Goal: Task Accomplishment & Management: Manage account settings

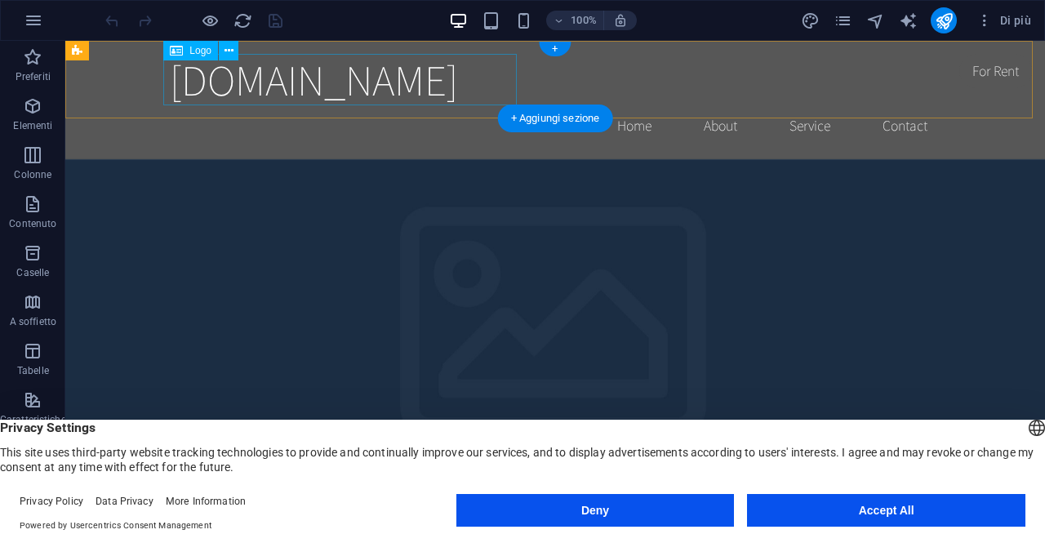
click at [263, 80] on div "[DOMAIN_NAME]" at bounding box center [555, 79] width 771 height 51
click at [206, 53] on span "Logo" at bounding box center [200, 51] width 22 height 10
click at [185, 56] on div "Logo" at bounding box center [190, 51] width 55 height 20
click at [229, 54] on icon at bounding box center [229, 50] width 9 height 17
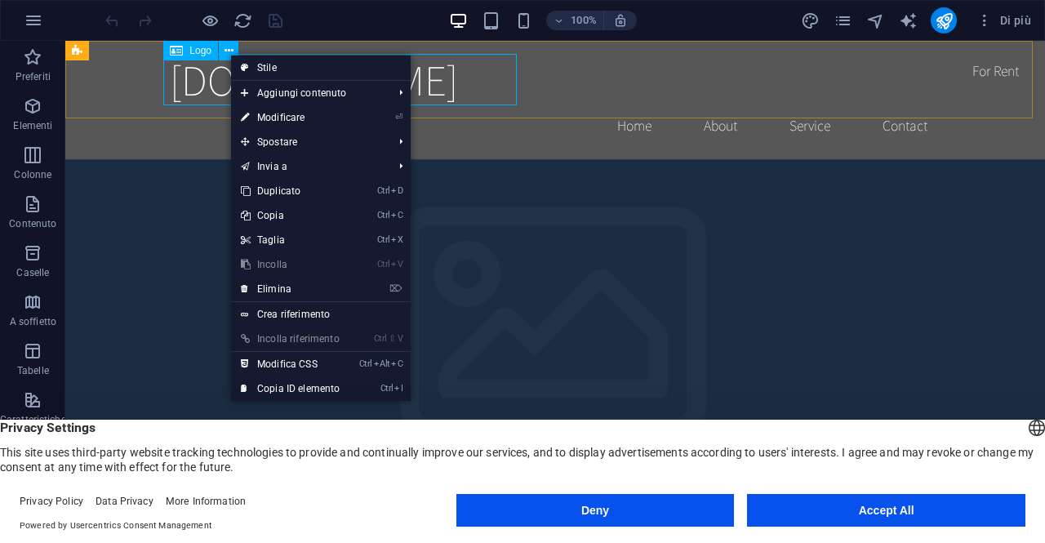
click at [180, 55] on icon at bounding box center [176, 51] width 13 height 20
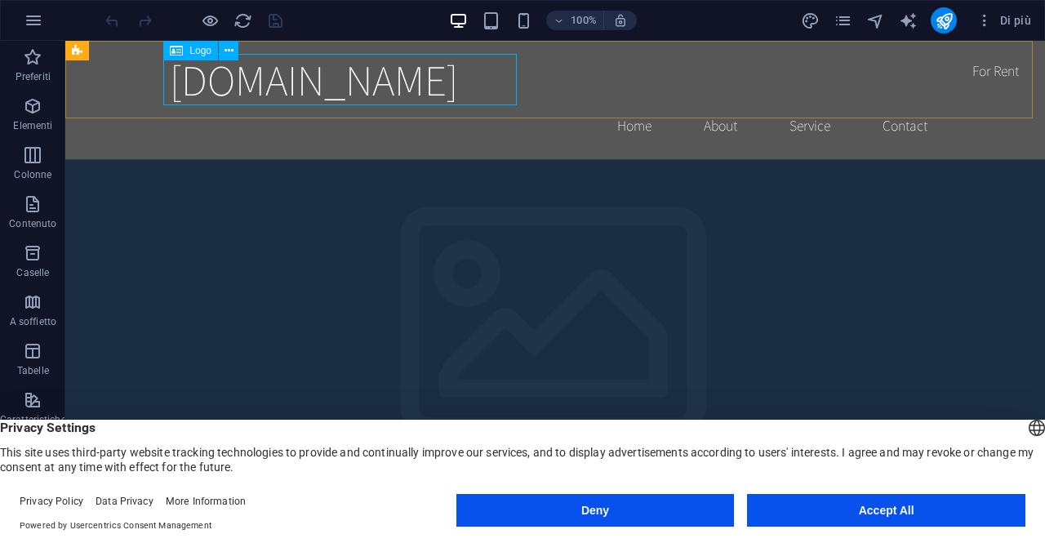
click at [180, 55] on icon at bounding box center [176, 51] width 13 height 20
click at [180, 55] on div "Trascina qui per sostituire il contenuto esistente. Premi “Ctrl” se vuoi creare…" at bounding box center [555, 279] width 980 height 476
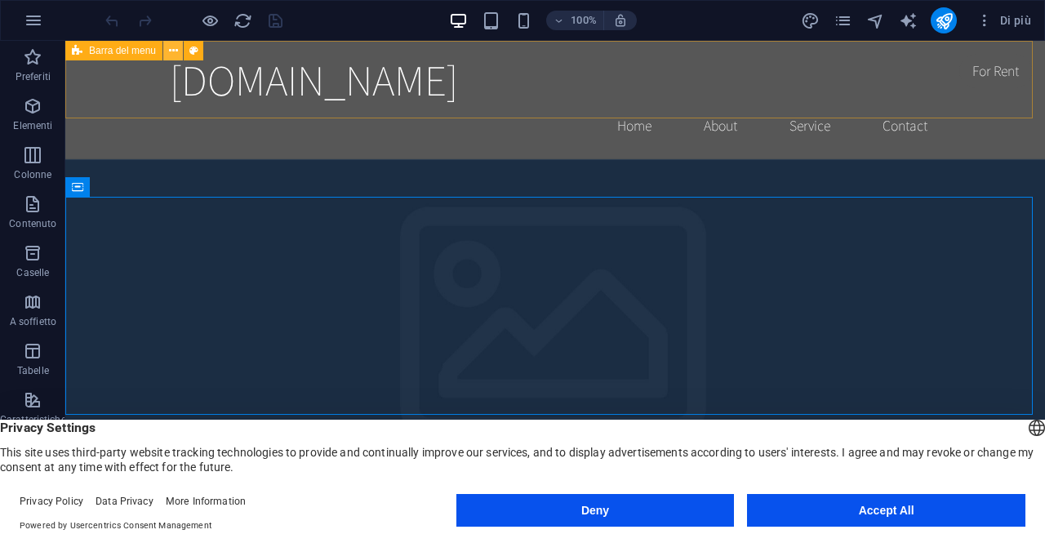
click at [171, 47] on icon at bounding box center [173, 50] width 9 height 17
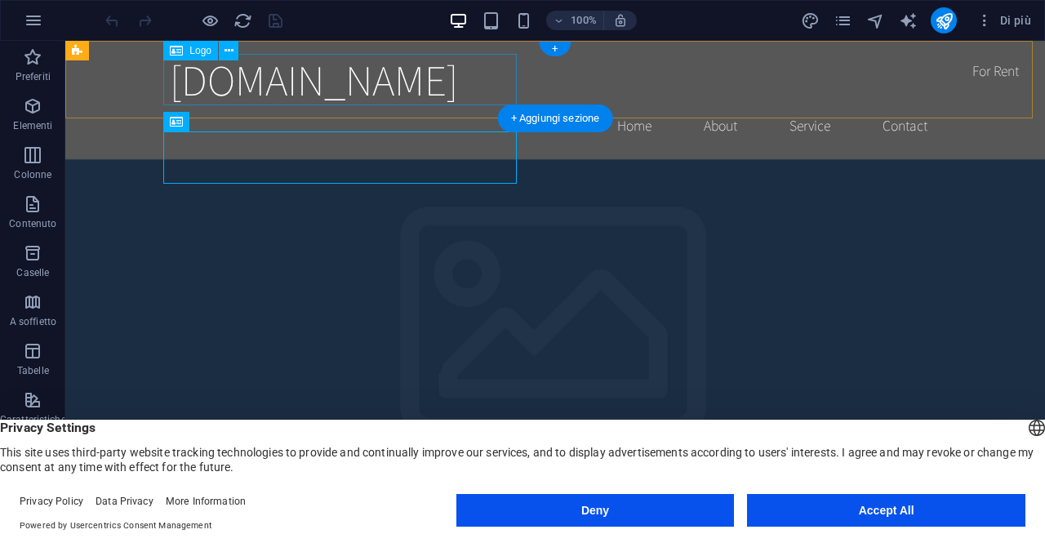
click at [437, 64] on div "[DOMAIN_NAME]" at bounding box center [555, 79] width 771 height 51
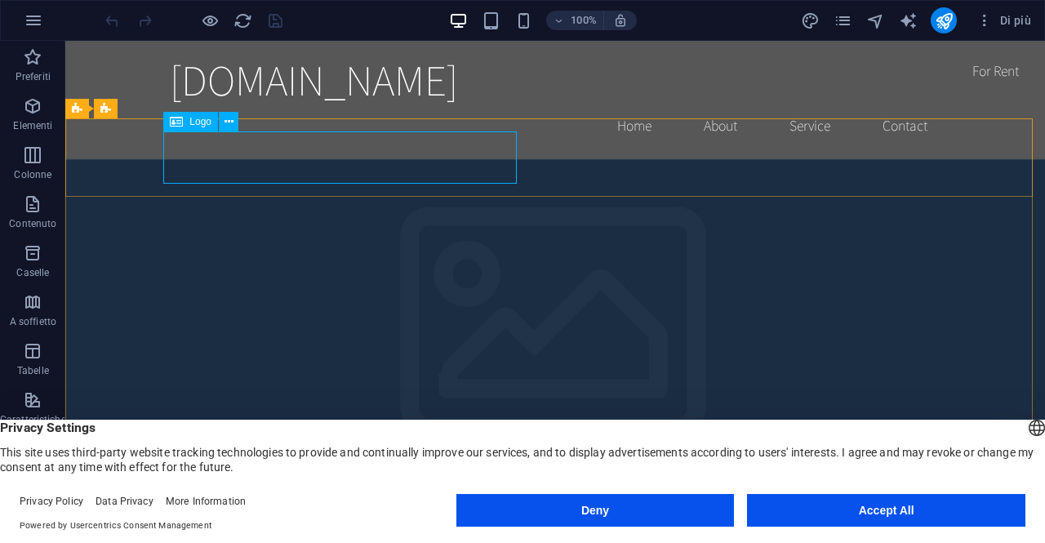
click at [192, 121] on span "Logo" at bounding box center [200, 122] width 22 height 10
click at [988, 20] on icon "button" at bounding box center [984, 20] width 16 height 16
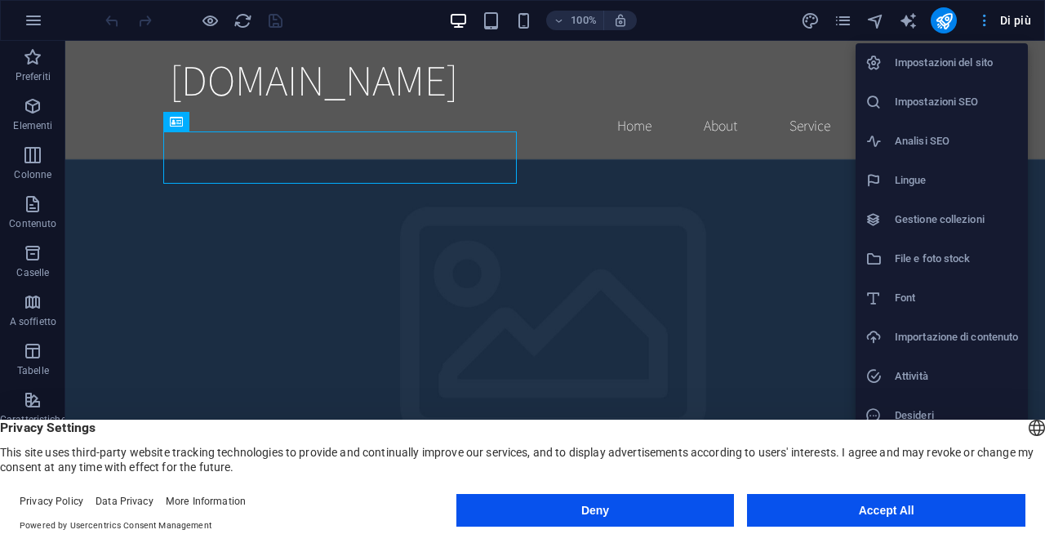
click at [988, 20] on div at bounding box center [522, 271] width 1045 height 543
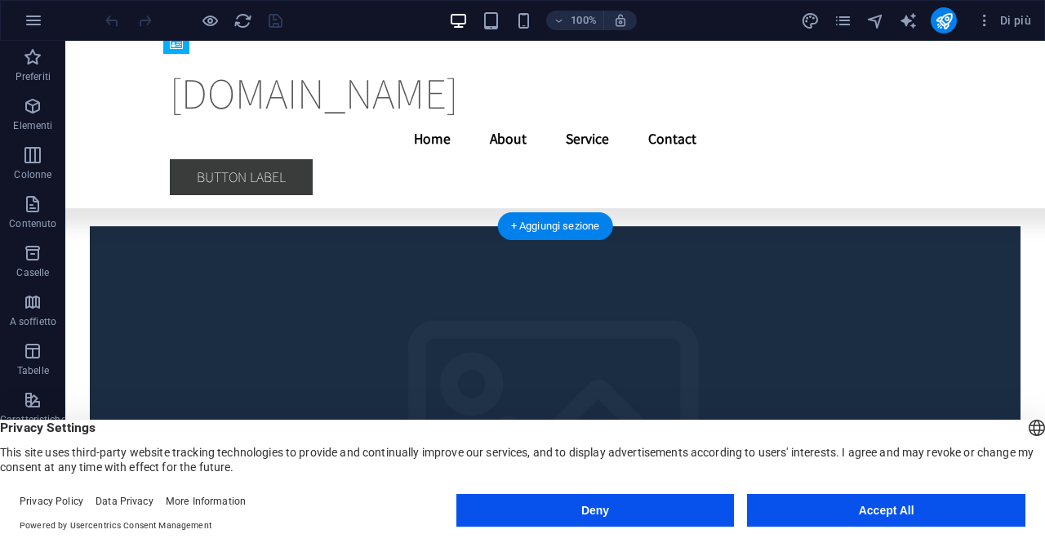
scroll to position [3636, 0]
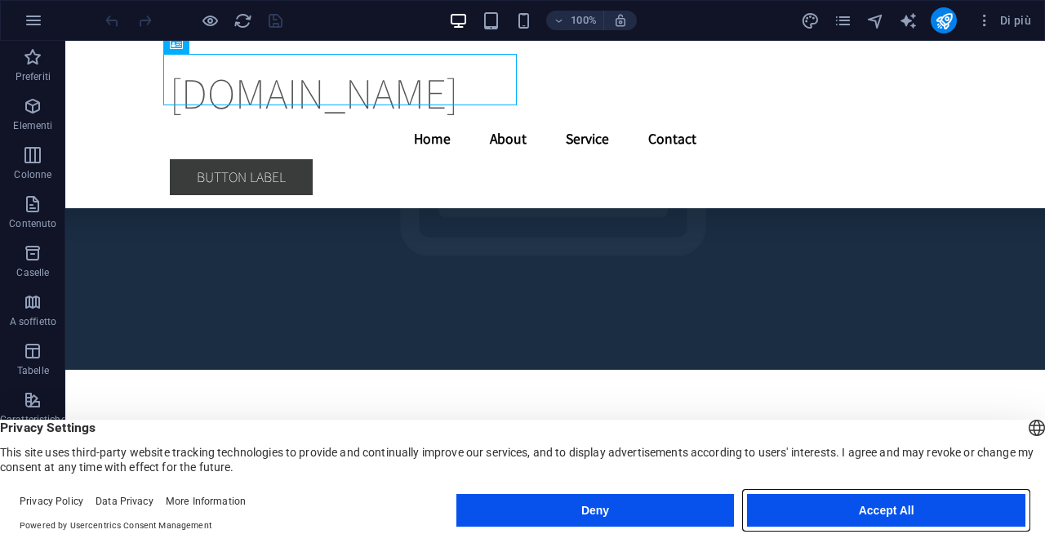
click at [852, 509] on button "Accept All" at bounding box center [886, 510] width 278 height 33
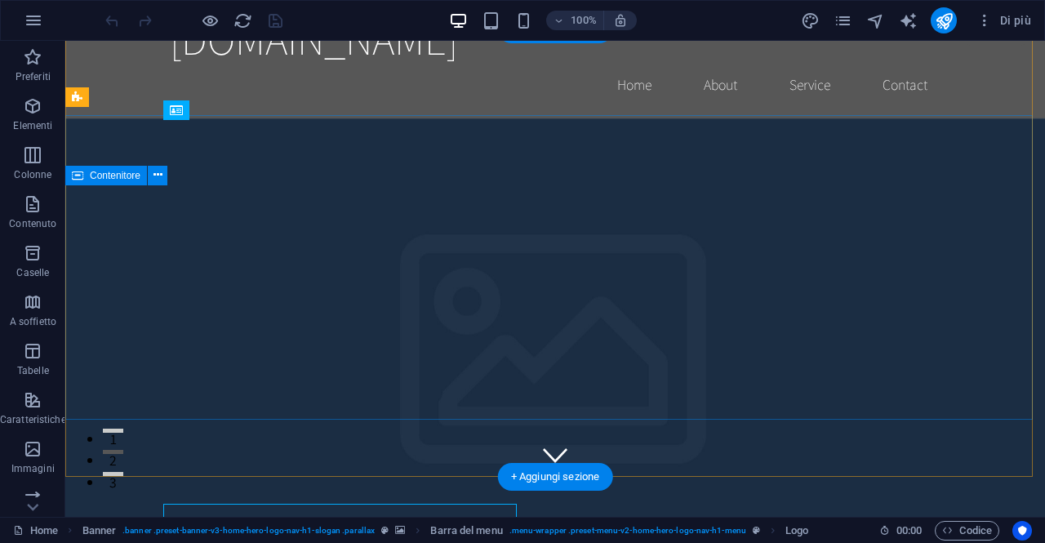
scroll to position [0, 0]
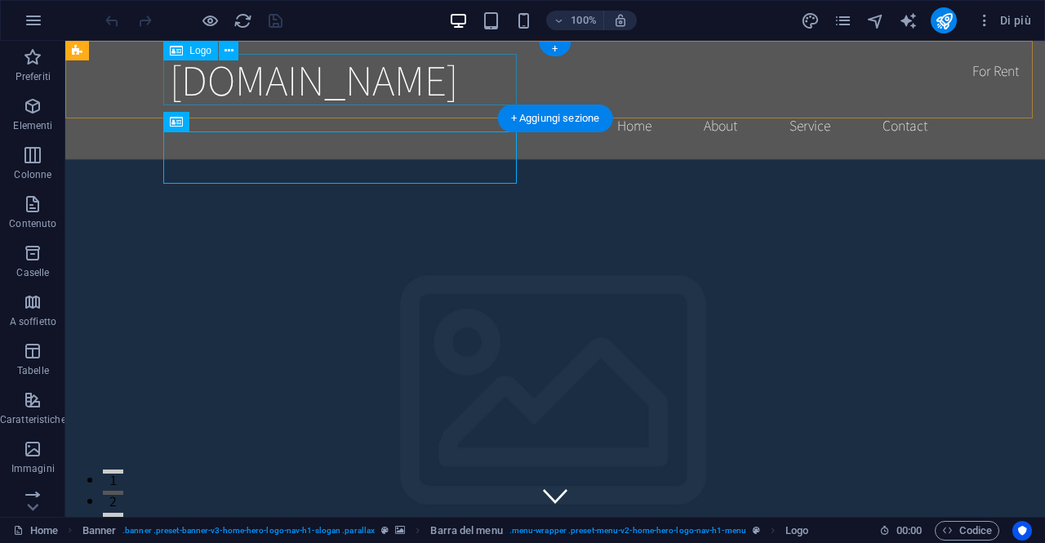
click at [358, 78] on div "[DOMAIN_NAME]" at bounding box center [555, 79] width 771 height 51
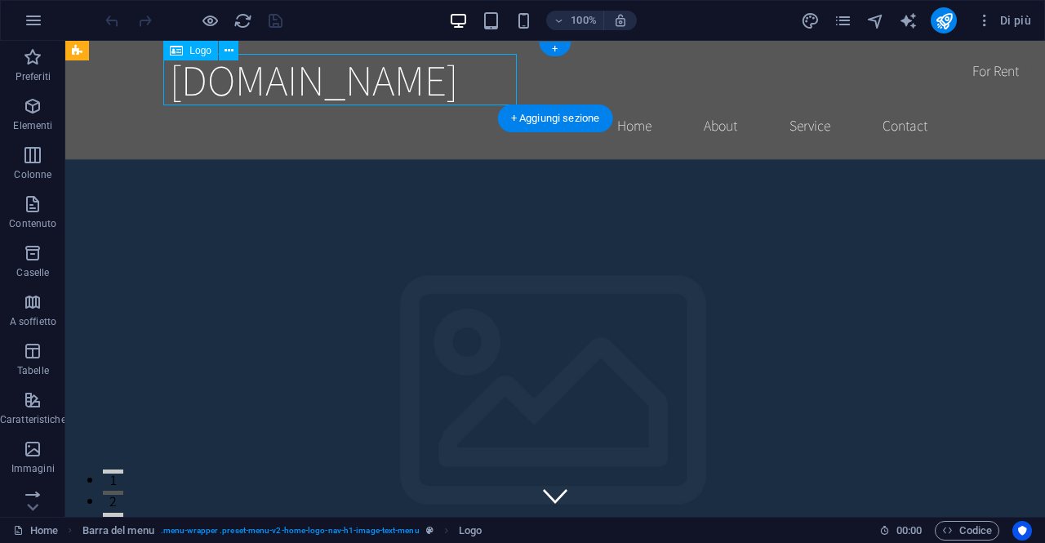
click at [358, 78] on div "[DOMAIN_NAME]" at bounding box center [555, 79] width 771 height 51
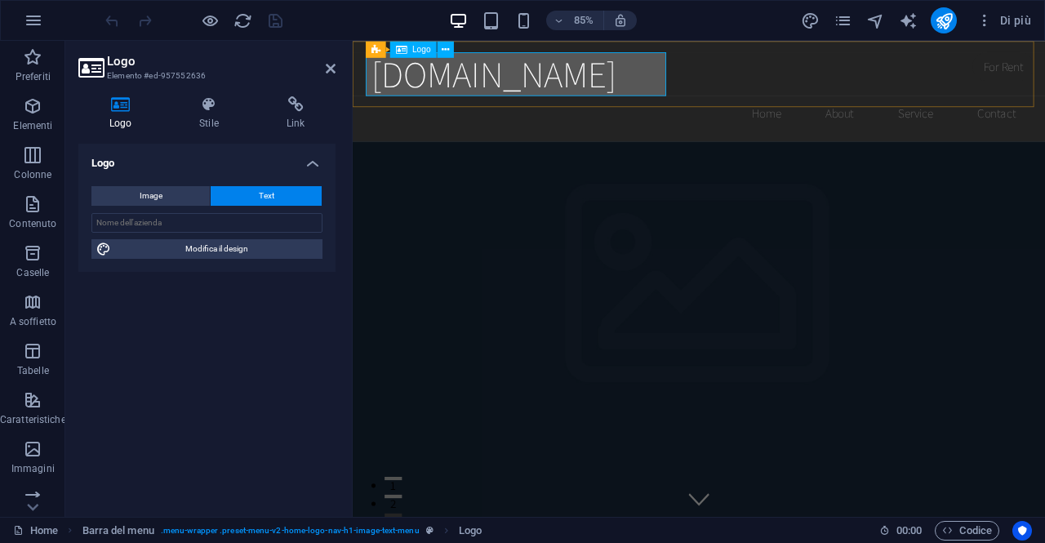
click at [699, 85] on div "[DOMAIN_NAME]" at bounding box center [760, 79] width 771 height 51
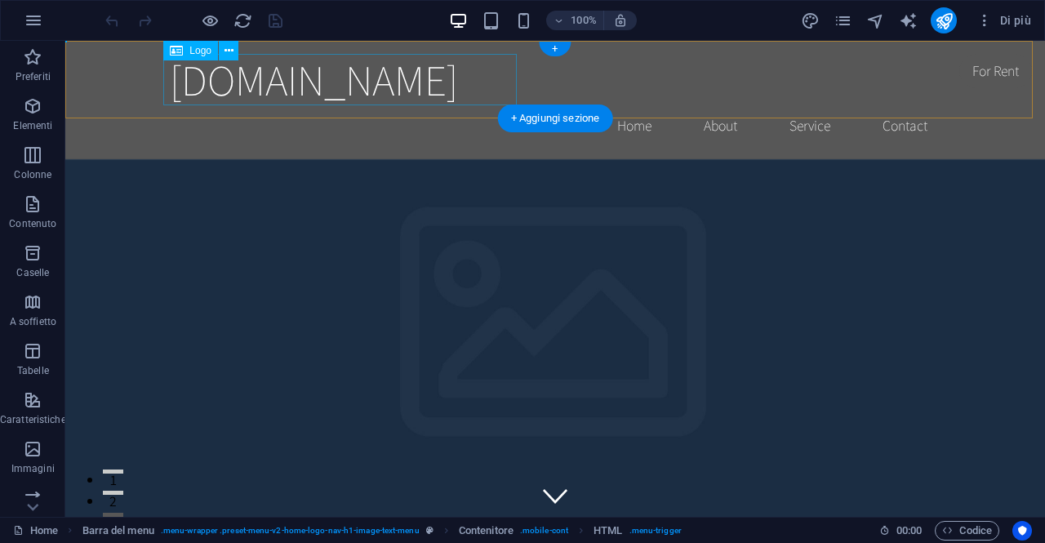
click at [407, 92] on div "[DOMAIN_NAME]" at bounding box center [555, 79] width 771 height 51
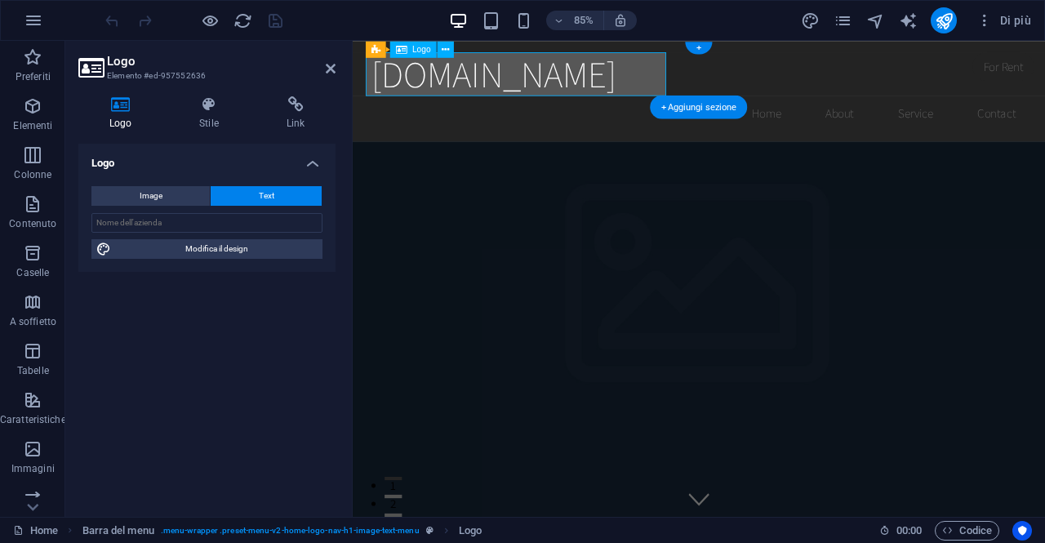
click at [616, 74] on div "[DOMAIN_NAME]" at bounding box center [760, 79] width 771 height 51
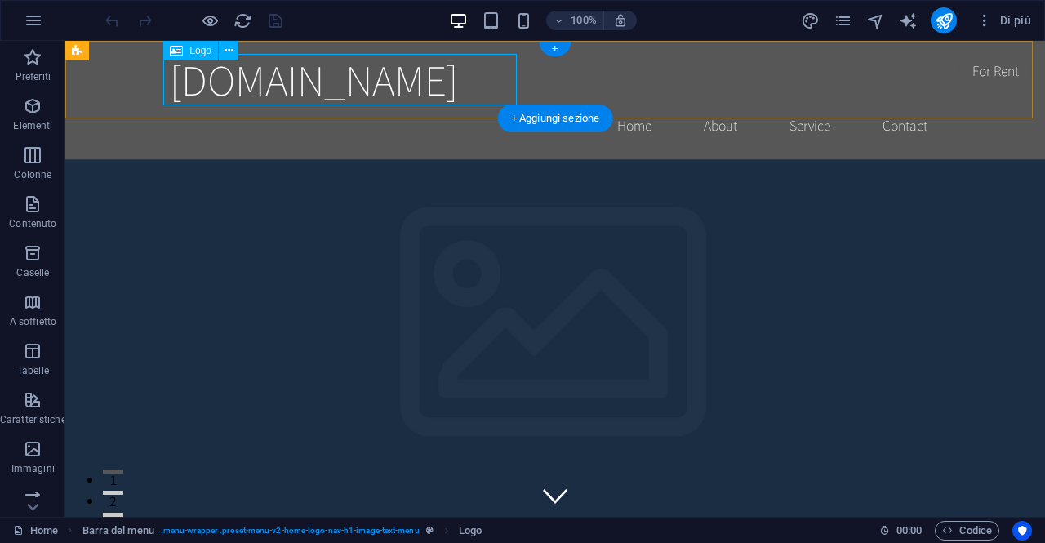
click at [409, 99] on div "[DOMAIN_NAME]" at bounding box center [555, 79] width 771 height 51
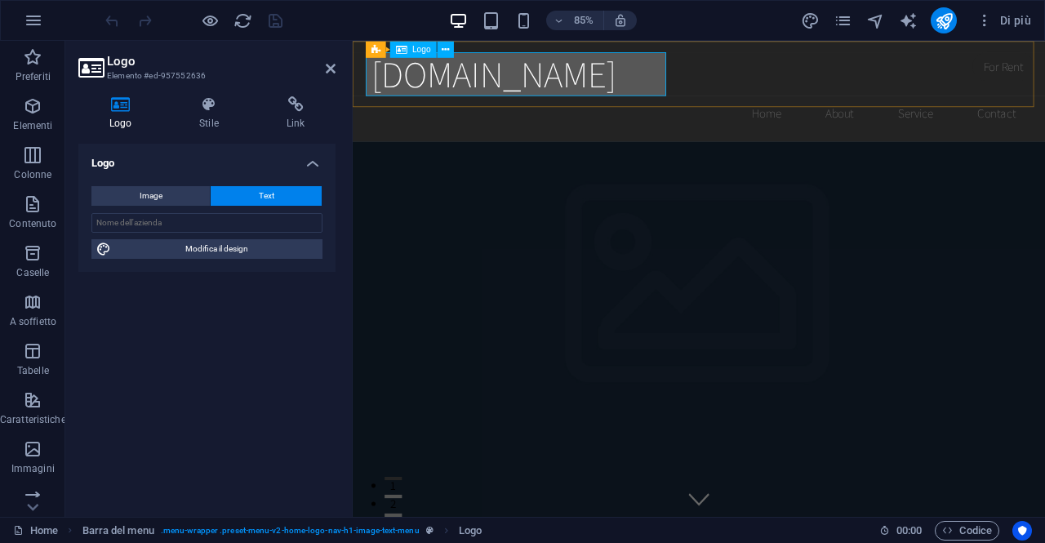
click at [549, 86] on div "[DOMAIN_NAME]" at bounding box center [760, 79] width 771 height 51
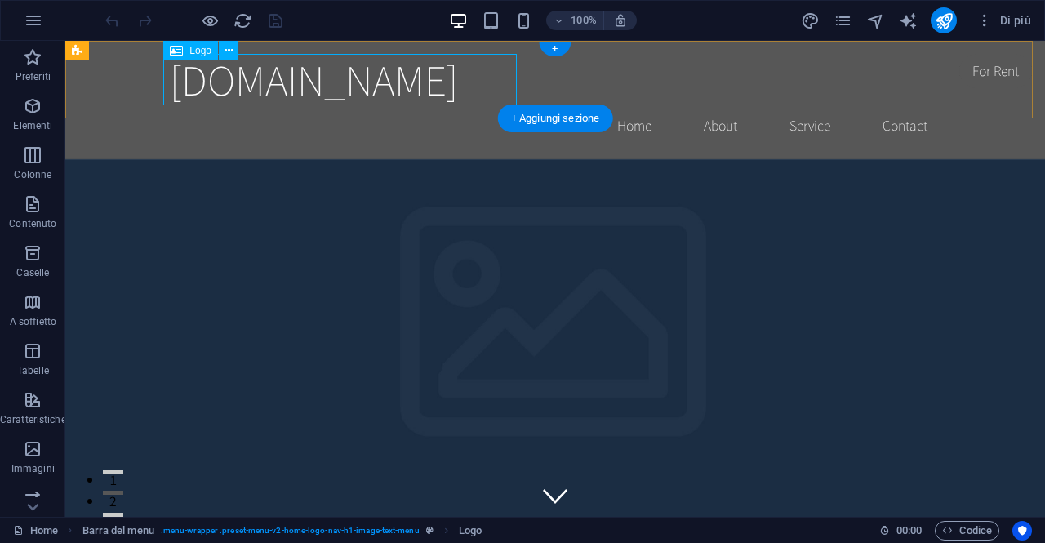
click at [469, 82] on div "[DOMAIN_NAME]" at bounding box center [555, 79] width 771 height 51
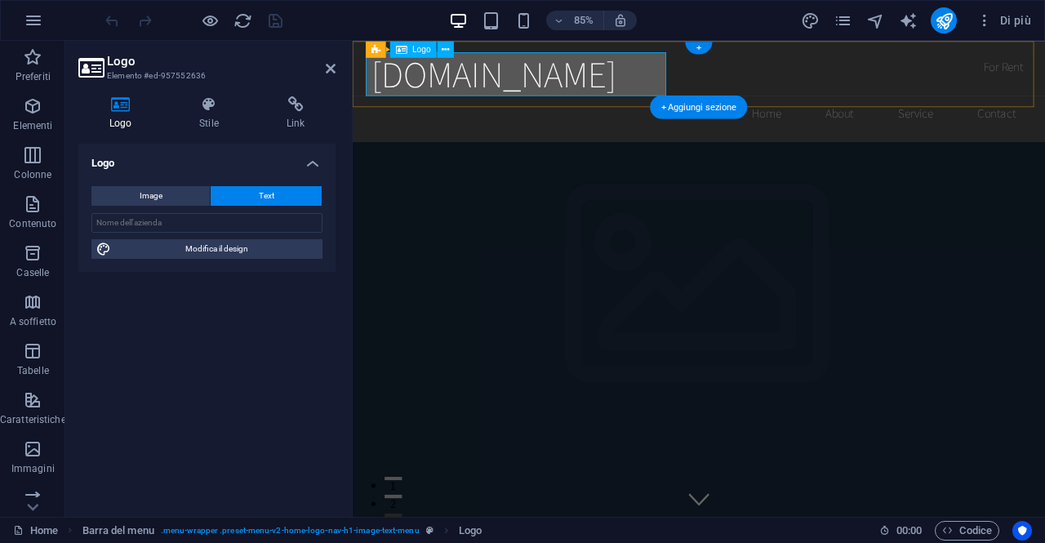
click at [416, 84] on div "[DOMAIN_NAME]" at bounding box center [760, 79] width 771 height 51
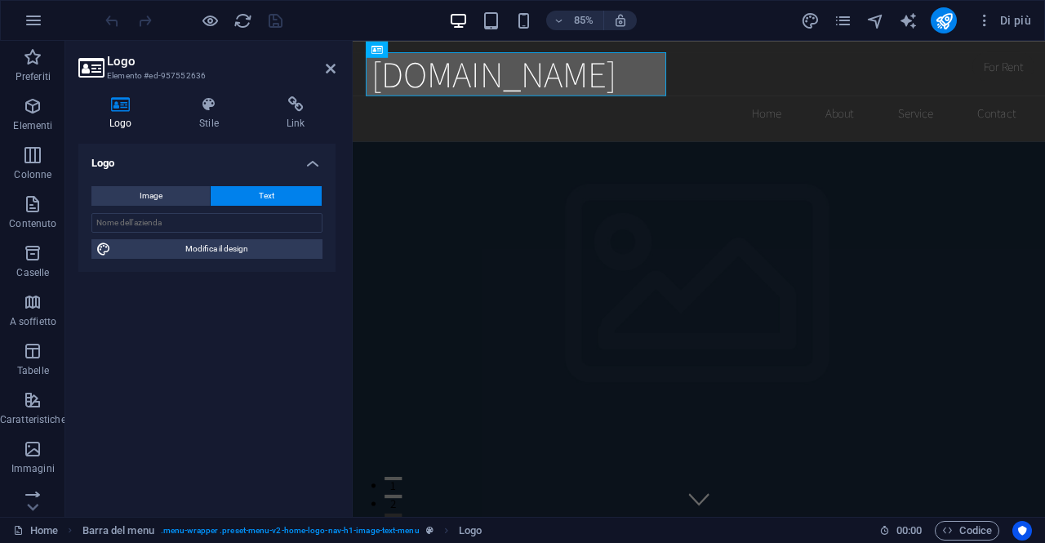
click at [193, 184] on div "Image Text Trascina qui i file, fai clic per sceglierli o selezionali da File o…" at bounding box center [206, 222] width 257 height 99
click at [171, 192] on button "Image" at bounding box center [150, 196] width 118 height 20
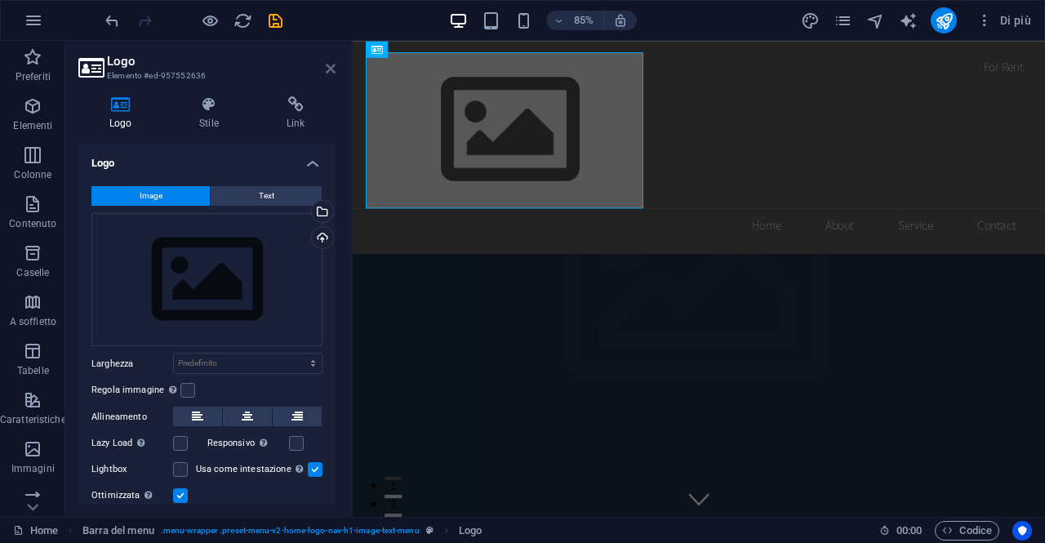
click at [327, 63] on icon at bounding box center [331, 68] width 10 height 13
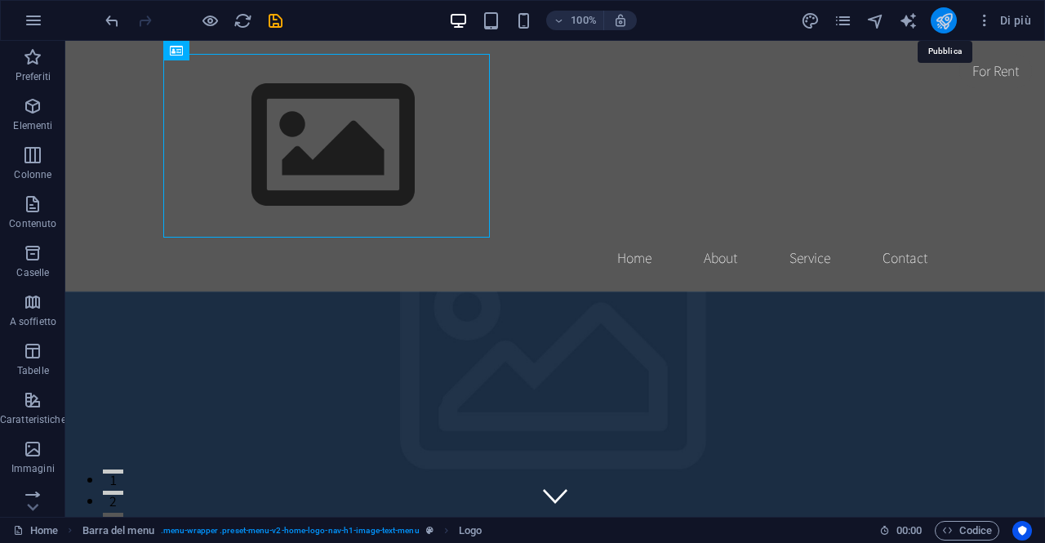
click at [944, 23] on icon "publish" at bounding box center [944, 20] width 19 height 19
checkbox input "false"
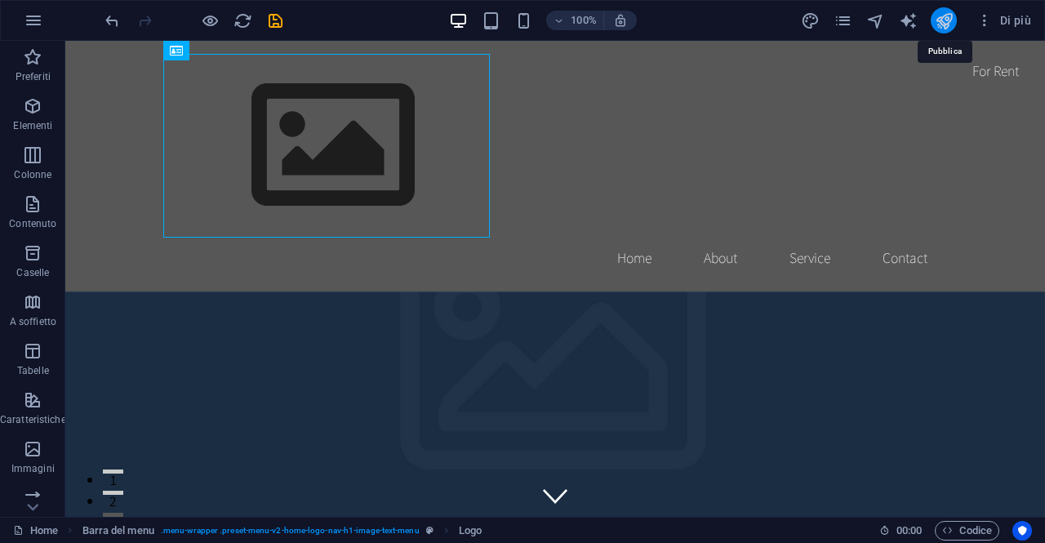
checkbox input "false"
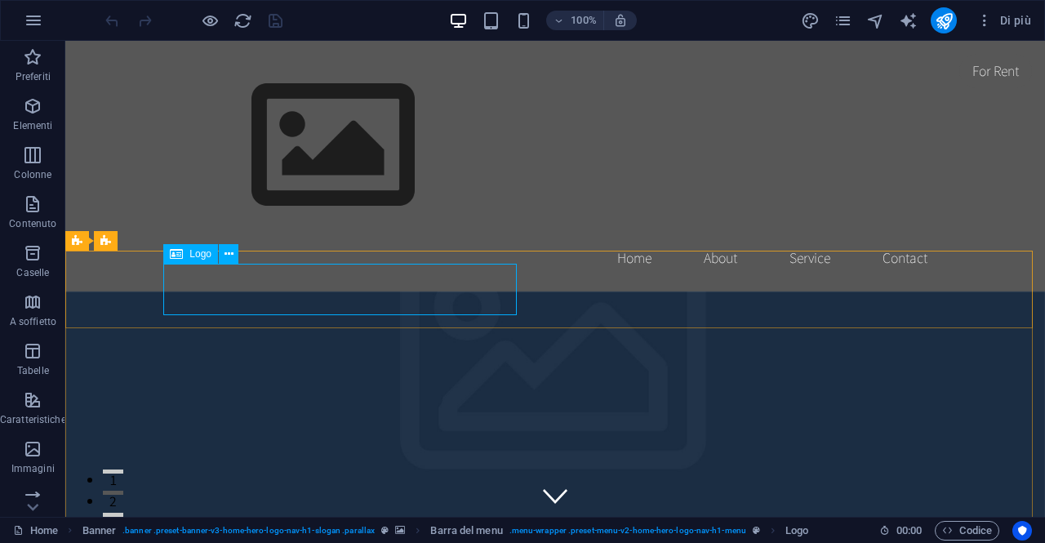
click at [185, 247] on div "Logo" at bounding box center [190, 254] width 55 height 20
click at [182, 254] on icon at bounding box center [176, 254] width 13 height 20
click at [229, 256] on icon at bounding box center [229, 254] width 9 height 17
click at [28, 12] on icon "button" at bounding box center [34, 21] width 20 height 20
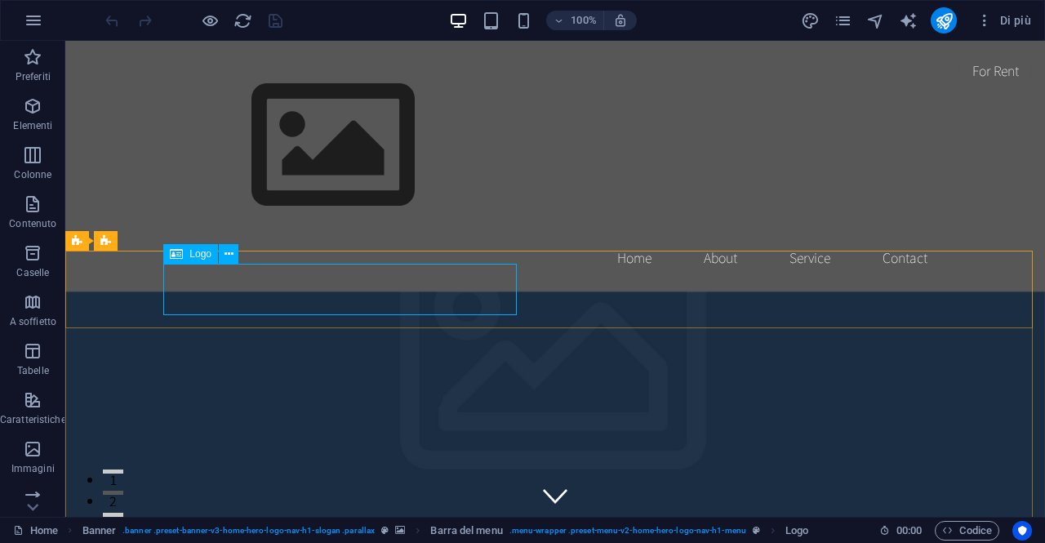
click at [194, 252] on span "Logo" at bounding box center [200, 254] width 22 height 10
click at [231, 251] on icon at bounding box center [229, 254] width 9 height 17
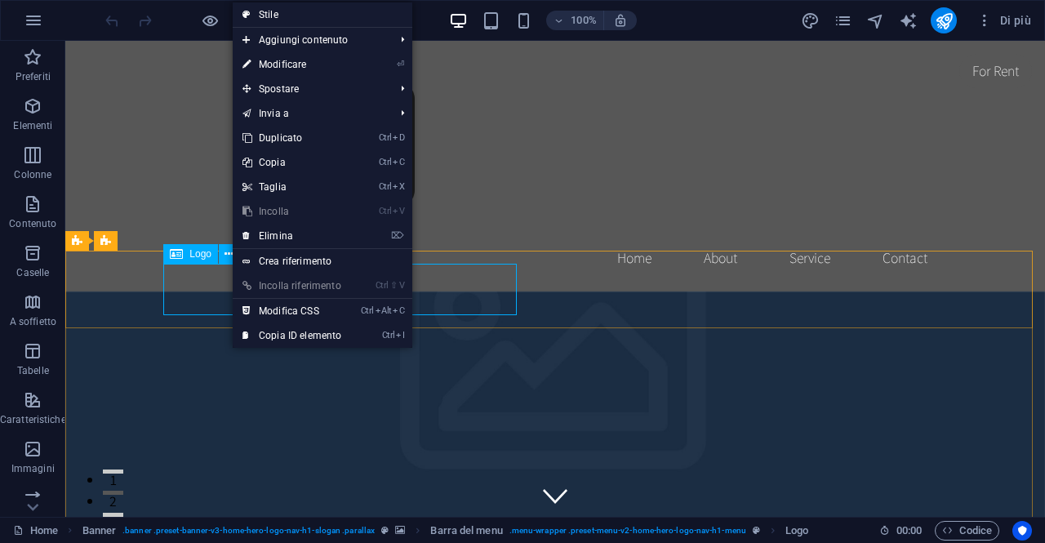
click at [185, 254] on div "Logo" at bounding box center [190, 254] width 55 height 20
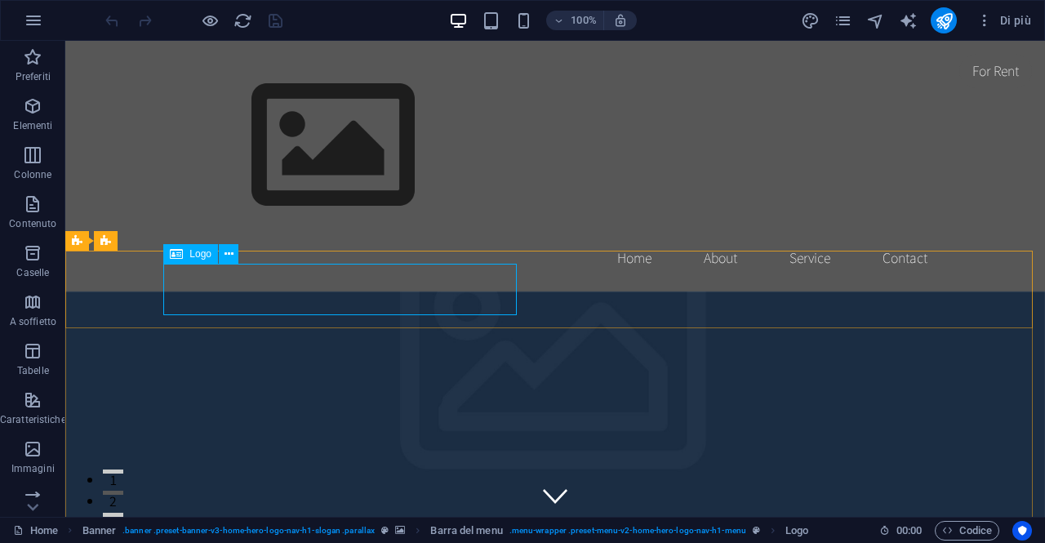
click at [166, 257] on div "Logo" at bounding box center [190, 254] width 55 height 20
click at [229, 287] on div "Trascina qui per sostituire il contenuto esistente. Premi “Ctrl” se vuoi creare…" at bounding box center [555, 279] width 980 height 476
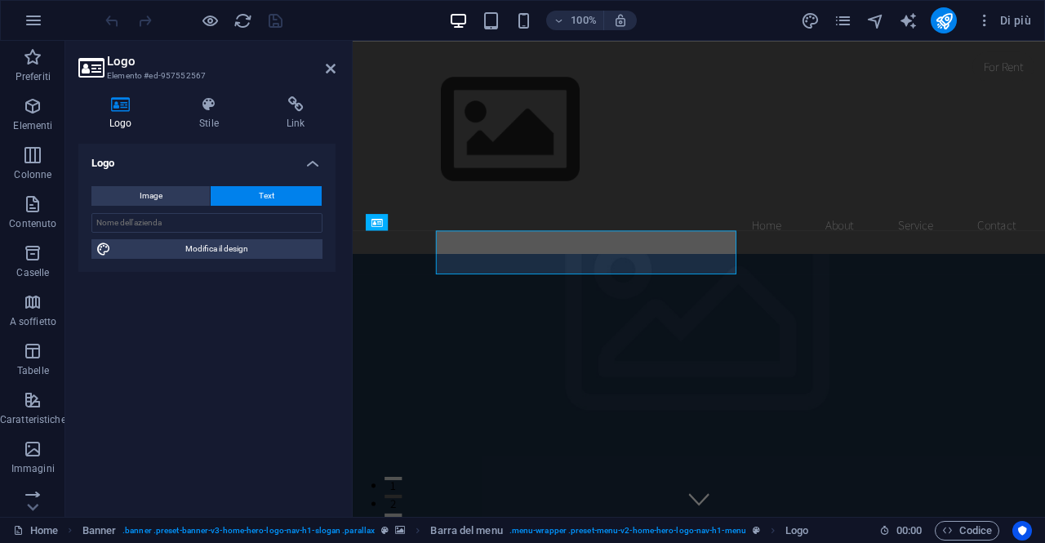
click at [229, 287] on div "Logo Elemento #ed-957552567 Logo Stile Link Logo Image Text Trascina qui i file…" at bounding box center [555, 279] width 980 height 476
drag, startPoint x: 163, startPoint y: 246, endPoint x: 229, endPoint y: 287, distance: 77.0
click at [229, 287] on div "Logo Image Text Trascina qui i file, fai clic per sceglierli o selezionali da F…" at bounding box center [206, 324] width 257 height 360
click at [129, 114] on h4 "Logo" at bounding box center [123, 113] width 91 height 34
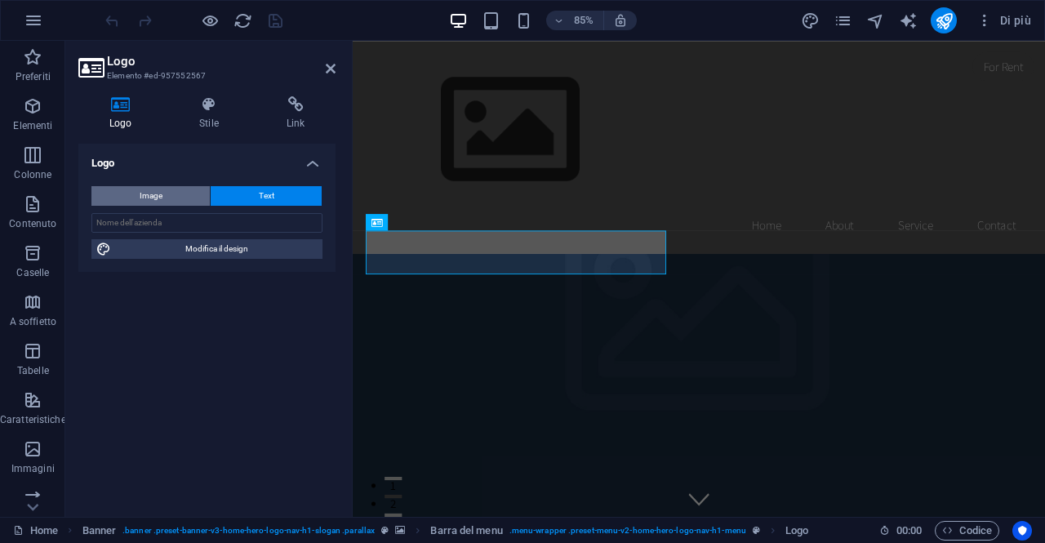
click at [155, 187] on span "Image" at bounding box center [151, 196] width 23 height 20
select select "DISABLED_OPTION_VALUE"
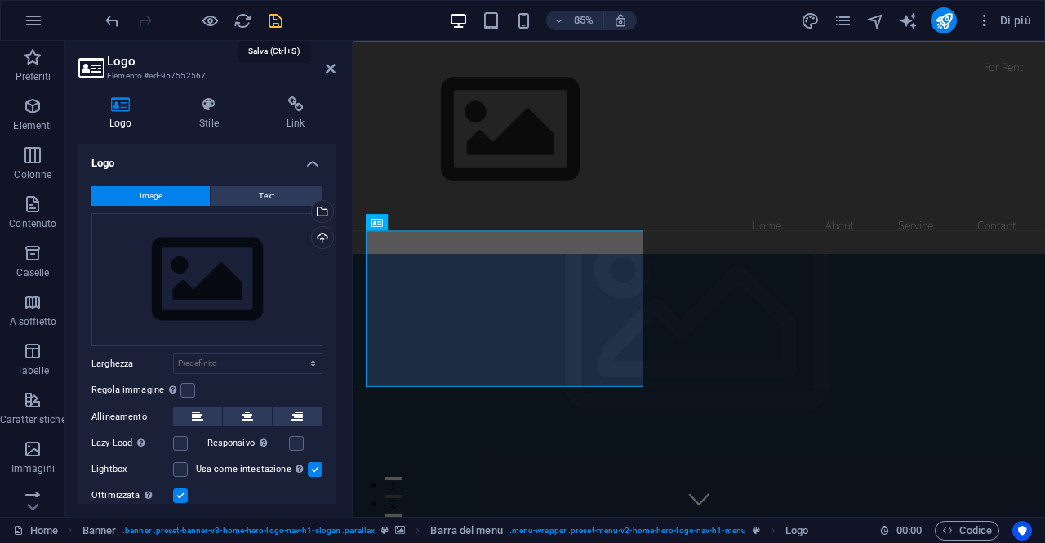
click at [274, 19] on icon "save" at bounding box center [275, 20] width 19 height 19
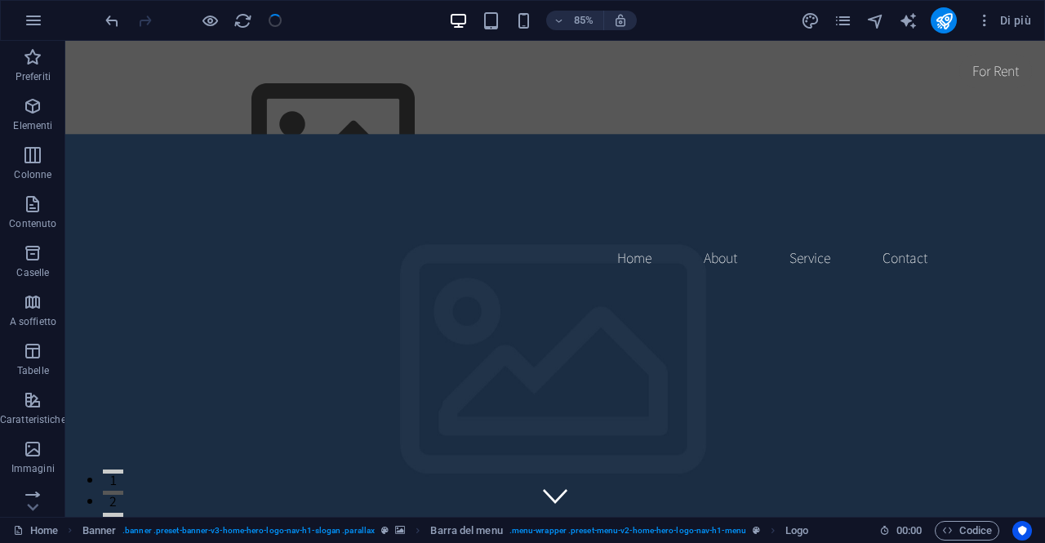
checkbox input "false"
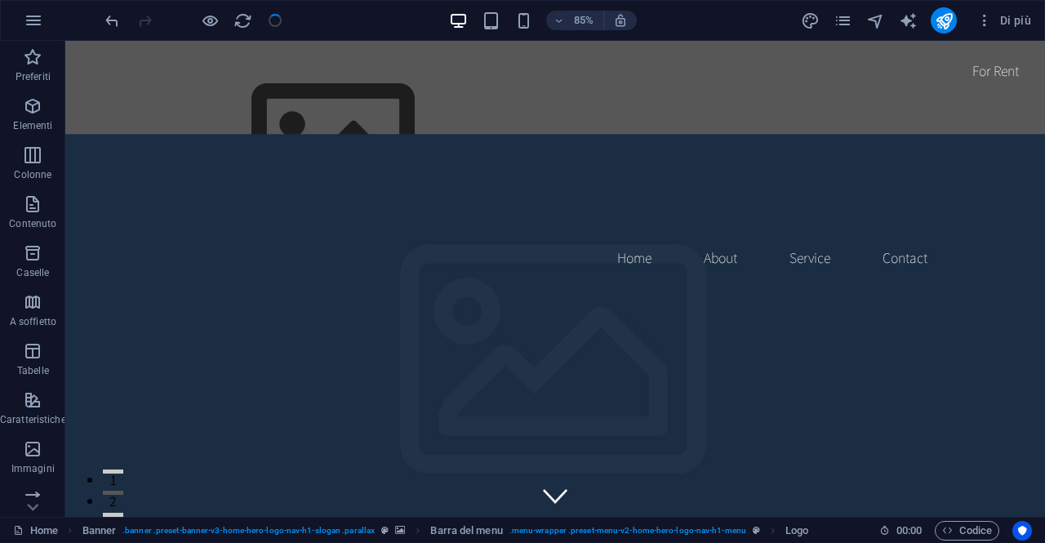
checkbox input "false"
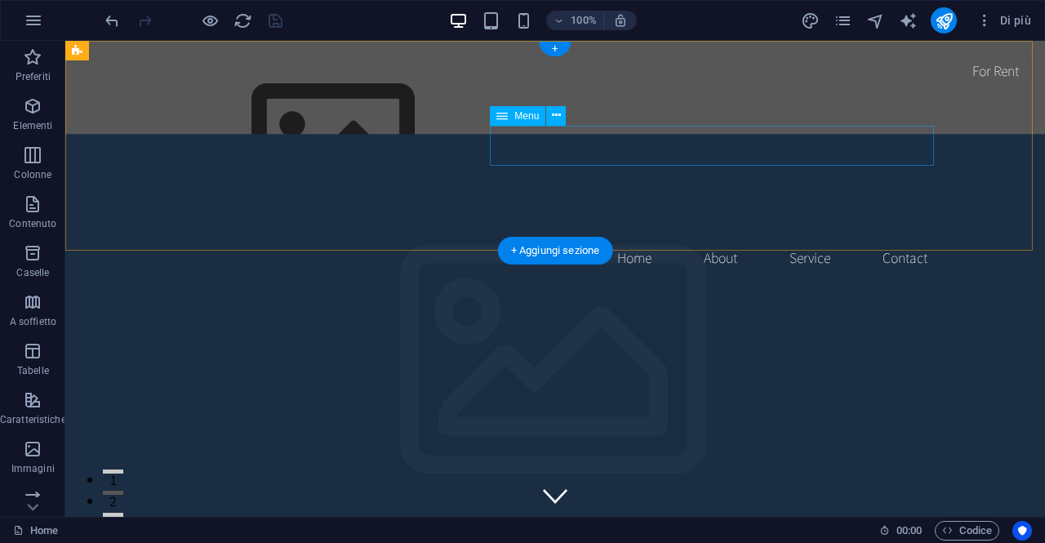
click at [717, 238] on nav "Home About Service Contact" at bounding box center [555, 258] width 771 height 41
select select
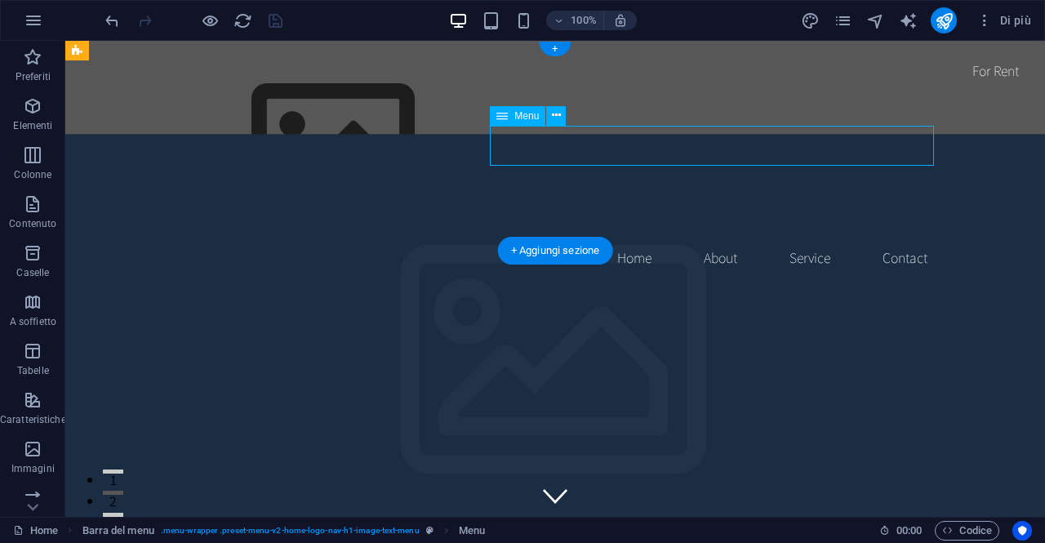
select select
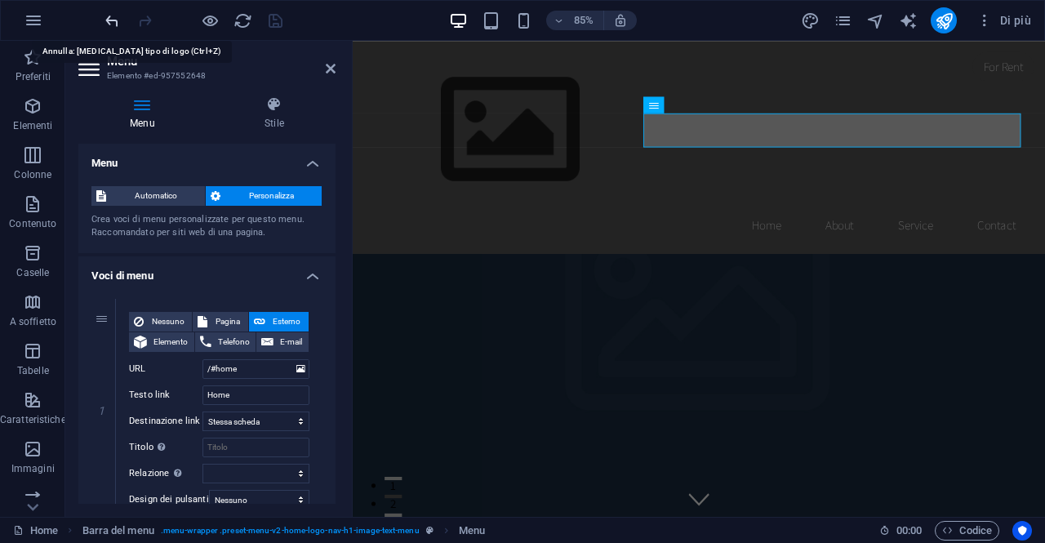
click at [108, 19] on icon "undo" at bounding box center [112, 20] width 19 height 19
click at [121, 18] on div at bounding box center [193, 20] width 183 height 26
click at [147, 25] on icon "redo" at bounding box center [145, 20] width 19 height 19
click at [36, 58] on icon "button" at bounding box center [33, 57] width 20 height 20
click at [33, 117] on span "Elementi" at bounding box center [33, 115] width 66 height 39
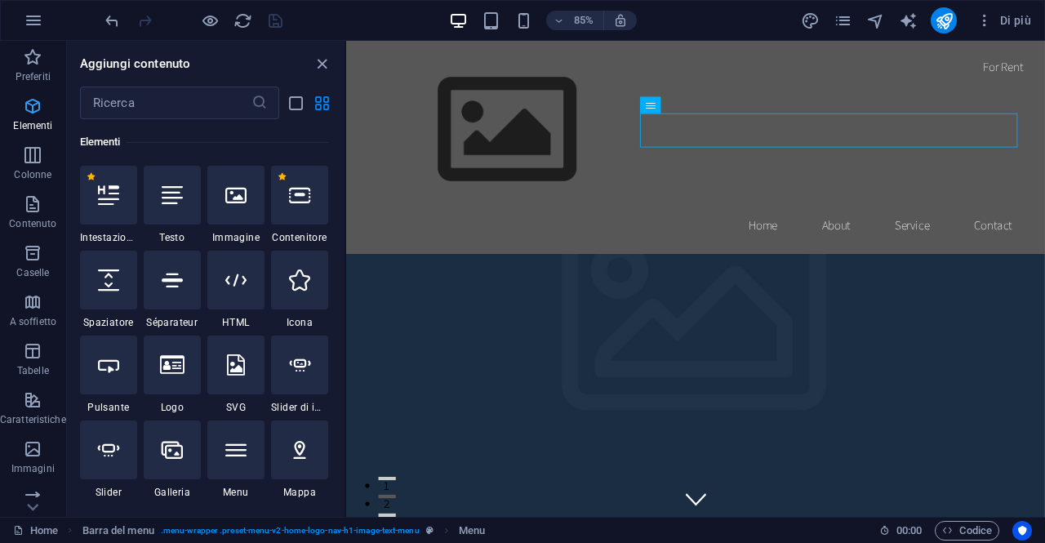
scroll to position [174, 0]
click at [33, 117] on span "Elementi" at bounding box center [33, 115] width 66 height 39
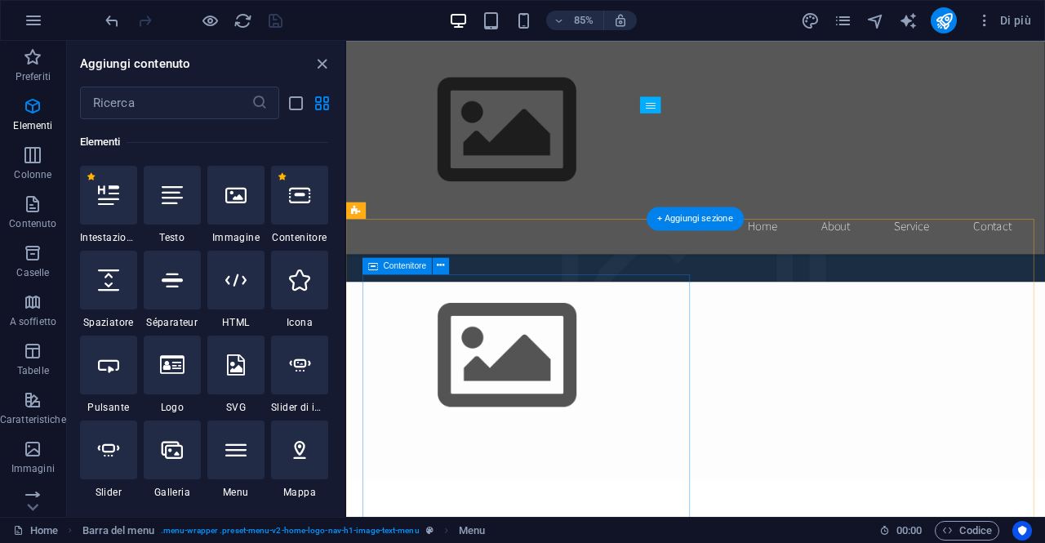
scroll to position [365, 0]
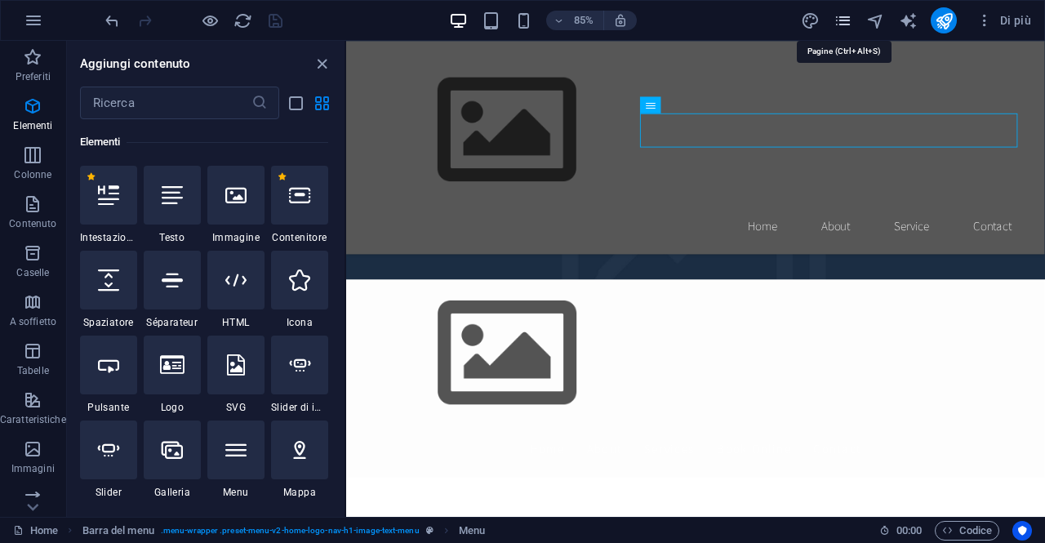
click at [843, 18] on icon "pages" at bounding box center [843, 20] width 19 height 19
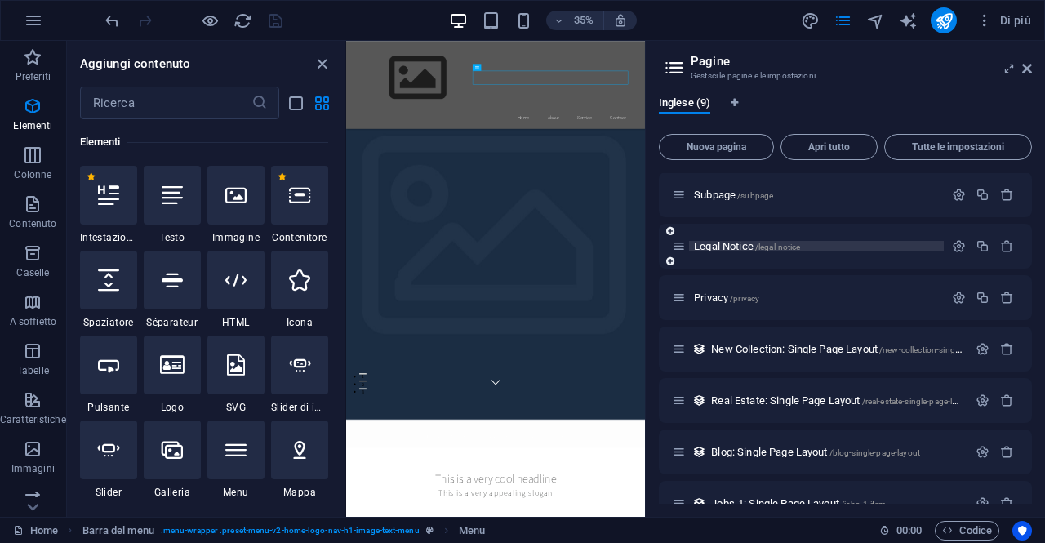
scroll to position [132, 0]
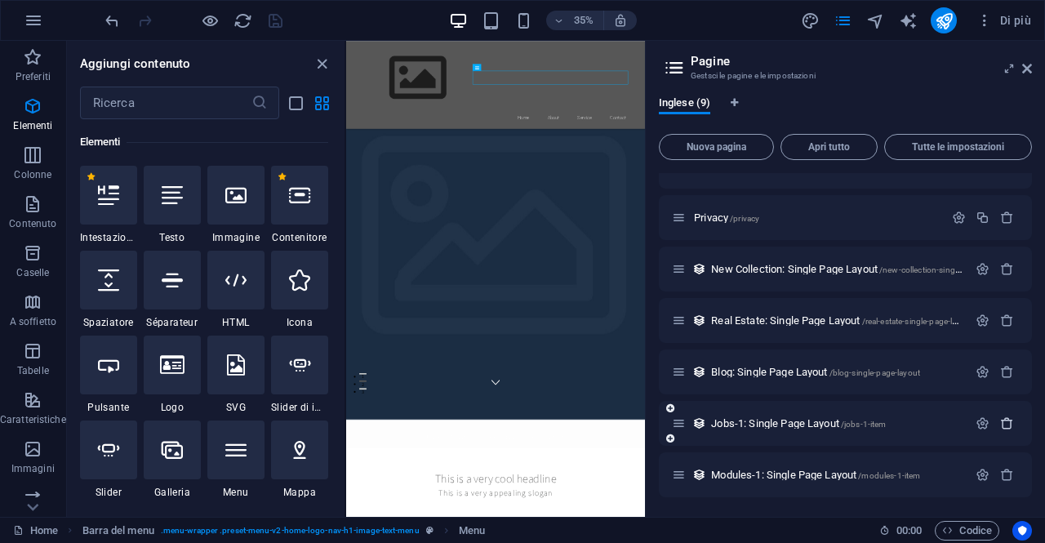
click at [1006, 424] on icon "button" at bounding box center [1007, 423] width 14 height 14
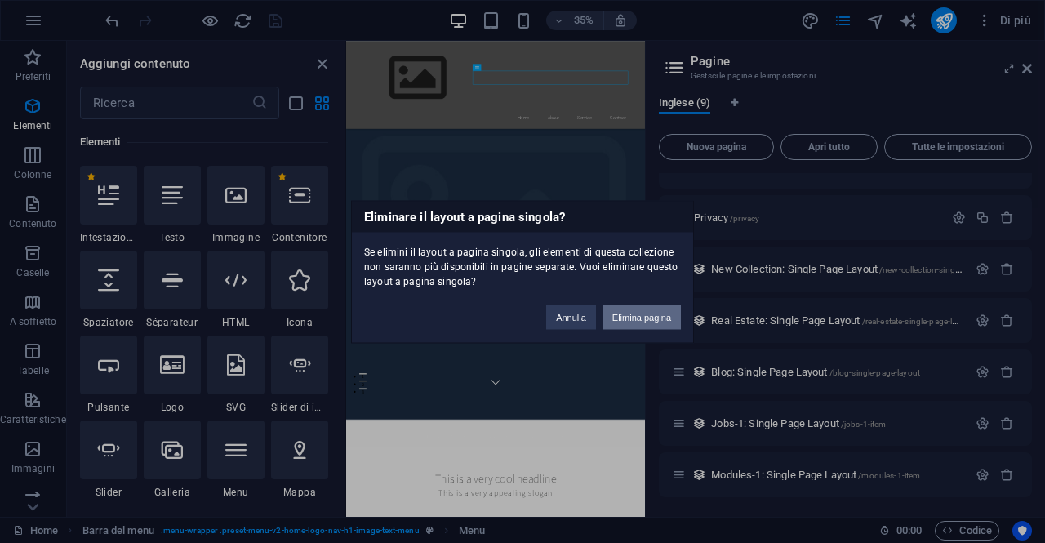
click at [638, 311] on button "Elimina pagina" at bounding box center [642, 317] width 78 height 24
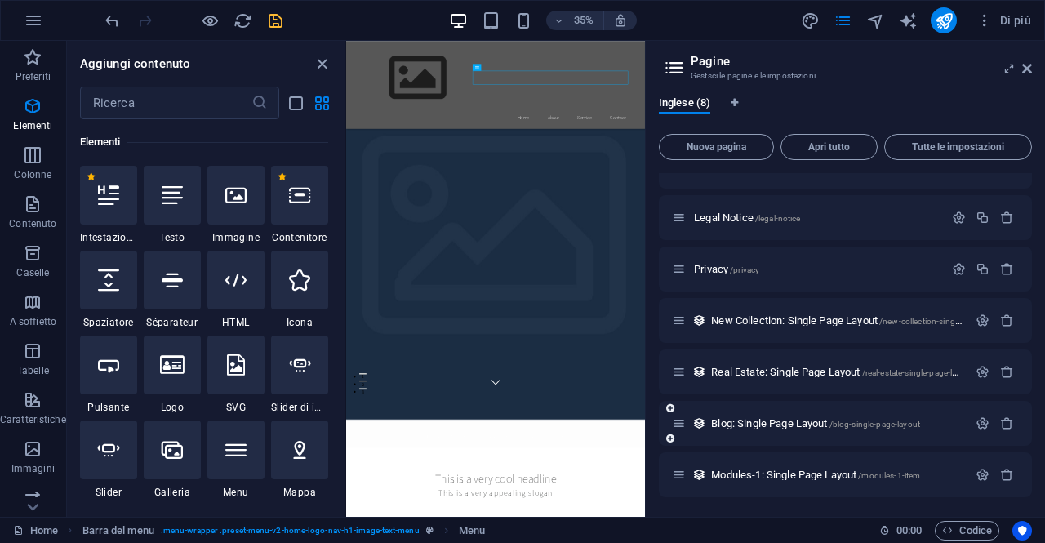
scroll to position [80, 0]
click at [810, 23] on icon "design" at bounding box center [810, 20] width 19 height 19
select select "rem"
select select "200"
select select "px"
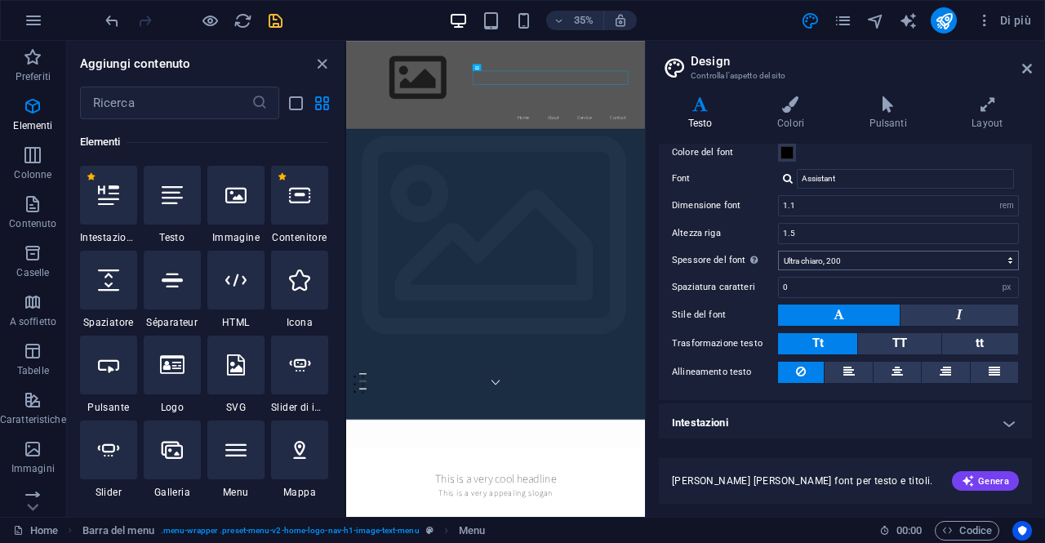
scroll to position [0, 0]
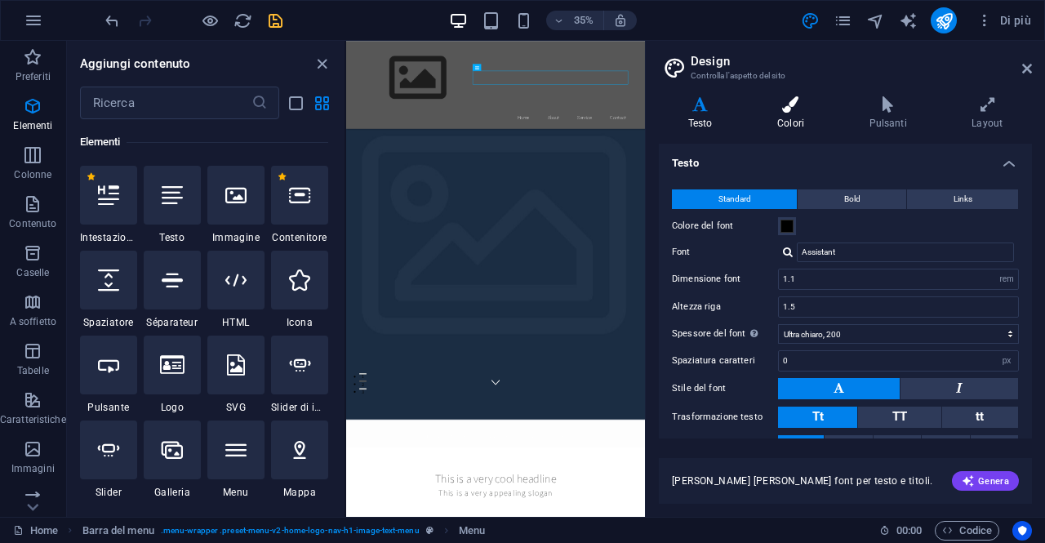
click at [803, 104] on icon at bounding box center [790, 104] width 85 height 16
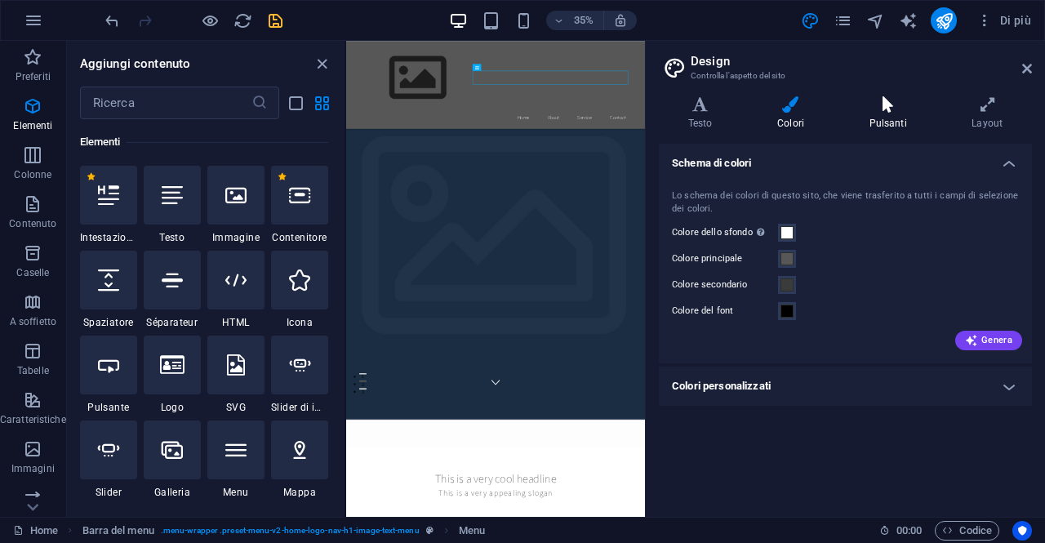
click at [901, 108] on icon at bounding box center [888, 104] width 96 height 16
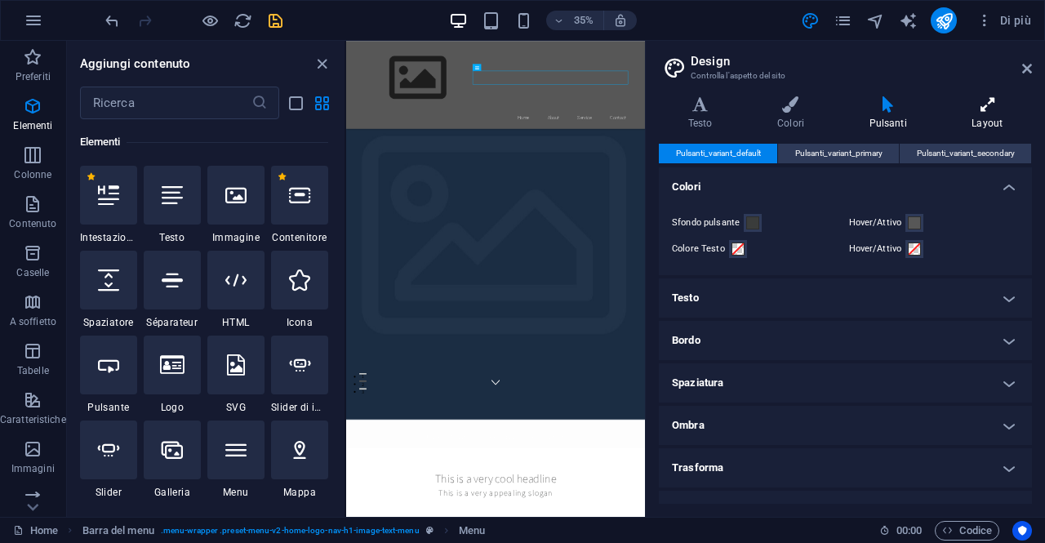
click at [986, 123] on h4 "Layout" at bounding box center [987, 113] width 89 height 34
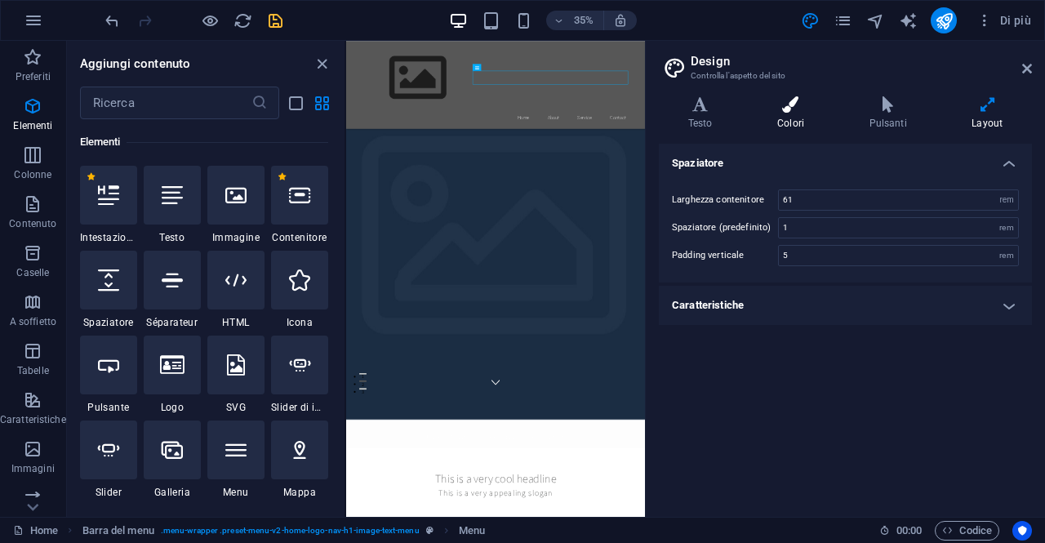
click at [817, 112] on icon at bounding box center [790, 104] width 85 height 16
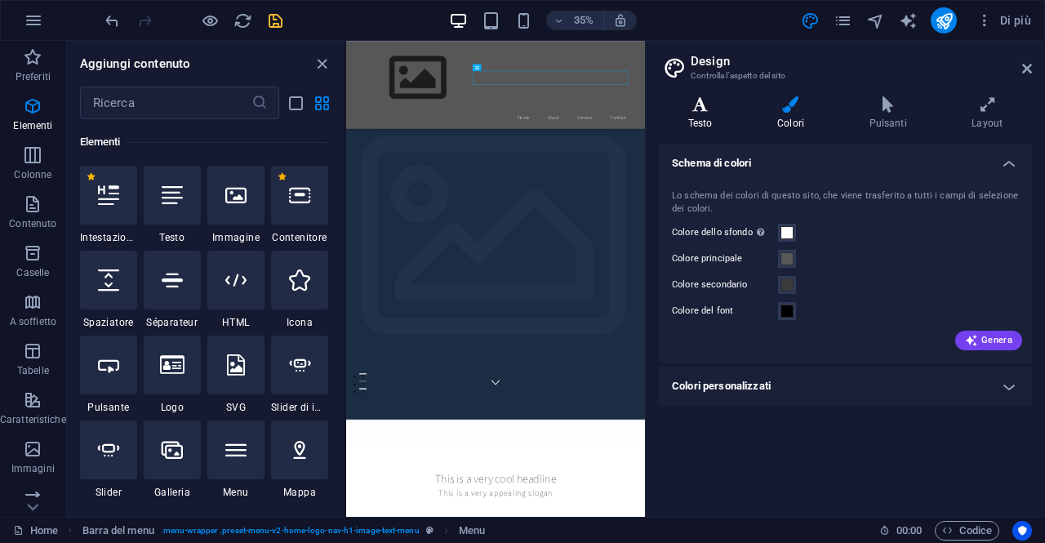
click at [683, 98] on icon at bounding box center [700, 104] width 82 height 16
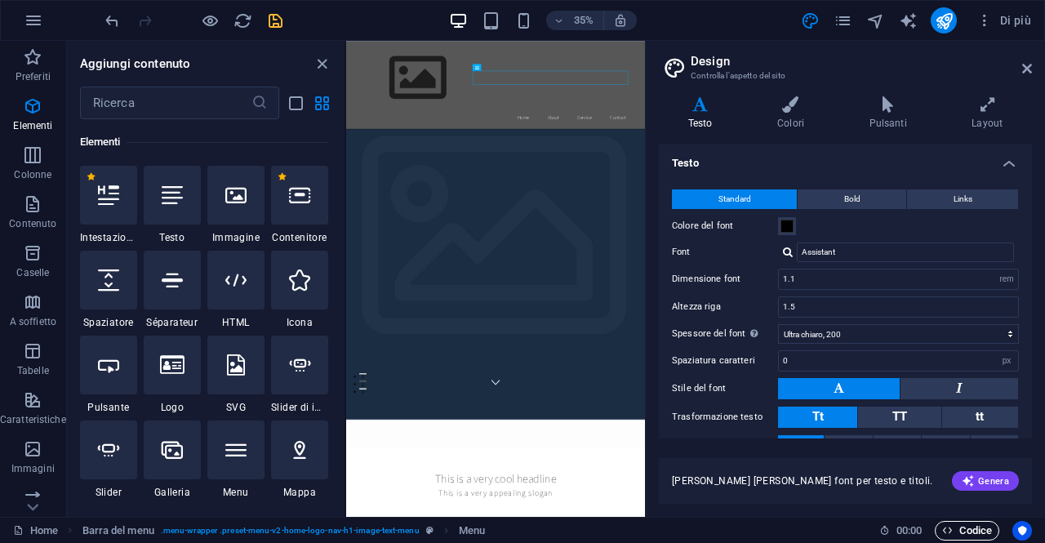
click at [961, 529] on span "Codice" at bounding box center [967, 531] width 50 height 20
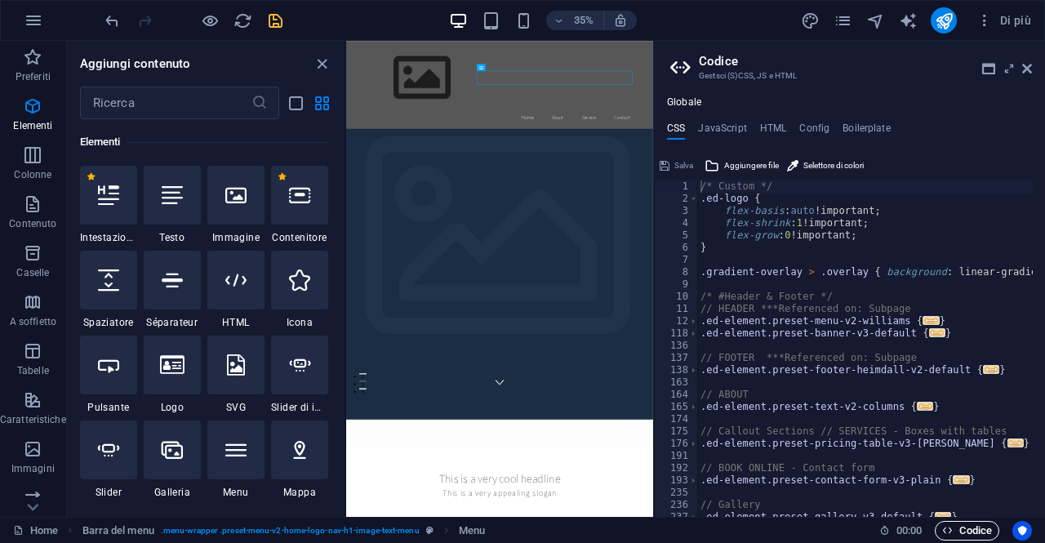
click at [961, 529] on span "Codice" at bounding box center [967, 531] width 50 height 20
click at [1027, 69] on icon at bounding box center [1027, 68] width 10 height 13
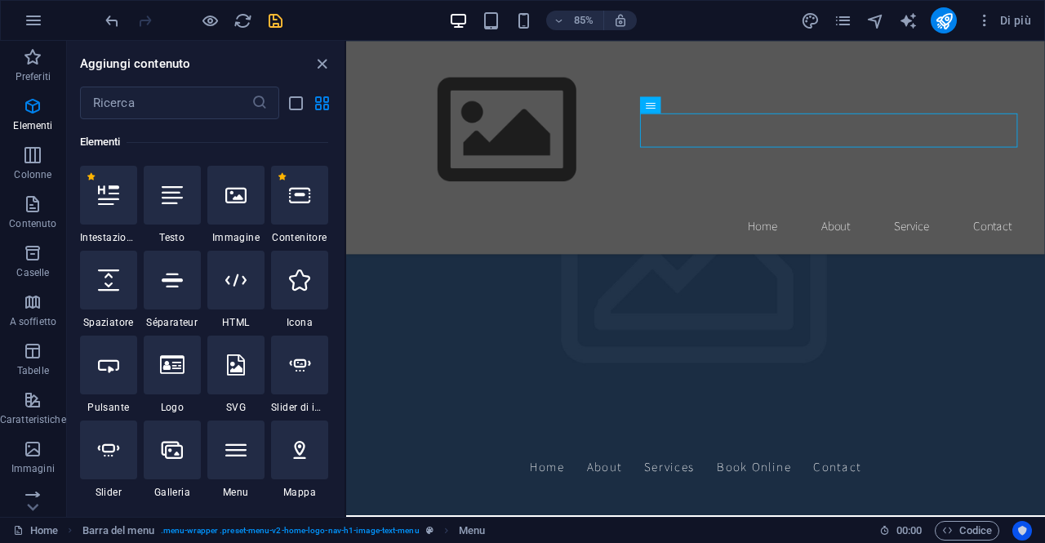
click at [1027, 528] on icon "Usercentrics" at bounding box center [1021, 530] width 11 height 11
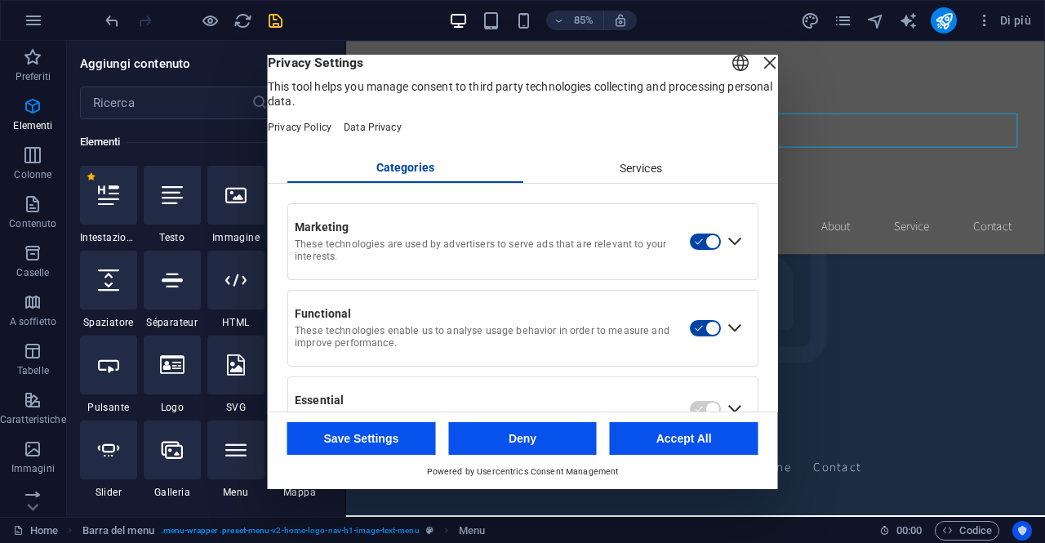
click at [1027, 528] on icon "Usercentrics" at bounding box center [1021, 530] width 11 height 11
click at [758, 74] on div "Close Layer" at bounding box center [769, 62] width 23 height 23
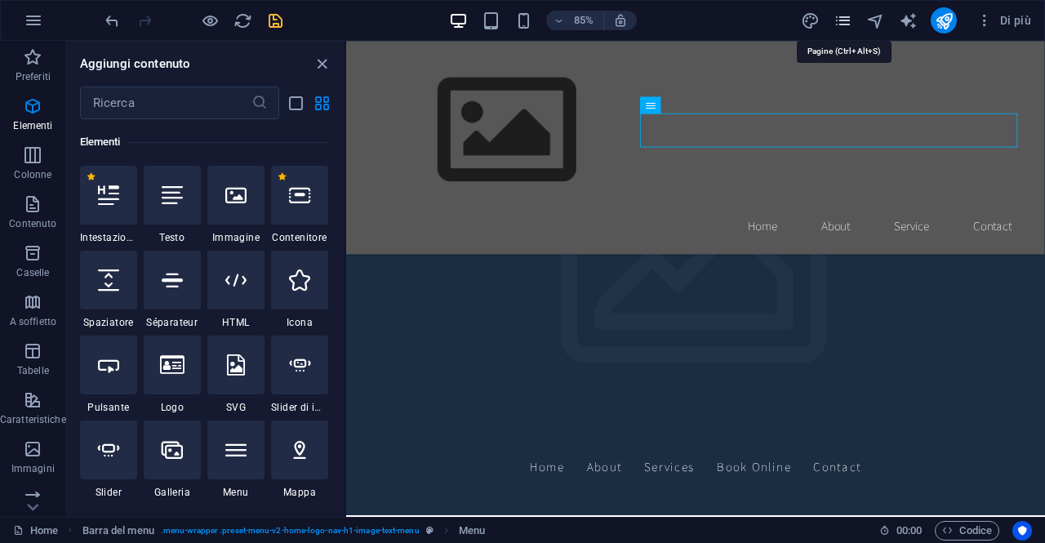
click at [848, 16] on icon "pages" at bounding box center [843, 20] width 19 height 19
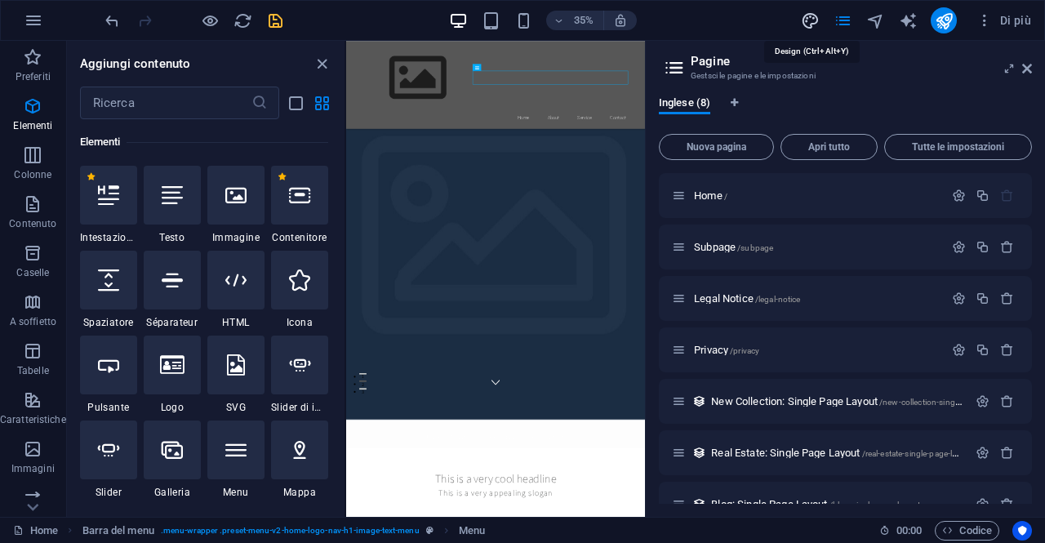
click at [810, 22] on icon "design" at bounding box center [810, 20] width 19 height 19
select select "rem"
select select "200"
select select "px"
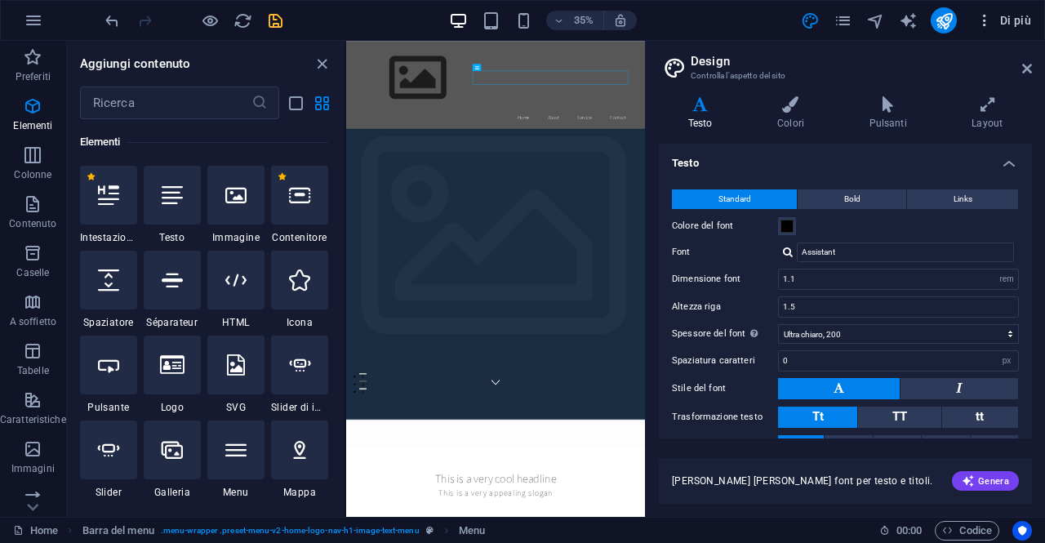
click at [989, 21] on icon "button" at bounding box center [984, 20] width 16 height 16
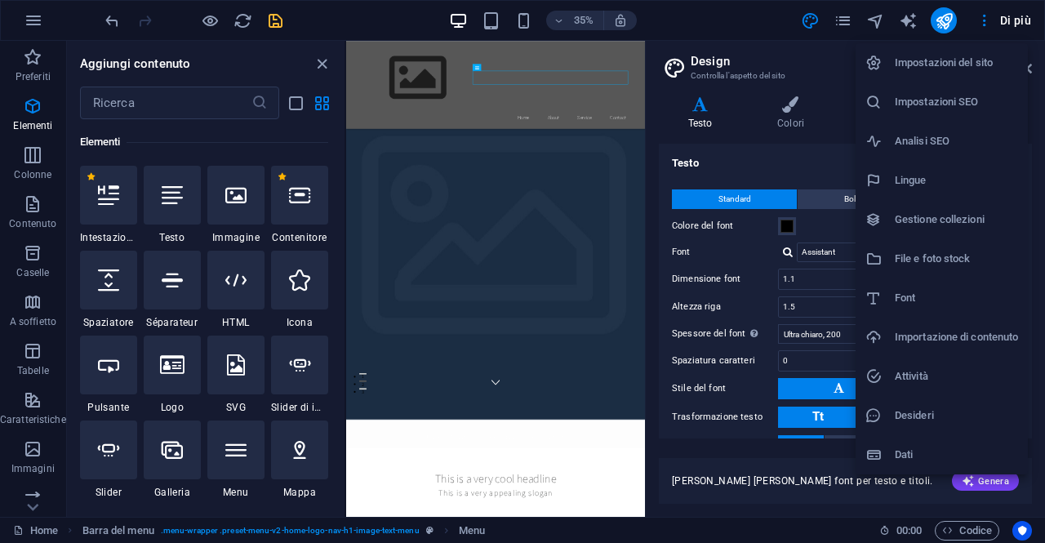
click at [924, 112] on li "Impostazioni SEO" at bounding box center [942, 101] width 172 height 39
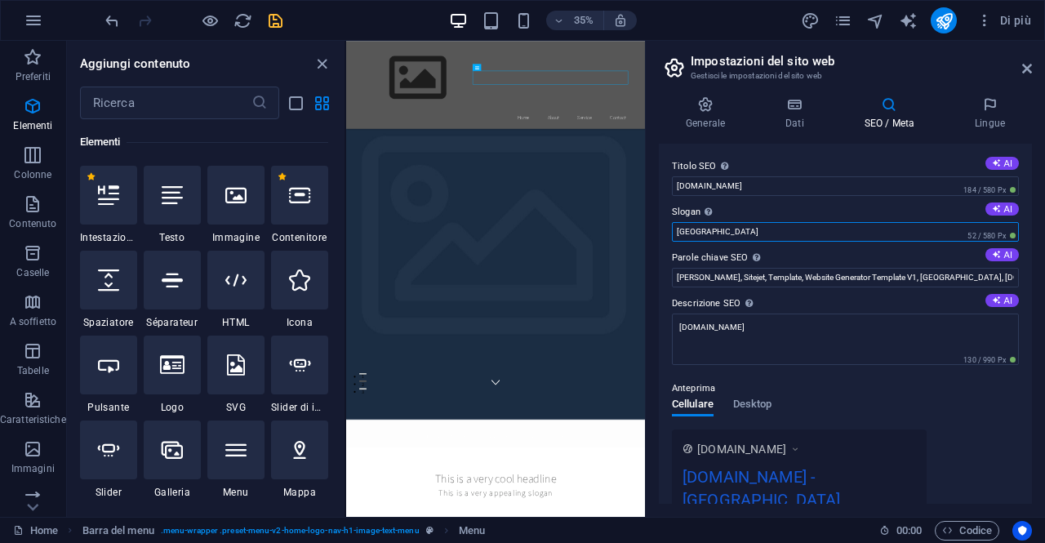
click at [749, 232] on input "[GEOGRAPHIC_DATA]" at bounding box center [845, 232] width 347 height 20
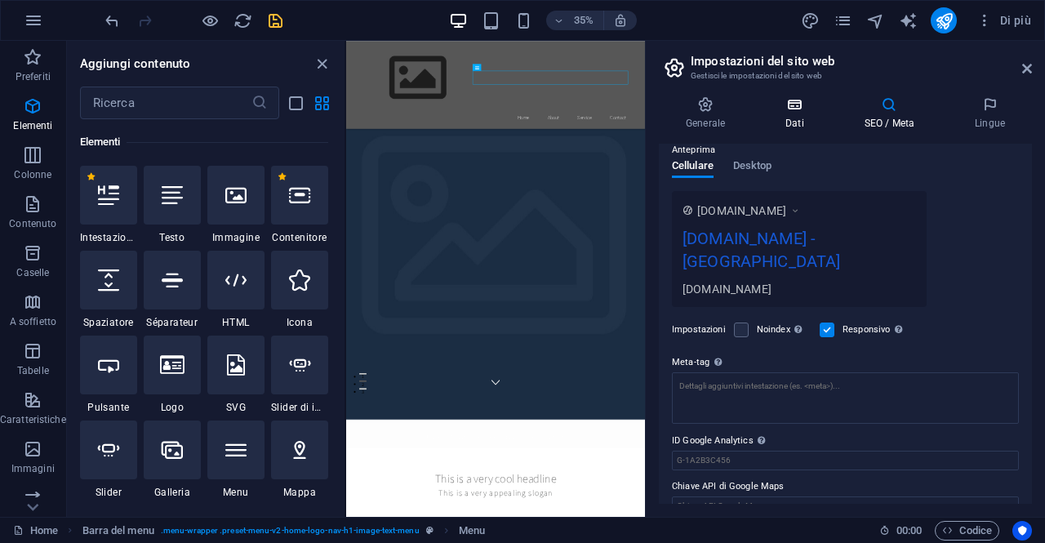
click at [786, 110] on icon at bounding box center [794, 104] width 73 height 16
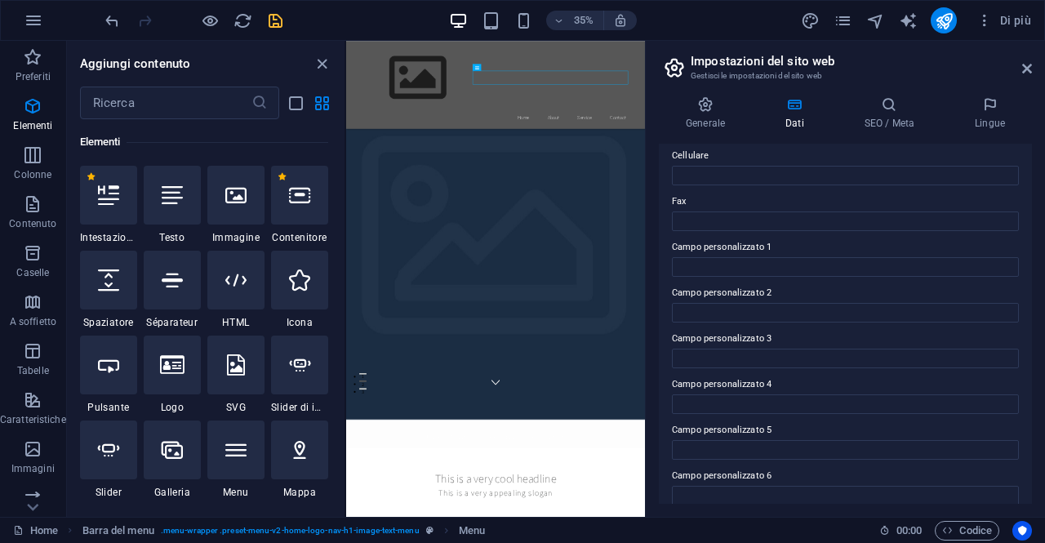
scroll to position [424, 0]
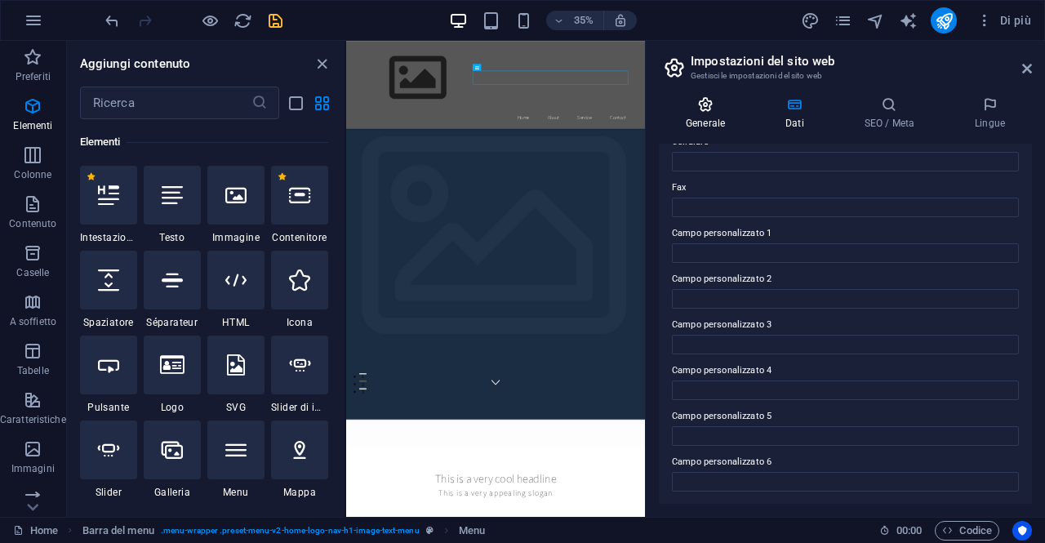
click at [683, 96] on icon at bounding box center [705, 104] width 93 height 16
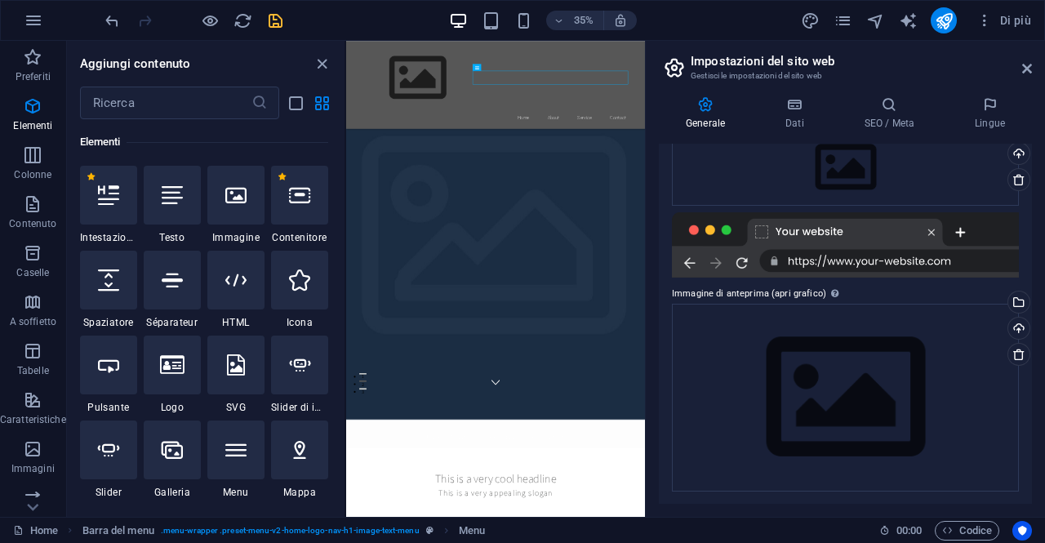
scroll to position [0, 0]
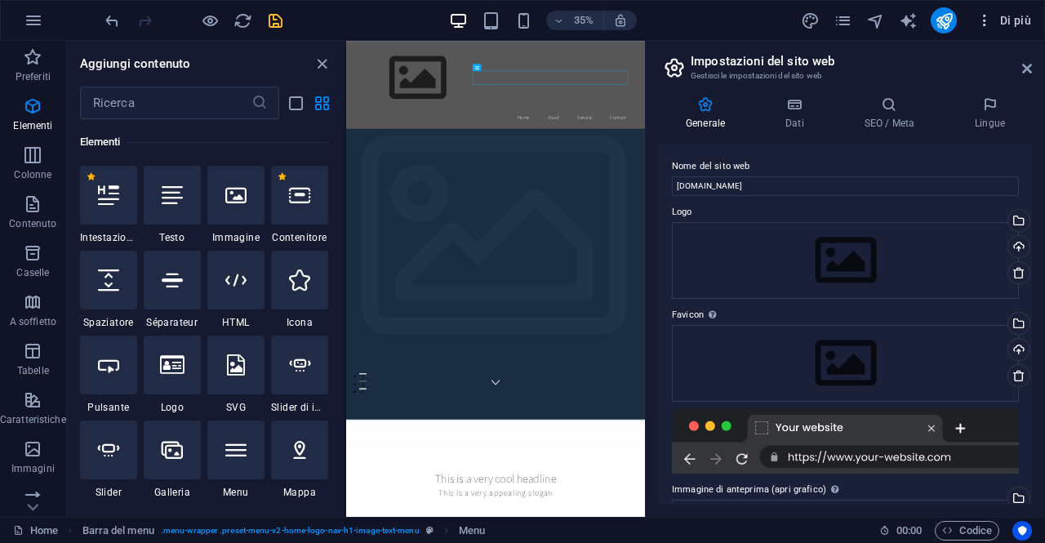
click at [1013, 16] on span "Di più" at bounding box center [1003, 20] width 55 height 16
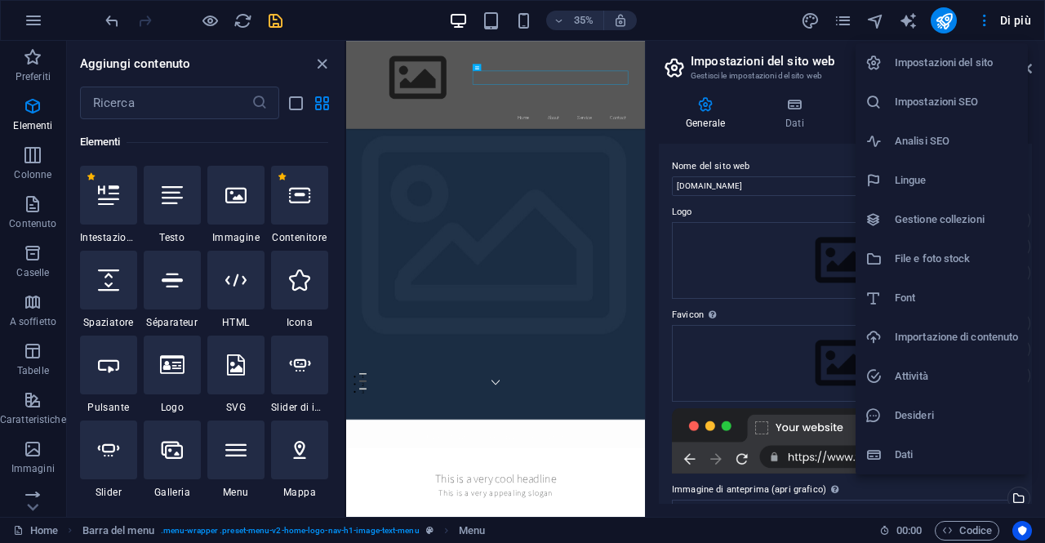
click at [810, 20] on div at bounding box center [522, 271] width 1045 height 543
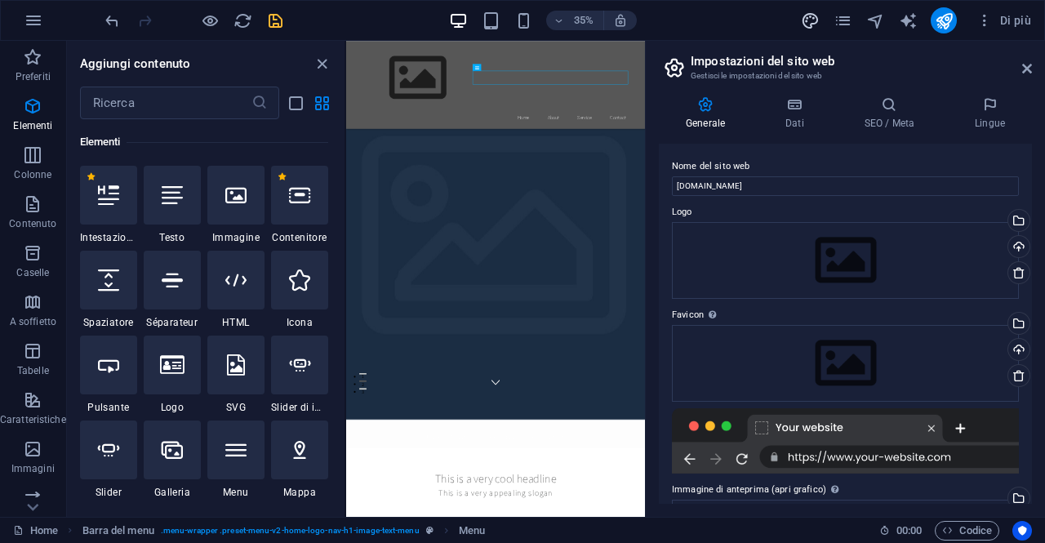
click at [800, 20] on span "design" at bounding box center [810, 20] width 20 height 19
click at [809, 23] on icon "design" at bounding box center [810, 20] width 19 height 19
select select "rem"
select select "200"
select select "px"
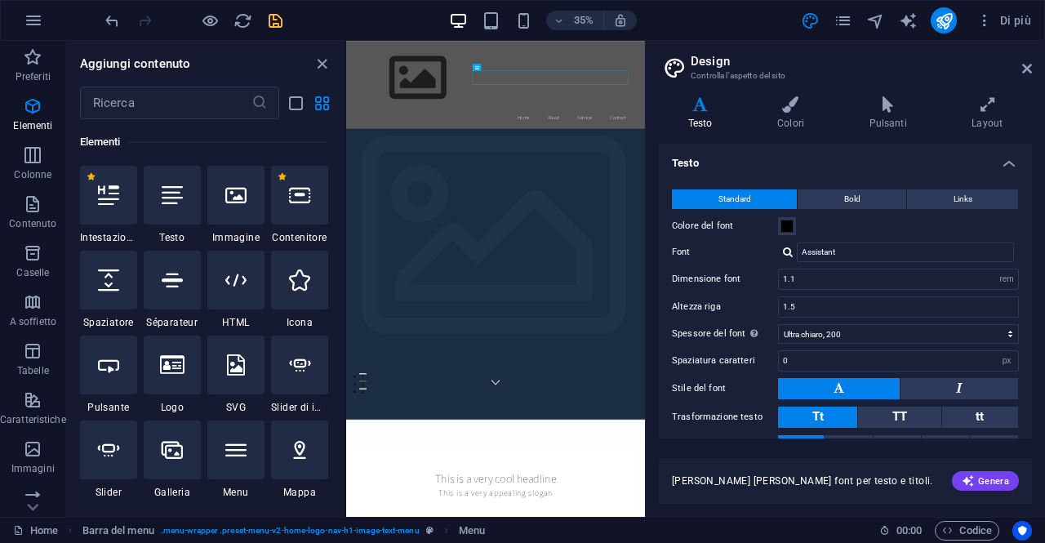
scroll to position [73, 0]
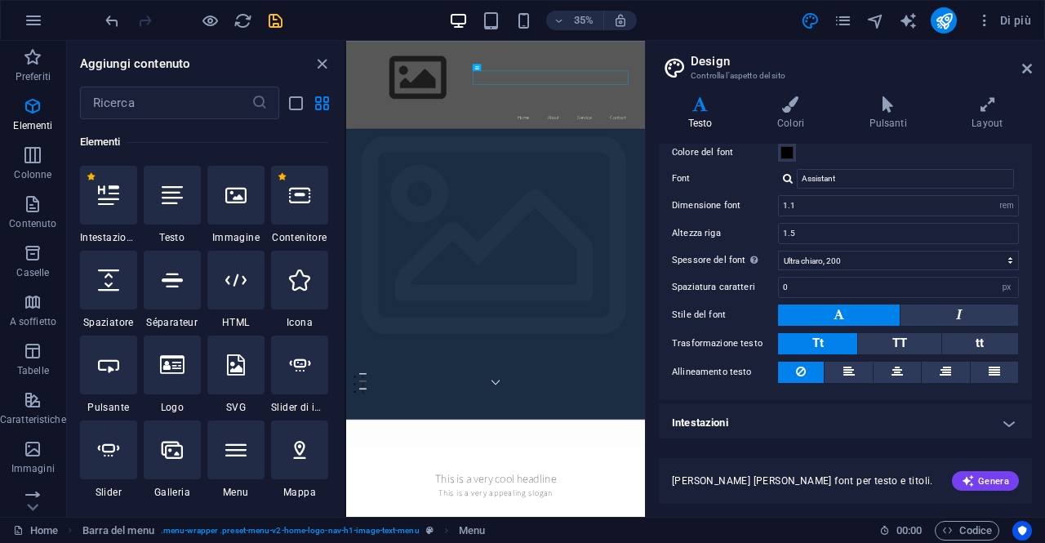
click at [749, 430] on h4 "Intestazioni" at bounding box center [845, 422] width 373 height 39
click at [741, 422] on h4 "Intestazioni" at bounding box center [845, 417] width 373 height 29
click at [1007, 417] on h4 "Intestazioni" at bounding box center [845, 422] width 373 height 39
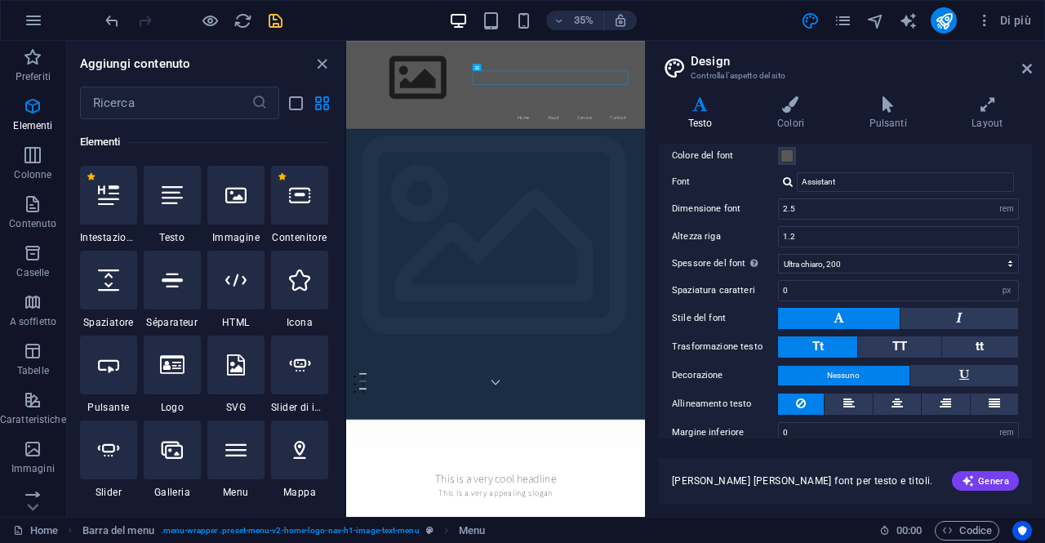
scroll to position [416, 0]
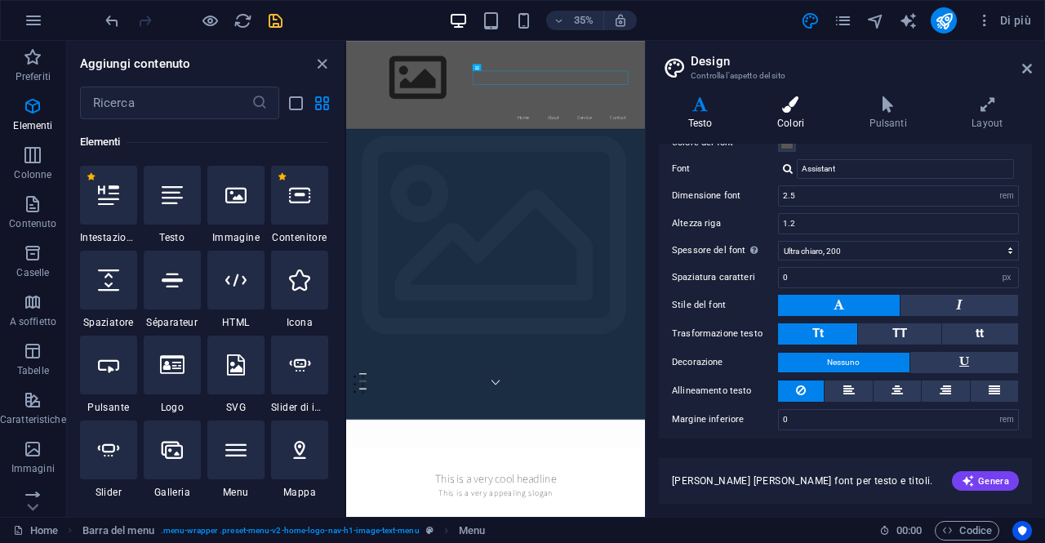
click at [787, 118] on h4 "Colori" at bounding box center [793, 113] width 91 height 34
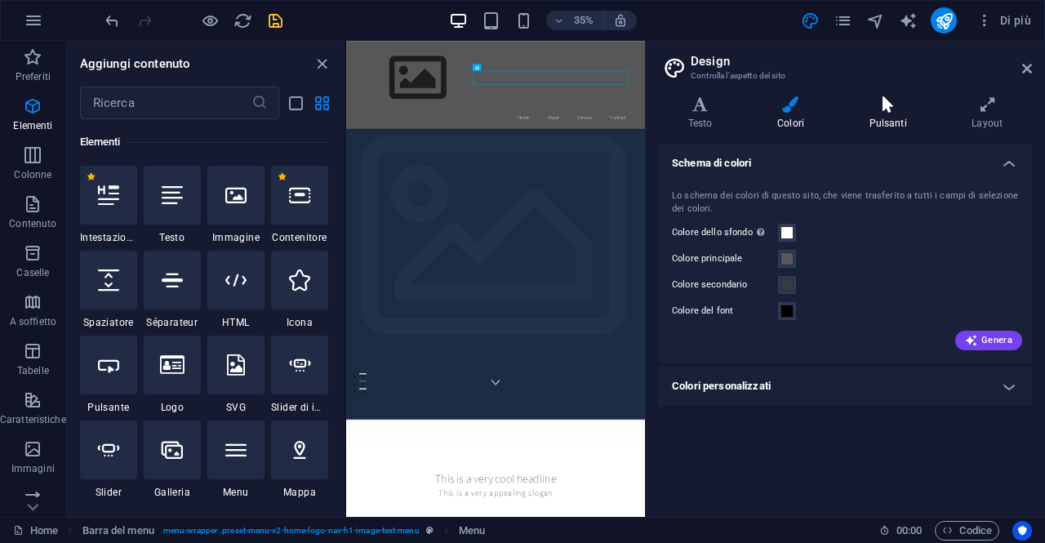
click at [875, 101] on icon at bounding box center [888, 104] width 96 height 16
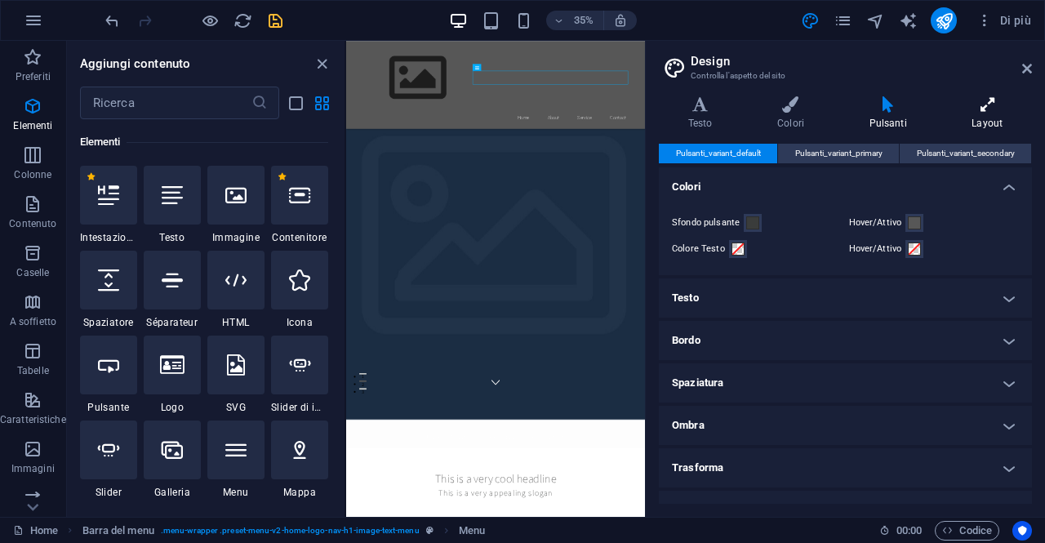
click at [993, 109] on icon at bounding box center [987, 104] width 89 height 16
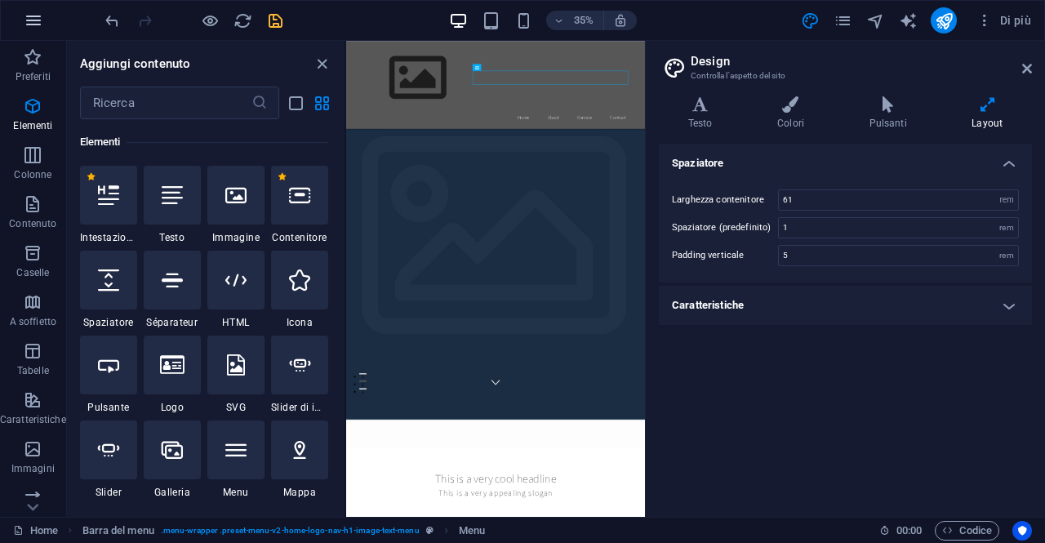
click at [29, 24] on icon "button" at bounding box center [34, 21] width 20 height 20
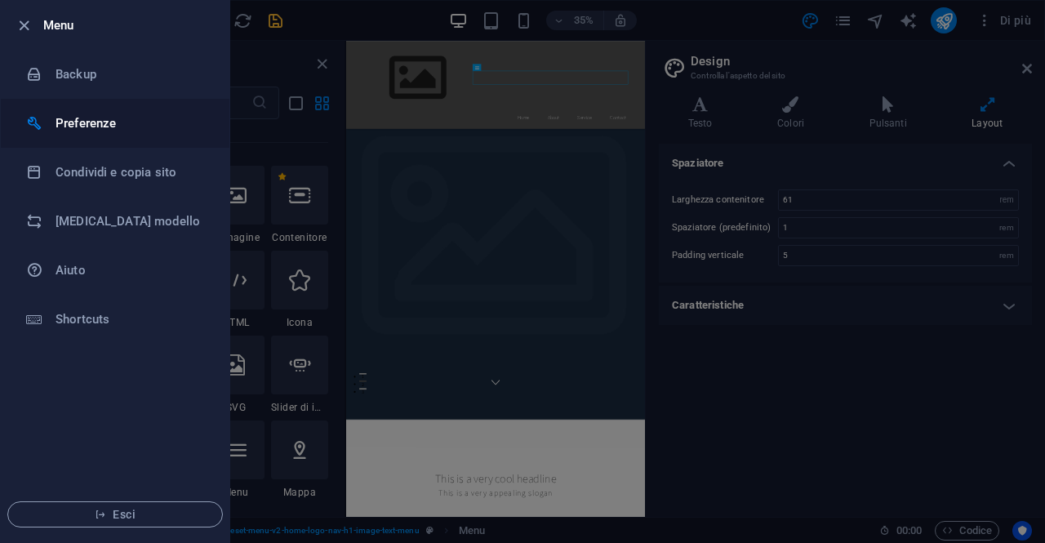
click at [81, 129] on h6 "Preferenze" at bounding box center [131, 123] width 151 height 20
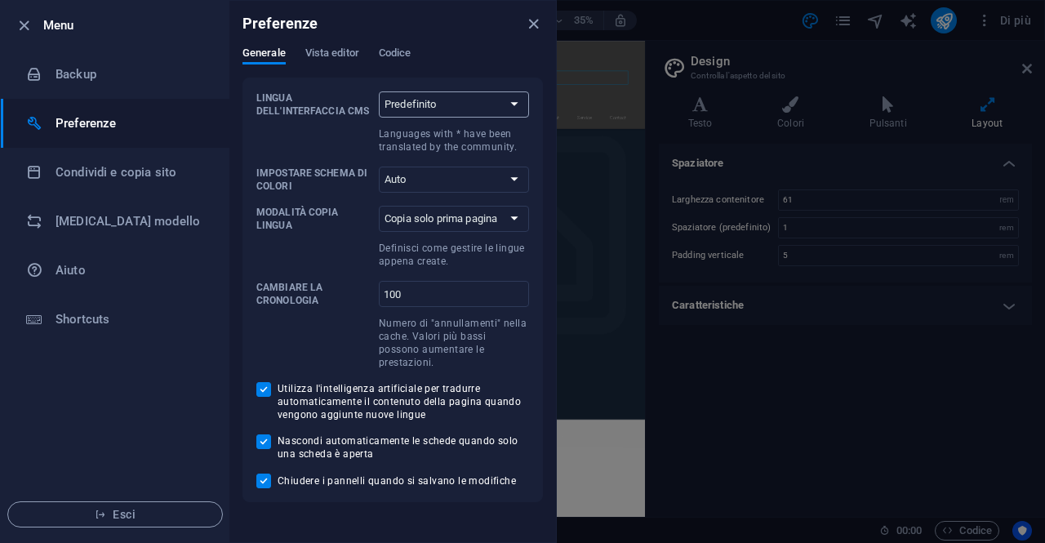
click at [456, 103] on select "Predefinito Deutsch English Español Suomi* Français Magyar Italiano Nederlands …" at bounding box center [454, 104] width 150 height 26
select select "en"
click at [379, 91] on select "Predefinito Deutsch English Español Suomi* Français Magyar Italiano Nederlands …" at bounding box center [454, 104] width 150 height 26
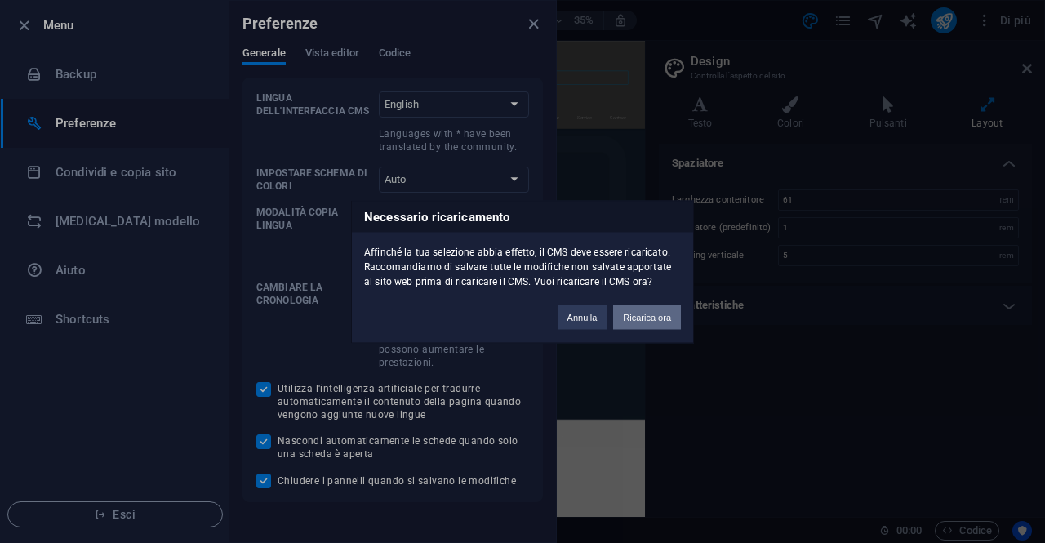
click at [637, 322] on button "Ricarica ora" at bounding box center [647, 317] width 68 height 24
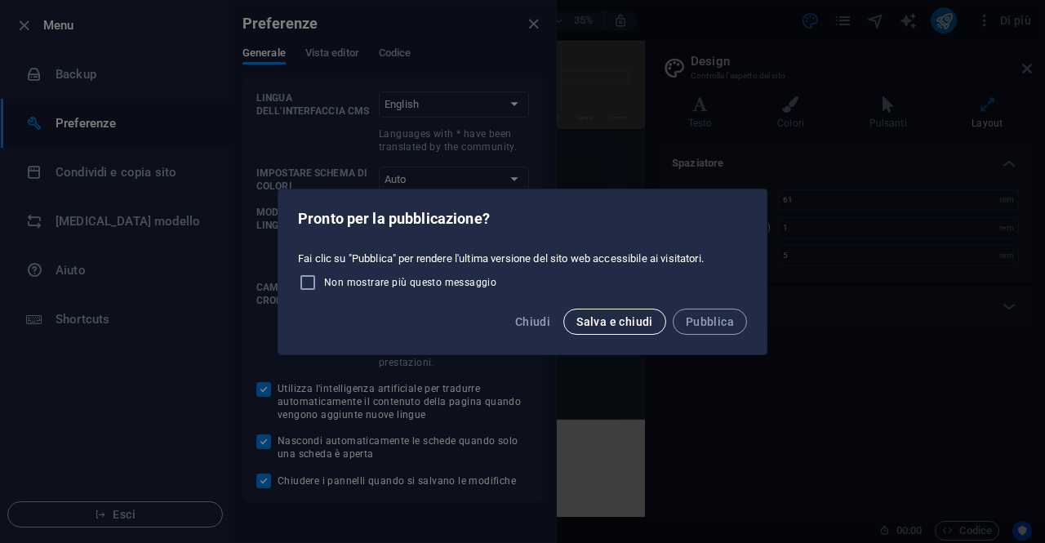
click at [619, 315] on span "Salva e chiudi" at bounding box center [614, 321] width 77 height 13
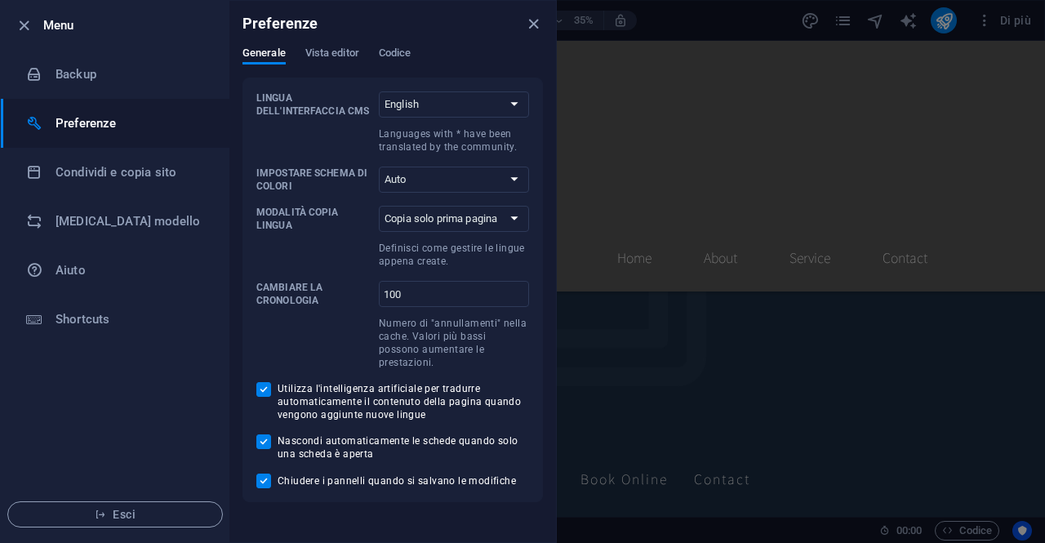
checkbox input "false"
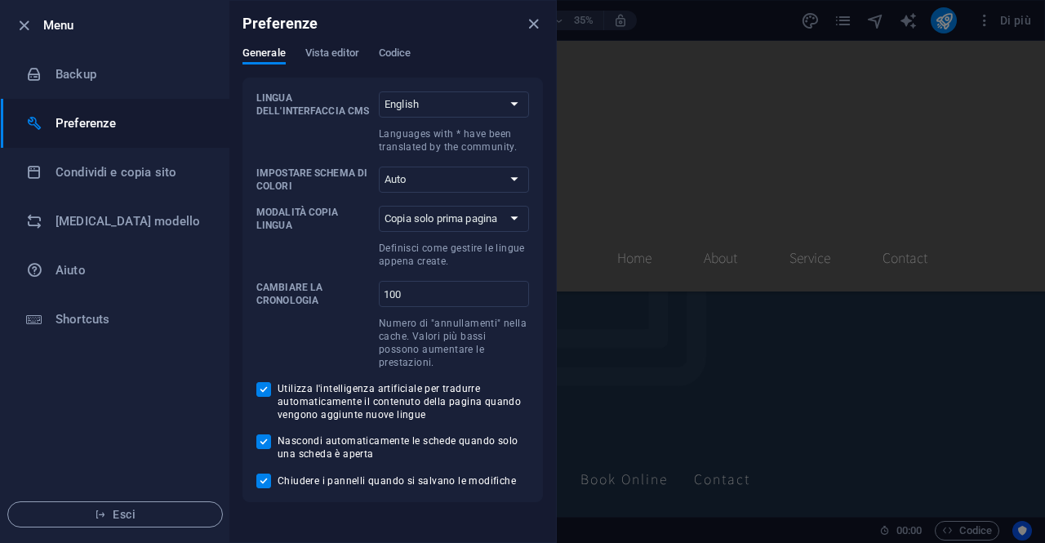
checkbox input "false"
click at [442, 186] on select "Auto Scuro Chiaro" at bounding box center [454, 180] width 150 height 26
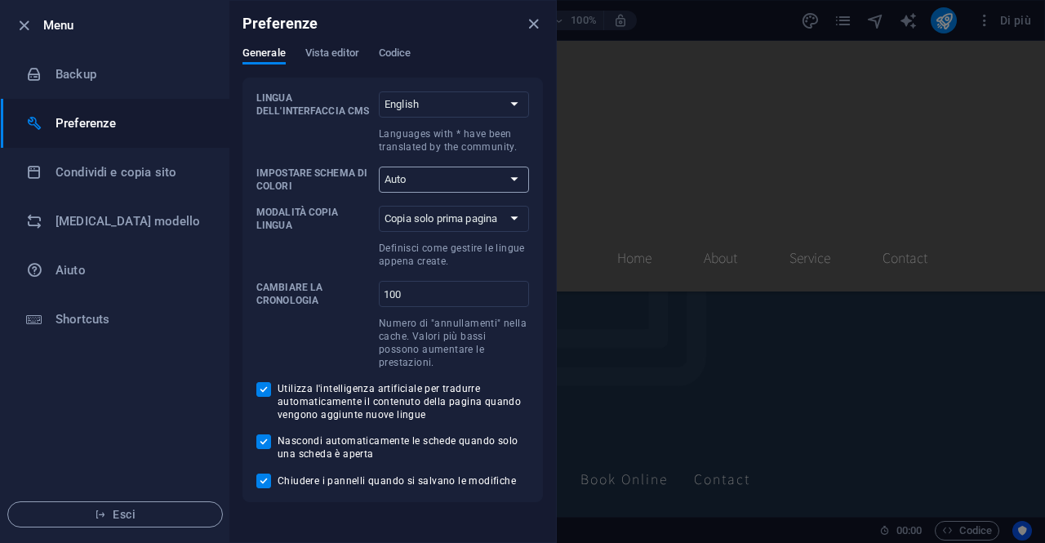
click at [442, 186] on select "Auto Scuro Chiaro" at bounding box center [454, 180] width 150 height 26
click at [104, 163] on h6 "Condividi e copia sito" at bounding box center [131, 172] width 151 height 20
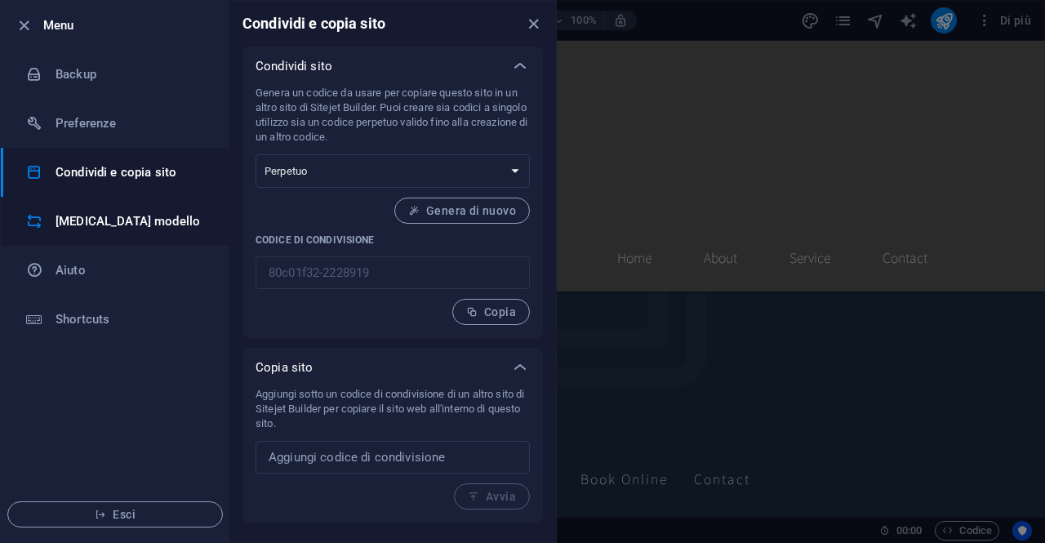
click at [103, 229] on h6 "Cambia modello" at bounding box center [131, 221] width 151 height 20
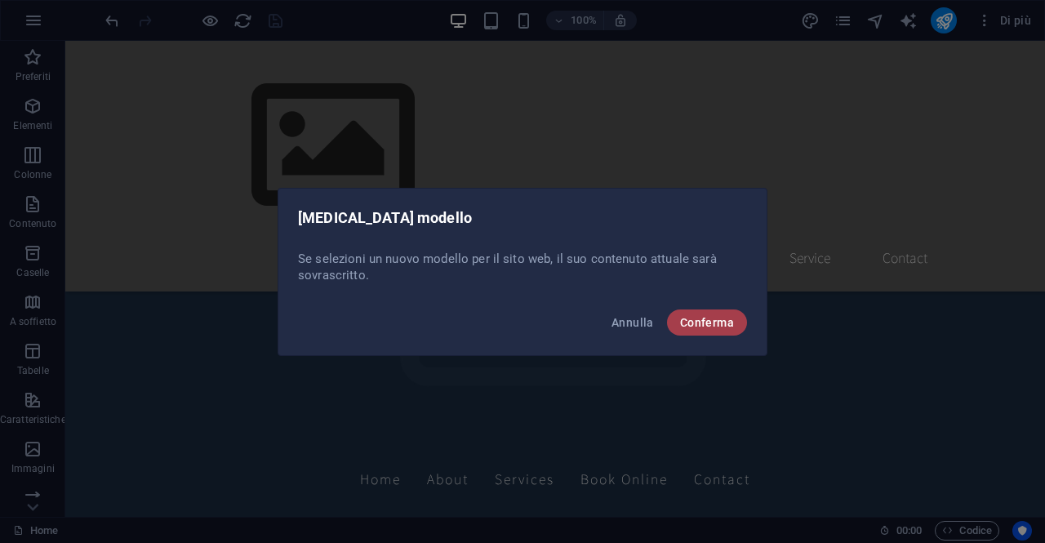
click at [725, 320] on span "Conferma" at bounding box center [707, 322] width 54 height 13
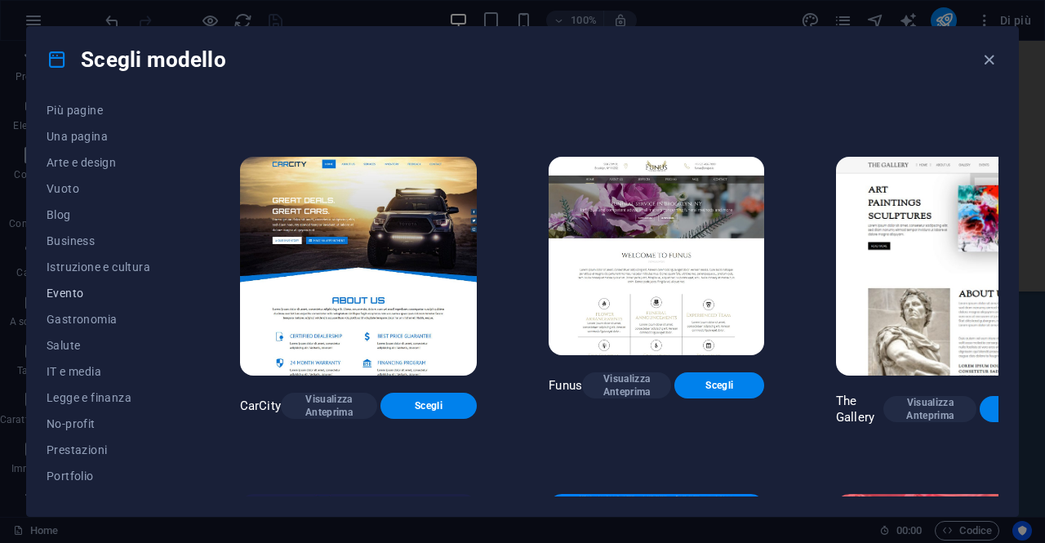
scroll to position [261, 0]
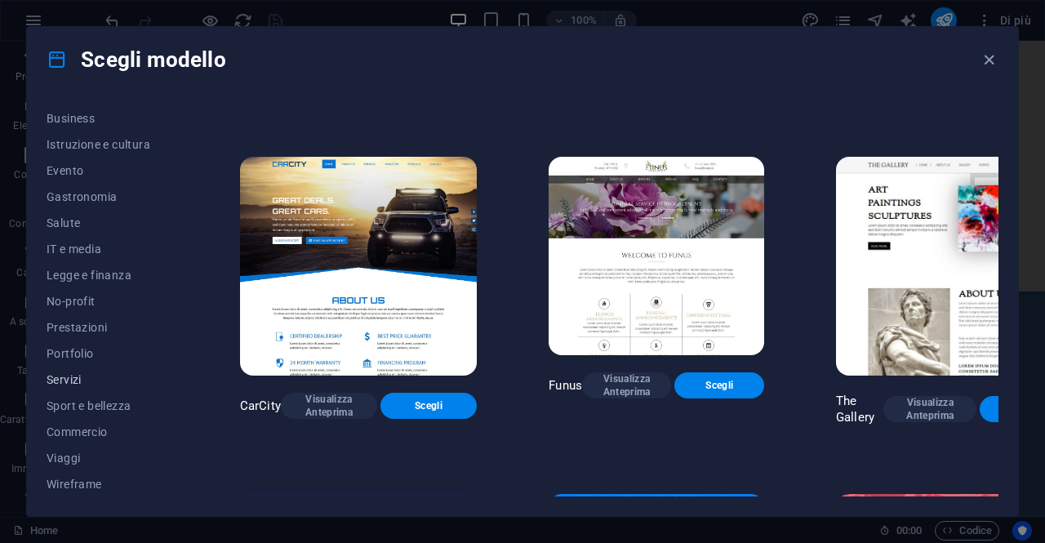
click at [71, 377] on span "Servizi" at bounding box center [108, 379] width 122 height 13
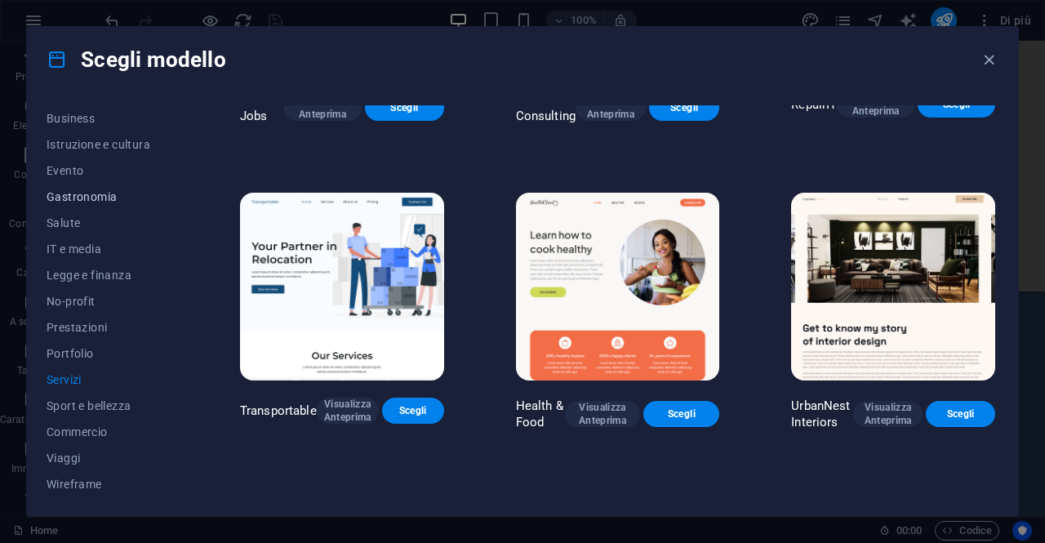
scroll to position [0, 0]
click at [96, 123] on span "Tutti i modelli" at bounding box center [108, 118] width 122 height 13
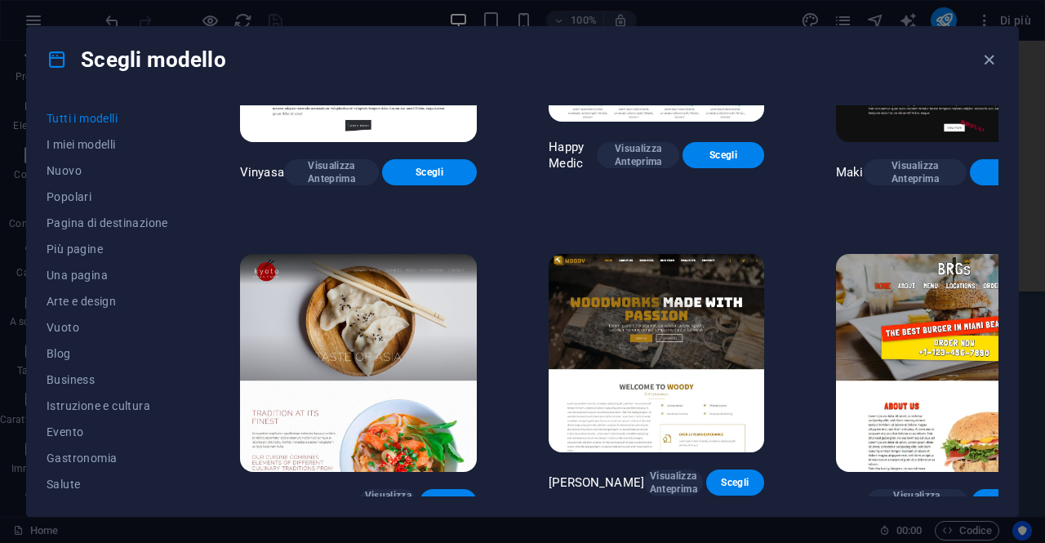
scroll to position [7732, 0]
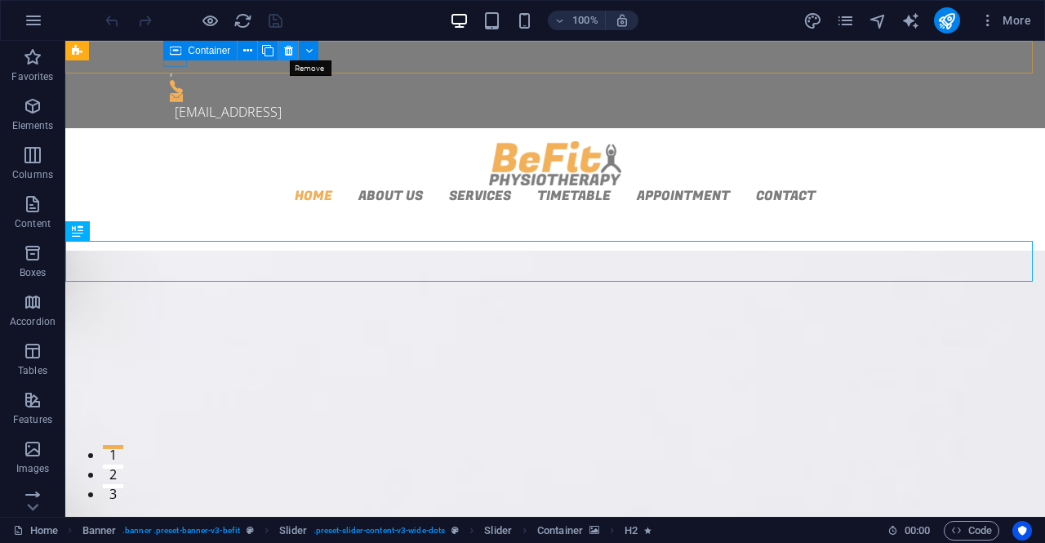
click at [288, 51] on icon at bounding box center [288, 50] width 9 height 17
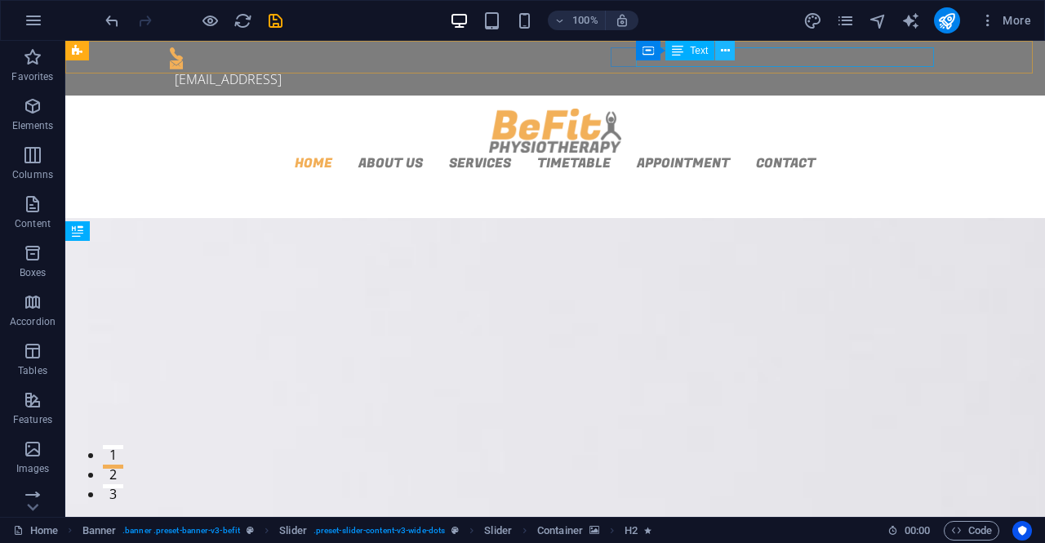
click at [727, 47] on icon at bounding box center [725, 50] width 9 height 17
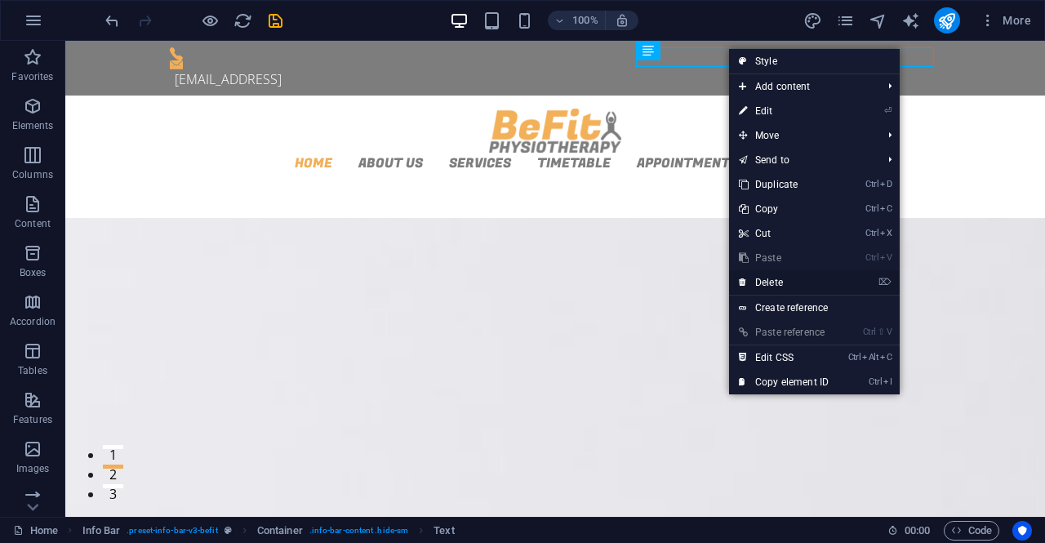
click at [795, 275] on link "⌦ Delete" at bounding box center [783, 282] width 109 height 24
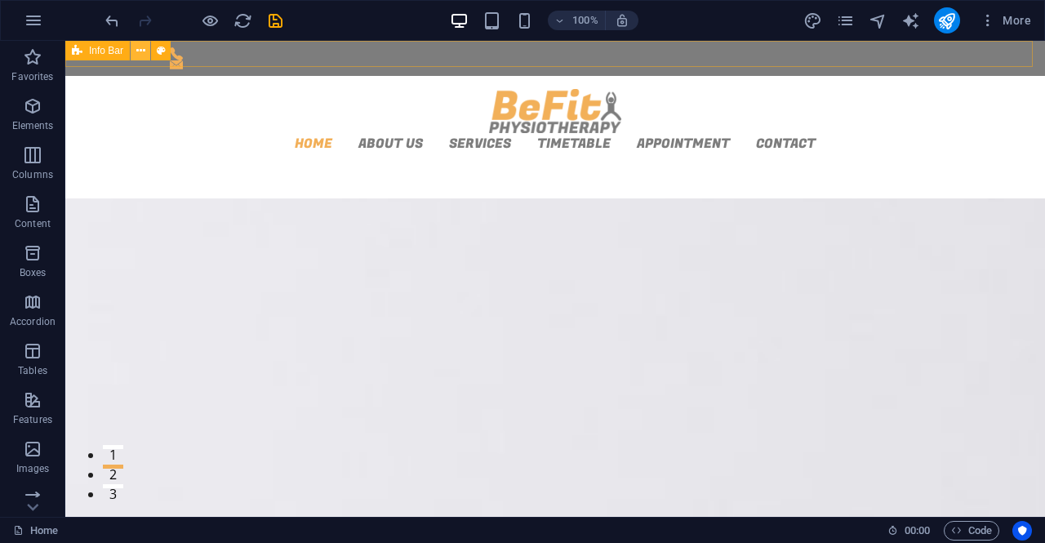
click at [142, 47] on icon at bounding box center [140, 50] width 9 height 17
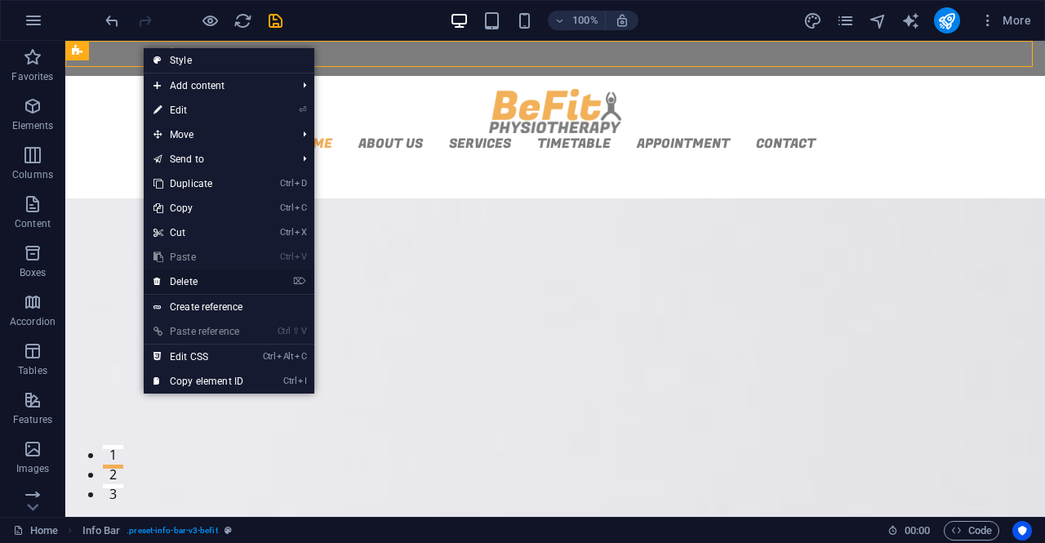
click at [214, 278] on link "⌦ Delete" at bounding box center [198, 281] width 109 height 24
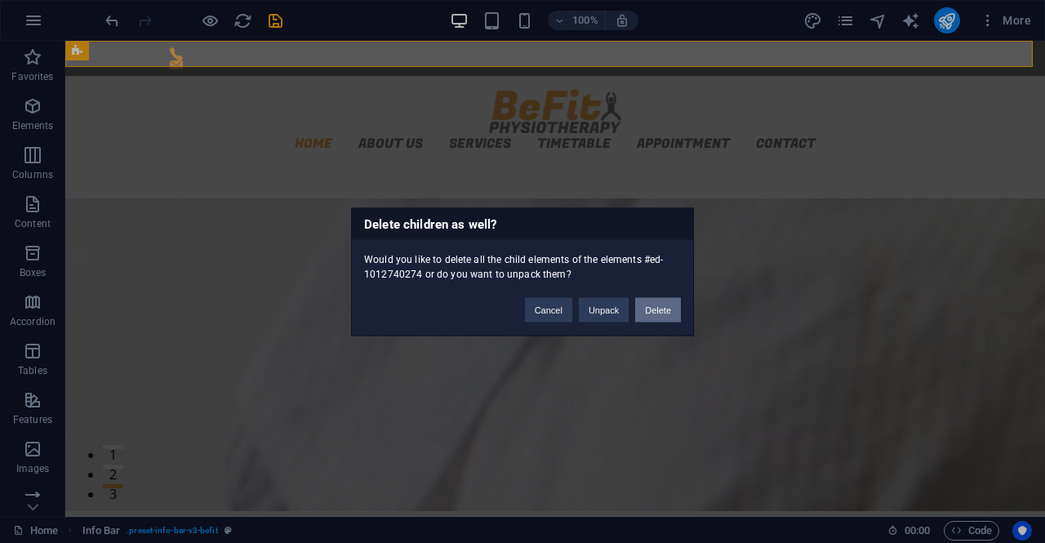
click at [661, 310] on button "Delete" at bounding box center [658, 309] width 46 height 24
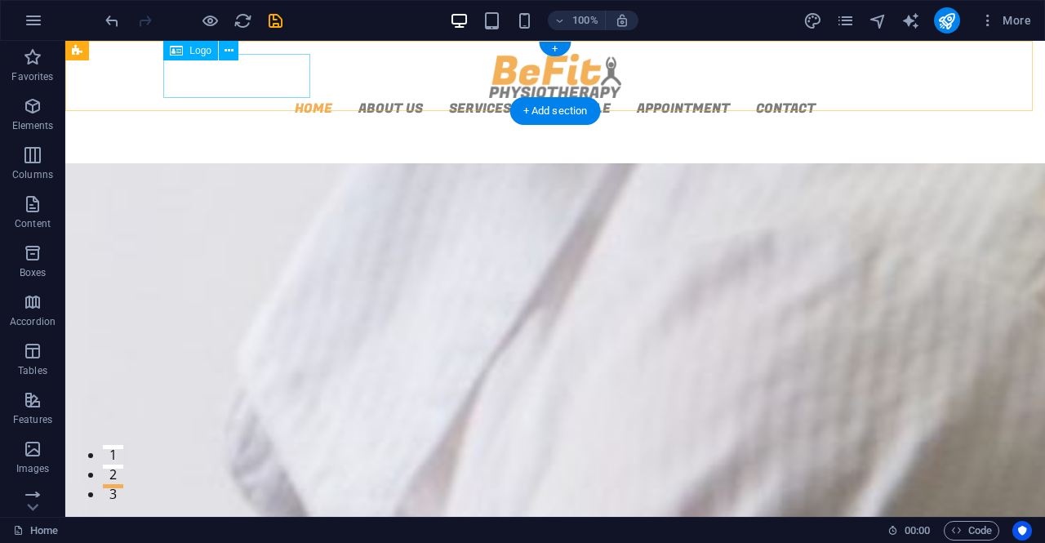
click at [248, 71] on div at bounding box center [555, 76] width 771 height 44
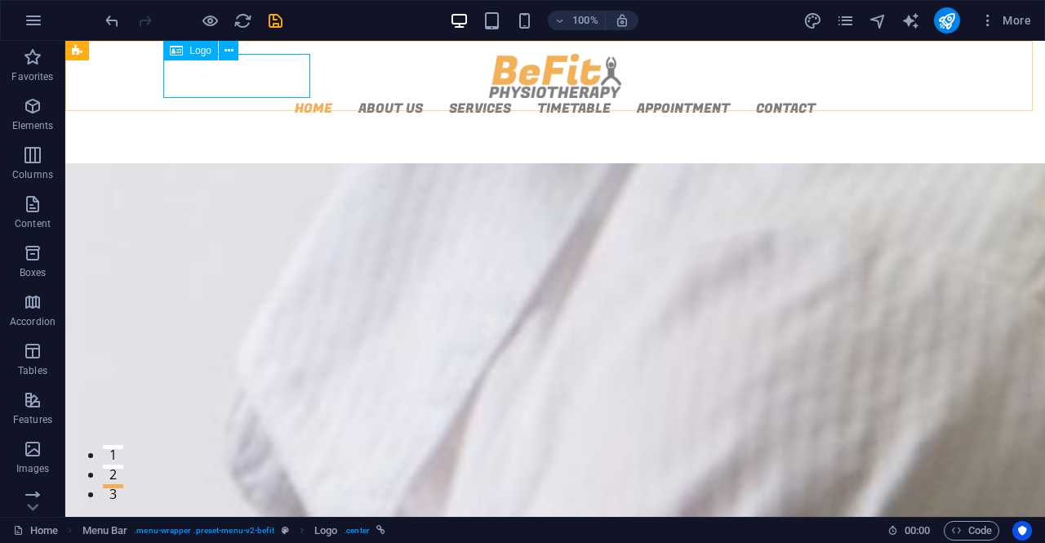
click at [202, 48] on span "Logo" at bounding box center [200, 51] width 22 height 10
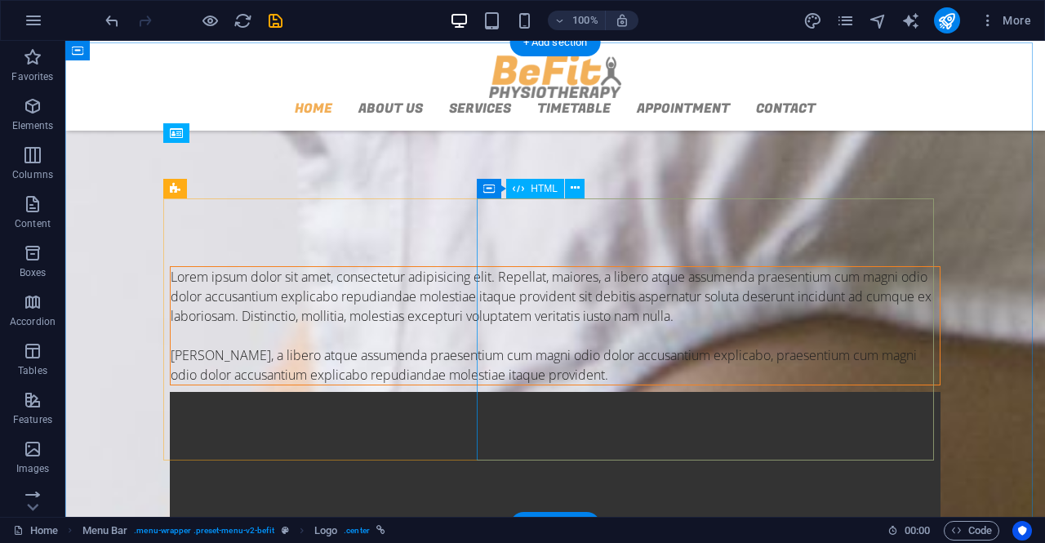
scroll to position [376, 0]
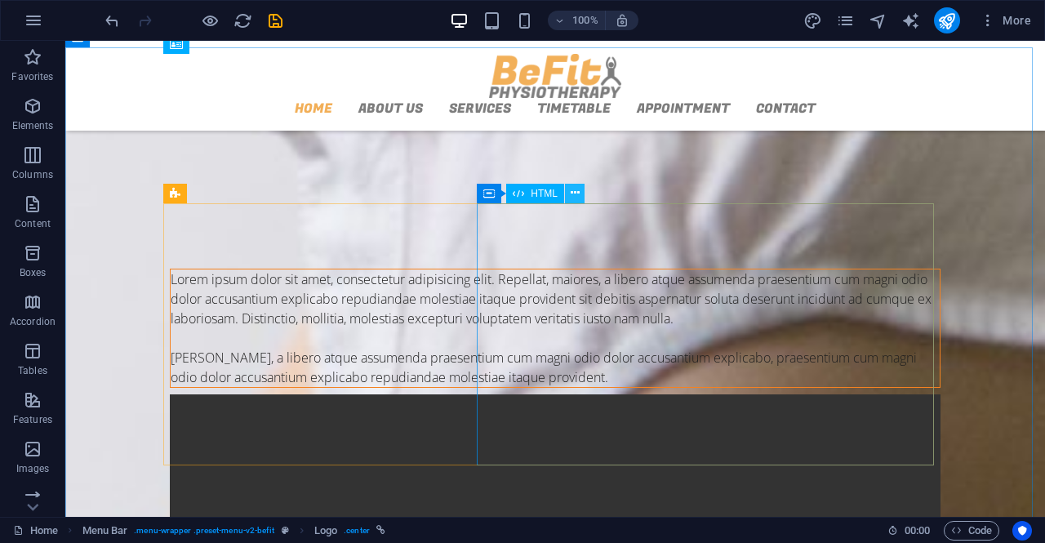
click at [573, 193] on icon at bounding box center [575, 193] width 9 height 17
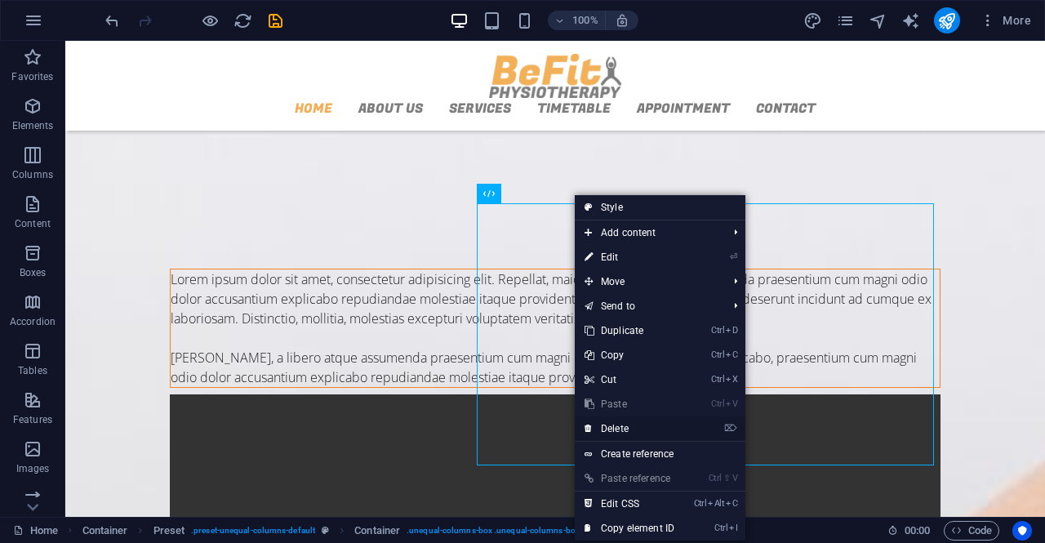
click at [625, 424] on link "⌦ Delete" at bounding box center [629, 428] width 109 height 24
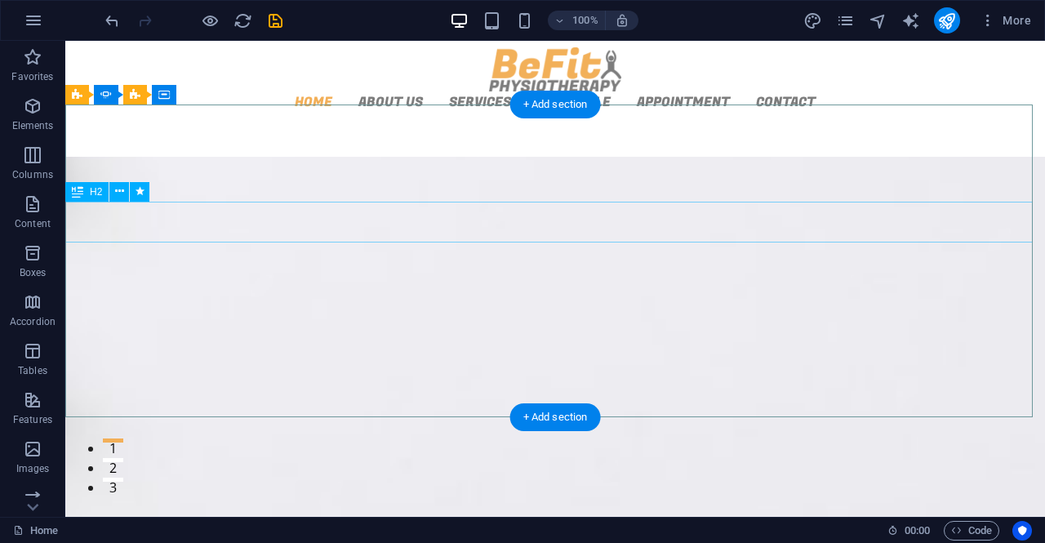
scroll to position [0, 0]
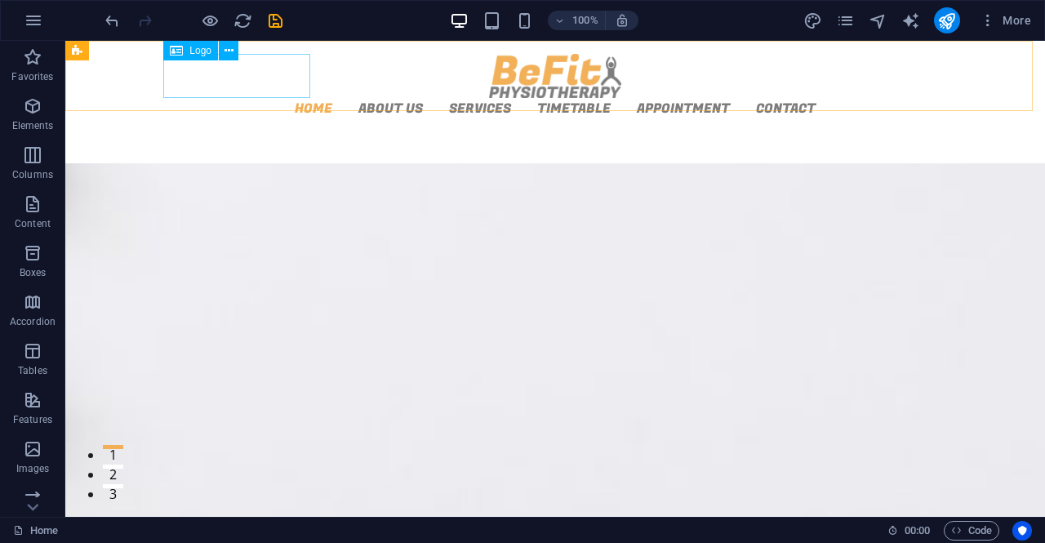
click at [185, 49] on div "Logo" at bounding box center [190, 51] width 55 height 20
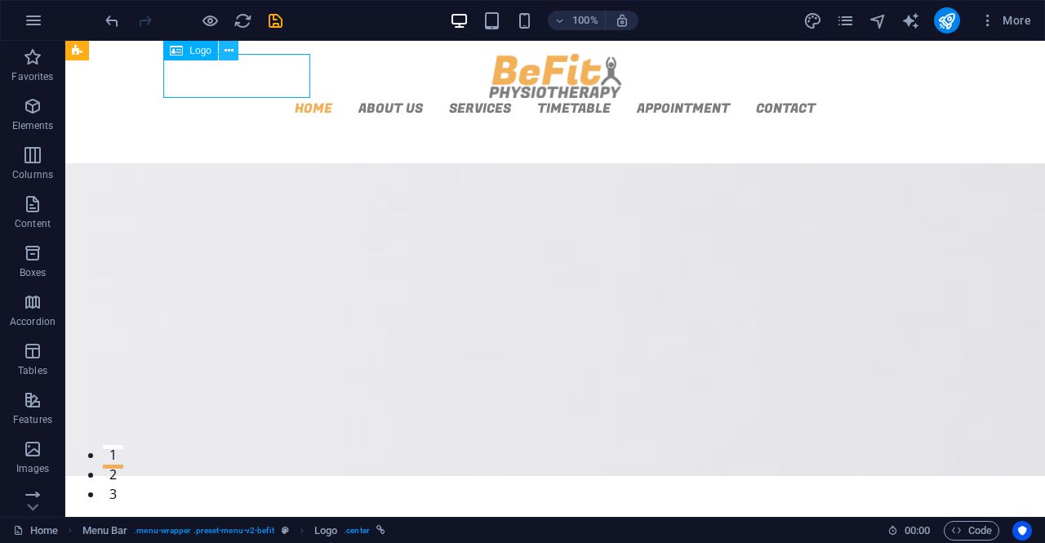
click at [228, 51] on icon at bounding box center [229, 50] width 9 height 17
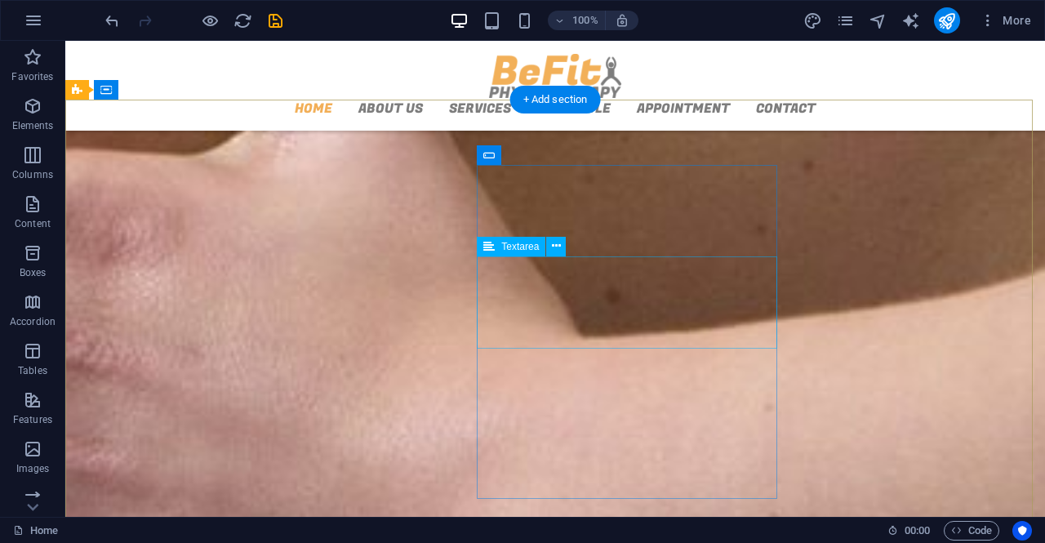
scroll to position [2132, 0]
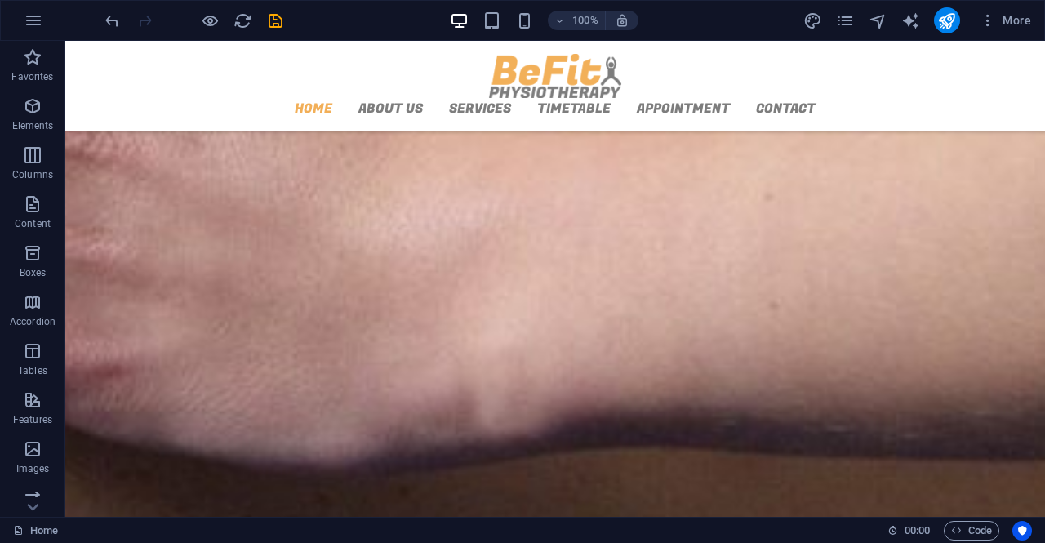
click at [1041, 11] on div "100% More" at bounding box center [522, 20] width 1043 height 39
click at [1027, 17] on span "More" at bounding box center [1005, 20] width 51 height 16
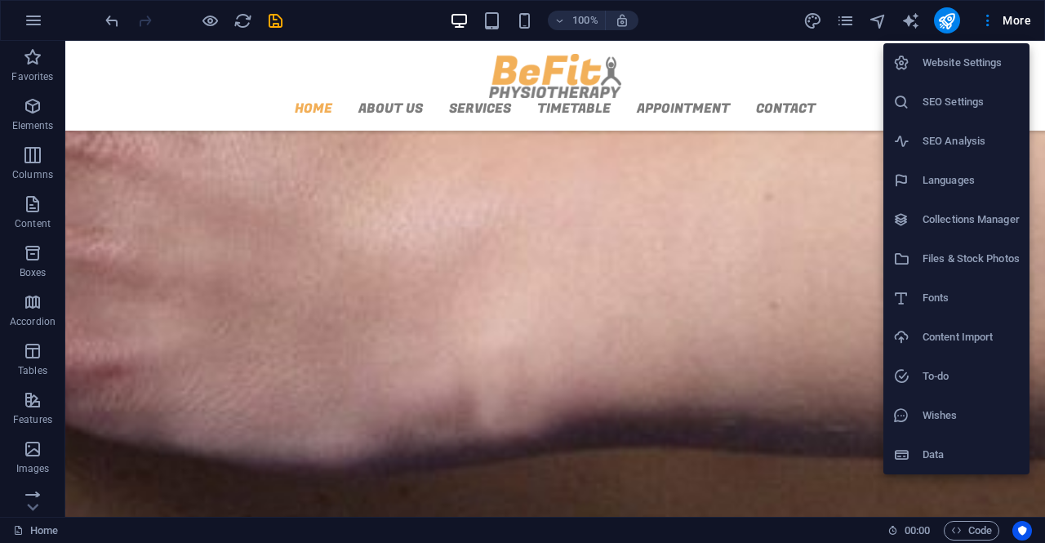
click at [941, 56] on h6 "Website Settings" at bounding box center [971, 63] width 97 height 20
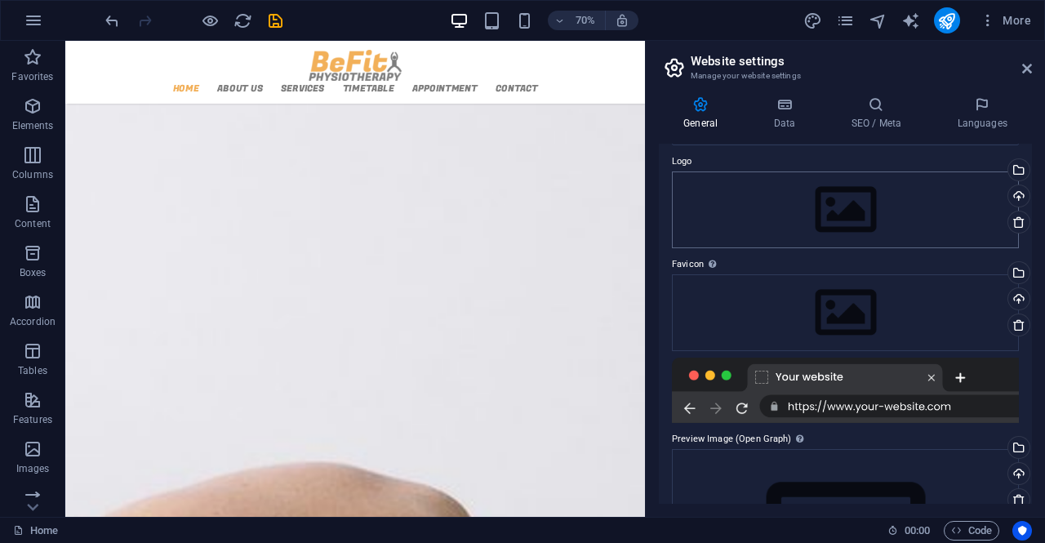
scroll to position [46, 0]
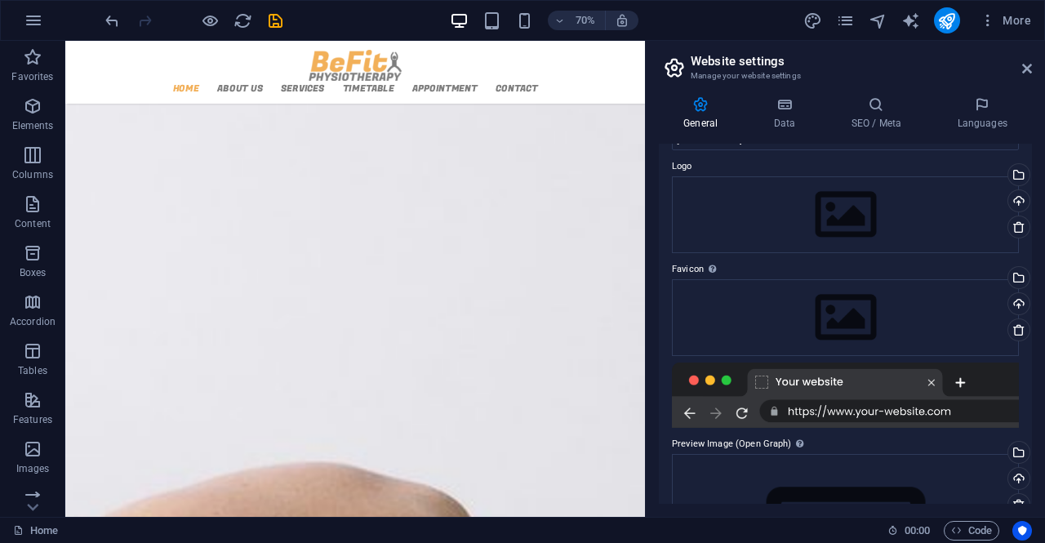
click at [785, 90] on div "General Data SEO / Meta Languages Website name sicilystartandgo.com Logo Drag f…" at bounding box center [845, 300] width 399 height 434
click at [785, 100] on icon at bounding box center [784, 104] width 71 height 16
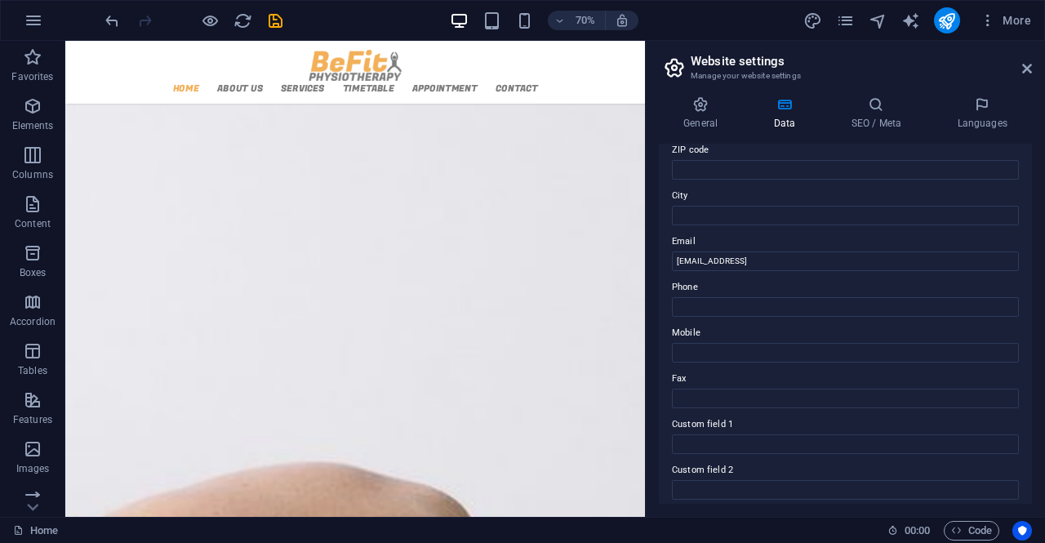
scroll to position [302, 0]
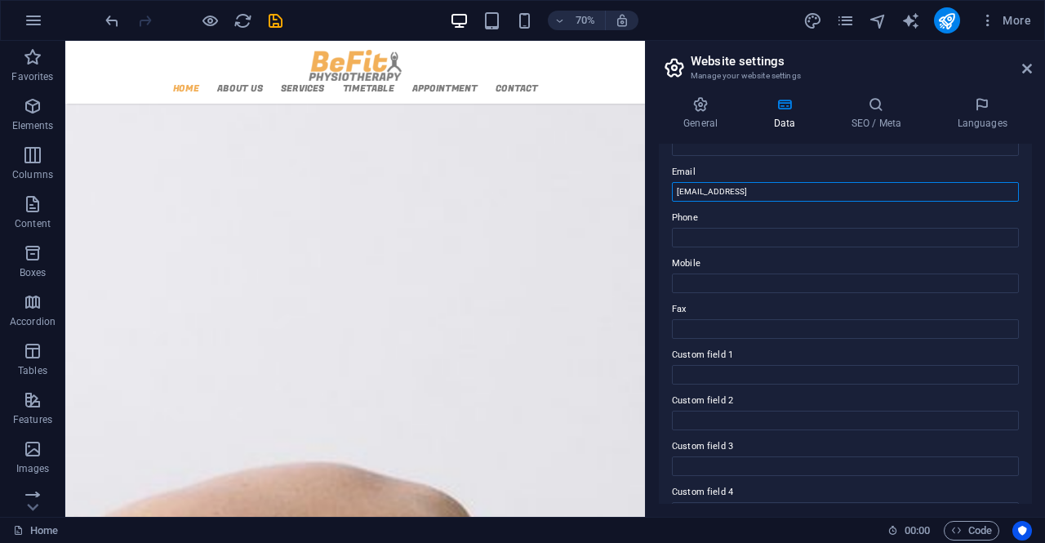
click at [840, 189] on input "[EMAIL_ADDRESS]" at bounding box center [845, 192] width 347 height 20
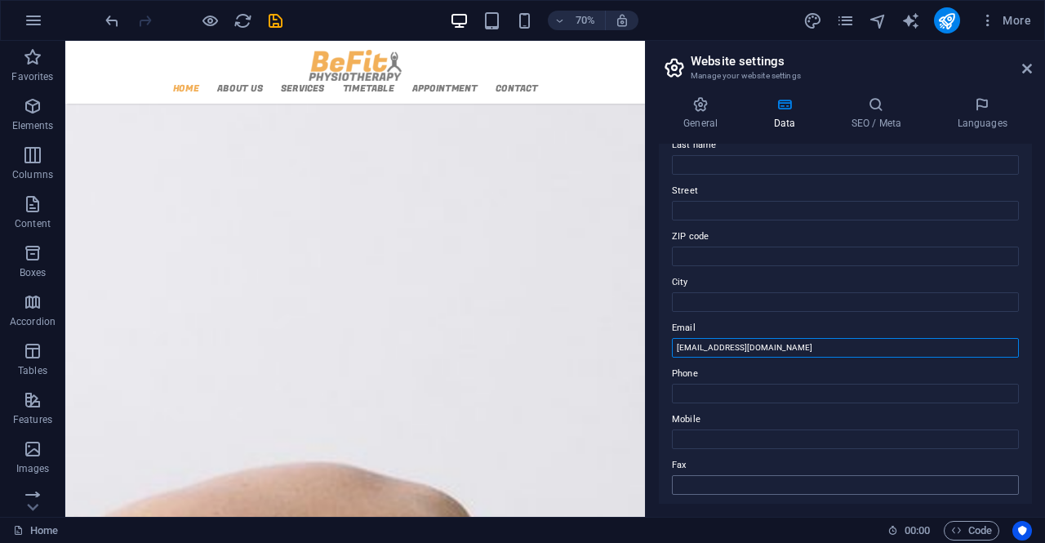
scroll to position [0, 0]
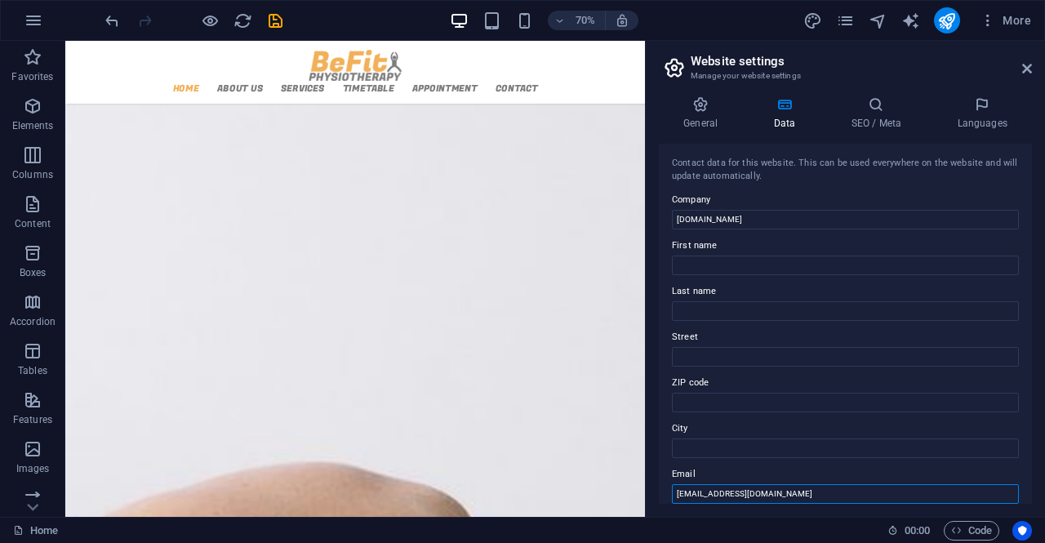
type input "info@sicilystartandgo.com"
click at [846, 140] on div "General Data SEO / Meta Languages Website name sicilystartandgo.com Logo Drag f…" at bounding box center [845, 299] width 373 height 407
click at [876, 120] on h4 "SEO / Meta" at bounding box center [879, 113] width 106 height 34
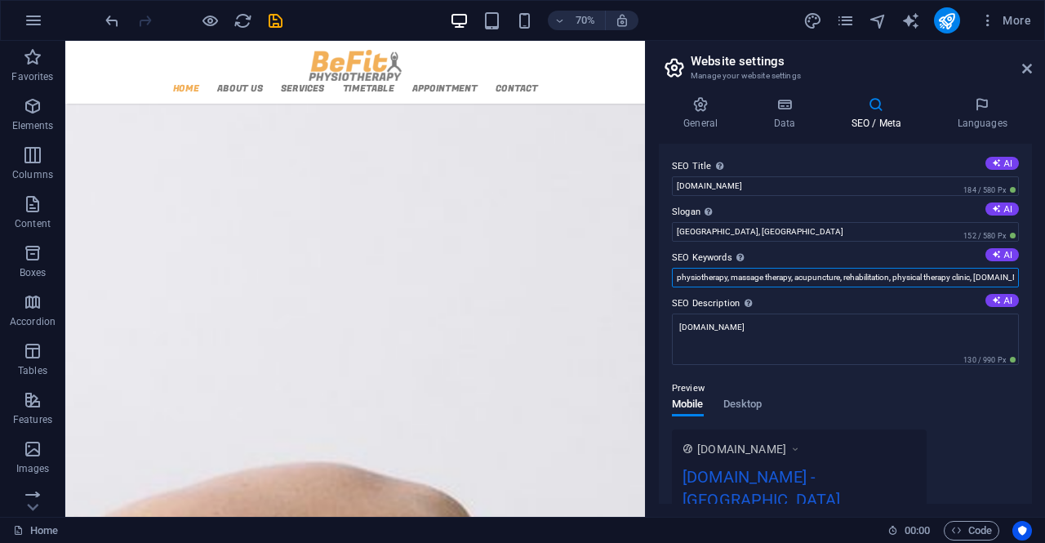
click at [763, 278] on input "physiotherapy, massage therapy, acupuncture, rehabilitation, physical therapy c…" at bounding box center [845, 278] width 347 height 20
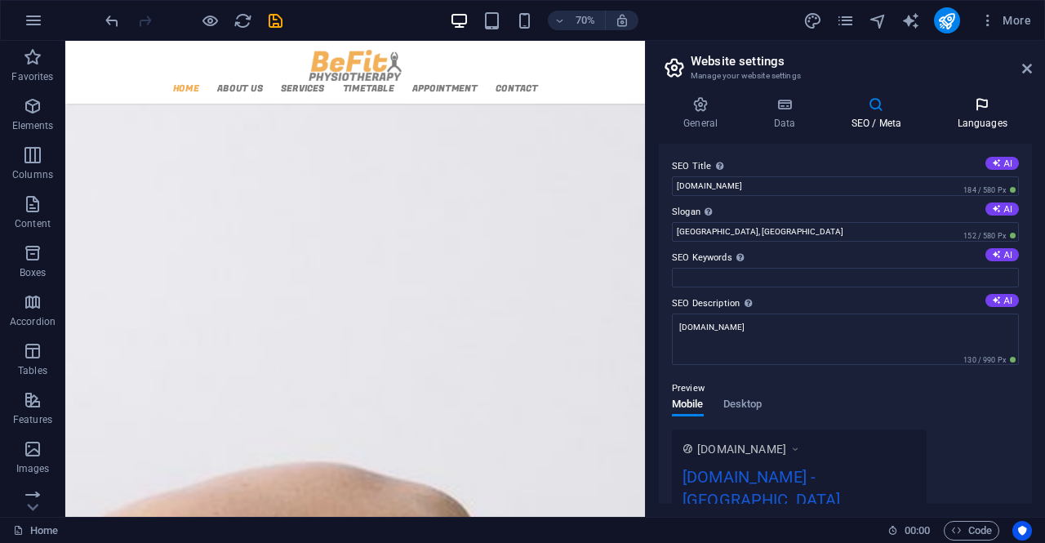
click at [985, 112] on icon at bounding box center [982, 104] width 100 height 16
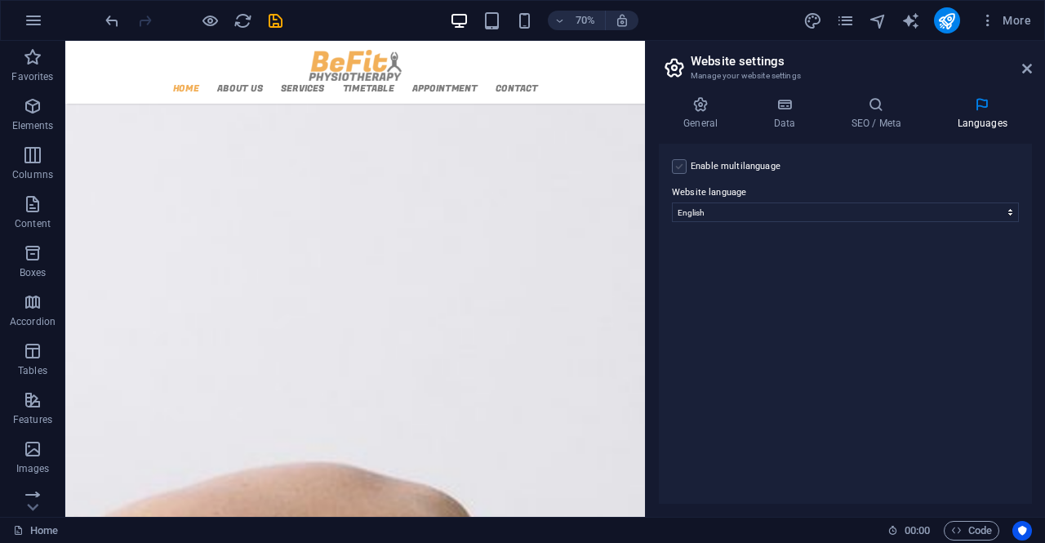
click at [682, 171] on label at bounding box center [679, 166] width 15 height 15
click at [0, 0] on input "Enable multilanguage To disable multilanguage delete all languages until only o…" at bounding box center [0, 0] width 0 height 0
select select
click at [682, 171] on label at bounding box center [679, 166] width 15 height 15
click at [0, 0] on input "Enable multilanguage To disable multilanguage delete all languages until only o…" at bounding box center [0, 0] width 0 height 0
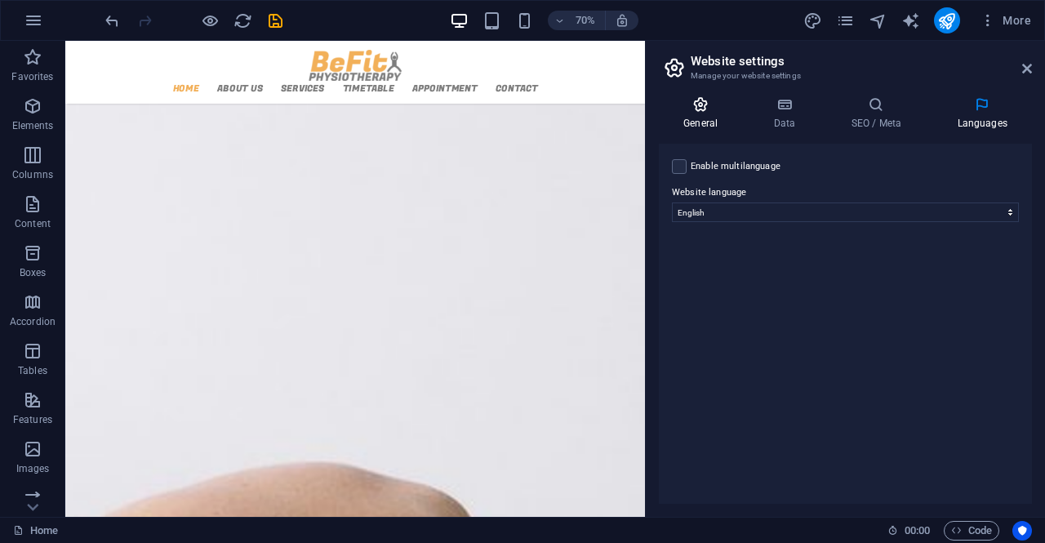
click at [701, 112] on icon at bounding box center [700, 104] width 83 height 16
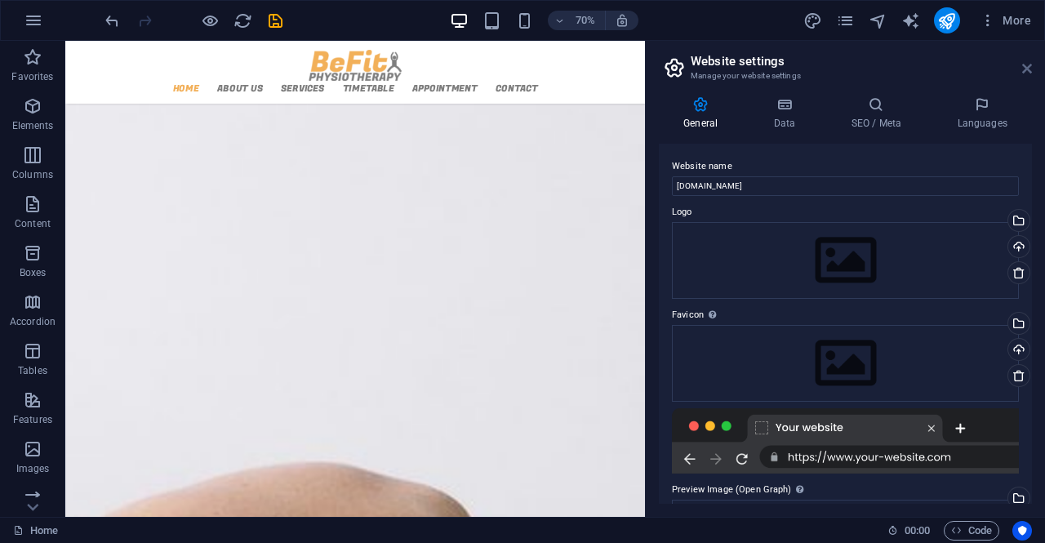
click at [1025, 64] on icon at bounding box center [1027, 68] width 10 height 13
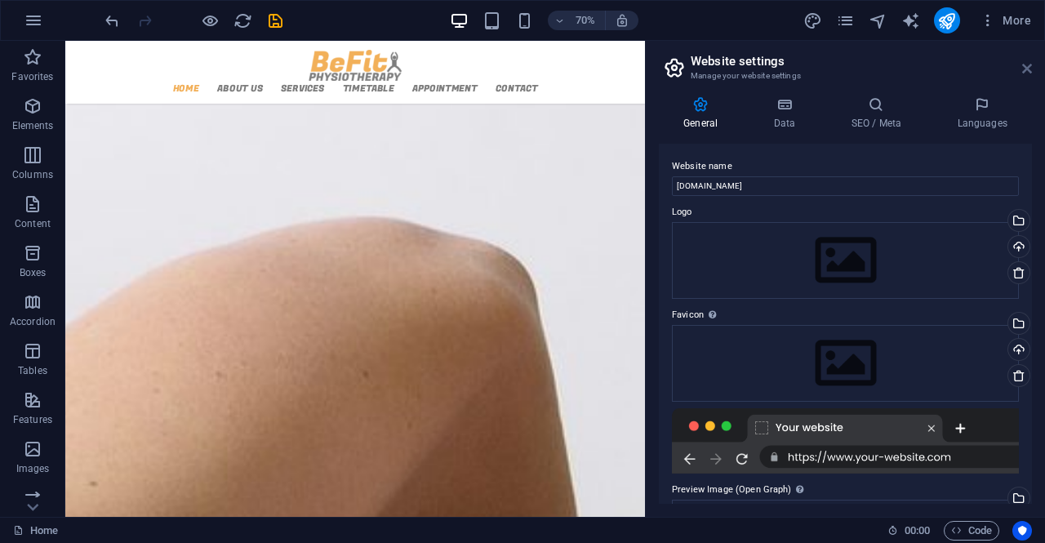
scroll to position [2132, 0]
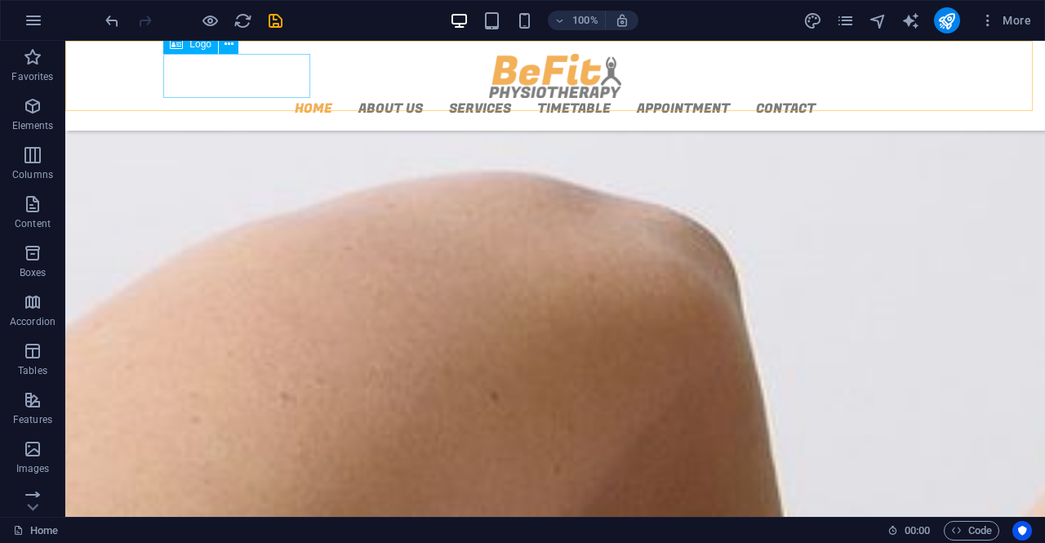
click at [190, 47] on span "Logo" at bounding box center [200, 44] width 22 height 10
click at [229, 63] on div at bounding box center [555, 76] width 771 height 44
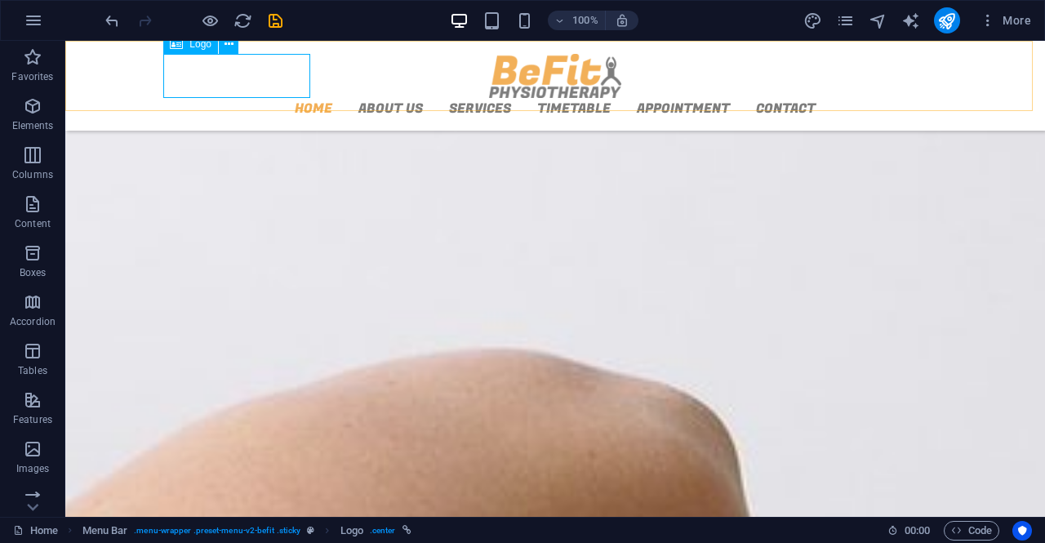
select select "px"
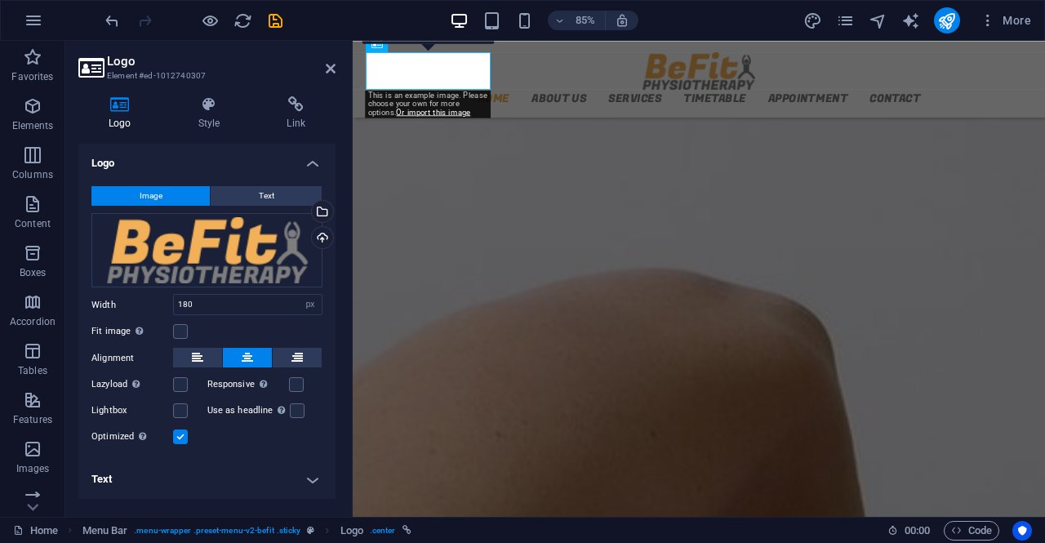
scroll to position [2168, 0]
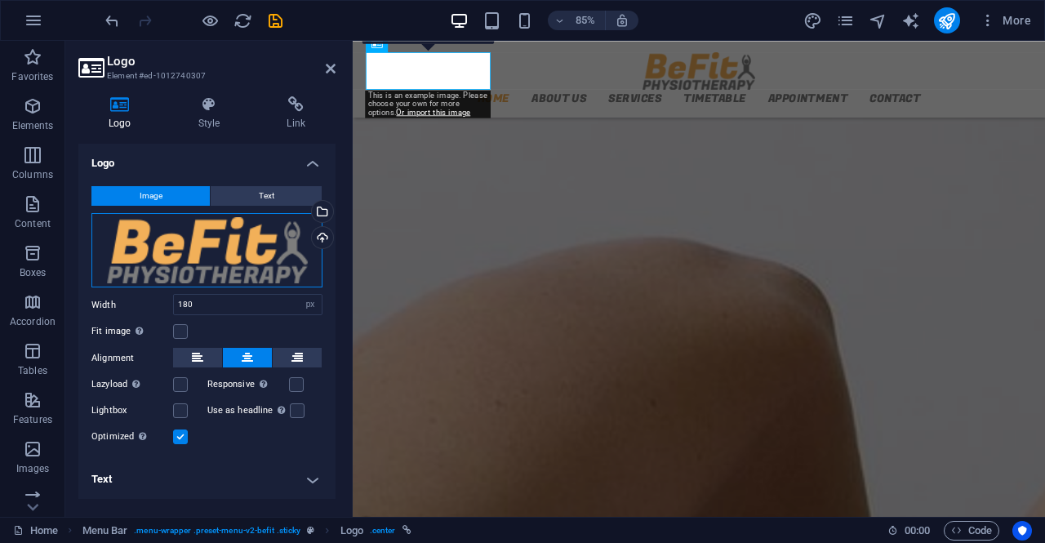
click at [224, 260] on div "Drag files here, click to choose files or select files from Files or our free s…" at bounding box center [206, 250] width 231 height 75
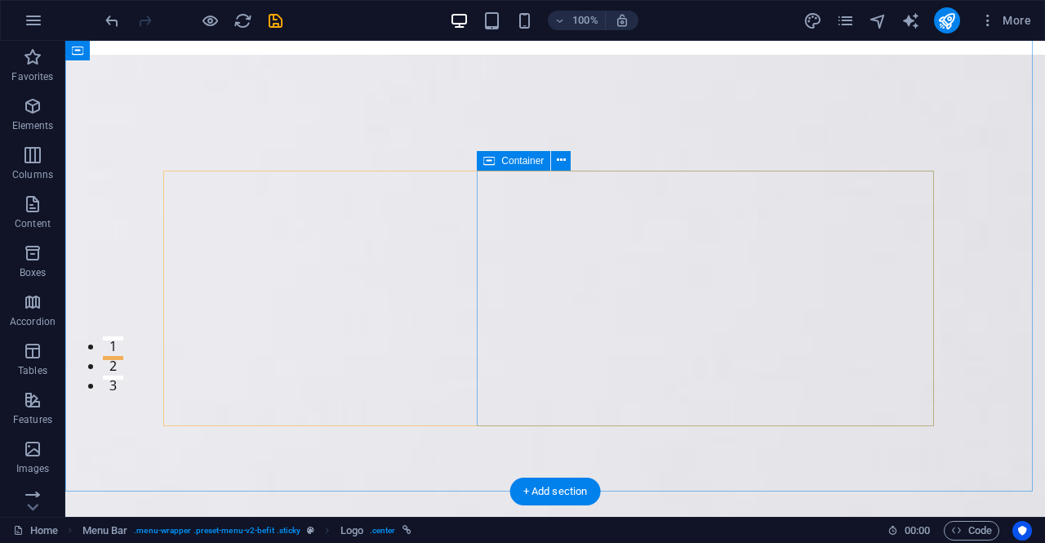
scroll to position [0, 0]
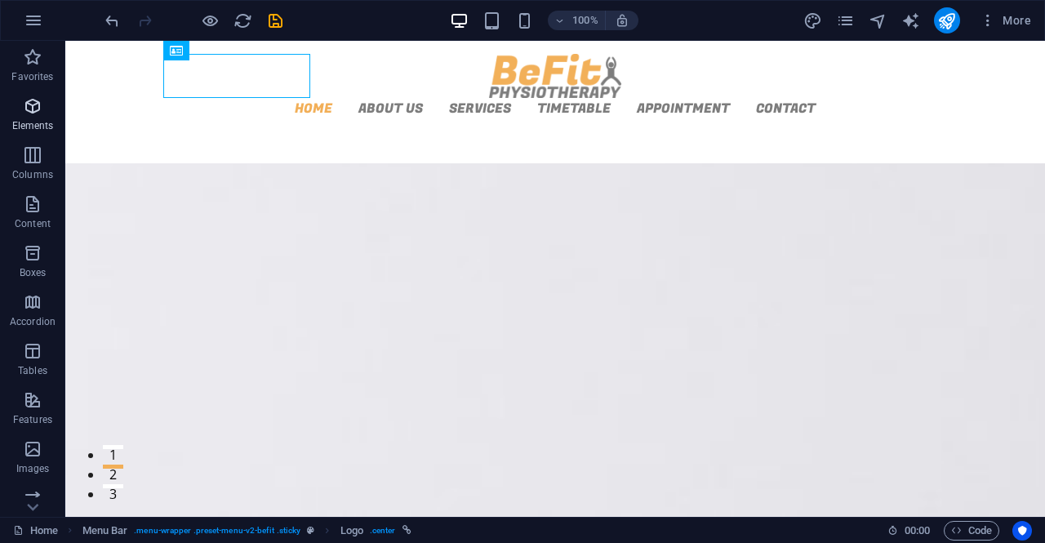
click at [25, 114] on icon "button" at bounding box center [33, 106] width 20 height 20
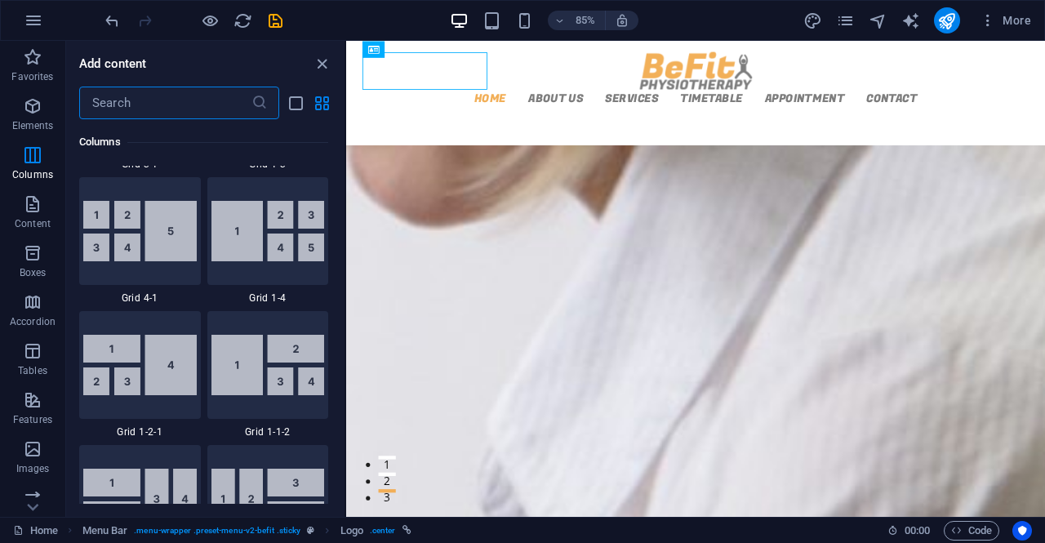
scroll to position [2279, 0]
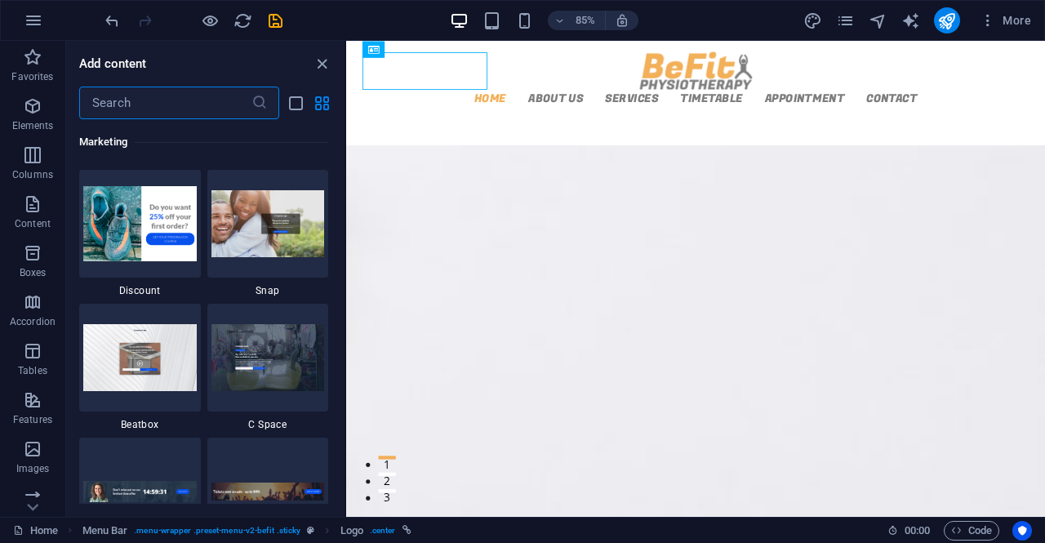
drag, startPoint x: 341, startPoint y: 184, endPoint x: 38, endPoint y: 475, distance: 420.3
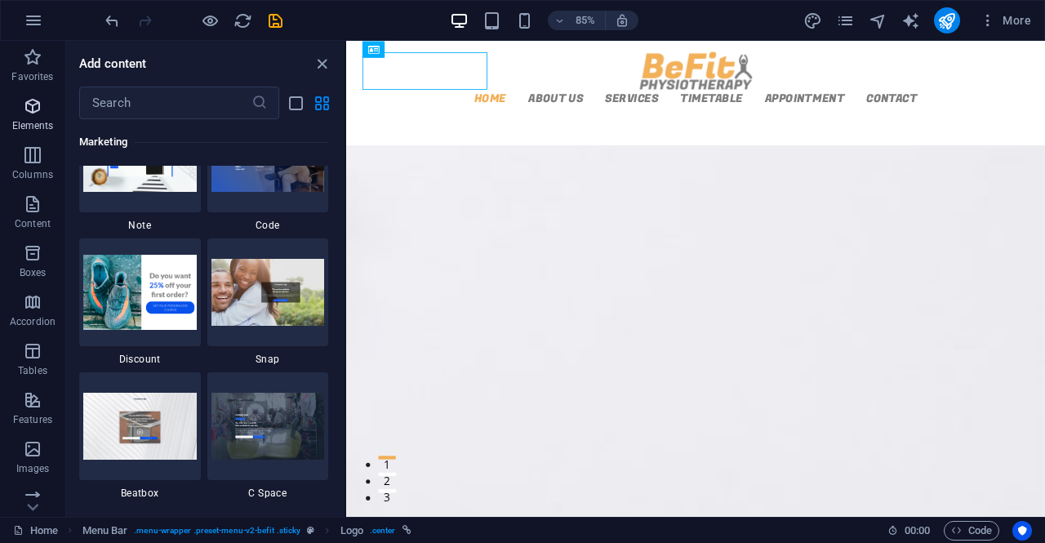
click at [32, 110] on icon "button" at bounding box center [33, 106] width 20 height 20
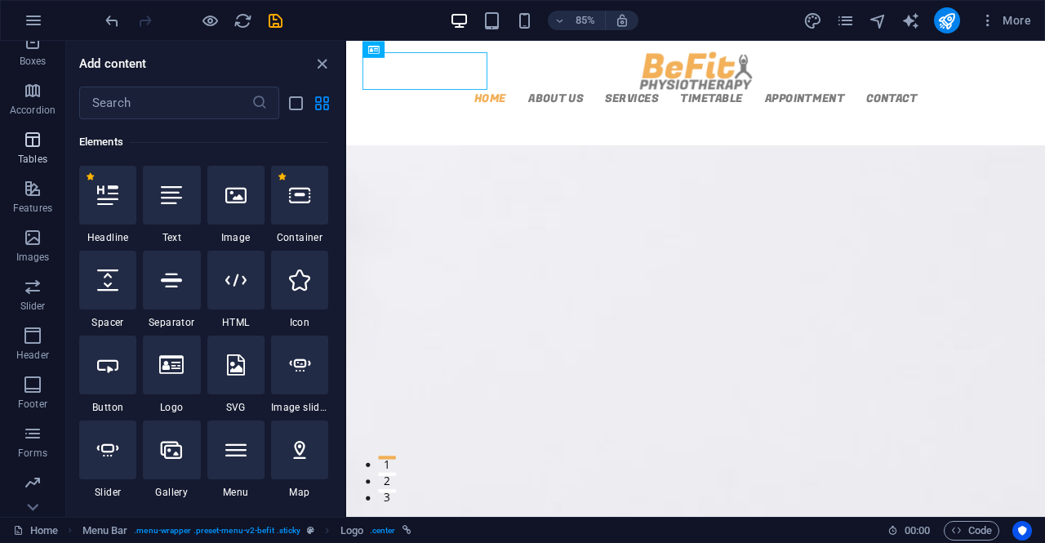
scroll to position [258, 0]
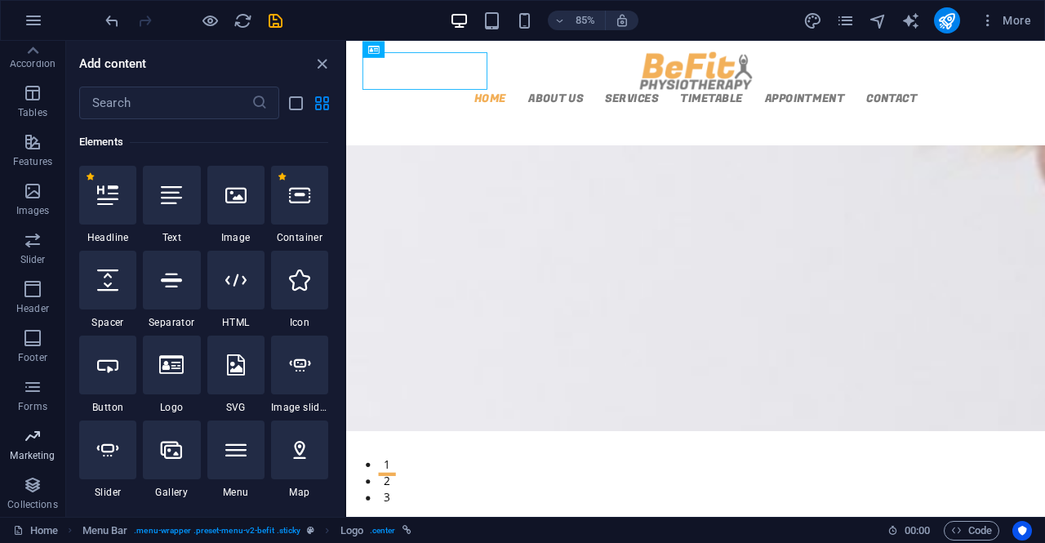
click at [29, 453] on p "Marketing" at bounding box center [32, 455] width 45 height 13
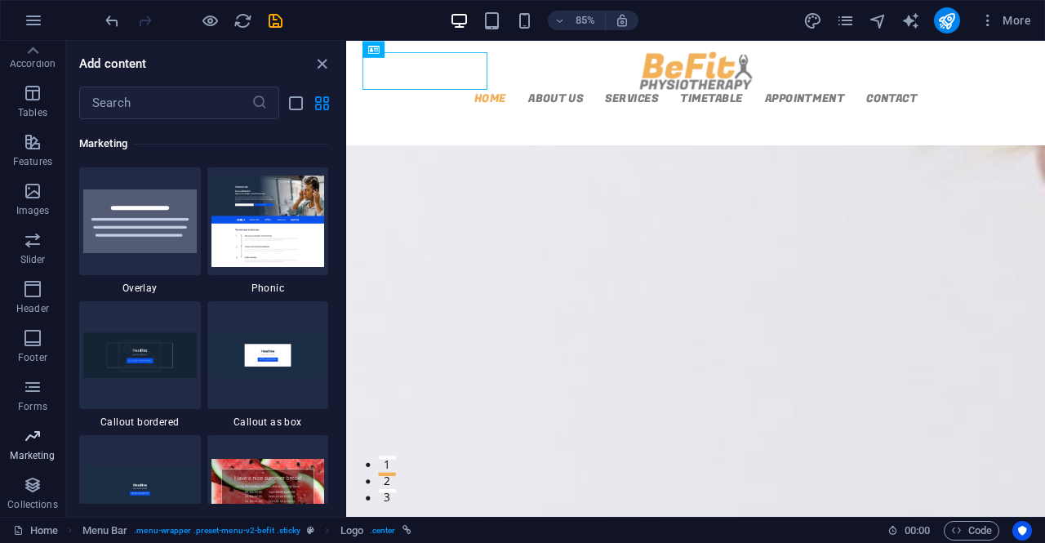
scroll to position [13299, 0]
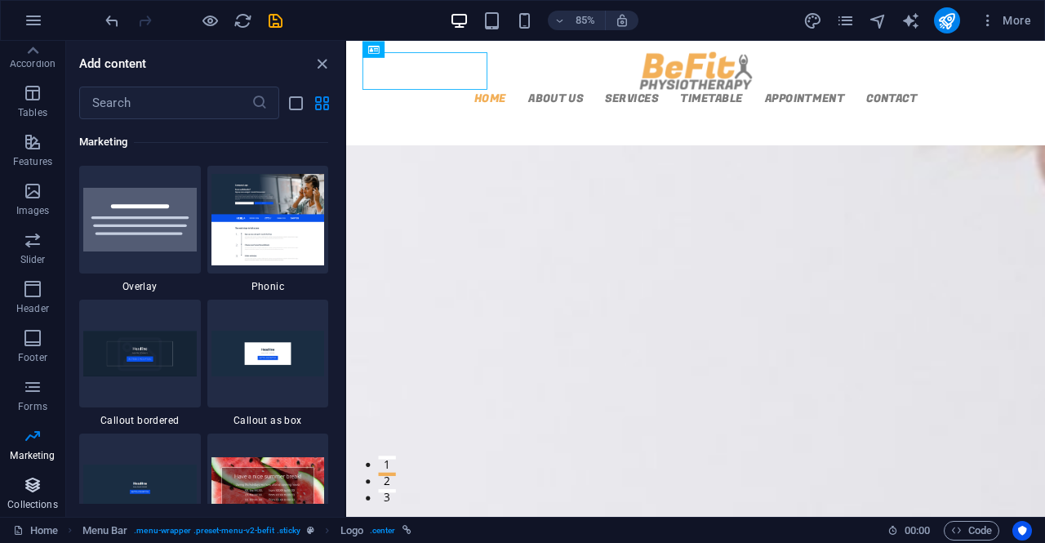
click at [34, 500] on p "Collections" at bounding box center [32, 504] width 50 height 13
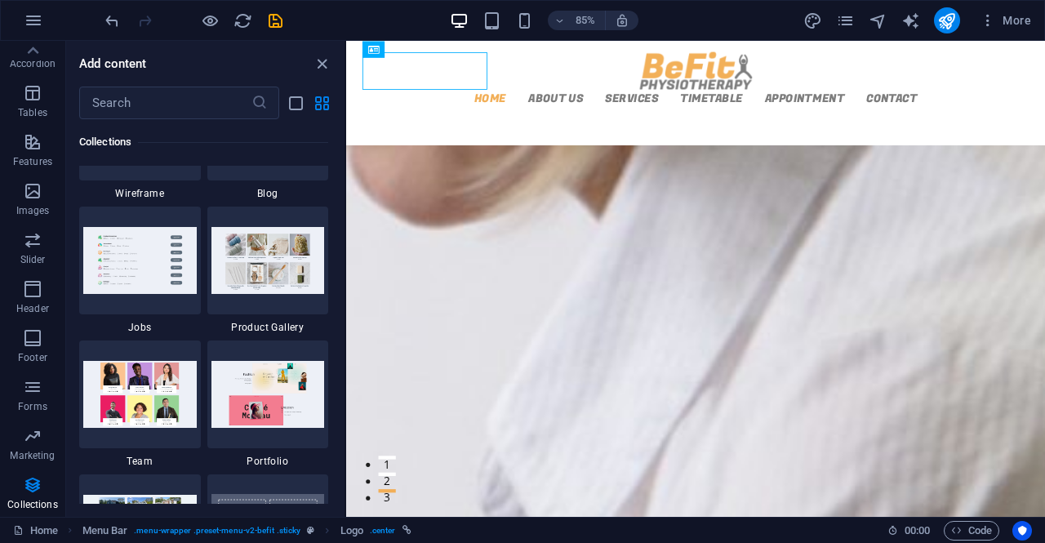
scroll to position [15079, 0]
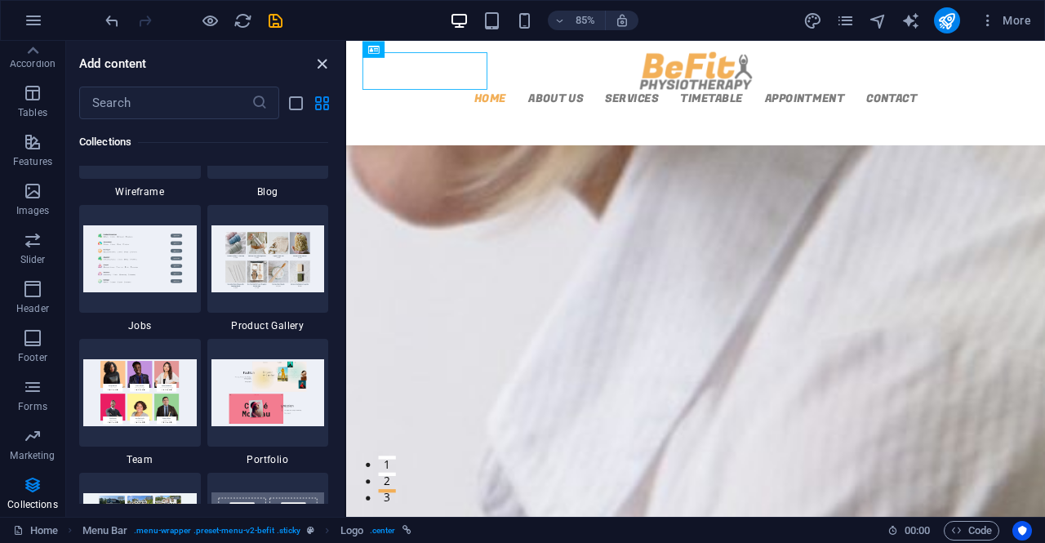
click at [325, 58] on icon "close panel" at bounding box center [322, 64] width 19 height 19
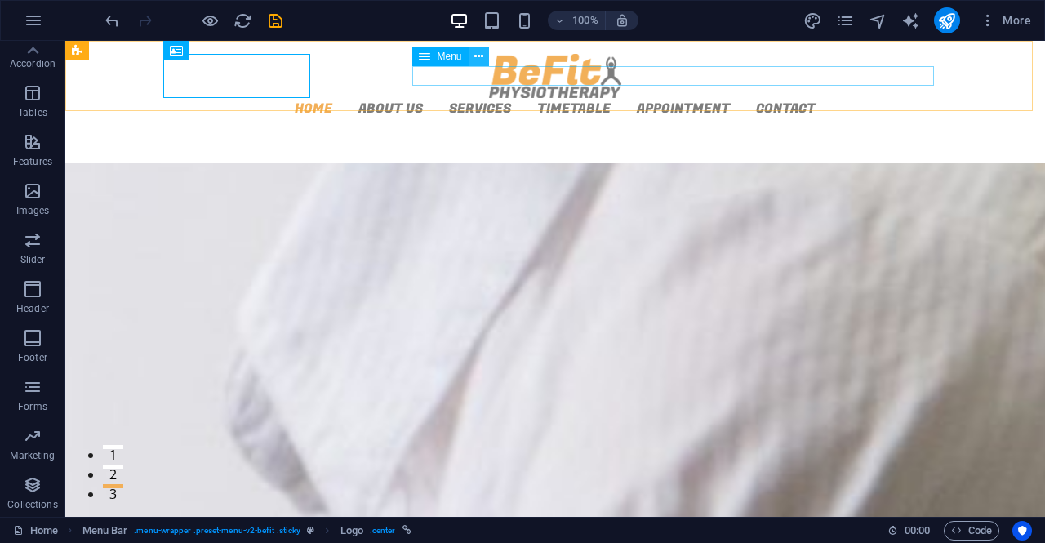
click at [479, 58] on icon at bounding box center [478, 56] width 9 height 17
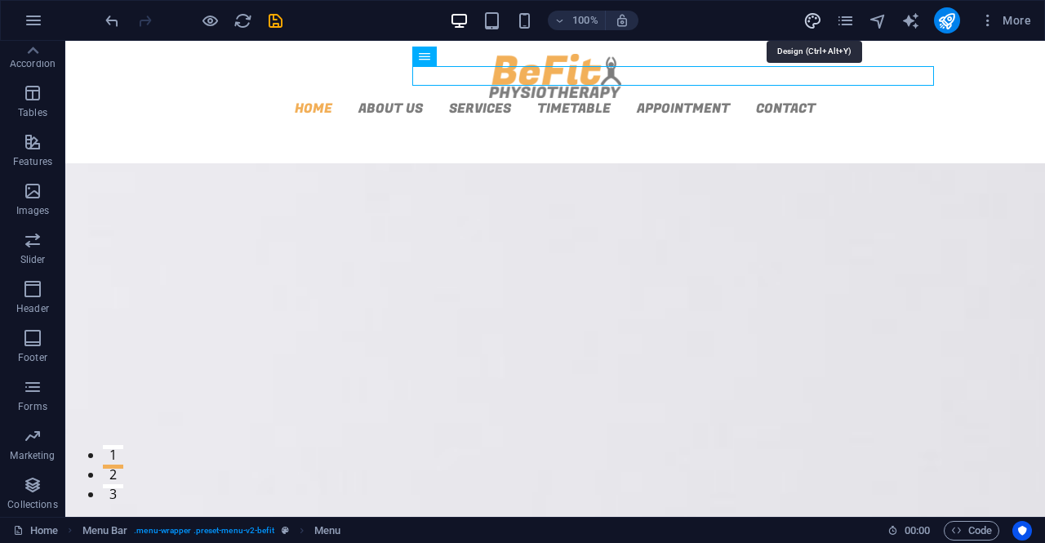
click at [812, 22] on icon "design" at bounding box center [812, 20] width 19 height 19
select select "px"
select select "300"
select select "px"
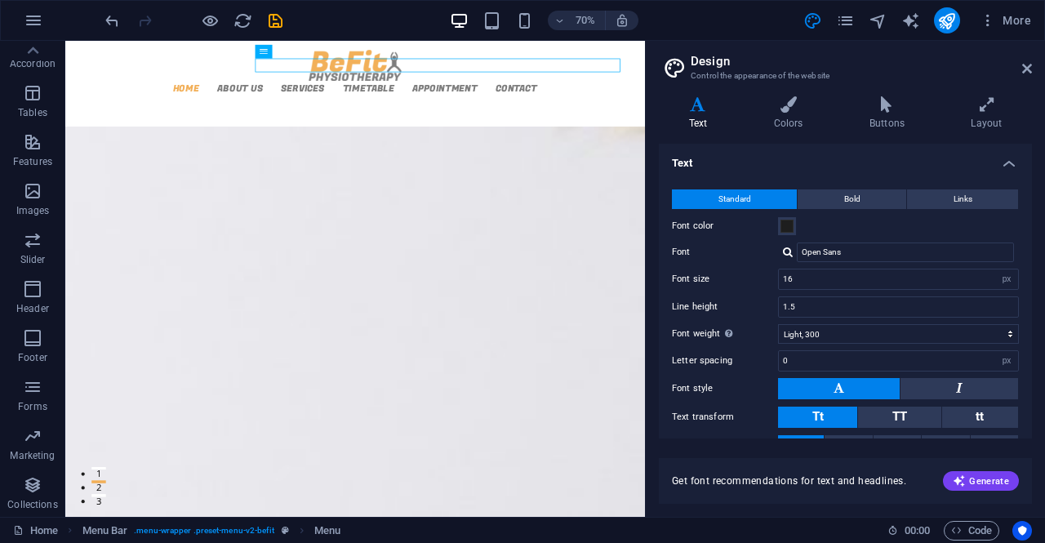
scroll to position [73, 0]
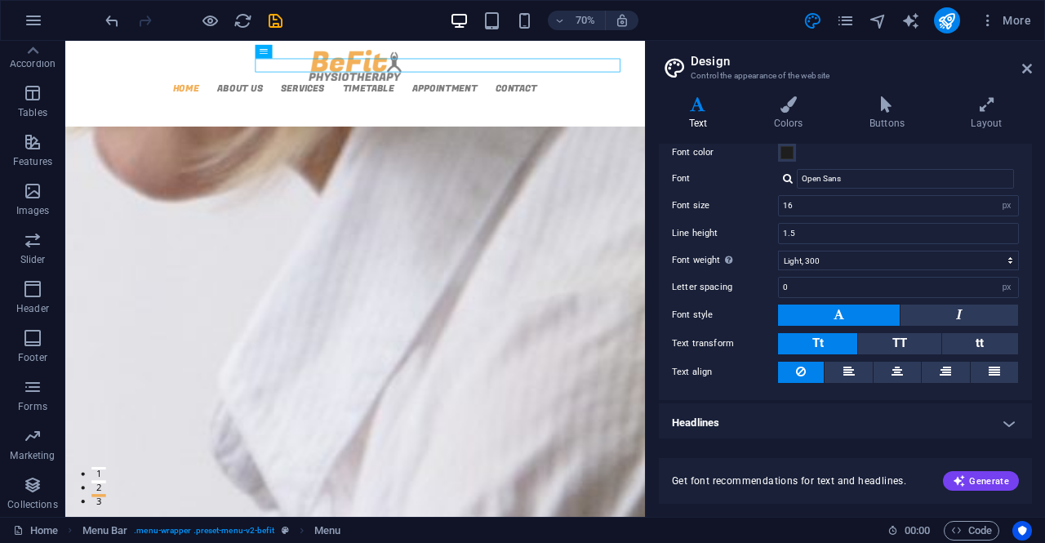
click at [981, 431] on h4 "Headlines" at bounding box center [845, 422] width 373 height 39
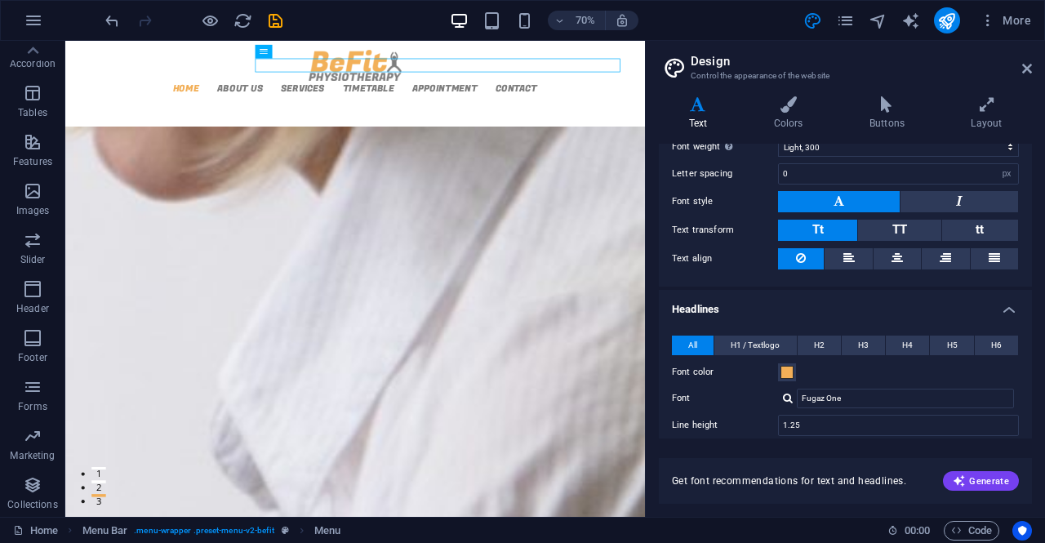
scroll to position [188, 0]
click at [784, 367] on span at bounding box center [786, 371] width 13 height 13
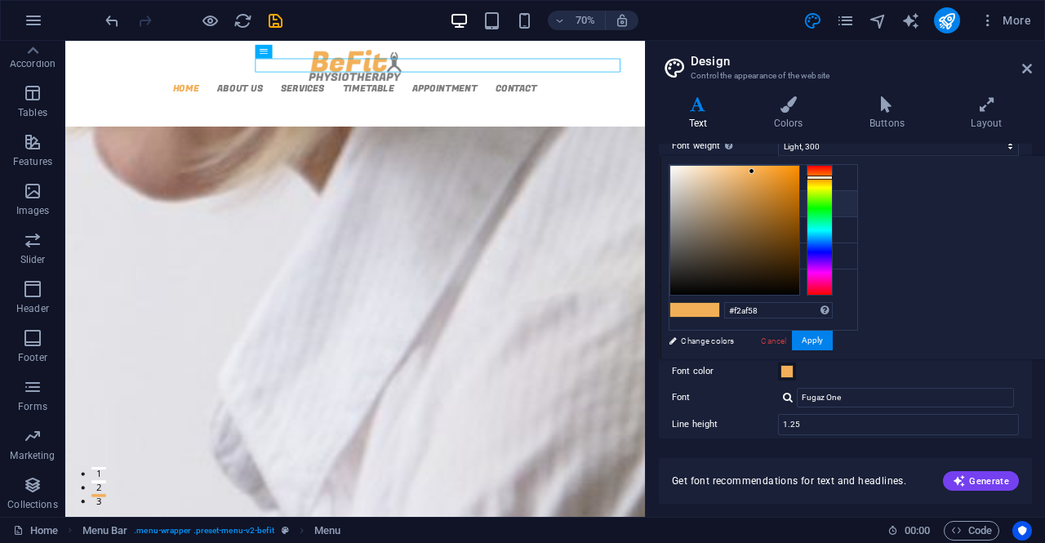
type input "#58bbf2"
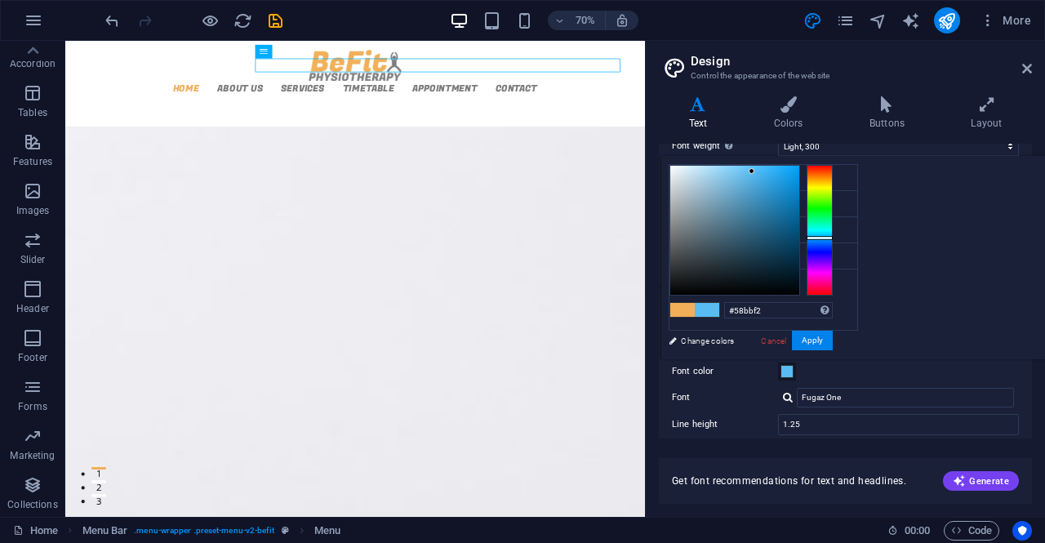
click at [833, 237] on div at bounding box center [820, 230] width 26 height 131
click at [833, 335] on button "Apply" at bounding box center [812, 341] width 41 height 20
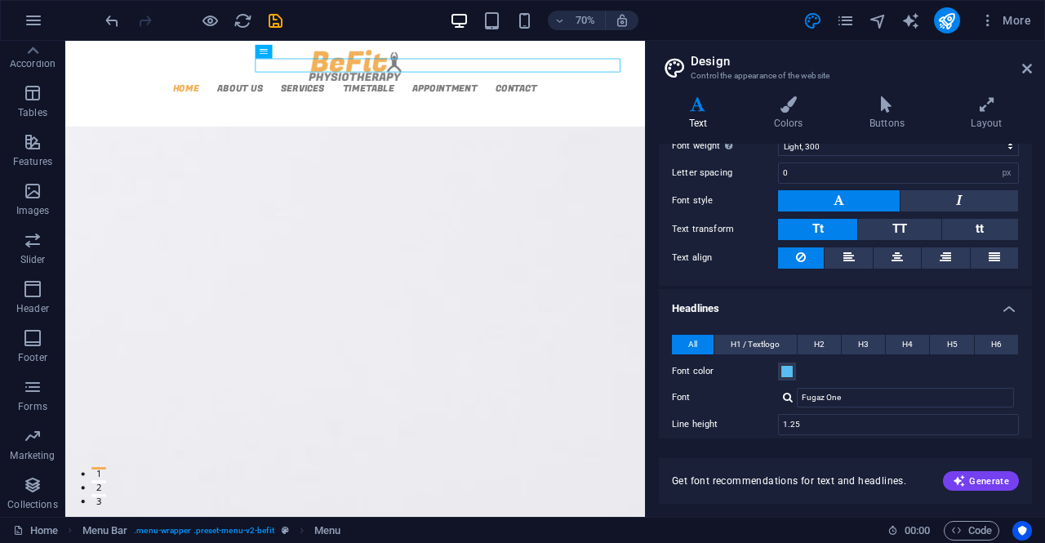
click at [749, 330] on div "All H1 / Textlogo H2 H3 H4 H5 H6 Font color Font Fugaz One Line height 1.25 Fon…" at bounding box center [846, 482] width 380 height 329
click at [749, 335] on span "H1 / Textlogo" at bounding box center [755, 345] width 49 height 20
click at [807, 335] on button "H2" at bounding box center [819, 345] width 43 height 20
click at [860, 345] on span "H3" at bounding box center [863, 345] width 11 height 20
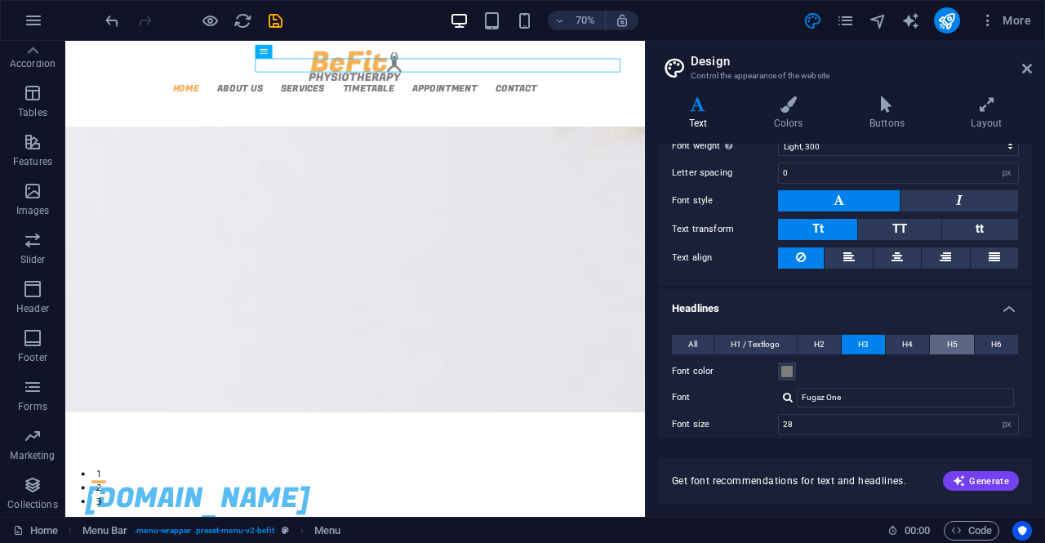
click at [931, 345] on button "H5" at bounding box center [951, 345] width 43 height 20
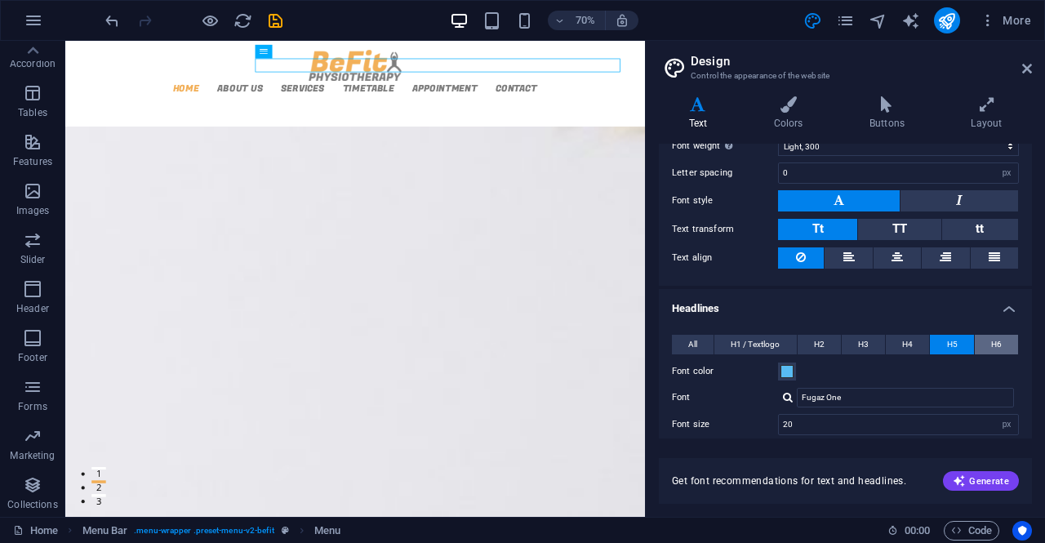
click at [983, 347] on button "H6" at bounding box center [996, 345] width 43 height 20
click at [892, 346] on button "H4" at bounding box center [907, 345] width 43 height 20
click at [952, 342] on span "H5" at bounding box center [952, 345] width 11 height 20
click at [863, 341] on span "H3" at bounding box center [863, 345] width 11 height 20
click at [828, 349] on button "H2" at bounding box center [819, 345] width 43 height 20
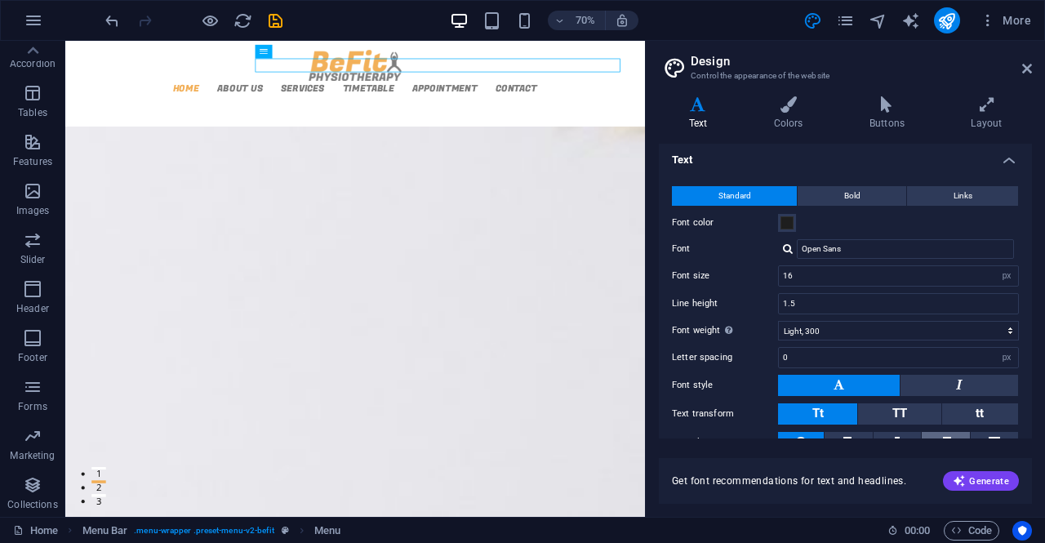
scroll to position [0, 0]
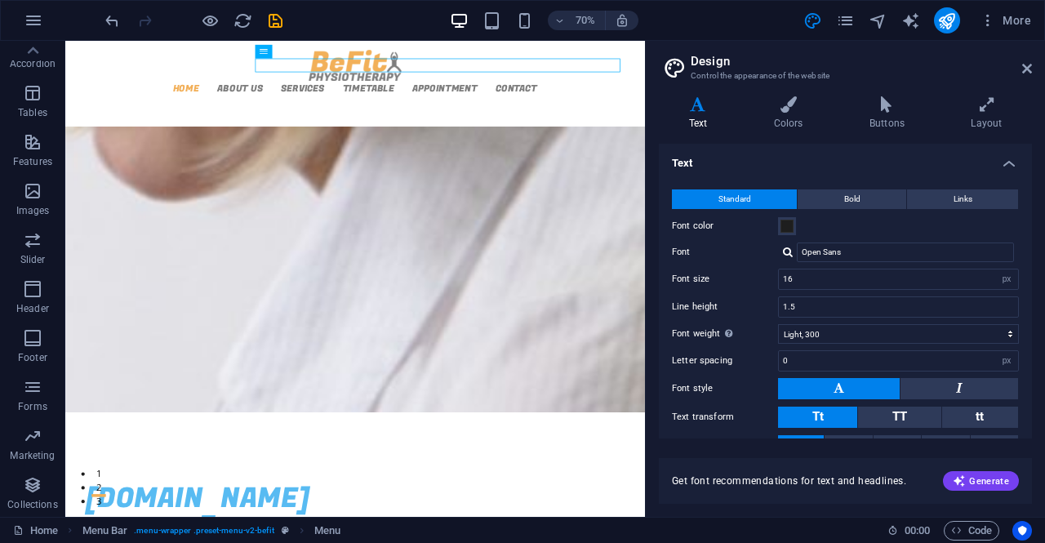
click at [795, 131] on div "Text Colors Buttons Layout Text Standard Bold Links Font color Font Open Sans F…" at bounding box center [845, 299] width 373 height 407
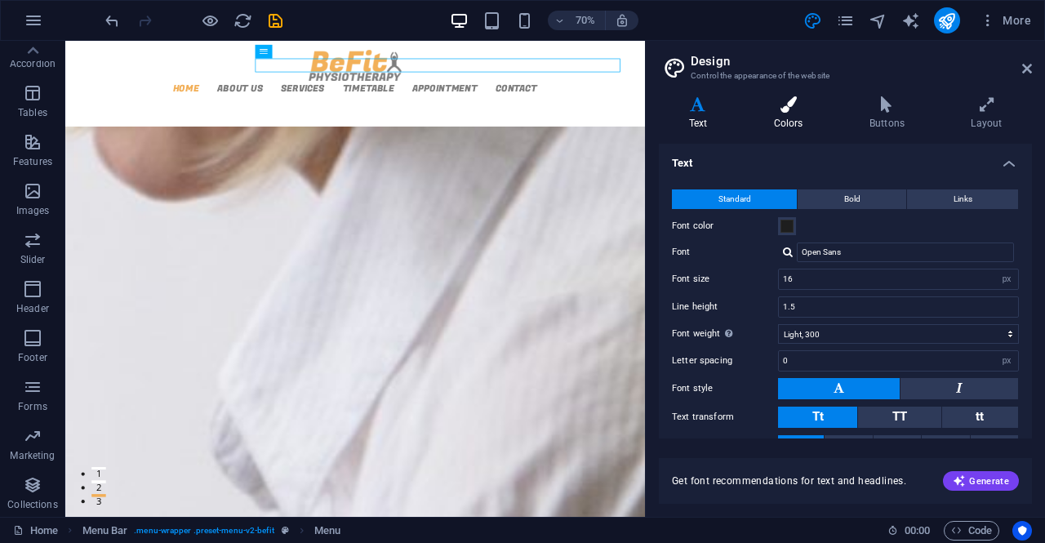
click at [787, 119] on h4 "Colors" at bounding box center [792, 113] width 96 height 34
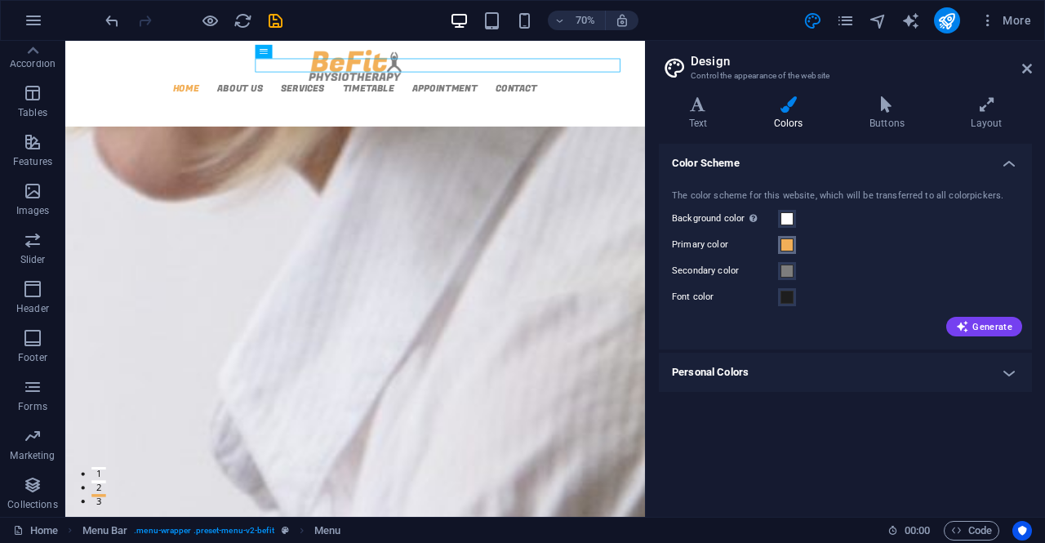
click at [787, 238] on span at bounding box center [786, 244] width 13 height 13
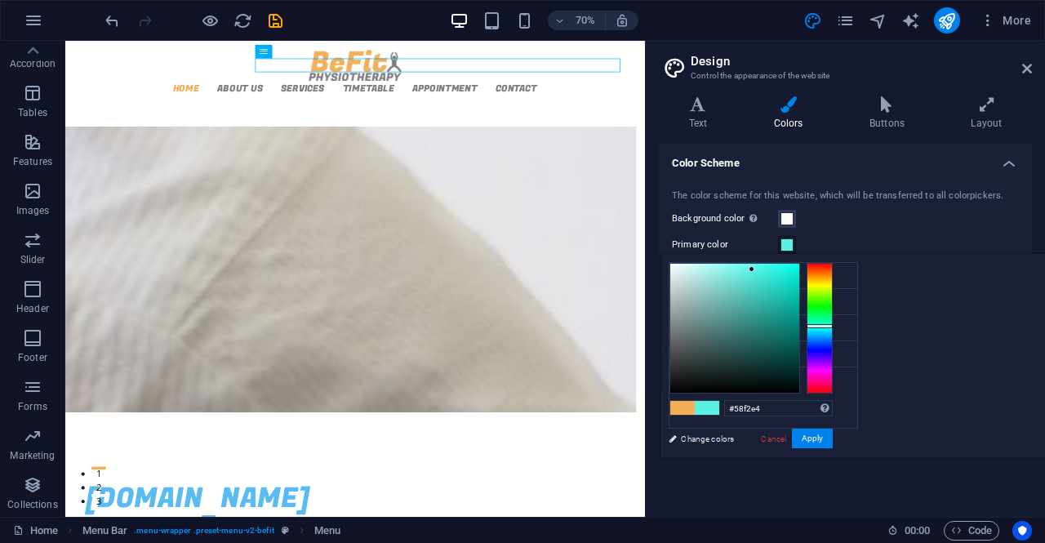
drag, startPoint x: 1025, startPoint y: 317, endPoint x: 1022, endPoint y: 325, distance: 8.8
click at [833, 325] on div at bounding box center [820, 328] width 26 height 131
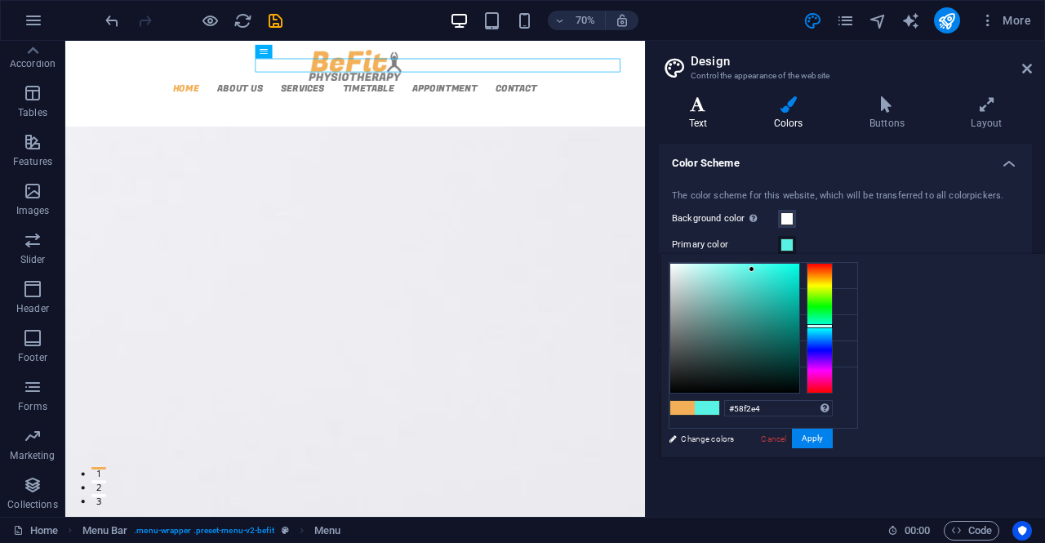
click at [696, 120] on h4 "Text" at bounding box center [701, 113] width 85 height 34
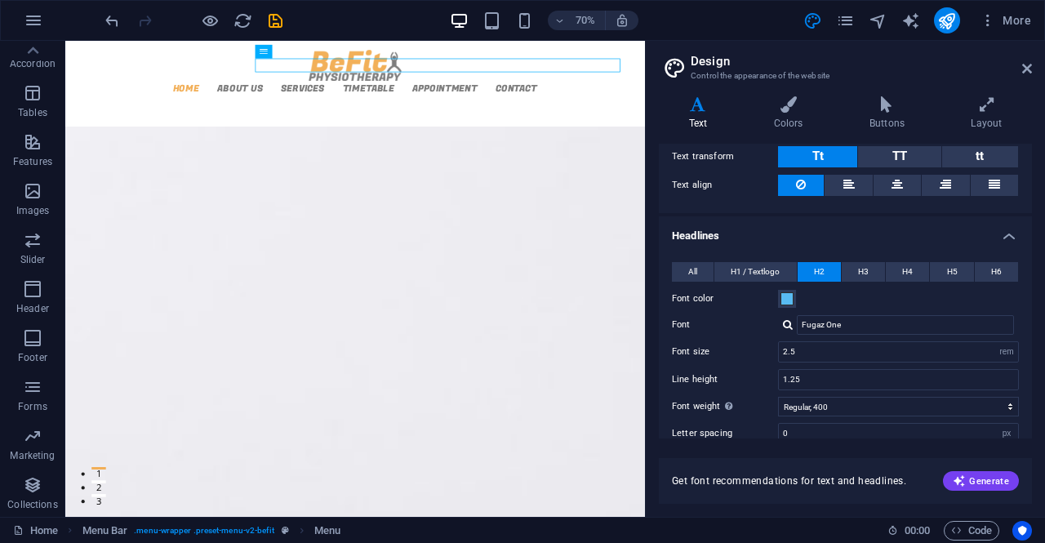
scroll to position [265, 0]
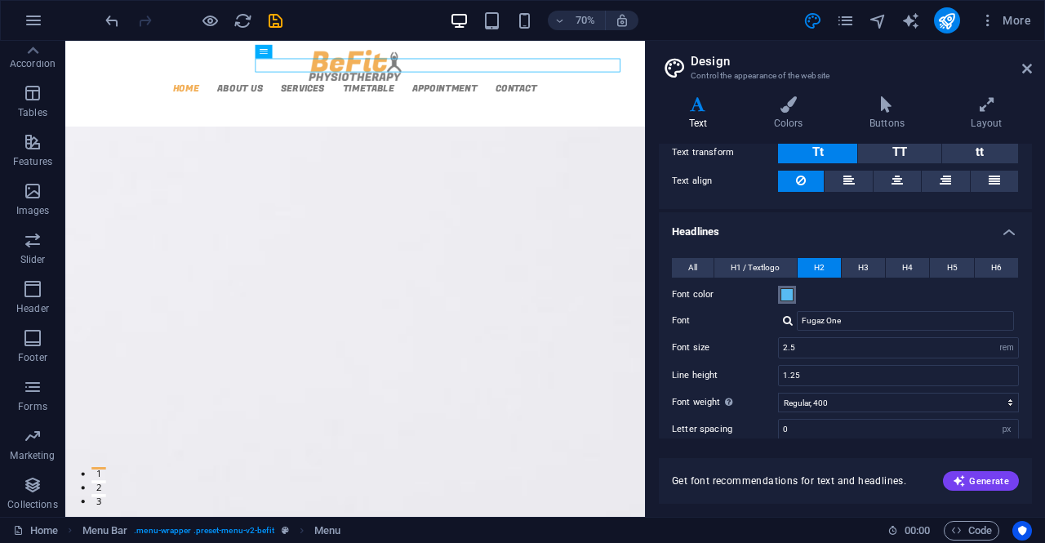
click at [790, 295] on span at bounding box center [786, 294] width 13 height 13
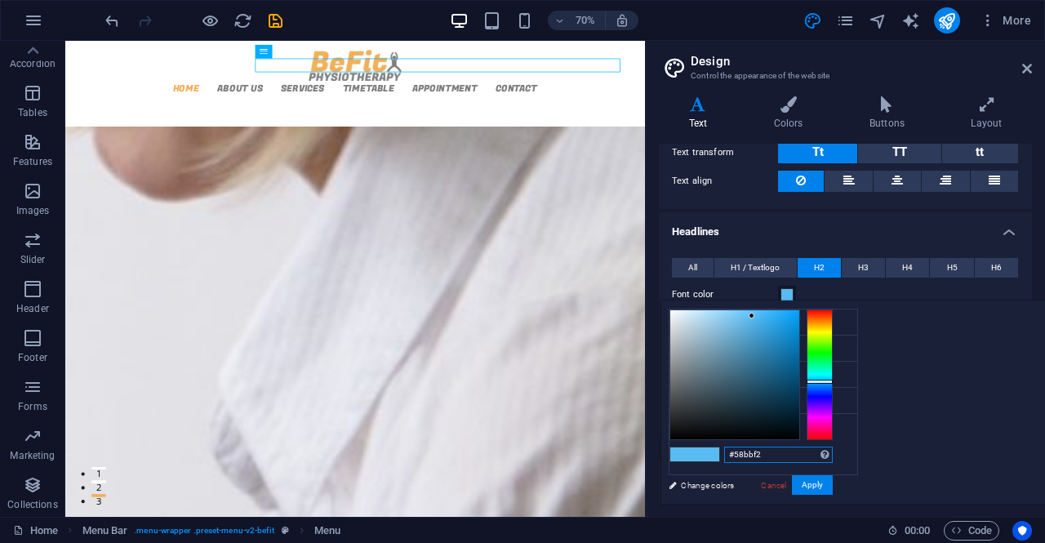
click at [833, 458] on input "#58bbf2" at bounding box center [778, 455] width 109 height 16
click at [833, 489] on button "Apply" at bounding box center [812, 485] width 41 height 20
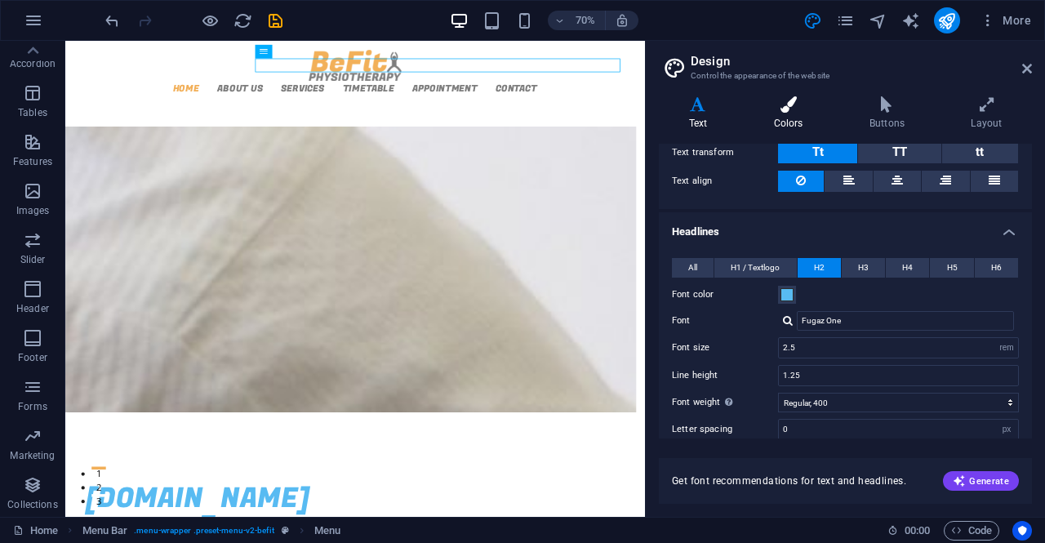
click at [803, 112] on icon at bounding box center [788, 104] width 89 height 16
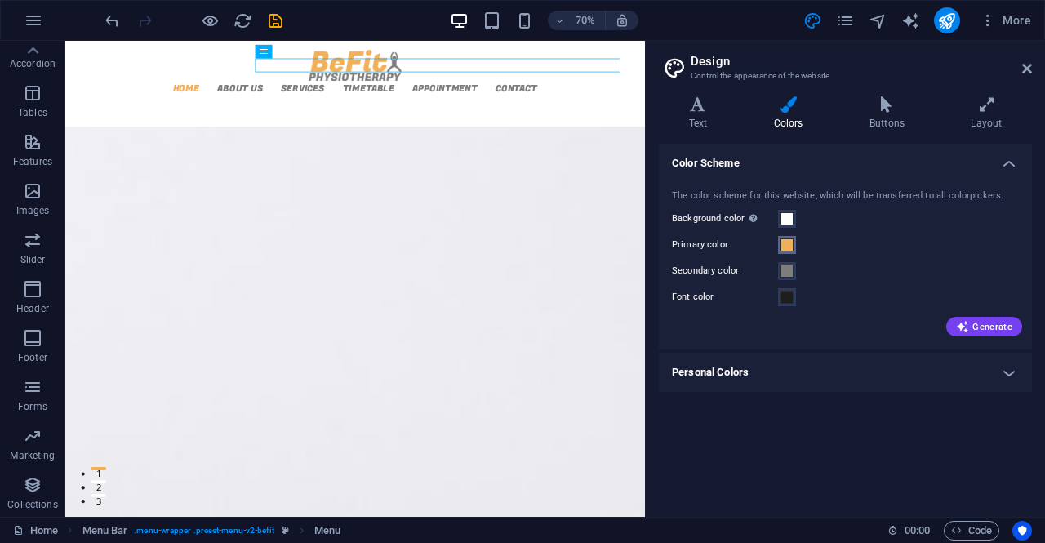
click at [792, 241] on span at bounding box center [786, 244] width 13 height 13
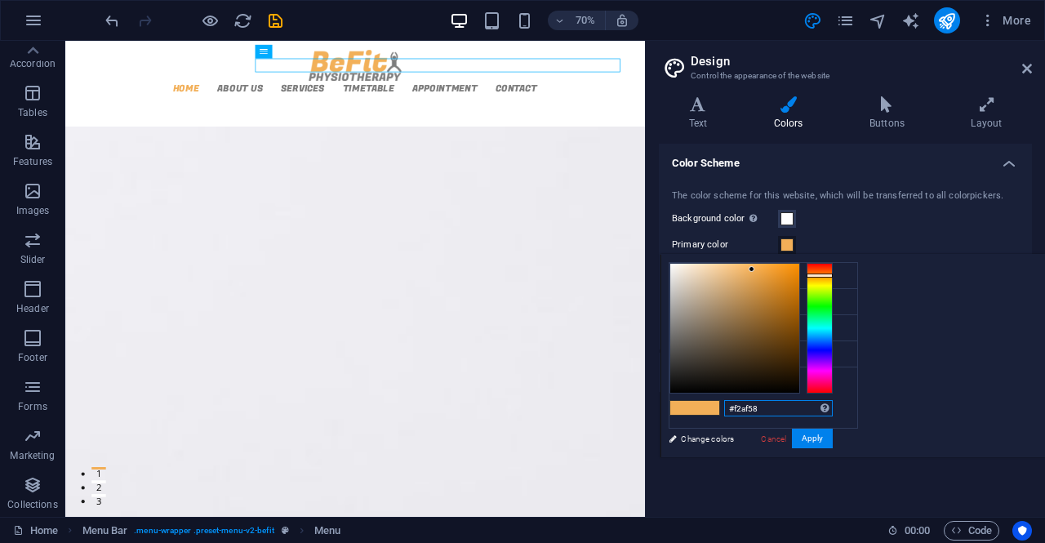
click at [833, 415] on input "#f2af58" at bounding box center [778, 408] width 109 height 16
click at [833, 412] on input "#f2af58" at bounding box center [778, 408] width 109 height 16
paste input "58bbf2"
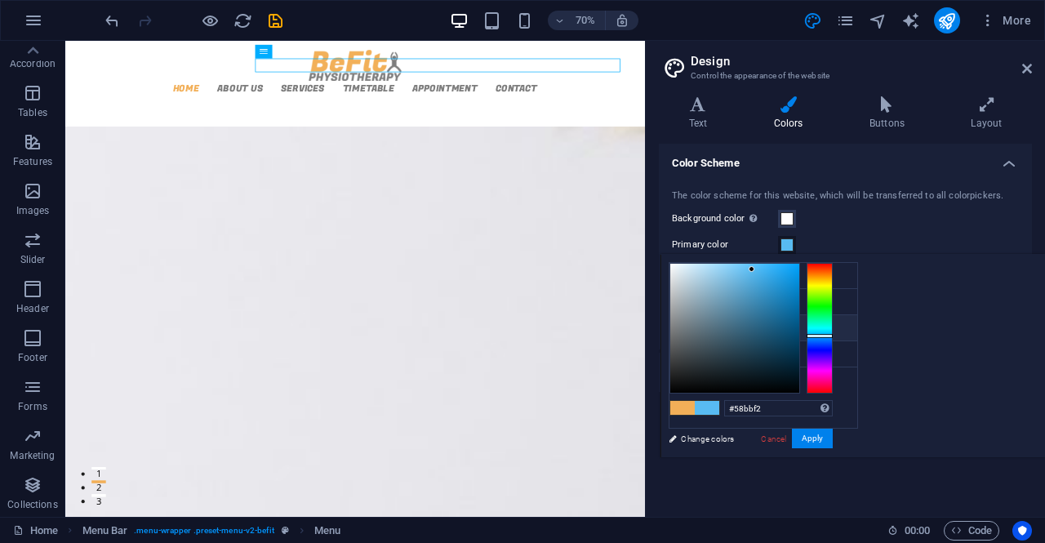
click at [763, 332] on li "Secondary color #7d7d7d" at bounding box center [763, 328] width 188 height 26
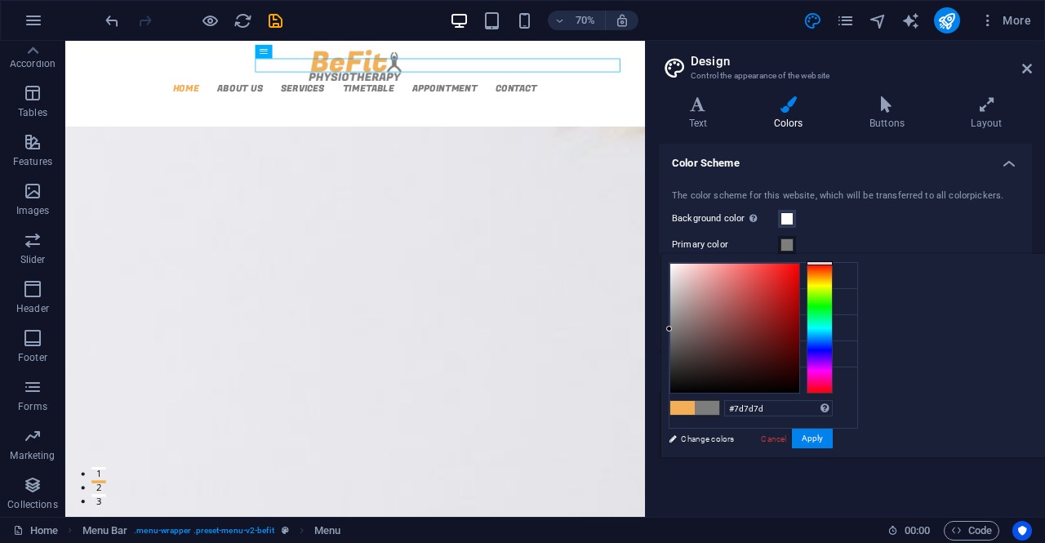
click at [841, 450] on div "#7d7d7d Supported formats #0852ed rgb(8, 82, 237) rgba(8, 82, 237, 90%) hsv(221…" at bounding box center [750, 474] width 180 height 439
click at [833, 429] on button "Apply" at bounding box center [812, 439] width 41 height 20
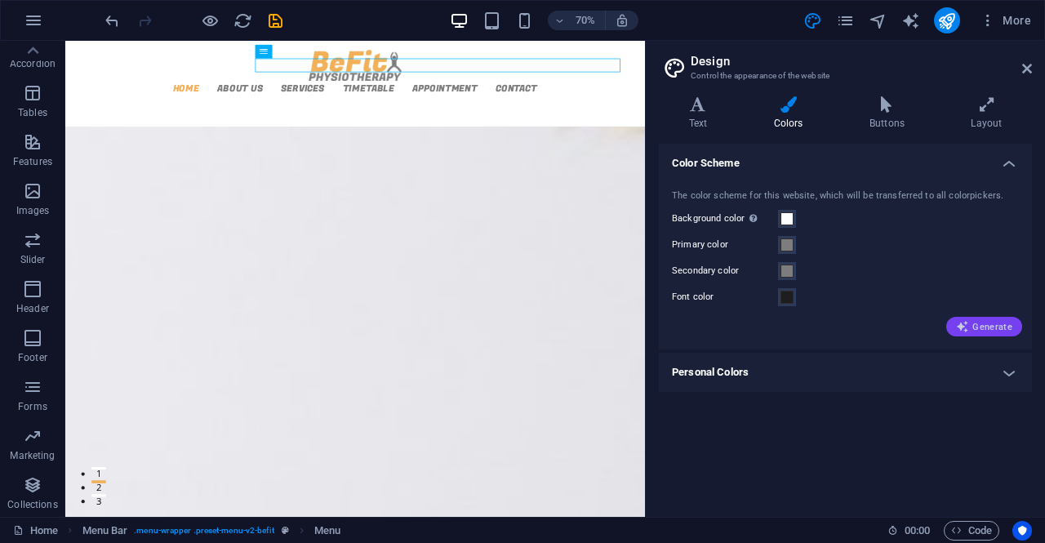
click at [972, 331] on span "Generate" at bounding box center [984, 326] width 56 height 13
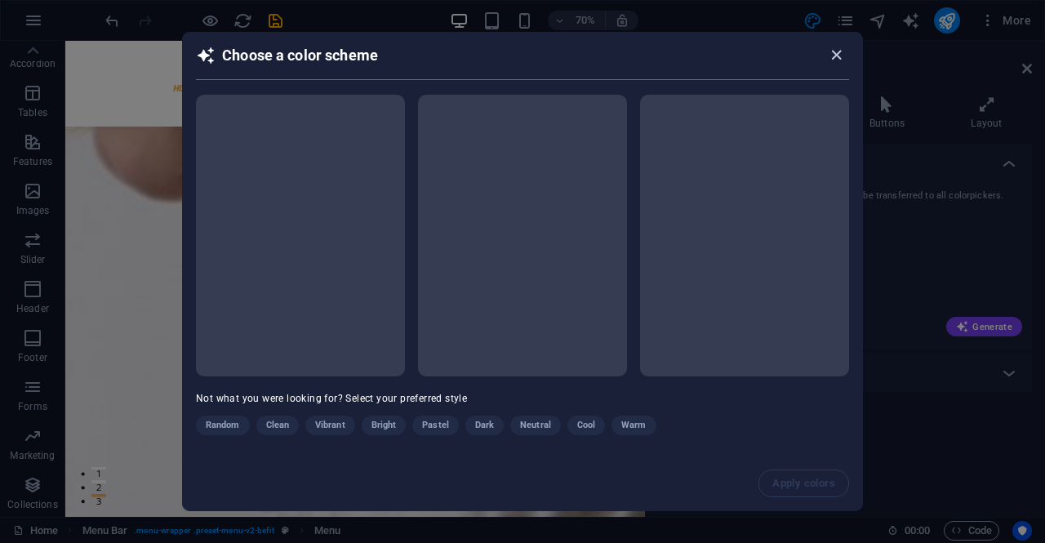
click at [843, 55] on icon "button" at bounding box center [836, 55] width 19 height 19
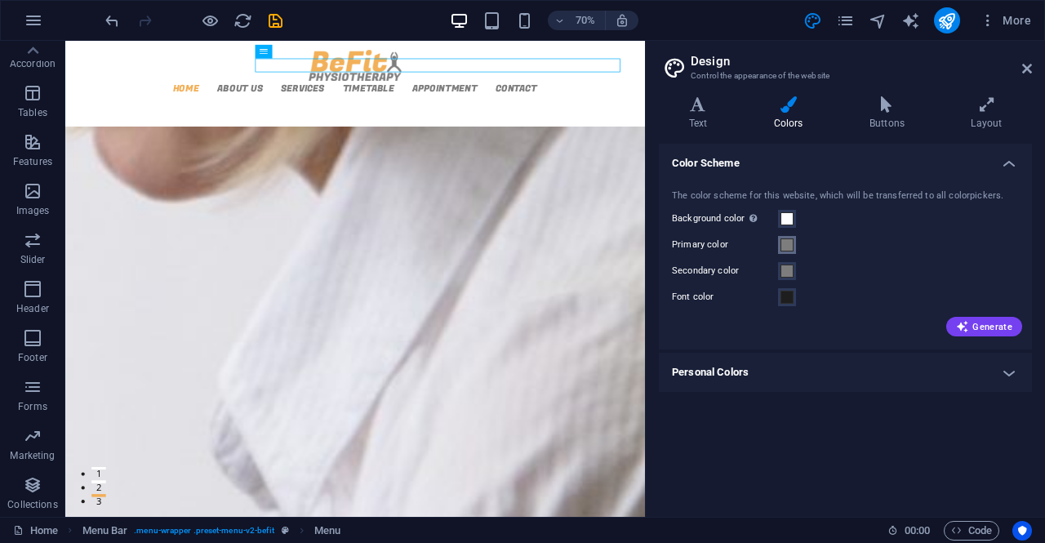
click at [779, 246] on button "Primary color" at bounding box center [787, 245] width 18 height 18
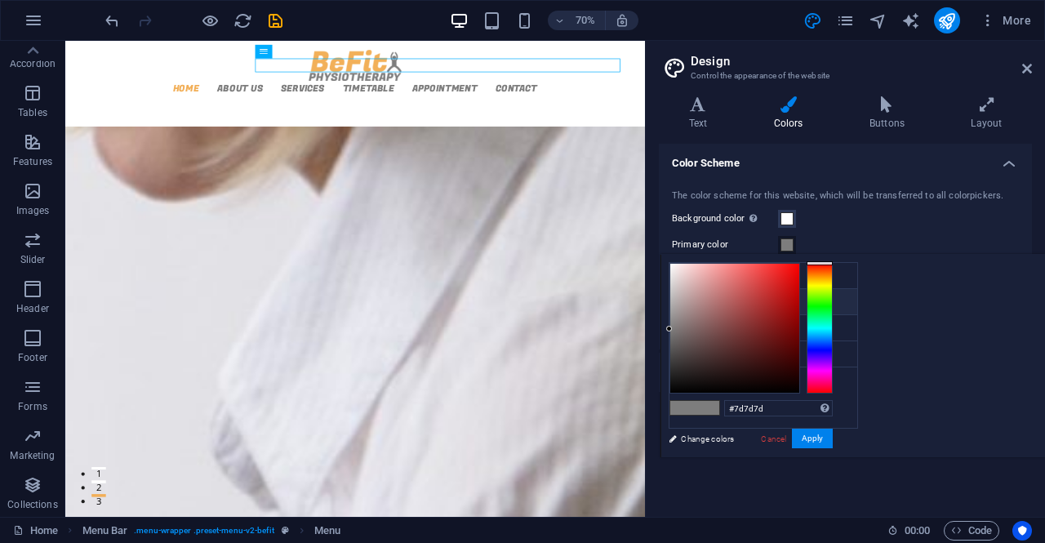
click at [715, 300] on li "Primary color #f2af58" at bounding box center [763, 302] width 188 height 26
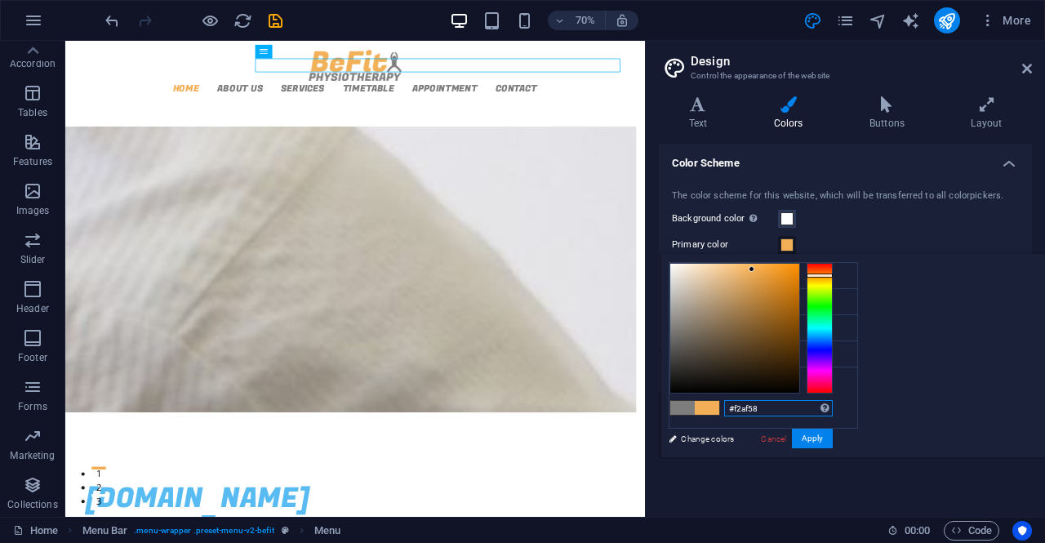
click at [833, 412] on input "#f2af58" at bounding box center [778, 408] width 109 height 16
paste input "58bbf2"
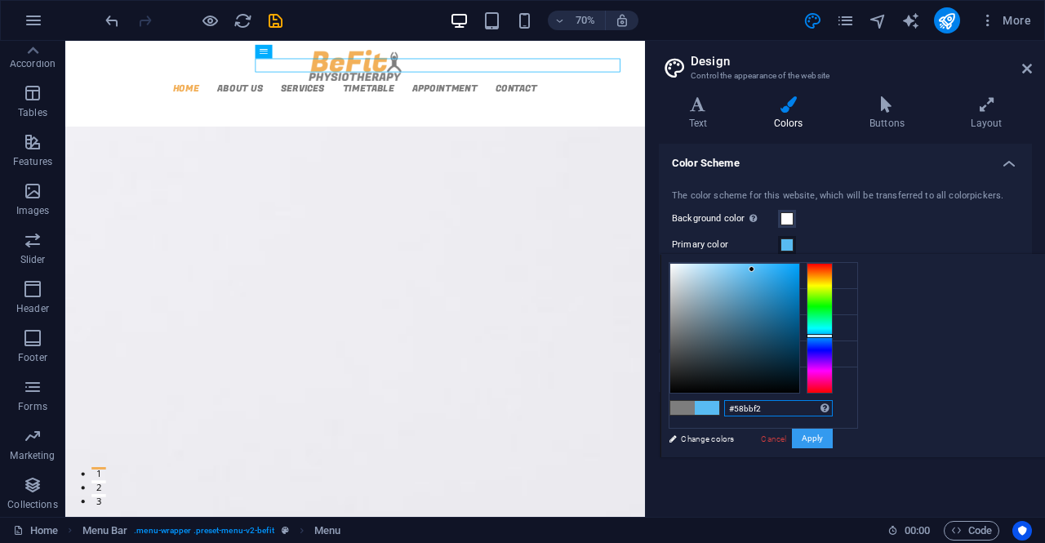
type input "#58bbf2"
click at [833, 440] on button "Apply" at bounding box center [812, 439] width 41 height 20
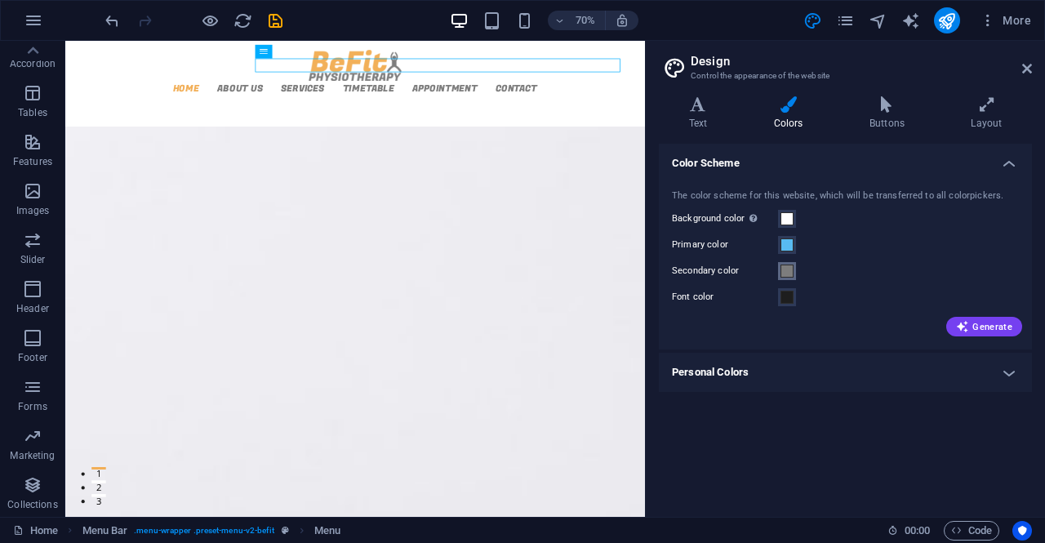
click at [784, 267] on span at bounding box center [786, 271] width 13 height 13
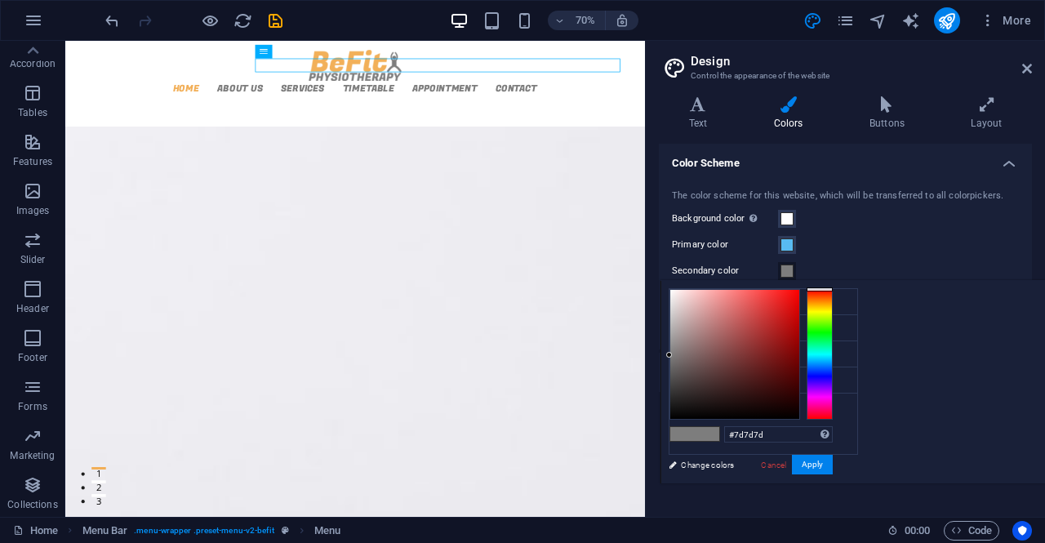
click at [789, 265] on span at bounding box center [786, 271] width 13 height 13
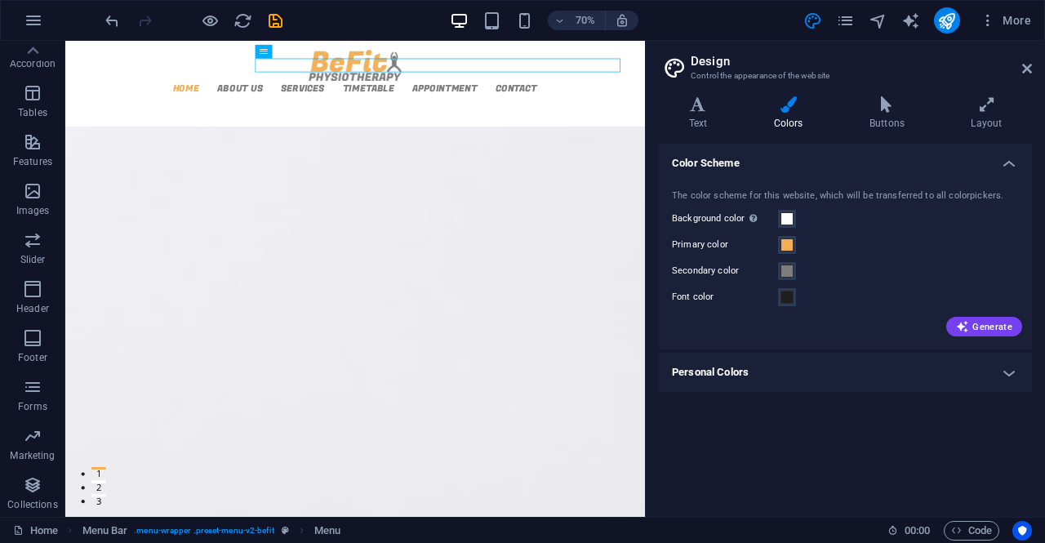
click at [830, 256] on div "The color scheme for this website, which will be transferred to all colorpicker…" at bounding box center [846, 261] width 380 height 177
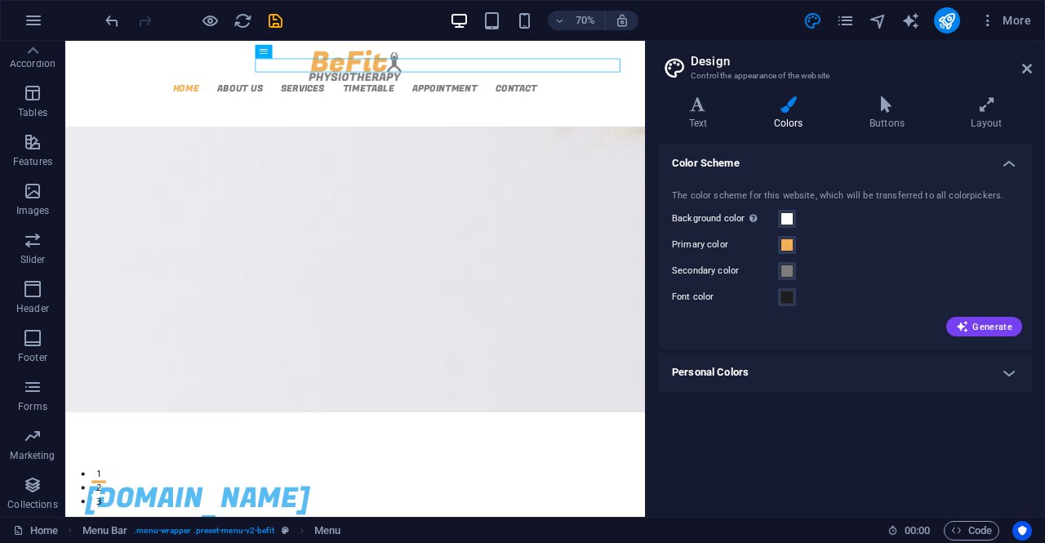
click at [780, 376] on h4 "Personal Colors" at bounding box center [845, 372] width 373 height 39
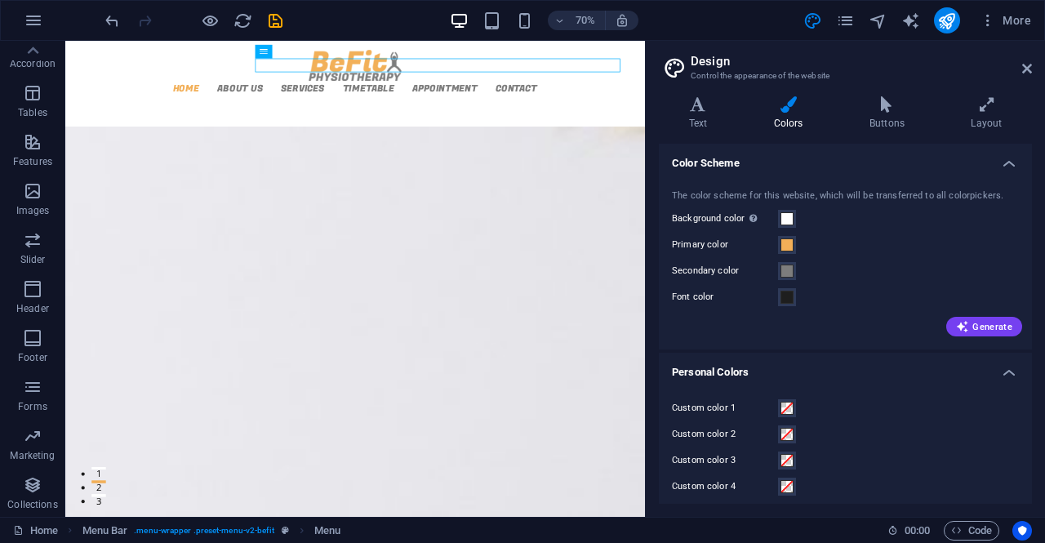
scroll to position [34, 0]
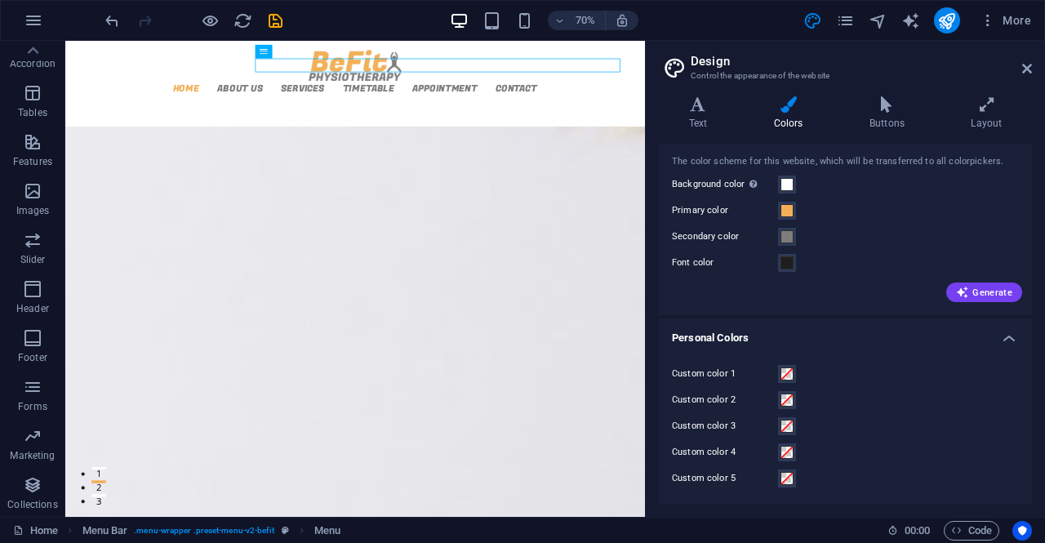
click at [893, 92] on div "Variants Text Colors Buttons Layout Text Standard Bold Links Font color Font Op…" at bounding box center [845, 300] width 399 height 434
click at [893, 96] on icon at bounding box center [886, 104] width 95 height 16
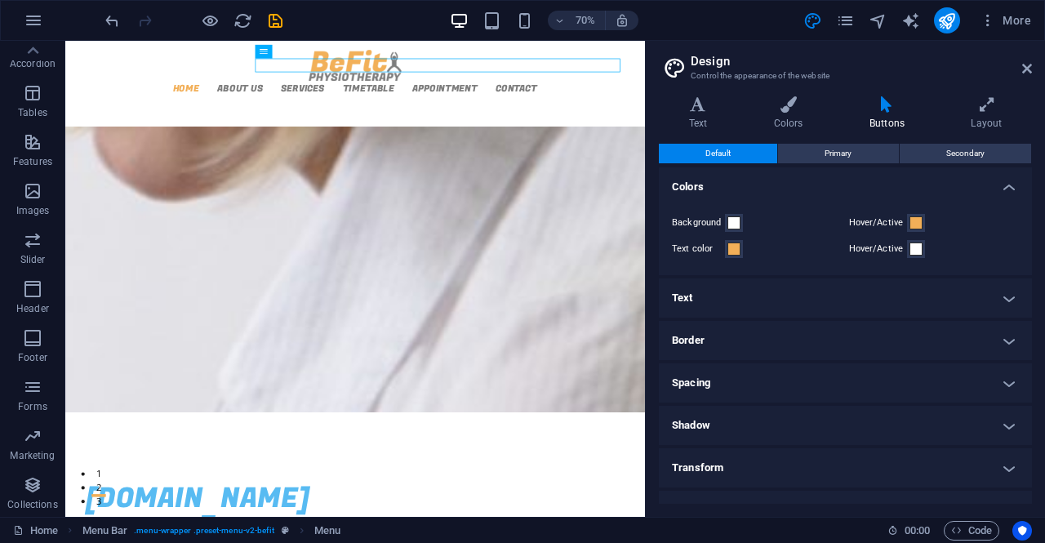
click at [743, 253] on div "Text color" at bounding box center [757, 249] width 171 height 20
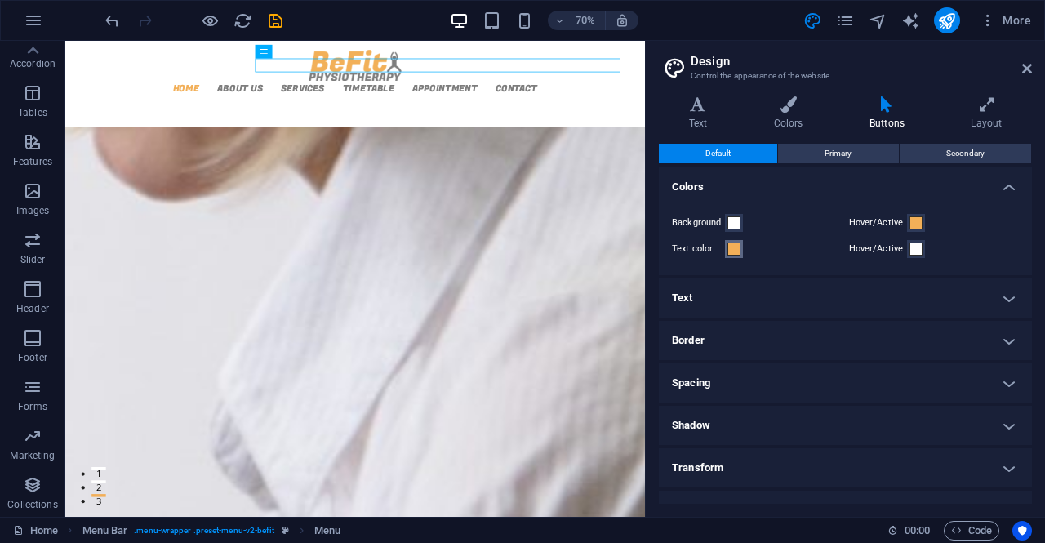
click at [732, 247] on span at bounding box center [733, 248] width 13 height 13
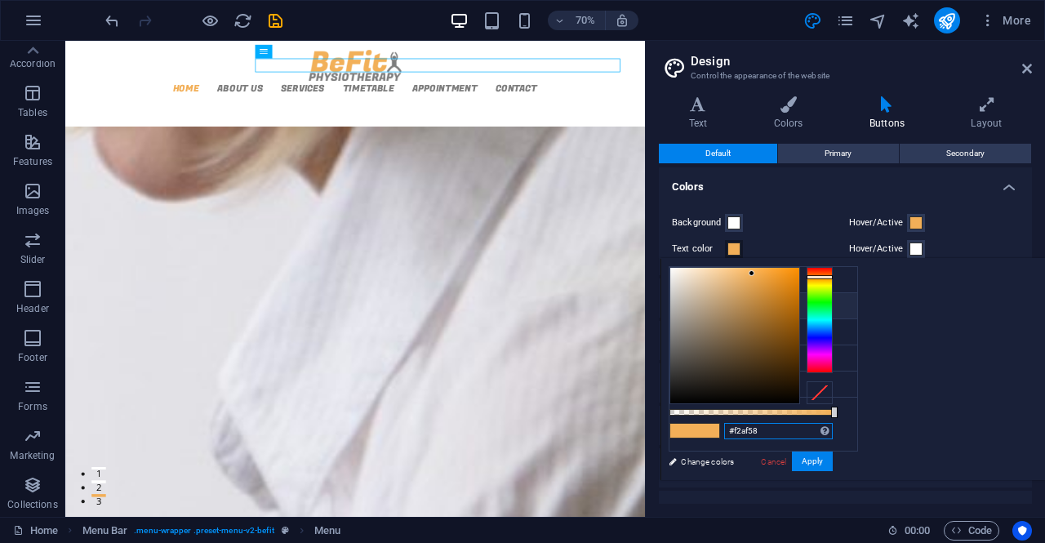
click at [833, 427] on input "#f2af58" at bounding box center [778, 431] width 109 height 16
paste input "58bbf2"
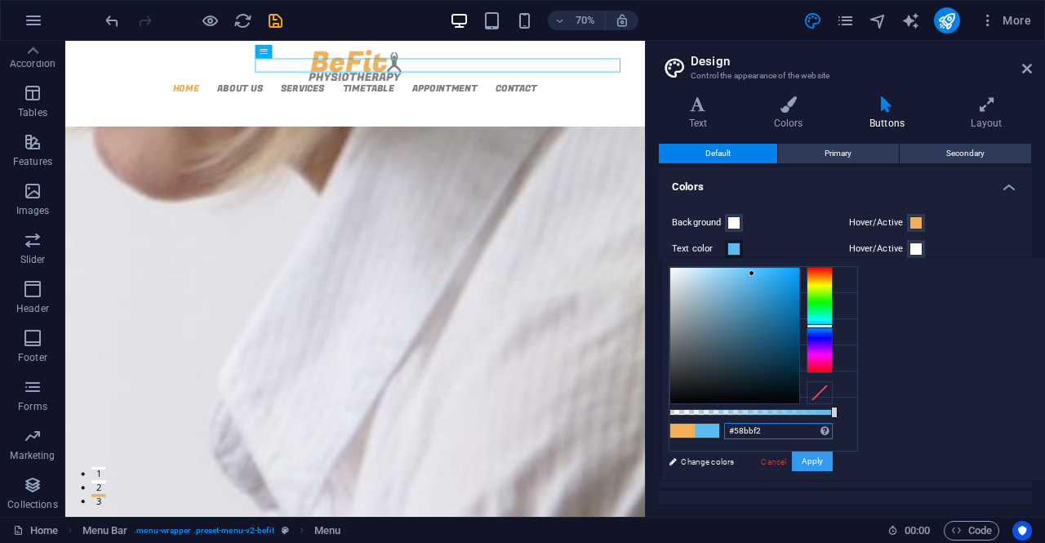
type input "#58bbf2"
click at [833, 459] on button "Apply" at bounding box center [812, 461] width 41 height 20
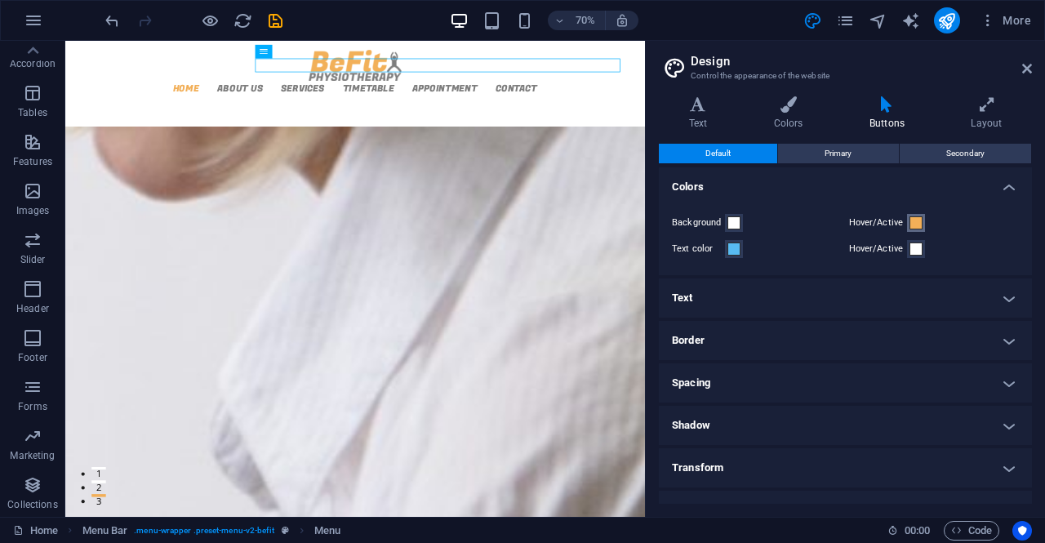
click at [911, 226] on span at bounding box center [915, 222] width 13 height 13
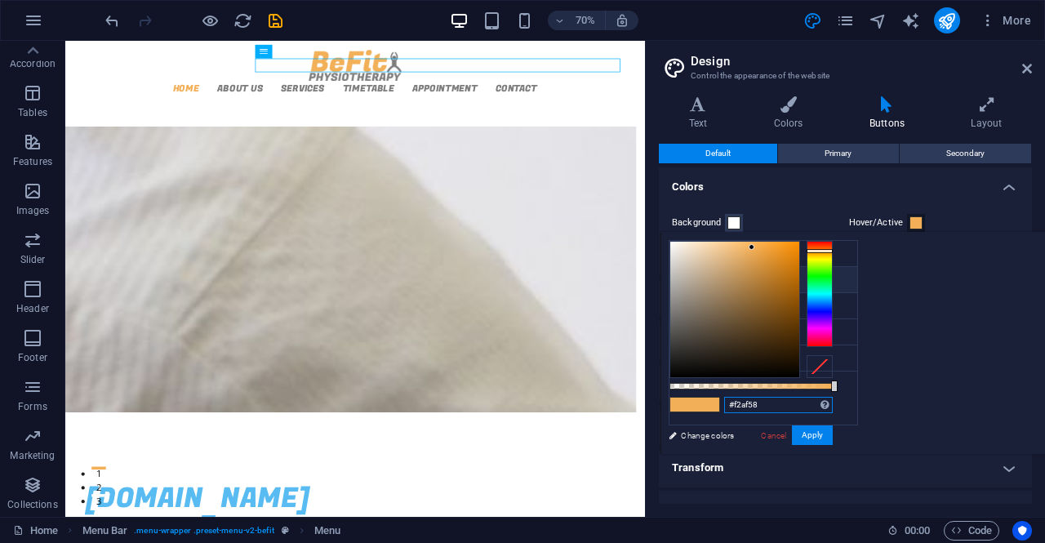
click at [833, 399] on input "#f2af58" at bounding box center [778, 405] width 109 height 16
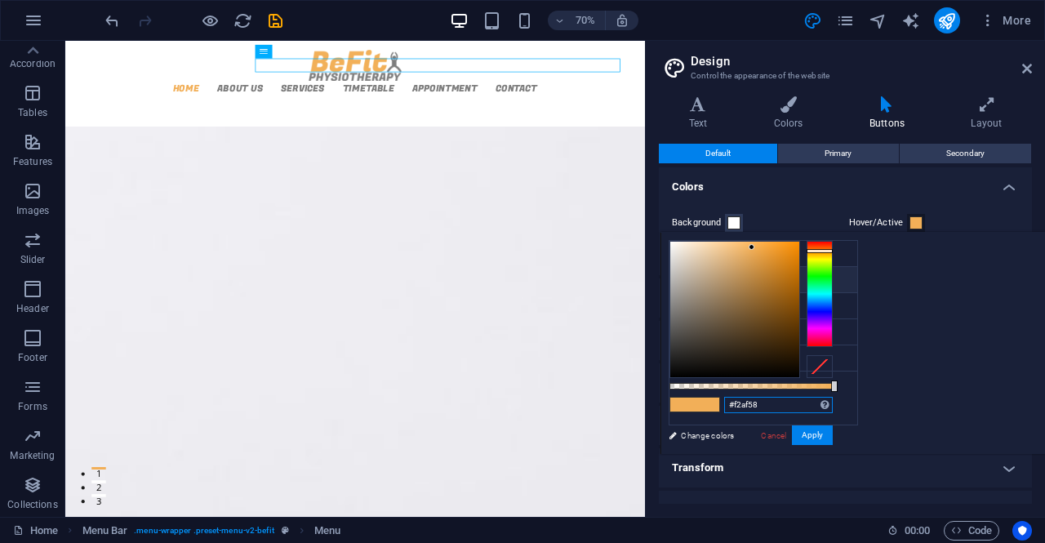
paste input "58bbf2"
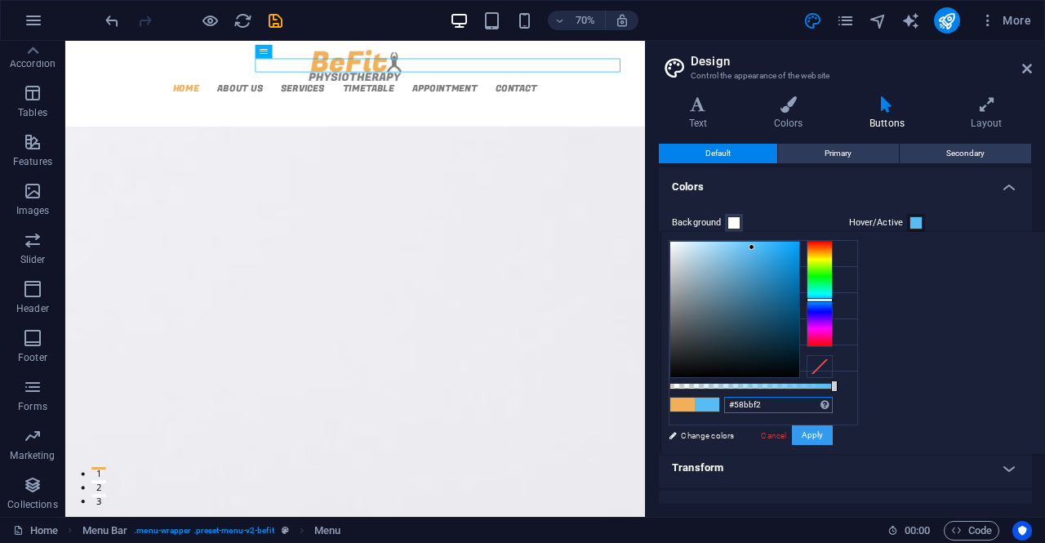
type input "#58bbf2"
click at [833, 437] on button "Apply" at bounding box center [812, 435] width 41 height 20
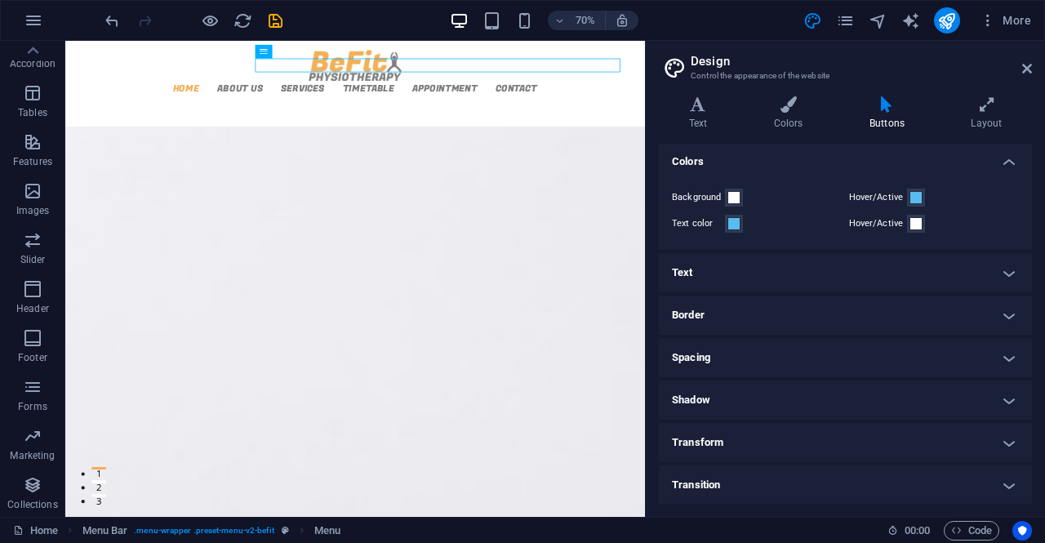
scroll to position [0, 0]
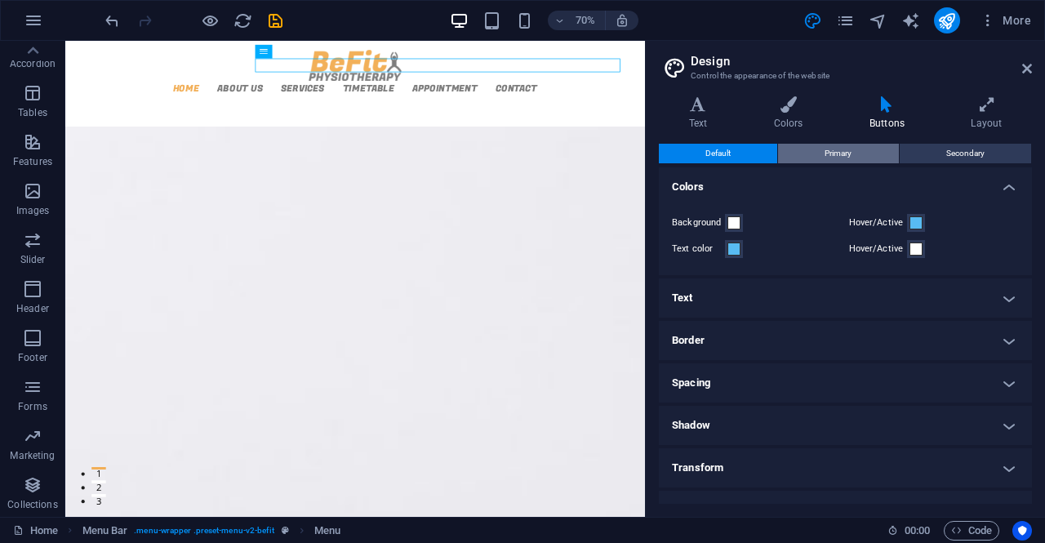
click at [837, 151] on span "Primary" at bounding box center [838, 154] width 27 height 20
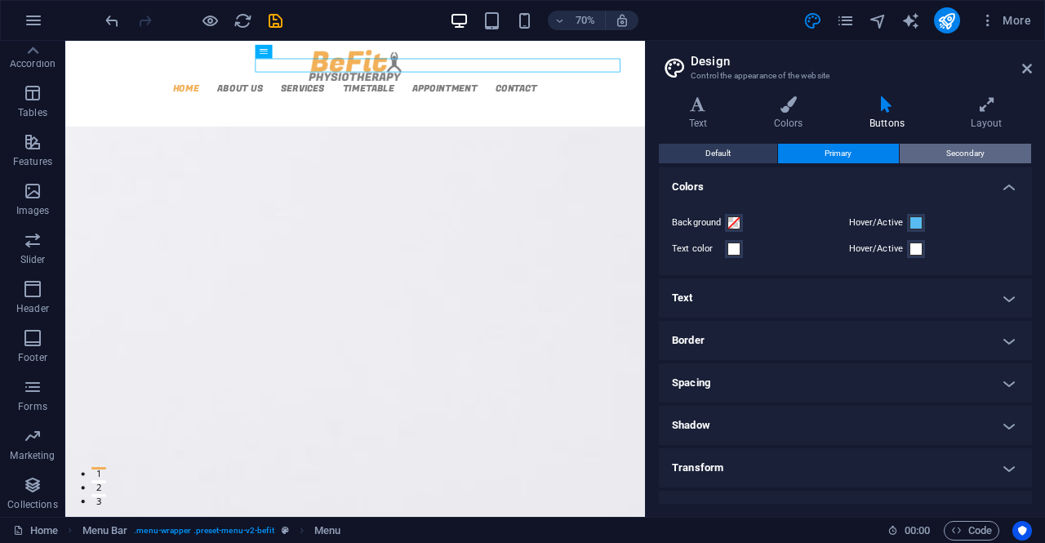
click at [933, 145] on button "Secondary" at bounding box center [965, 154] width 131 height 20
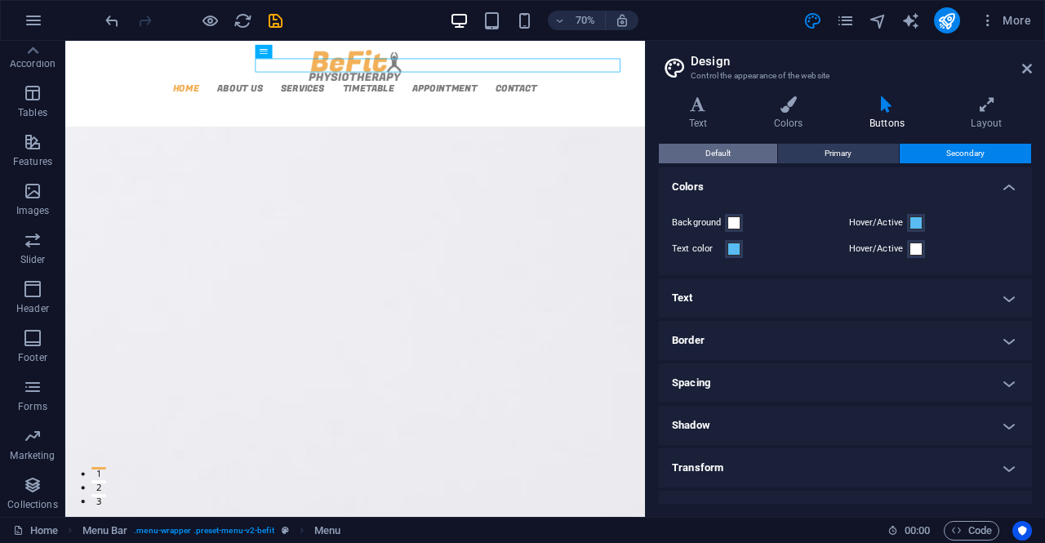
click at [727, 154] on span "Default" at bounding box center [717, 154] width 25 height 20
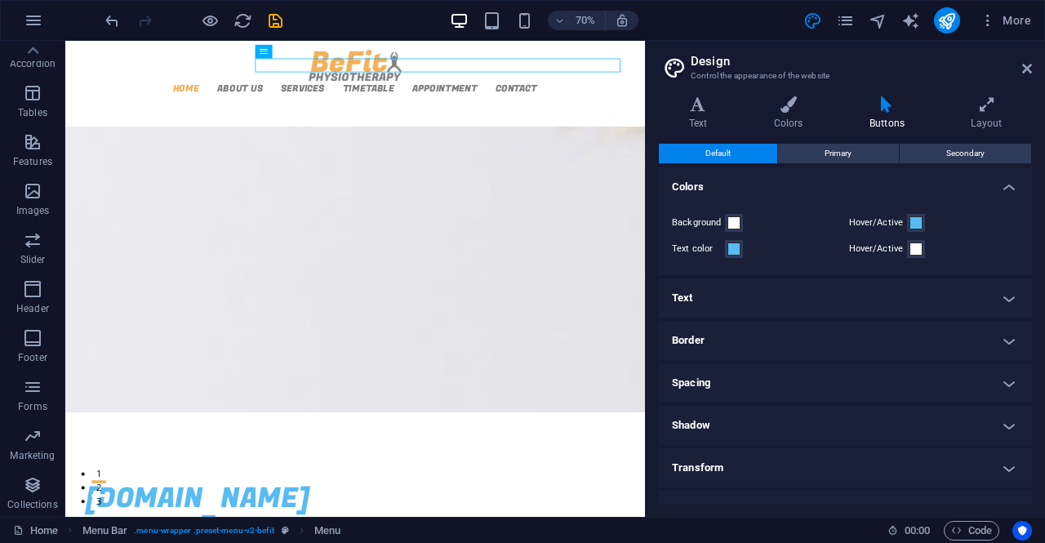
click at [768, 291] on h4 "Text" at bounding box center [845, 297] width 373 height 39
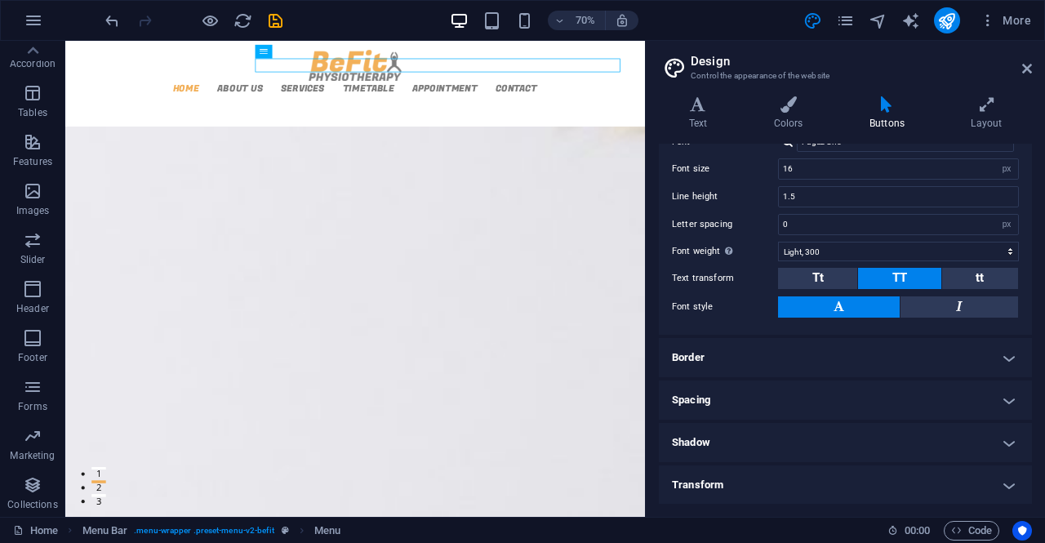
scroll to position [258, 0]
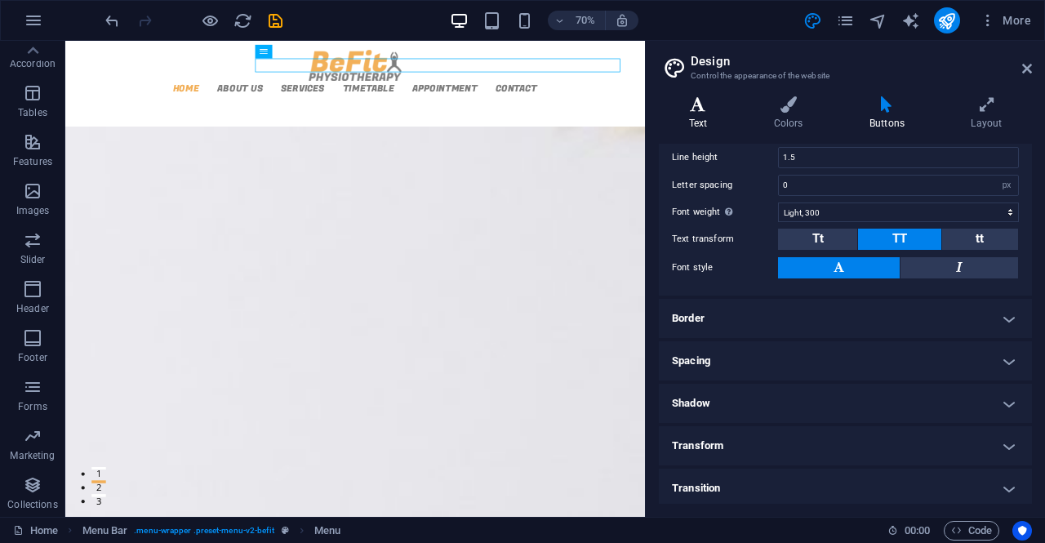
click at [707, 113] on h4 "Text" at bounding box center [701, 113] width 85 height 34
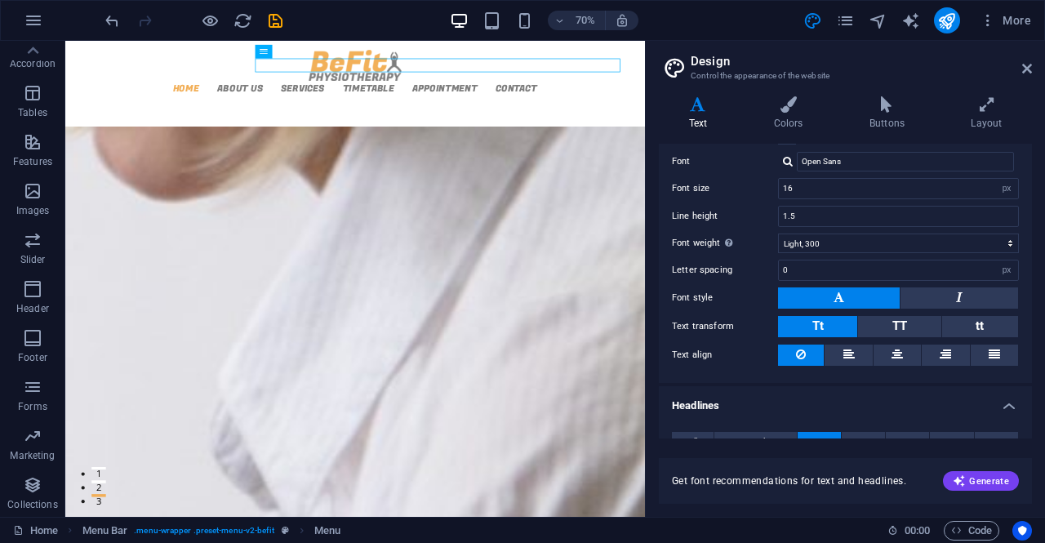
scroll to position [0, 0]
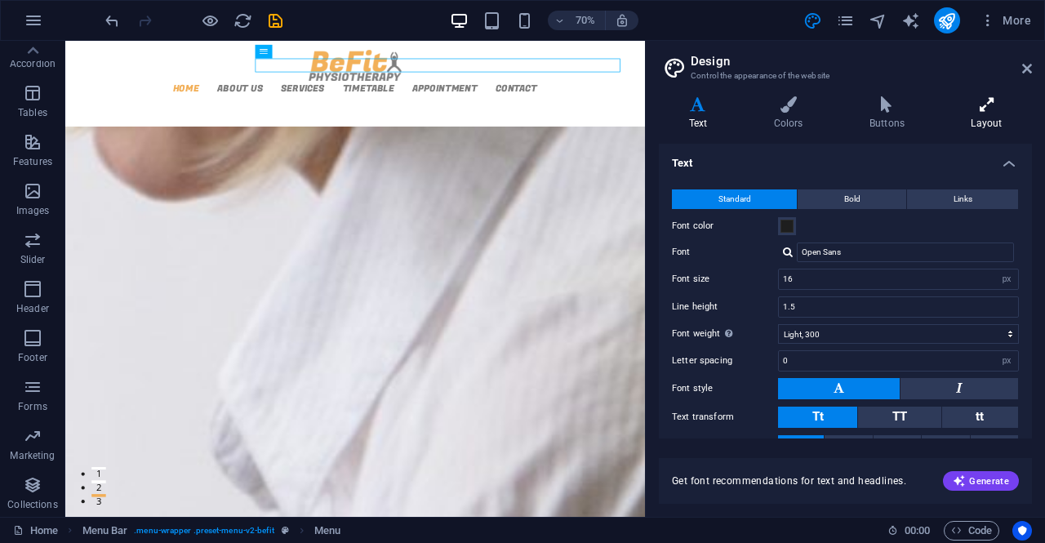
click at [996, 111] on icon at bounding box center [986, 104] width 91 height 16
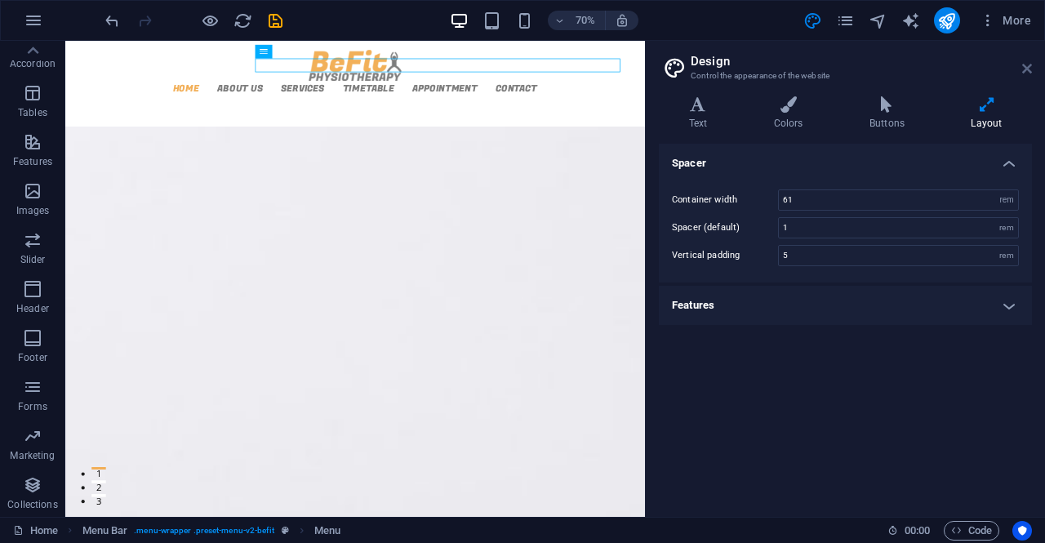
click at [1030, 66] on icon at bounding box center [1027, 68] width 10 height 13
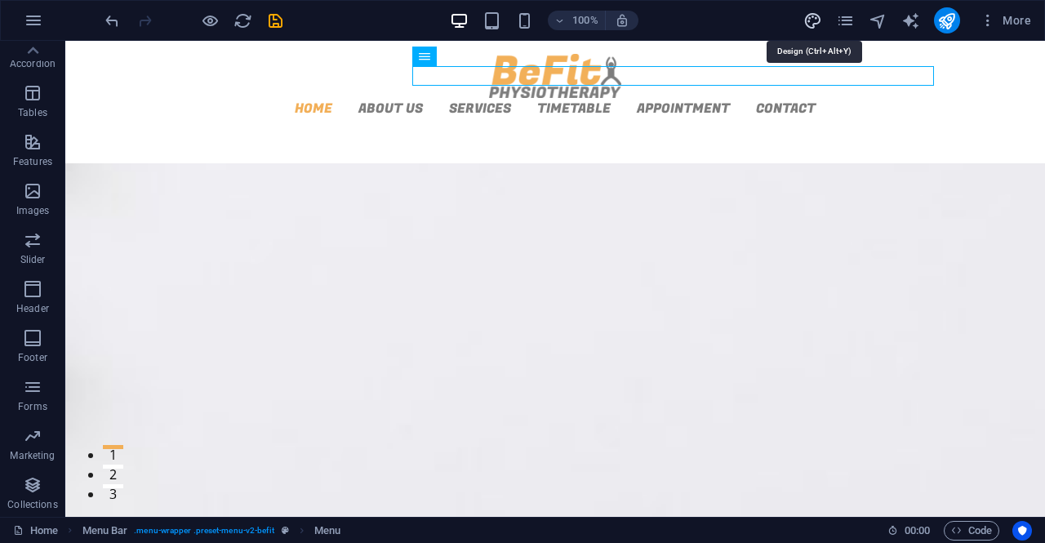
click at [816, 17] on icon "design" at bounding box center [812, 20] width 19 height 19
select select "rem"
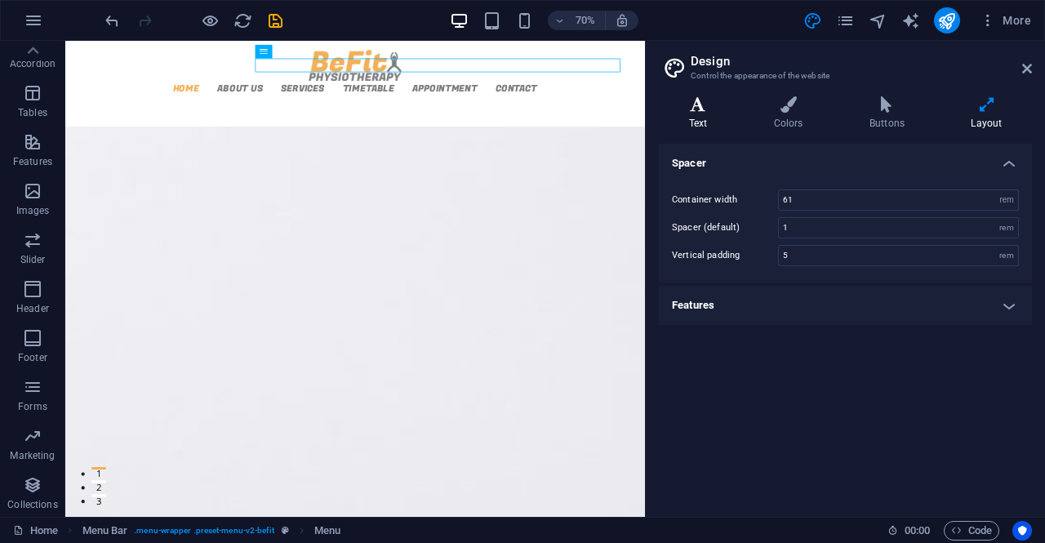
click at [710, 121] on h4 "Text" at bounding box center [701, 113] width 85 height 34
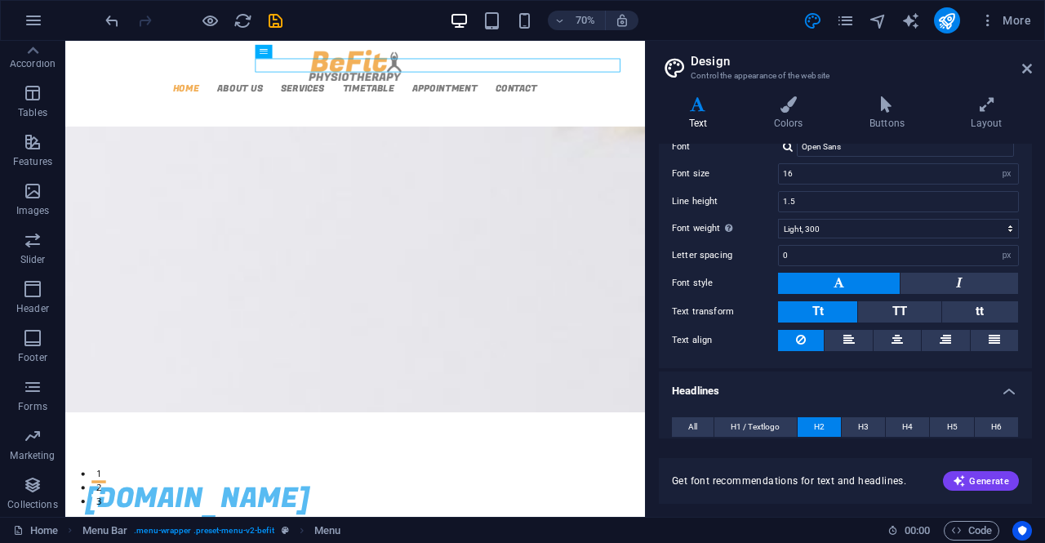
scroll to position [94, 0]
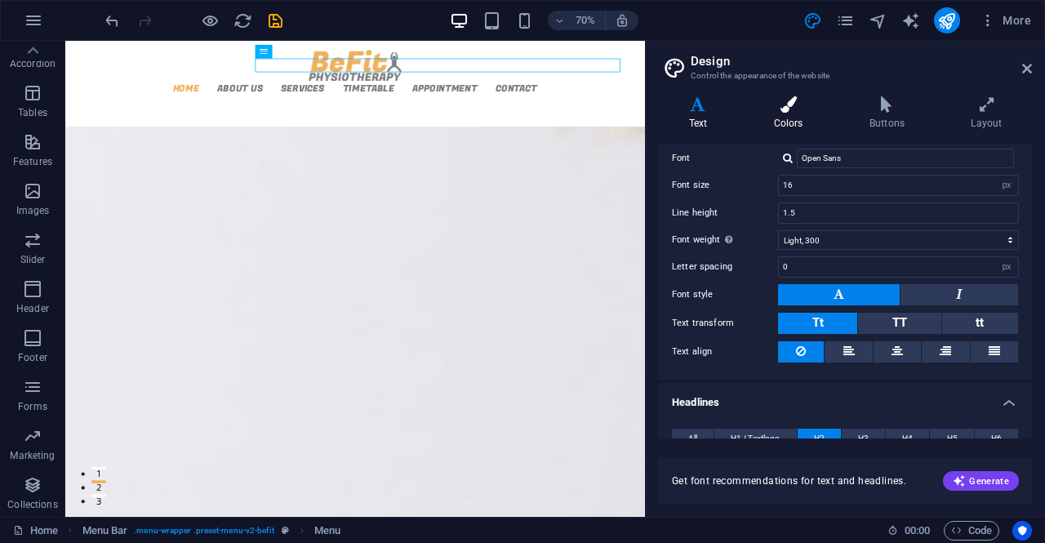
click at [795, 112] on icon at bounding box center [788, 104] width 89 height 16
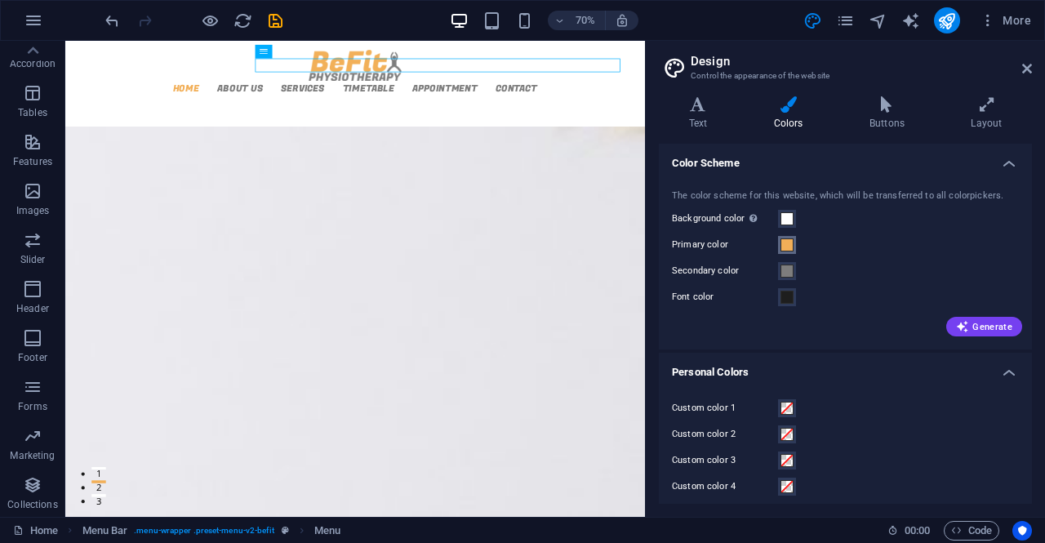
click at [787, 242] on span at bounding box center [786, 244] width 13 height 13
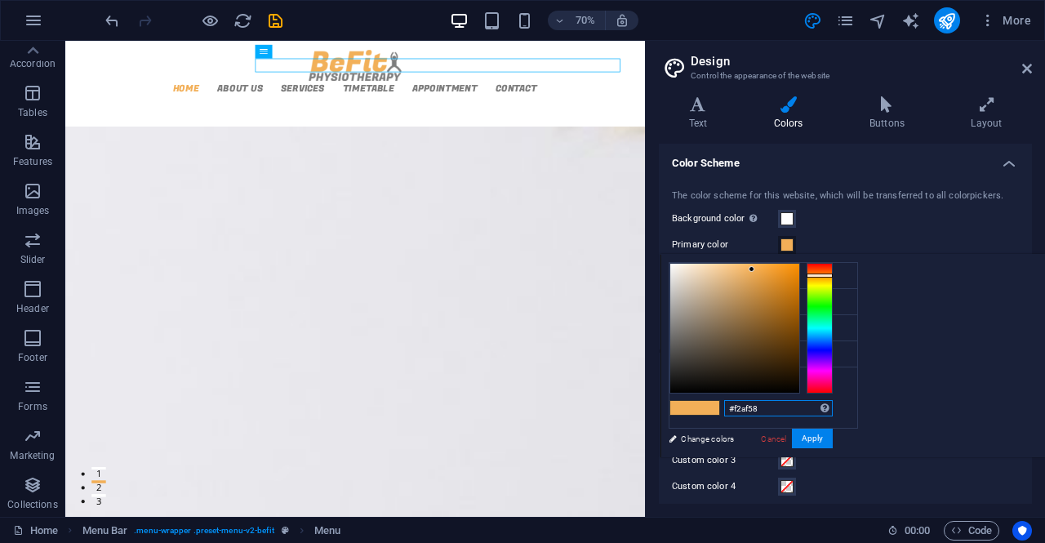
click at [833, 409] on input "#f2af58" at bounding box center [778, 408] width 109 height 16
paste input "#58bbf2"
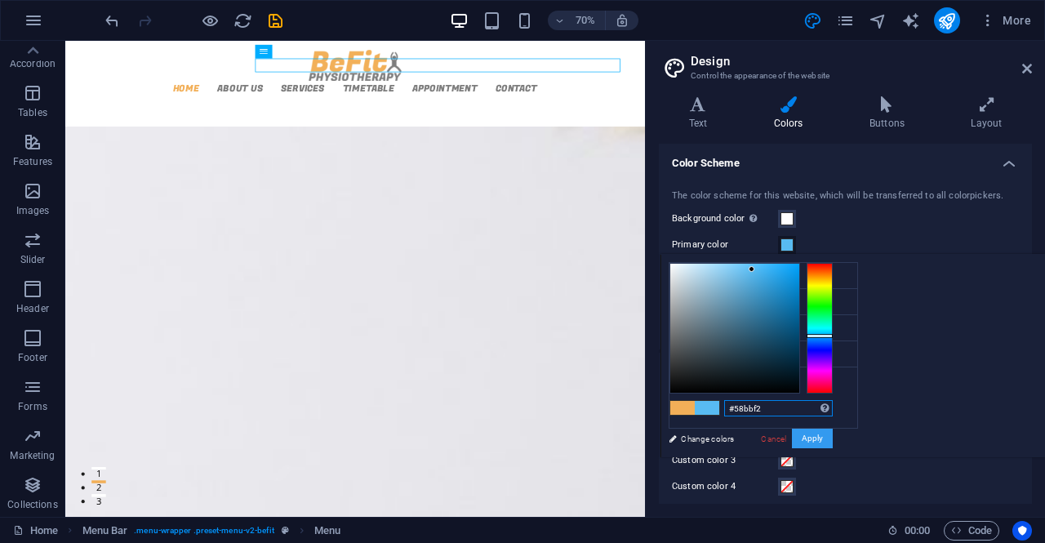
type input "#58bbf2"
click at [833, 446] on button "Apply" at bounding box center [812, 439] width 41 height 20
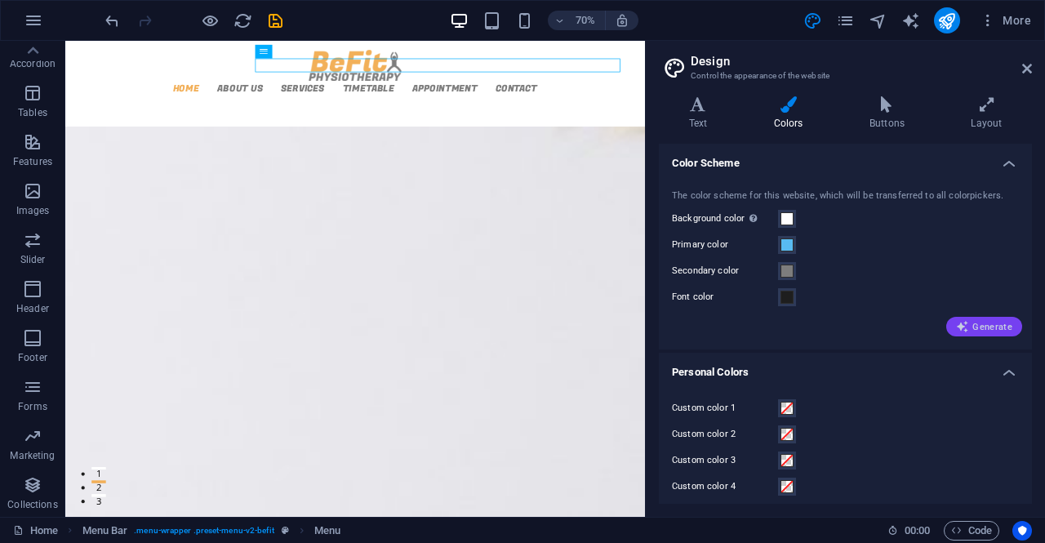
click at [986, 324] on span "Generate" at bounding box center [984, 326] width 56 height 13
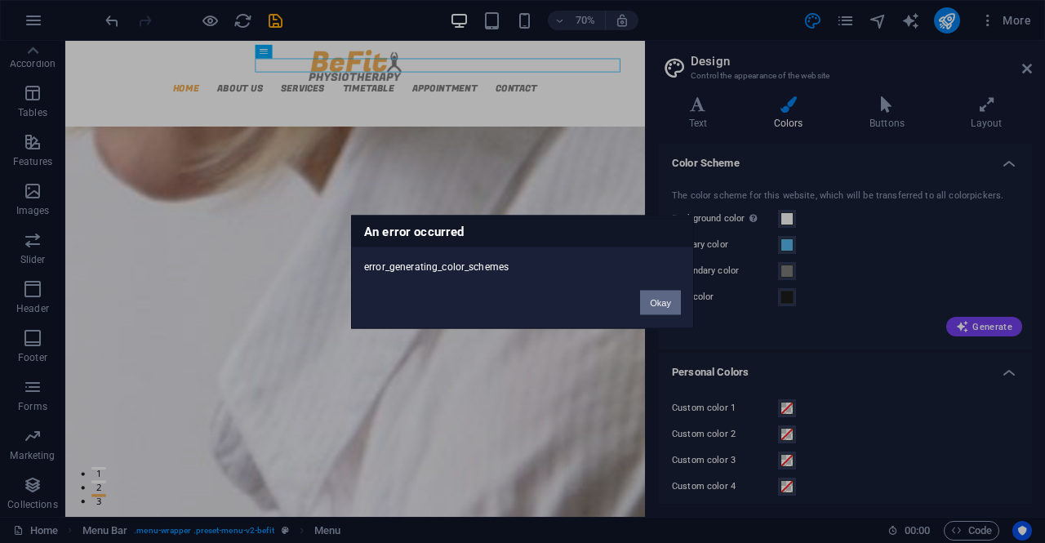
click at [668, 305] on button "Okay" at bounding box center [660, 302] width 41 height 24
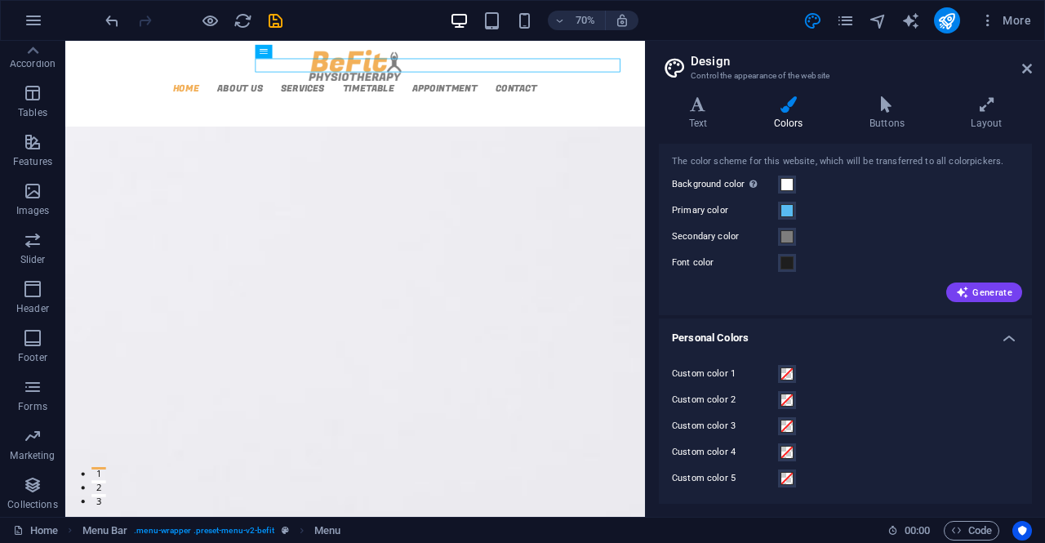
scroll to position [0, 0]
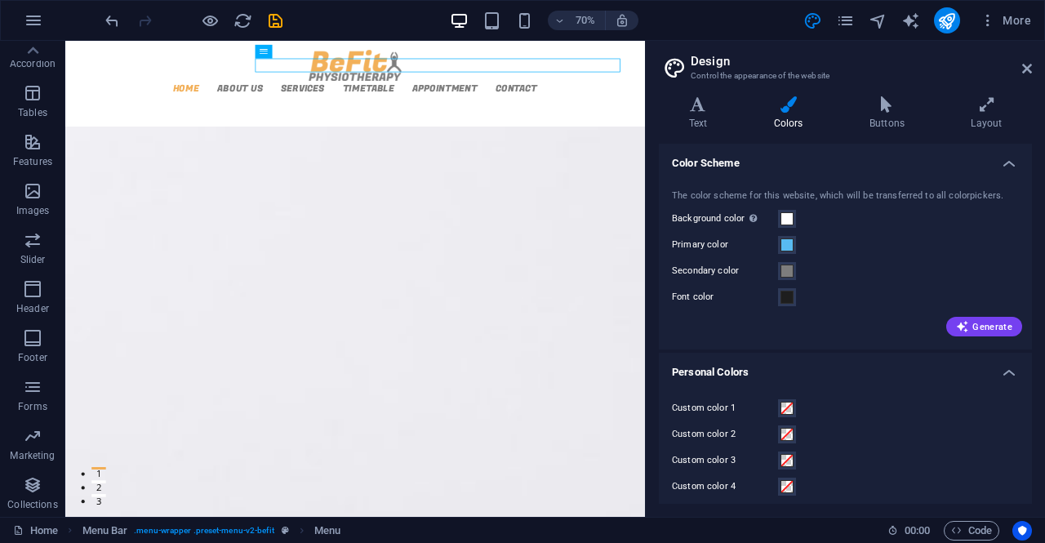
click at [687, 87] on div "Variants Text Colors Buttons Layout Text Standard Bold Links Font color Font Op…" at bounding box center [845, 300] width 399 height 434
click at [702, 114] on h4 "Text" at bounding box center [701, 113] width 85 height 34
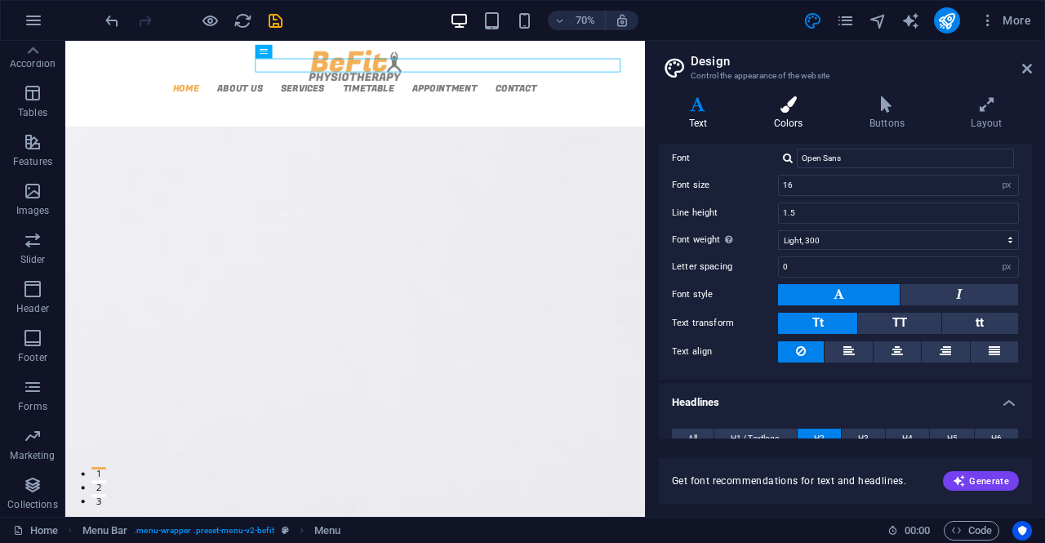
click at [754, 112] on icon at bounding box center [788, 104] width 89 height 16
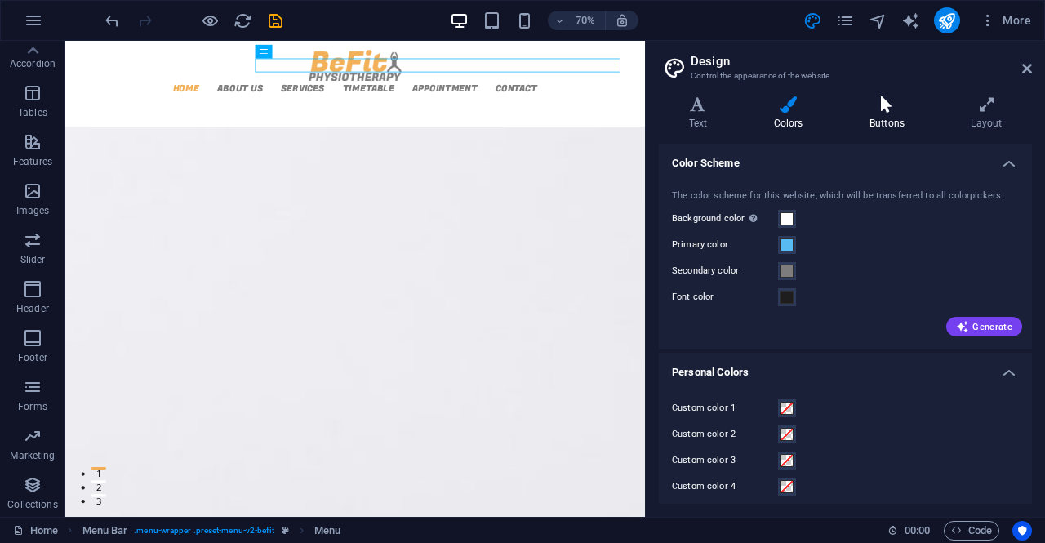
click at [877, 112] on icon at bounding box center [886, 104] width 95 height 16
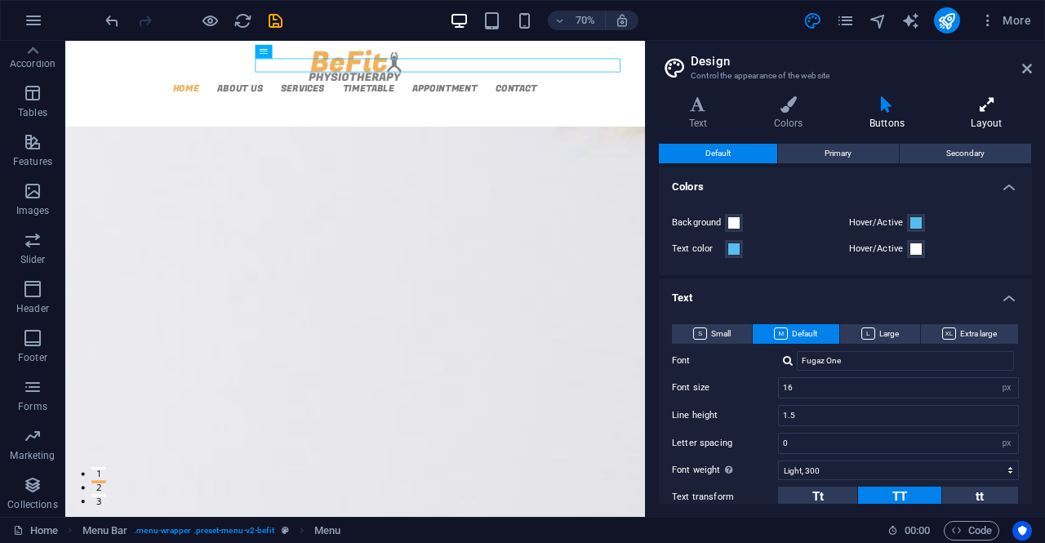
click at [989, 119] on h4 "Layout" at bounding box center [986, 113] width 91 height 34
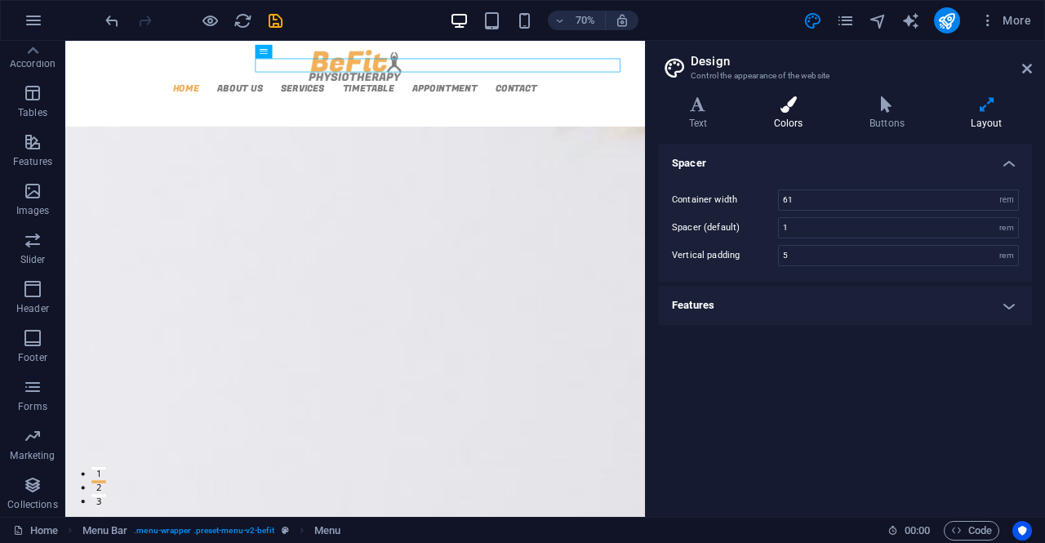
click at [761, 118] on h4 "Colors" at bounding box center [792, 113] width 96 height 34
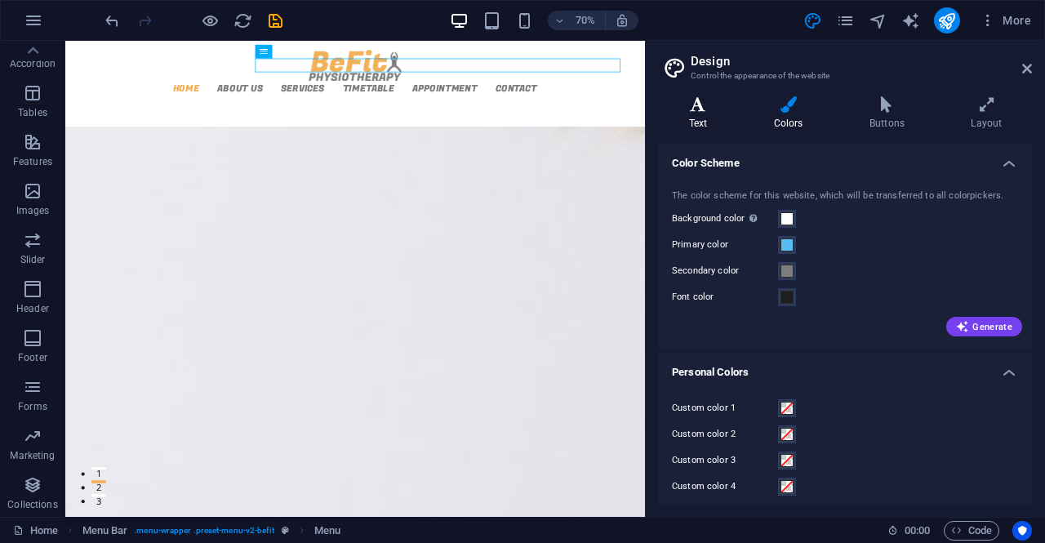
click at [699, 118] on h4 "Text" at bounding box center [701, 113] width 85 height 34
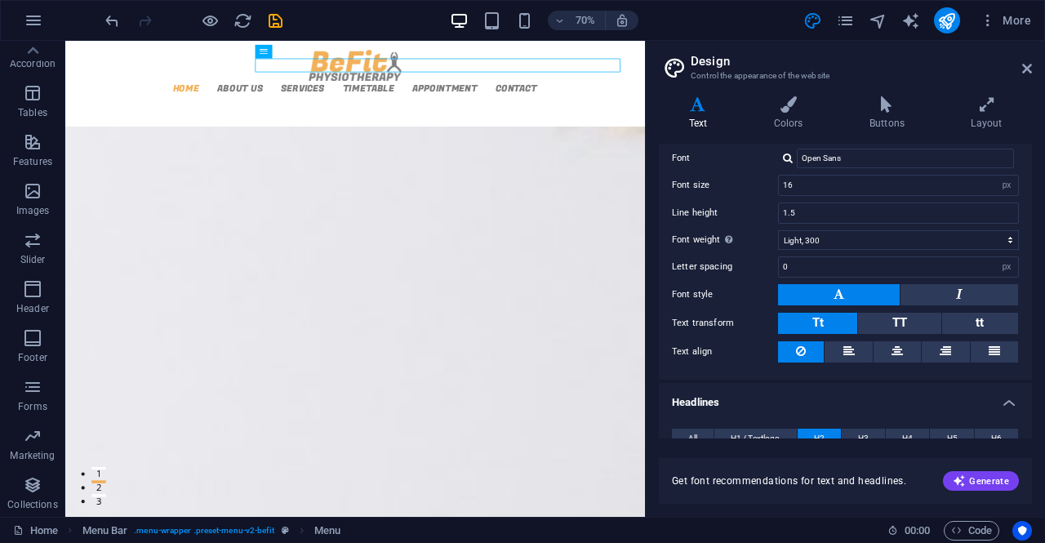
click at [1013, 82] on header "Design Control the appearance of the website" at bounding box center [847, 62] width 370 height 42
click at [1019, 79] on header "Design Control the appearance of the website" at bounding box center [847, 62] width 370 height 42
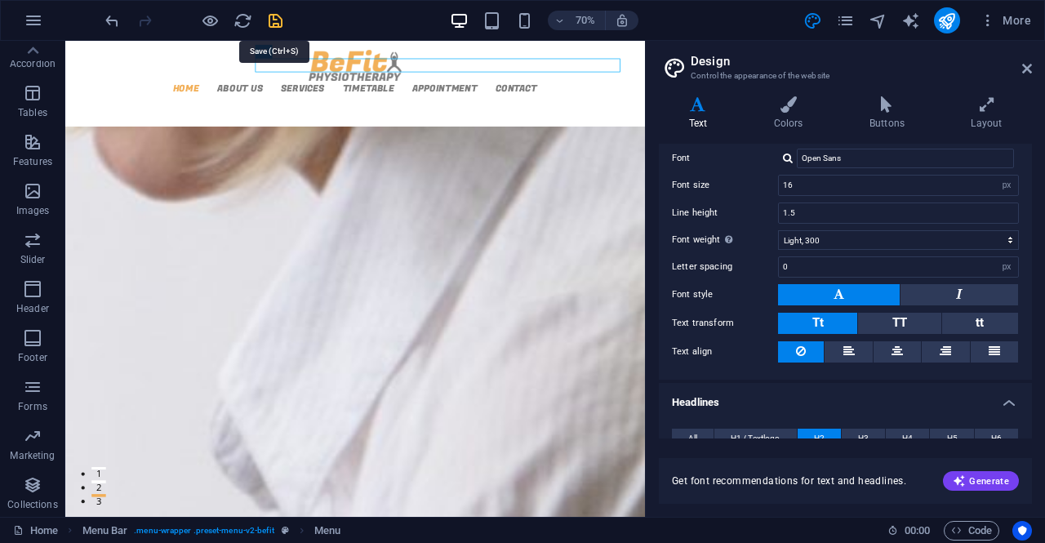
click at [271, 26] on icon "save" at bounding box center [275, 20] width 19 height 19
checkbox input "false"
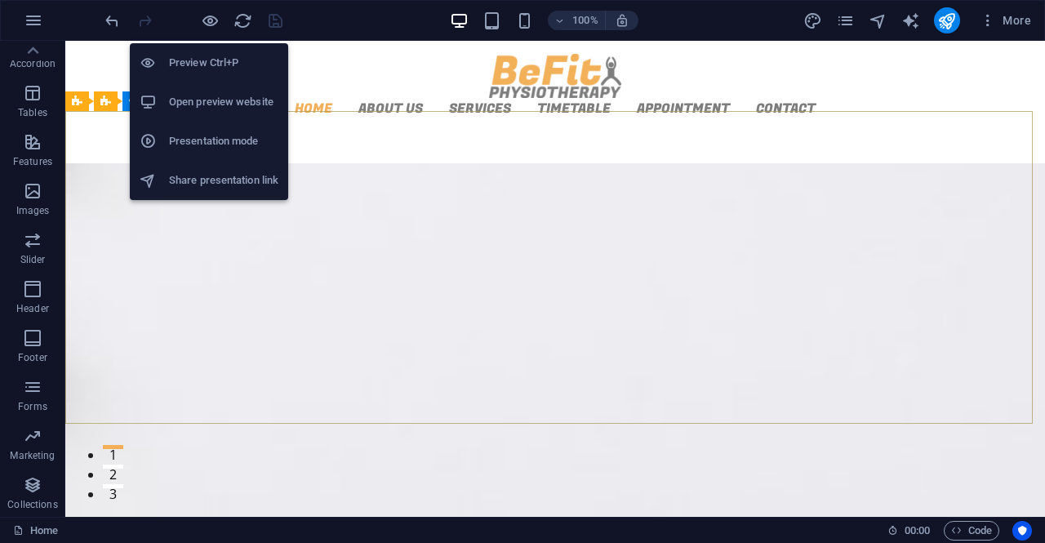
click at [198, 166] on li "Share presentation link" at bounding box center [209, 180] width 158 height 39
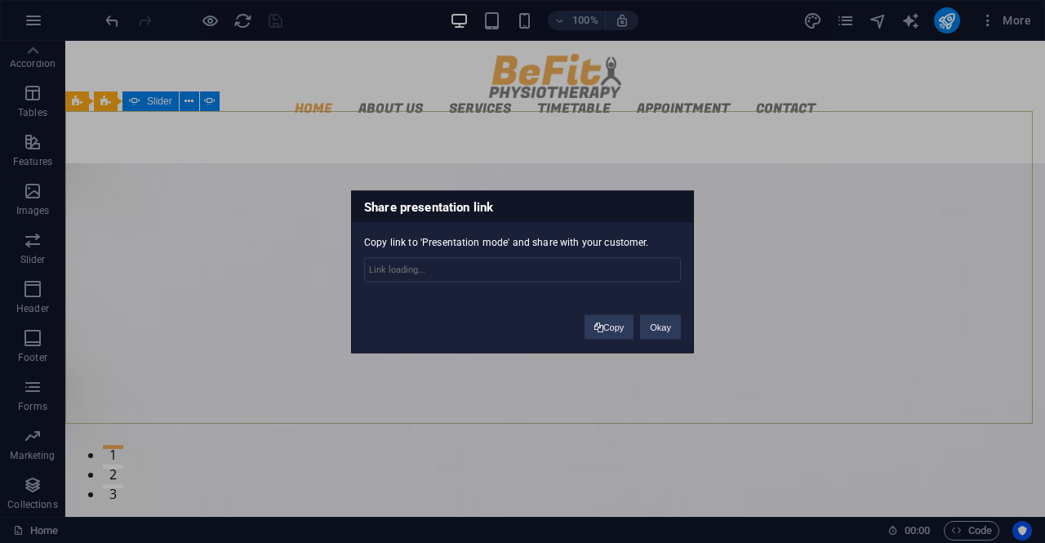
type input "https://cms.sitehub.io/presentation/2228919/6d60ef3ef9c503bf9495e78d561d65a6b42…"
click at [672, 322] on button "Okay" at bounding box center [660, 326] width 41 height 24
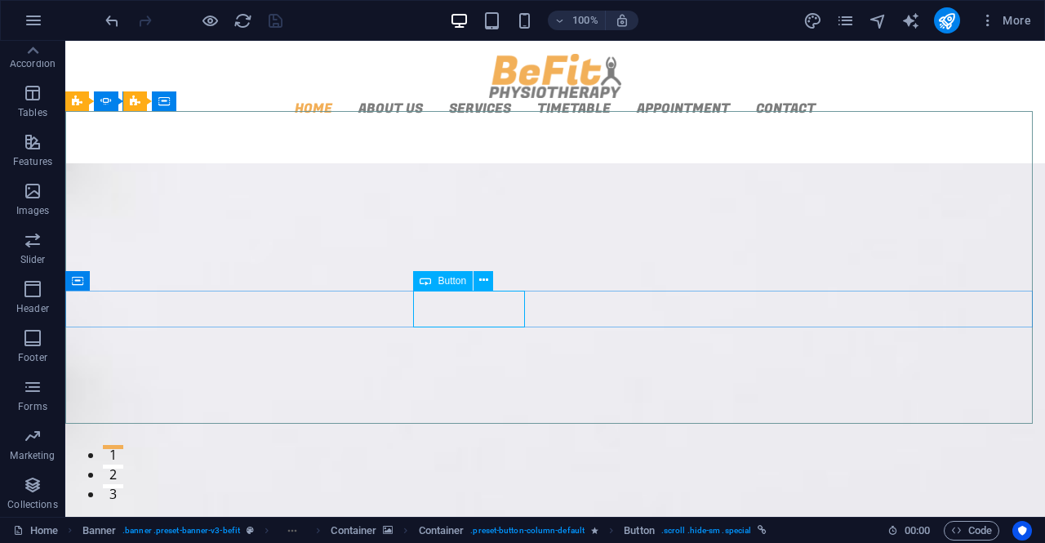
click at [442, 277] on span "Button" at bounding box center [452, 281] width 29 height 10
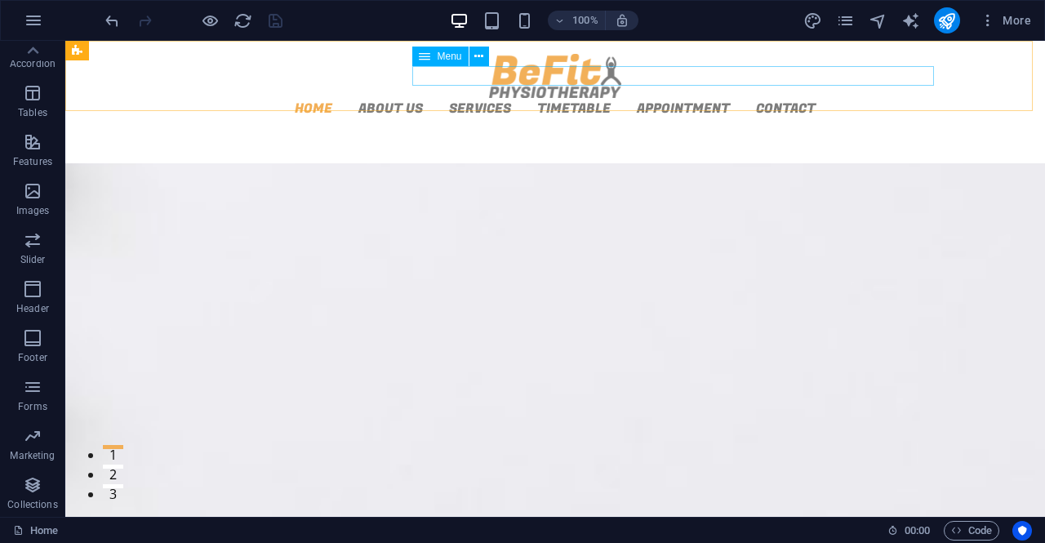
click at [447, 56] on span "Menu" at bounding box center [449, 56] width 24 height 10
click at [481, 58] on icon at bounding box center [478, 56] width 9 height 17
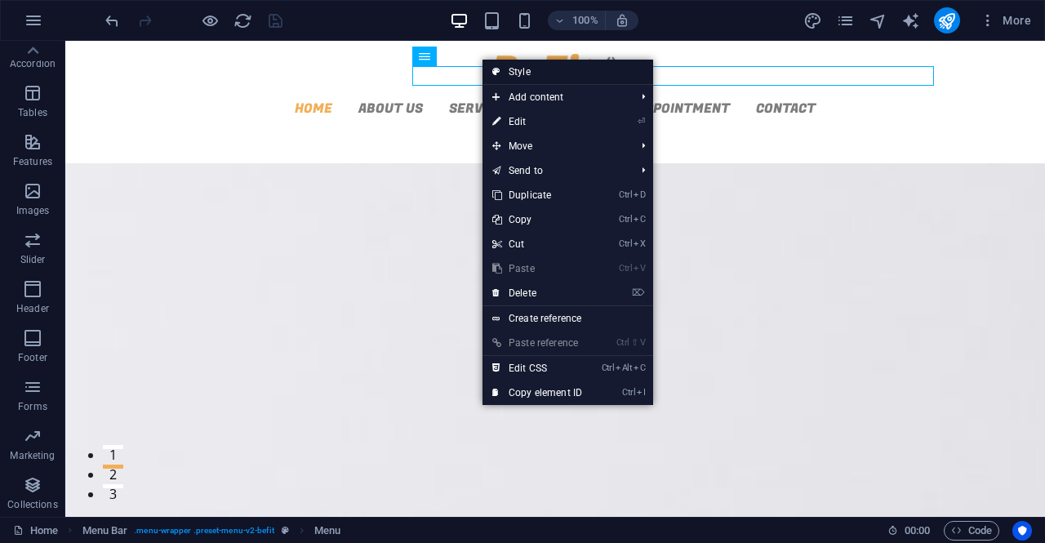
click at [513, 71] on link "Style" at bounding box center [568, 72] width 171 height 24
select select "rem"
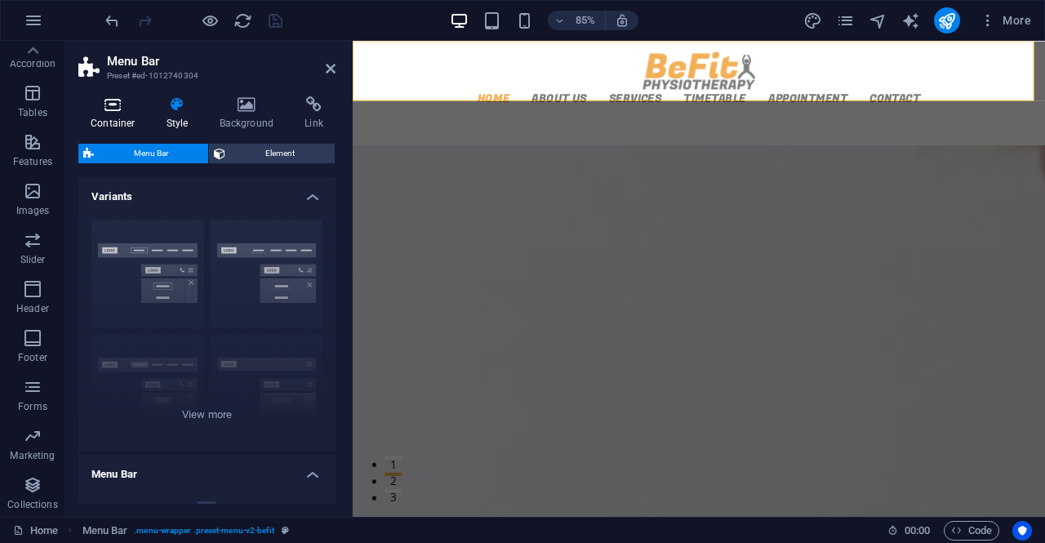
click at [106, 116] on h4 "Container" at bounding box center [116, 113] width 76 height 34
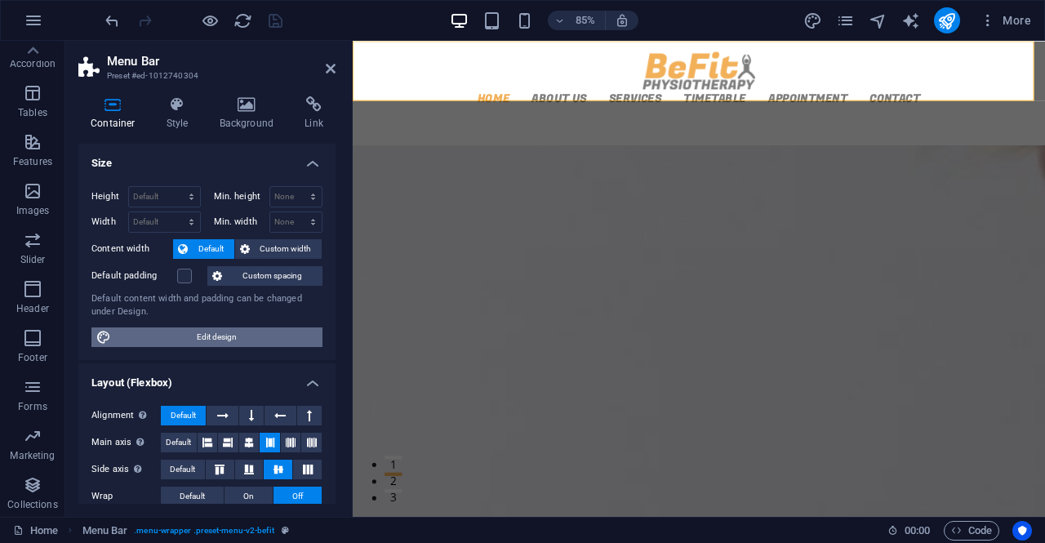
scroll to position [244, 0]
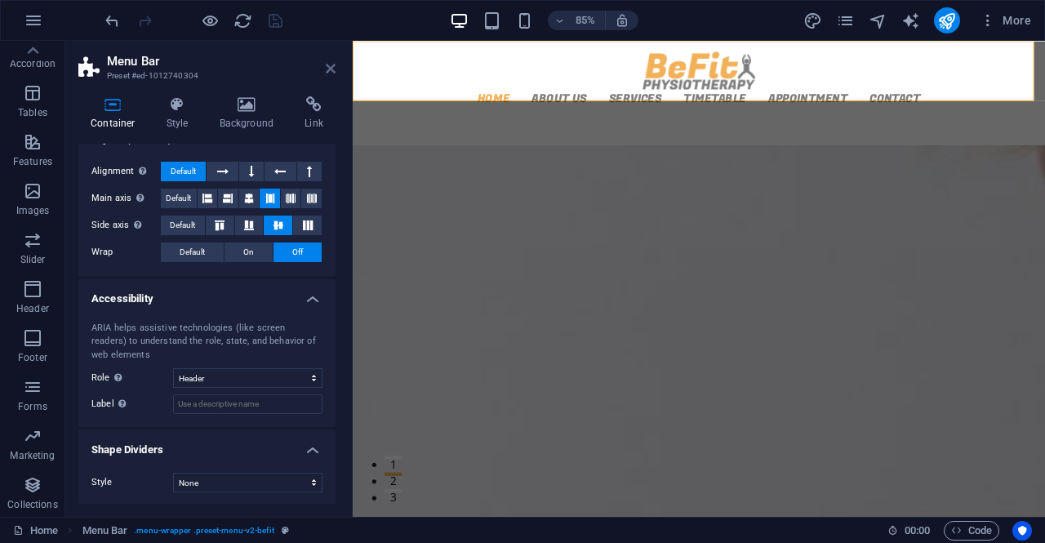
click at [331, 71] on icon at bounding box center [331, 68] width 10 height 13
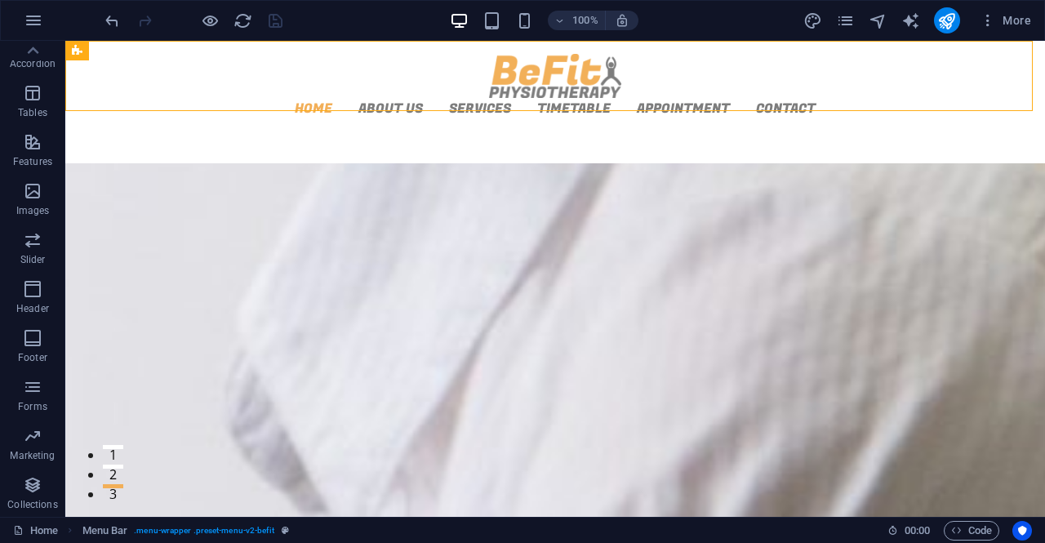
click at [846, 5] on div "100% More" at bounding box center [522, 20] width 1043 height 39
click at [844, 12] on icon "pages" at bounding box center [845, 20] width 19 height 19
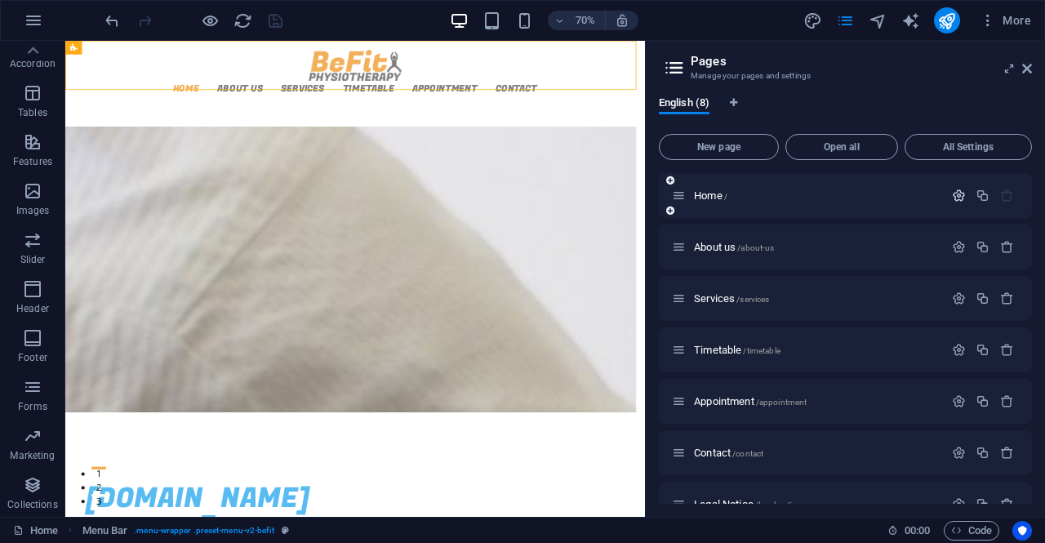
click at [956, 195] on icon "button" at bounding box center [959, 196] width 14 height 14
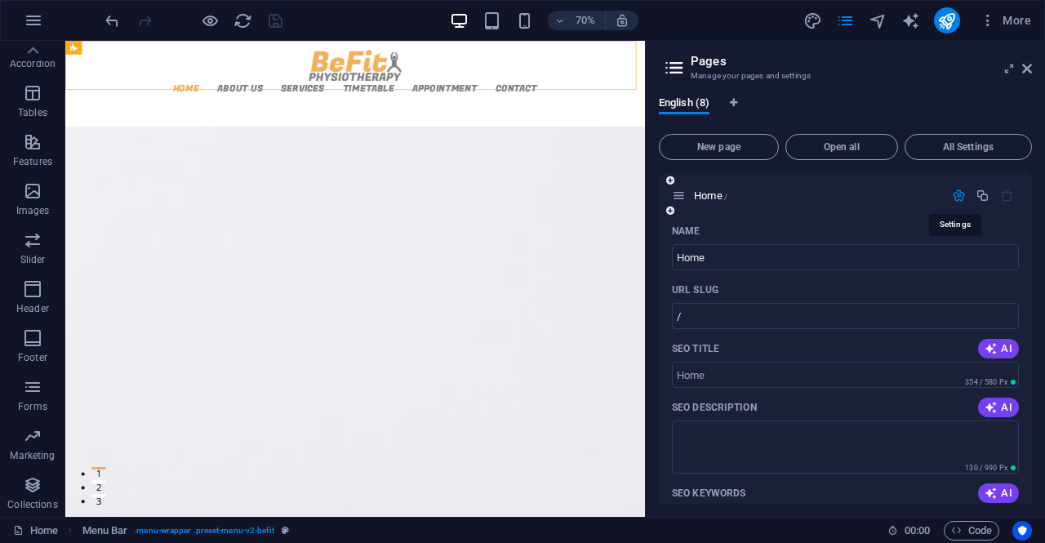
click at [956, 195] on icon "button" at bounding box center [959, 196] width 14 height 14
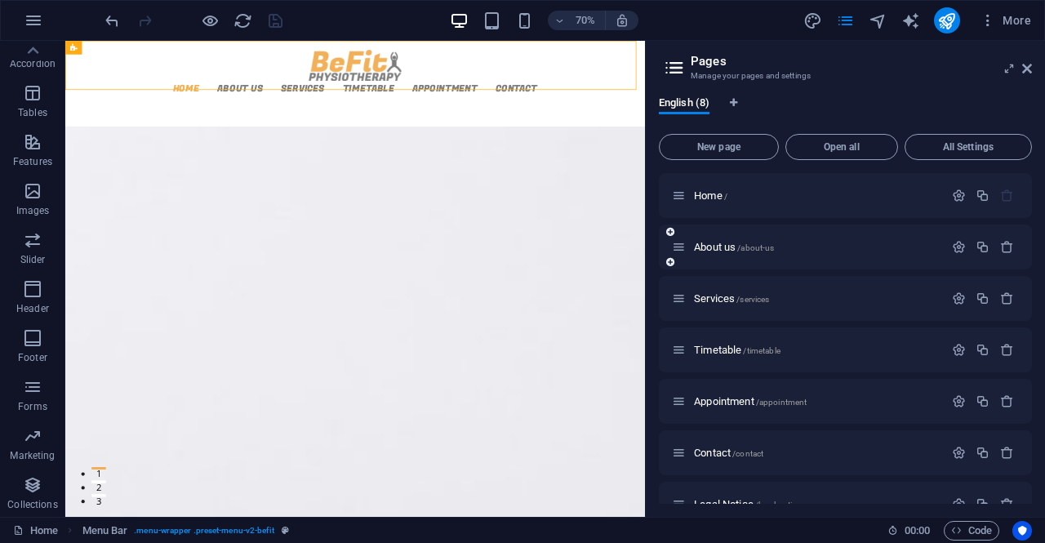
click at [956, 256] on div at bounding box center [983, 247] width 72 height 18
click at [958, 242] on icon "button" at bounding box center [959, 247] width 14 height 14
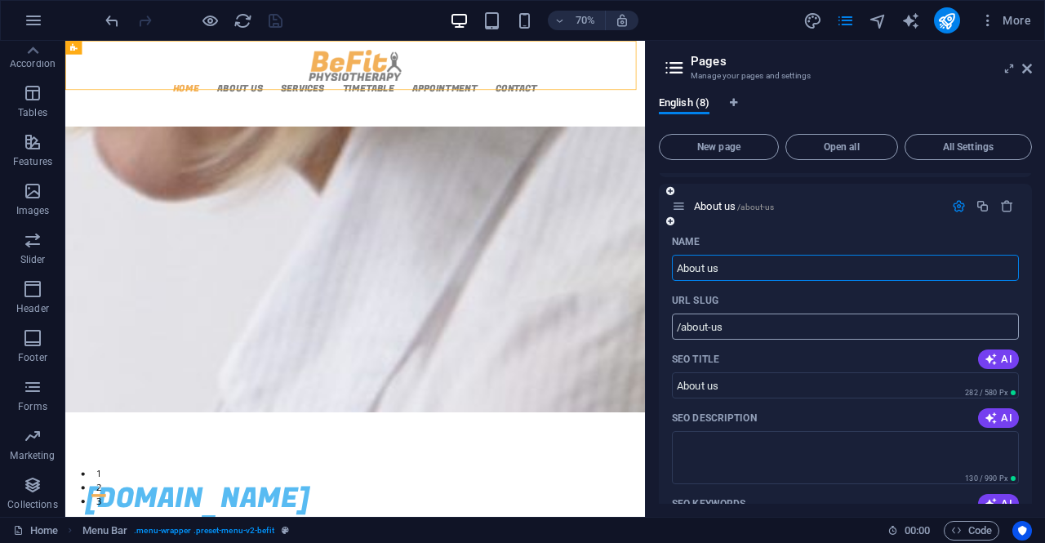
scroll to position [32, 0]
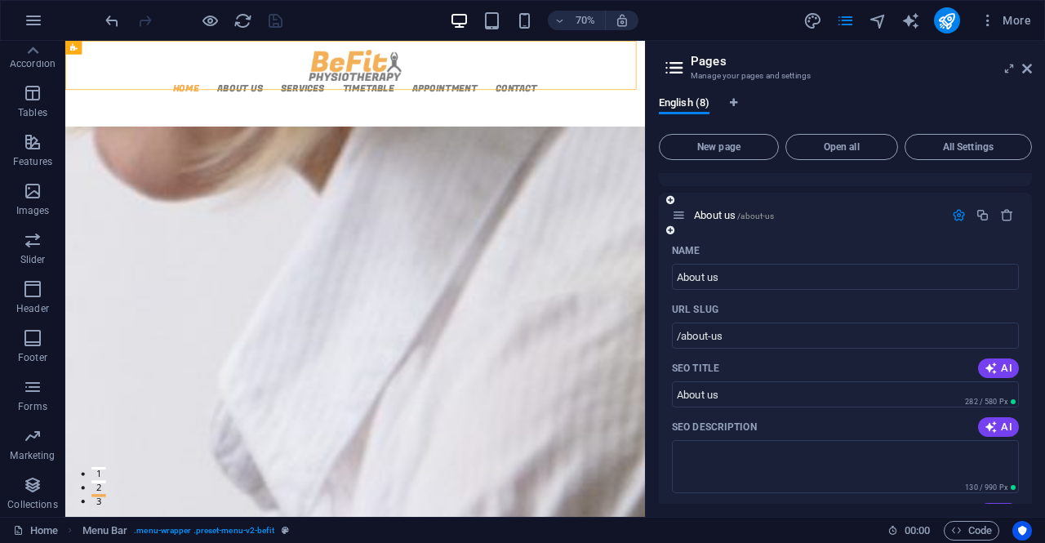
click at [960, 213] on icon "button" at bounding box center [959, 215] width 14 height 14
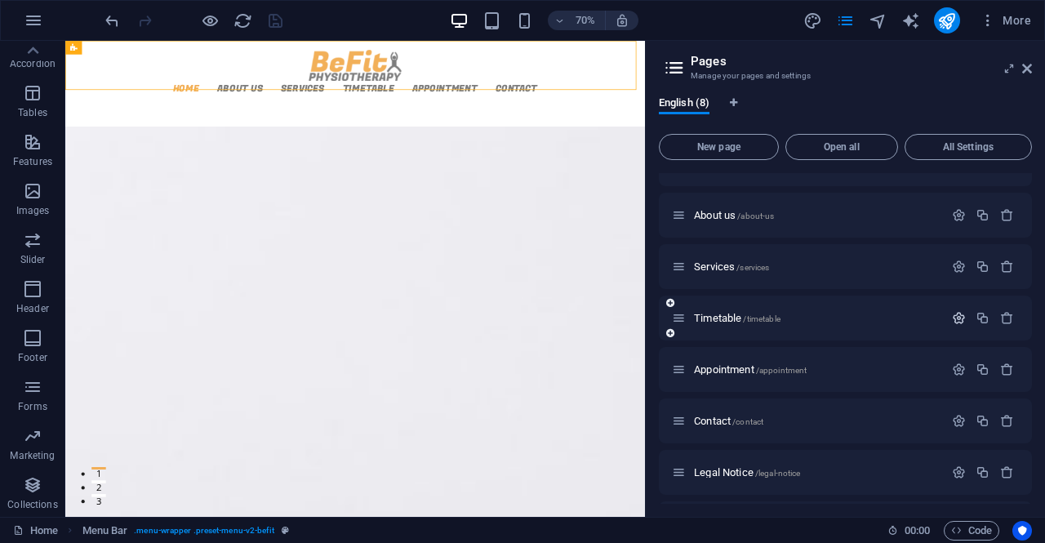
click at [952, 316] on icon "button" at bounding box center [959, 318] width 14 height 14
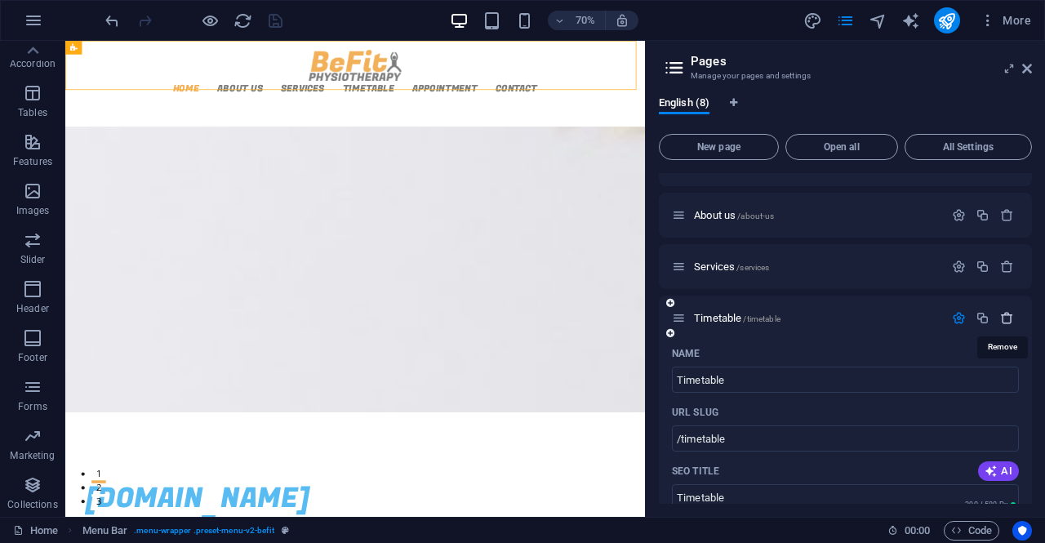
click at [1003, 319] on icon "button" at bounding box center [1007, 318] width 14 height 14
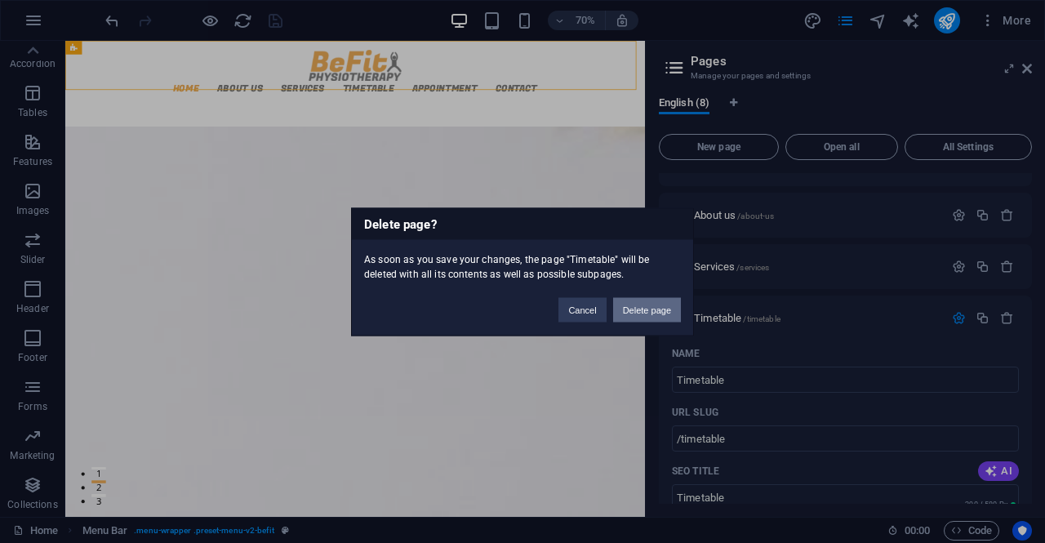
click at [643, 310] on button "Delete page" at bounding box center [647, 309] width 68 height 24
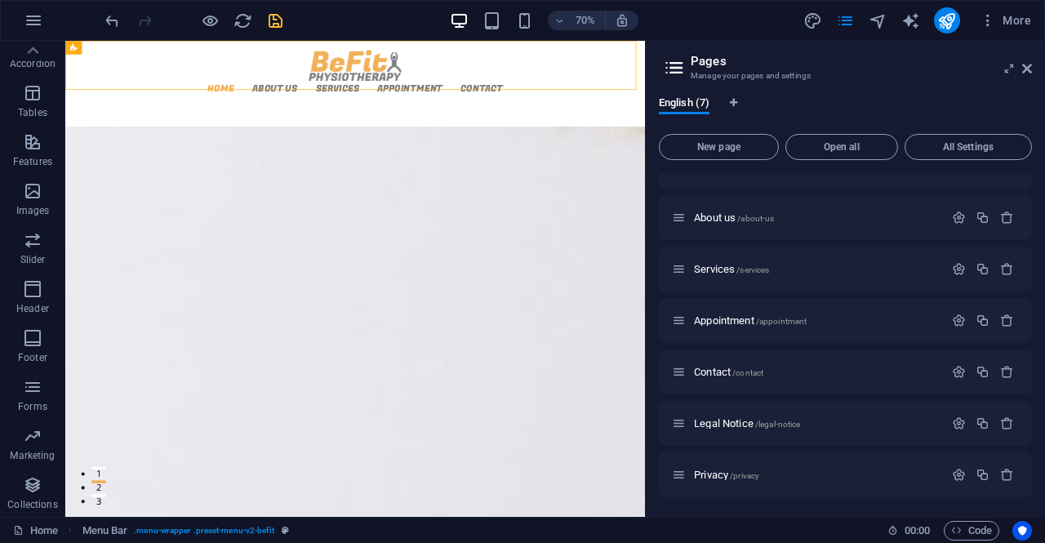
scroll to position [29, 0]
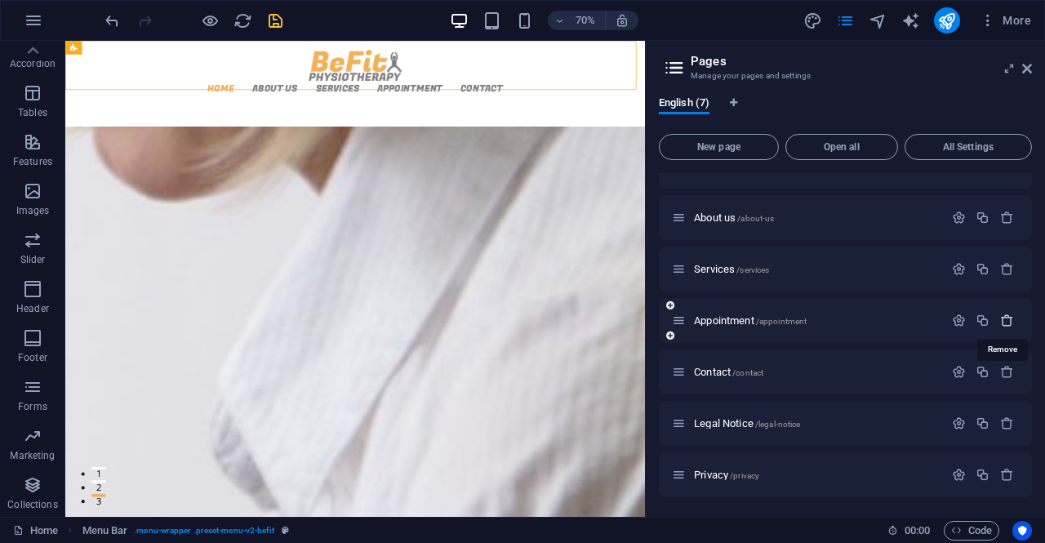
click at [1003, 321] on icon "button" at bounding box center [1007, 321] width 14 height 14
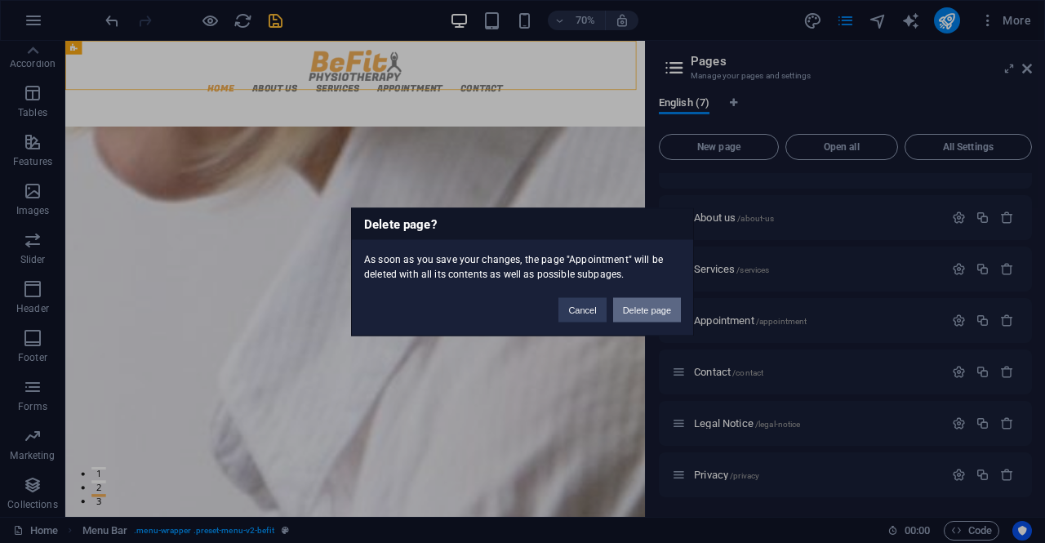
click at [674, 302] on button "Delete page" at bounding box center [647, 309] width 68 height 24
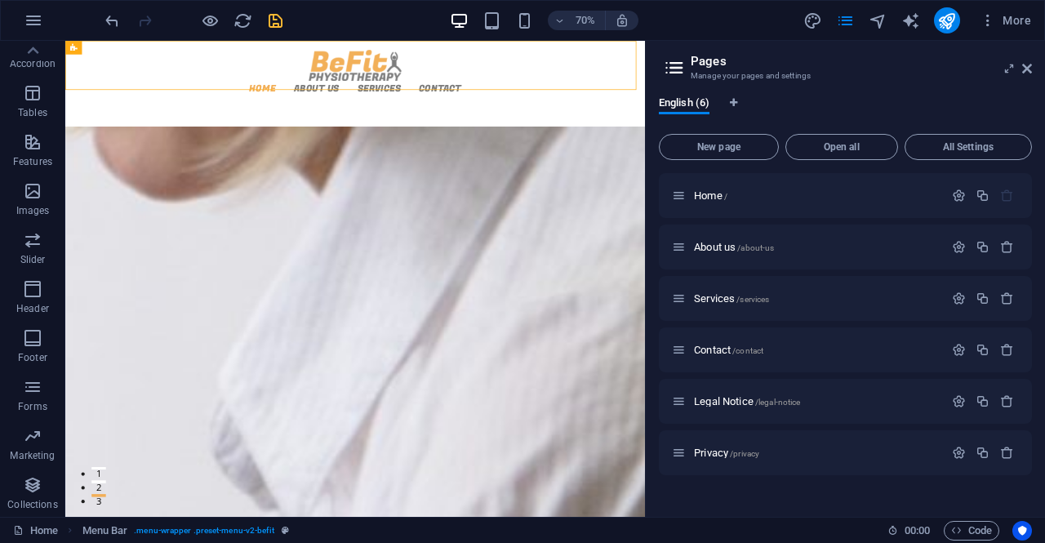
scroll to position [0, 0]
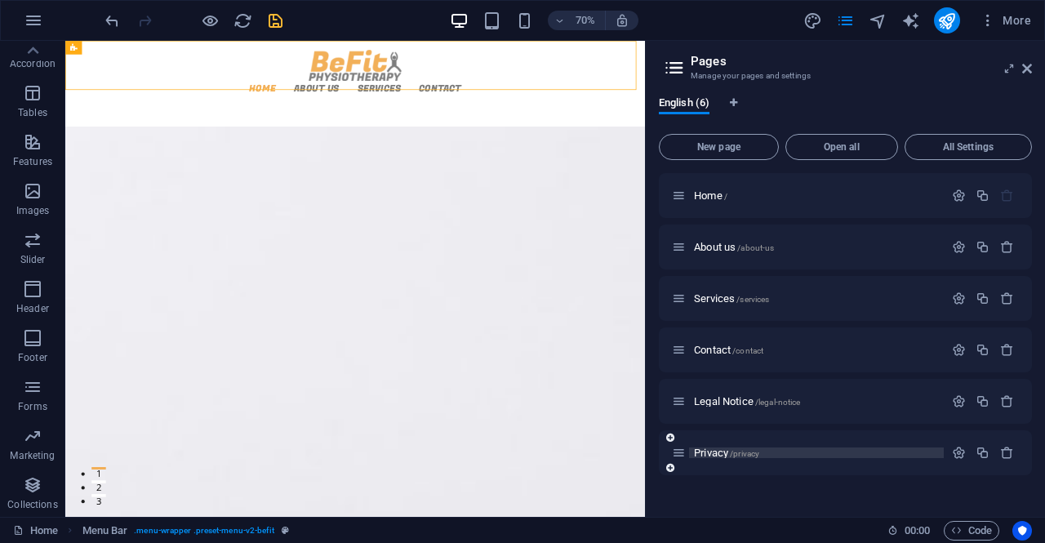
click at [714, 456] on span "Privacy /privacy" at bounding box center [726, 453] width 65 height 12
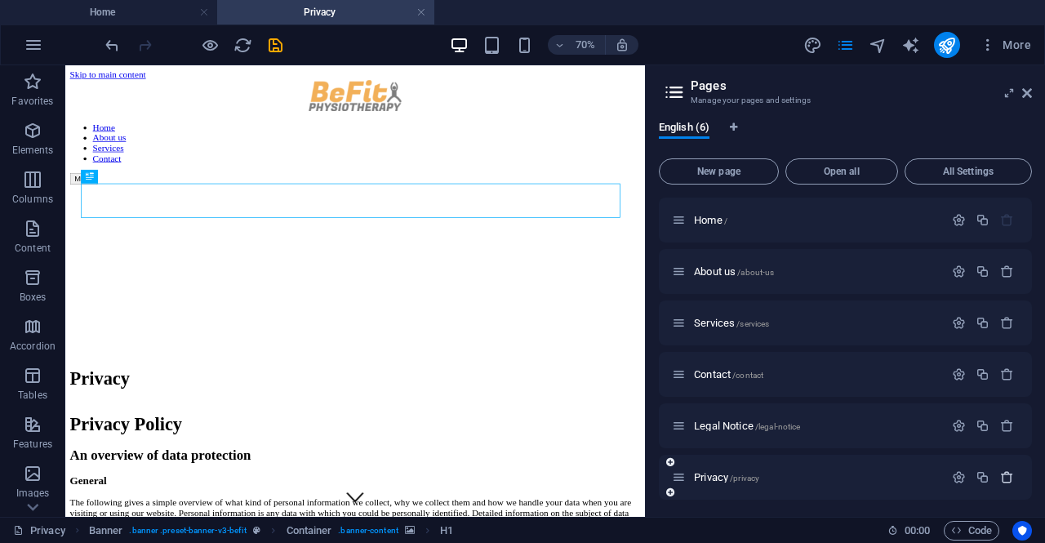
click at [1007, 481] on icon "button" at bounding box center [1007, 477] width 14 height 14
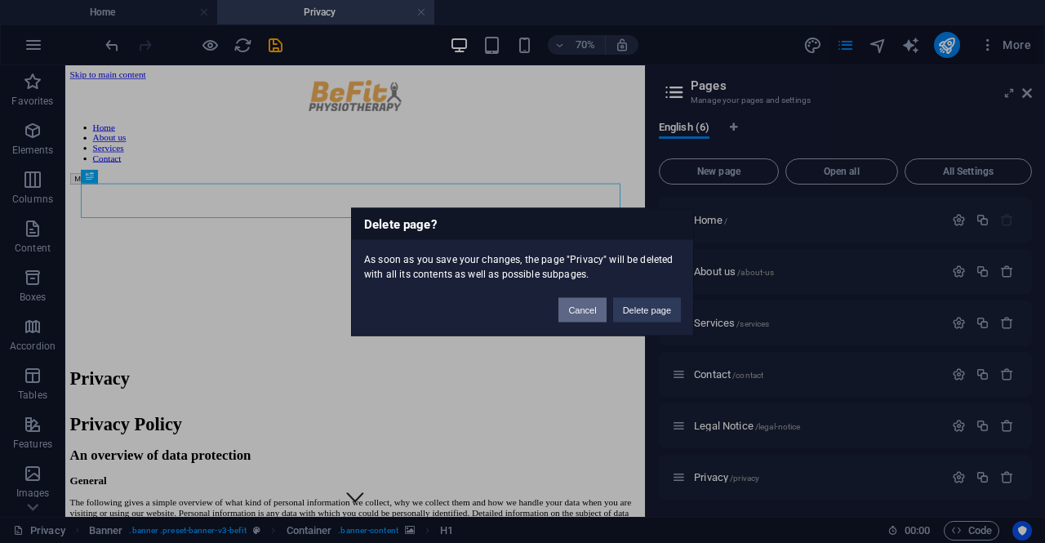
click at [578, 305] on button "Cancel" at bounding box center [581, 309] width 47 height 24
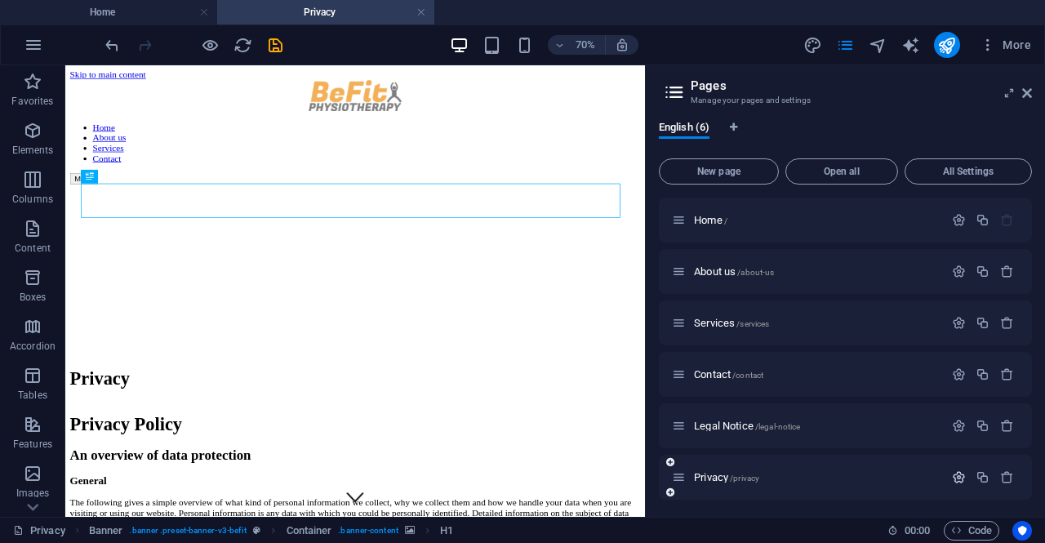
click at [954, 478] on icon "button" at bounding box center [959, 477] width 14 height 14
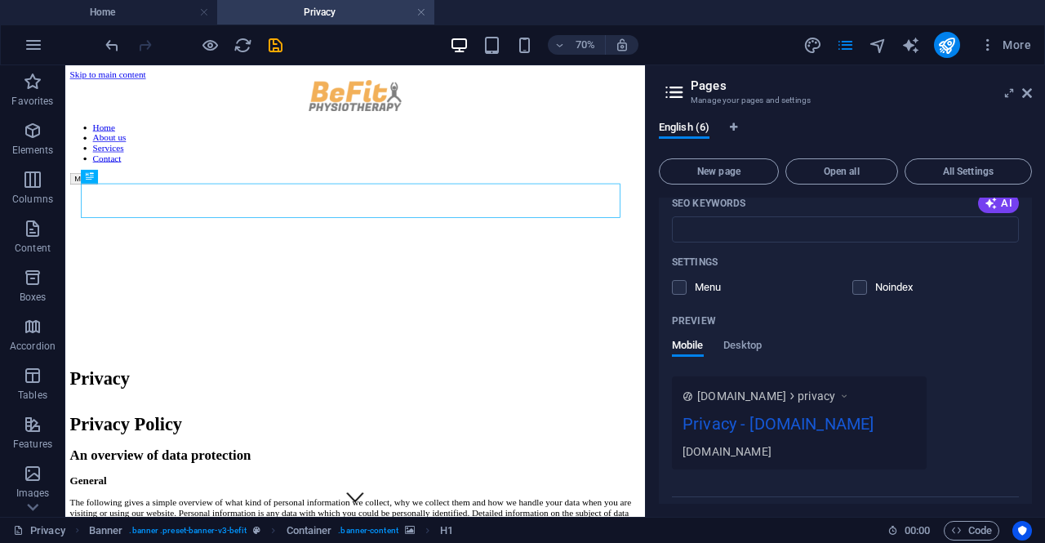
scroll to position [610, 0]
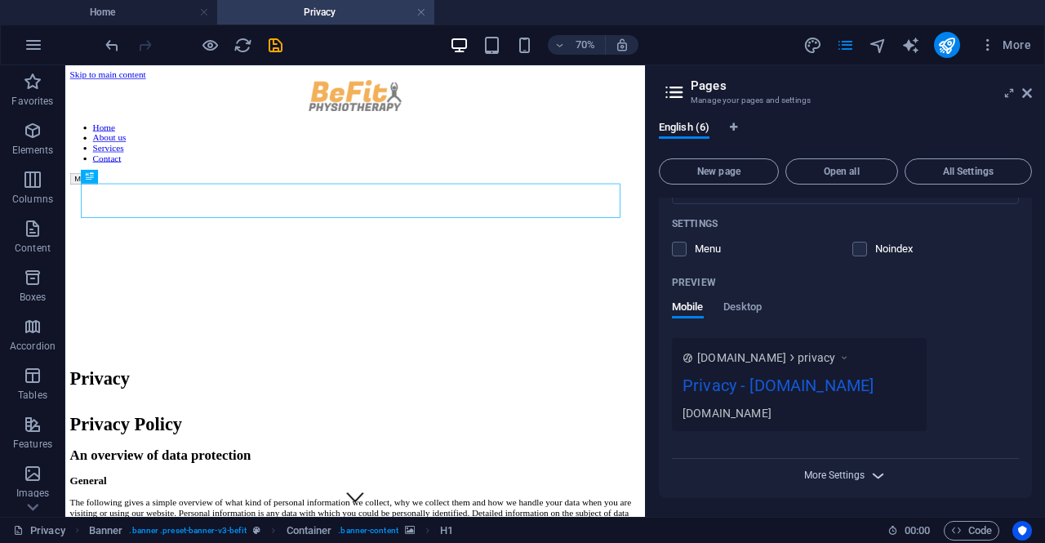
click at [843, 470] on span "More Settings" at bounding box center [834, 474] width 60 height 11
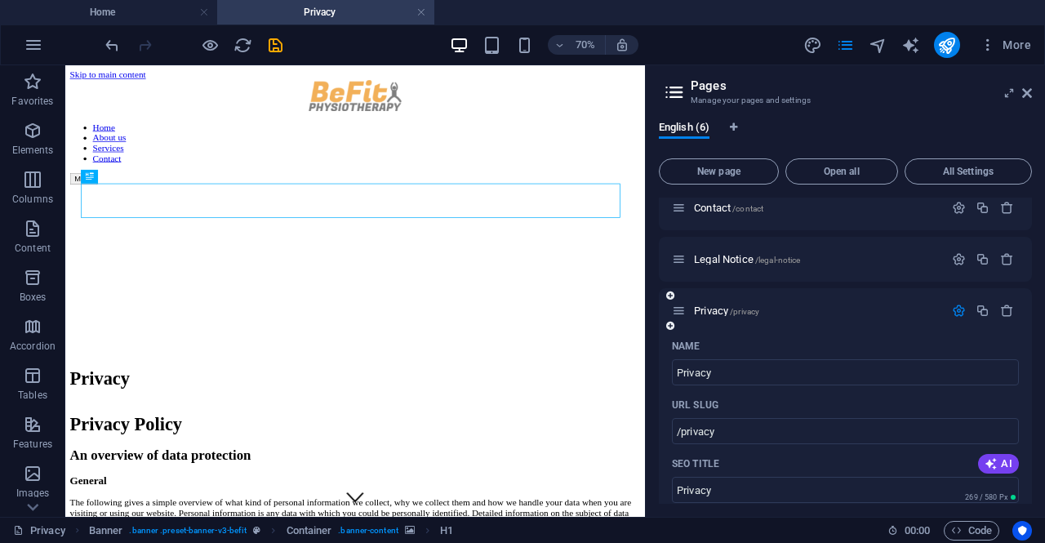
scroll to position [0, 0]
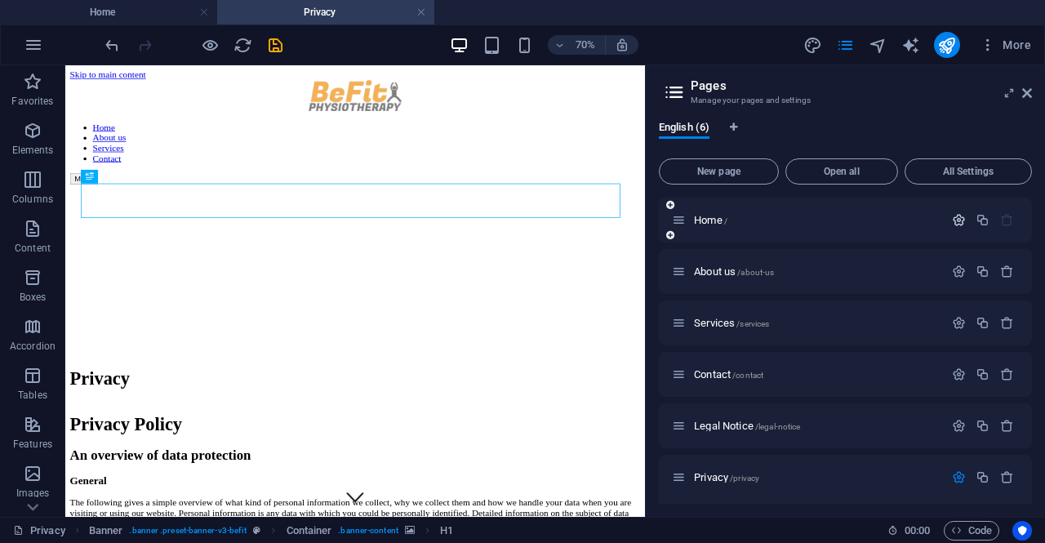
click at [954, 220] on icon "button" at bounding box center [959, 220] width 14 height 14
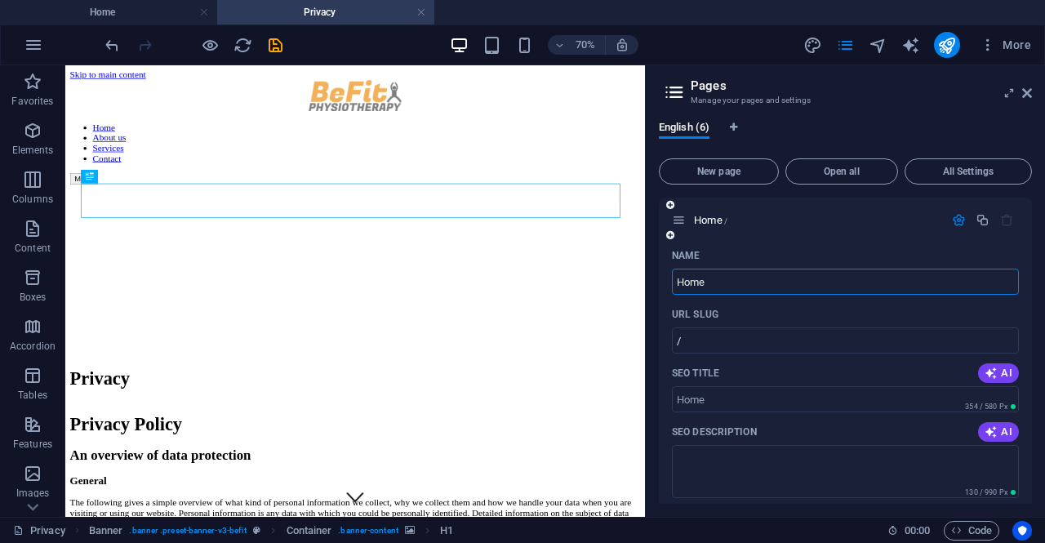
click at [954, 220] on icon "button" at bounding box center [959, 220] width 14 height 14
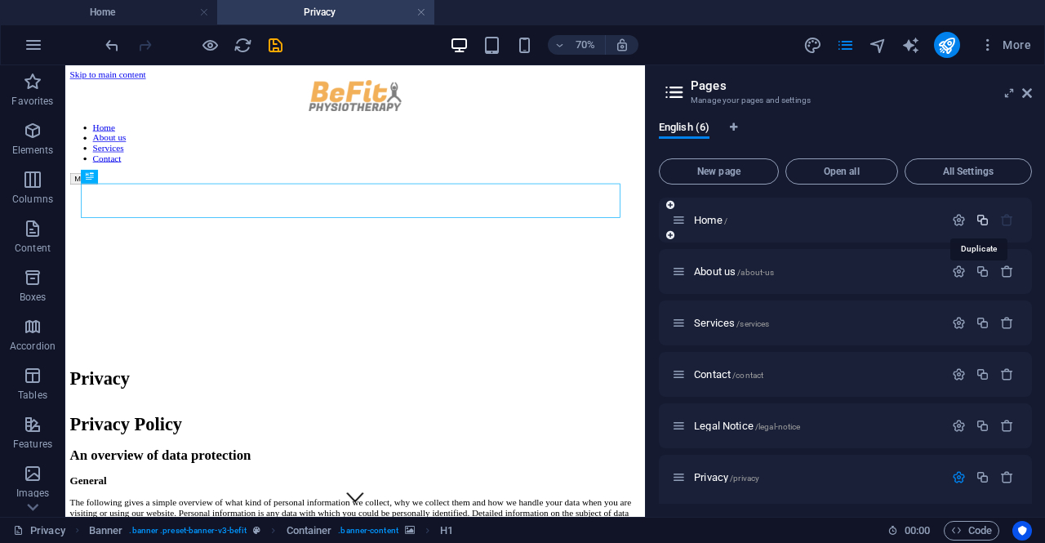
click at [976, 217] on icon "button" at bounding box center [983, 220] width 14 height 14
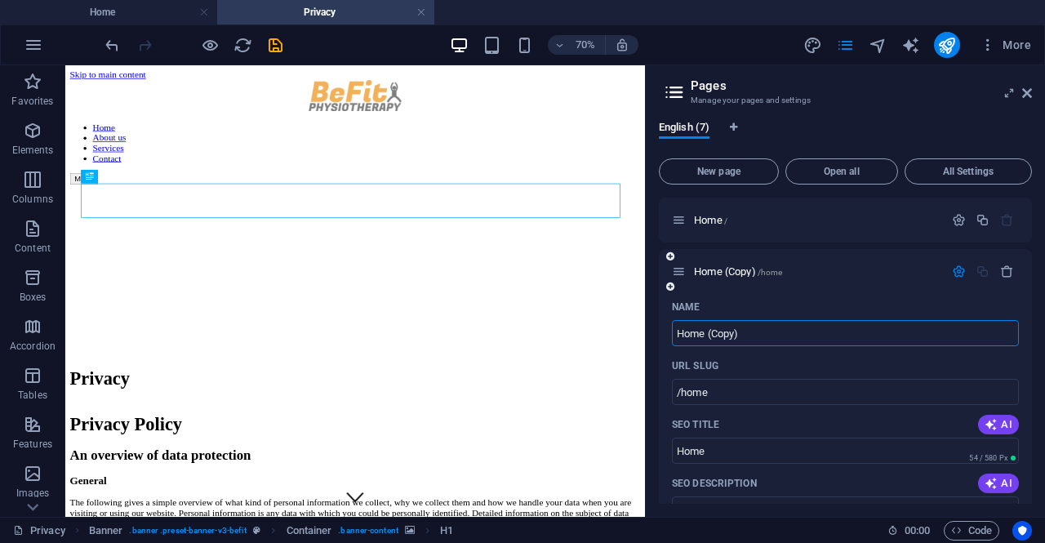
click at [756, 330] on input "Home (Copy)" at bounding box center [845, 333] width 347 height 26
type input "Home-"
type input "Home-Beta"
type input "/home-beta"
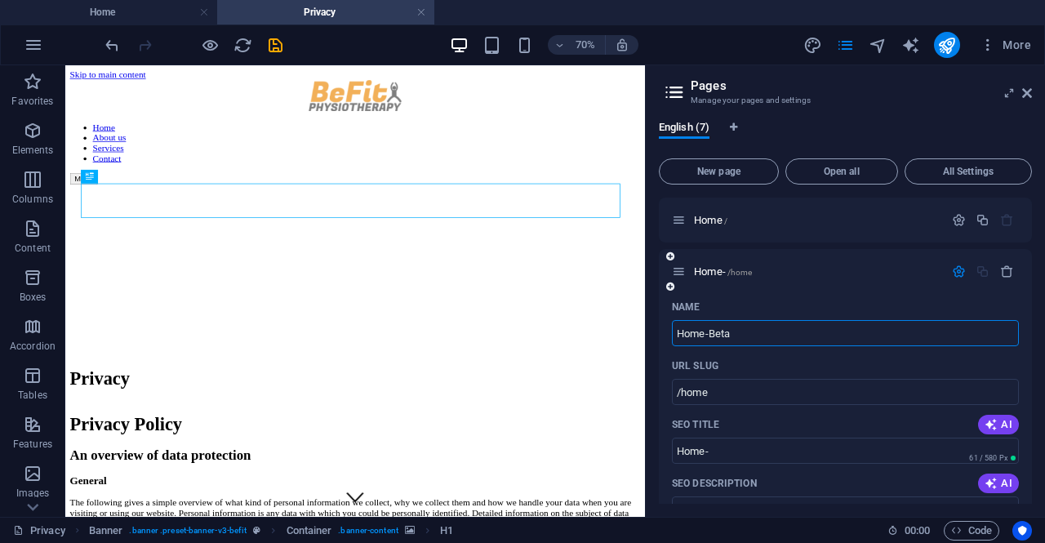
type input "Home-Beta"
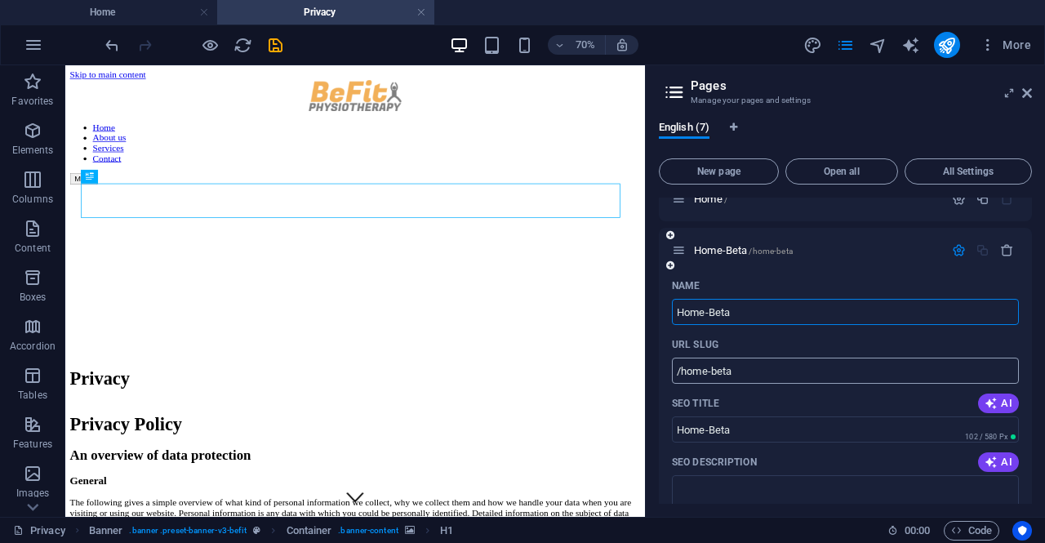
scroll to position [20, 0]
type input "Home-Beta"
click at [954, 249] on icon "button" at bounding box center [959, 251] width 14 height 14
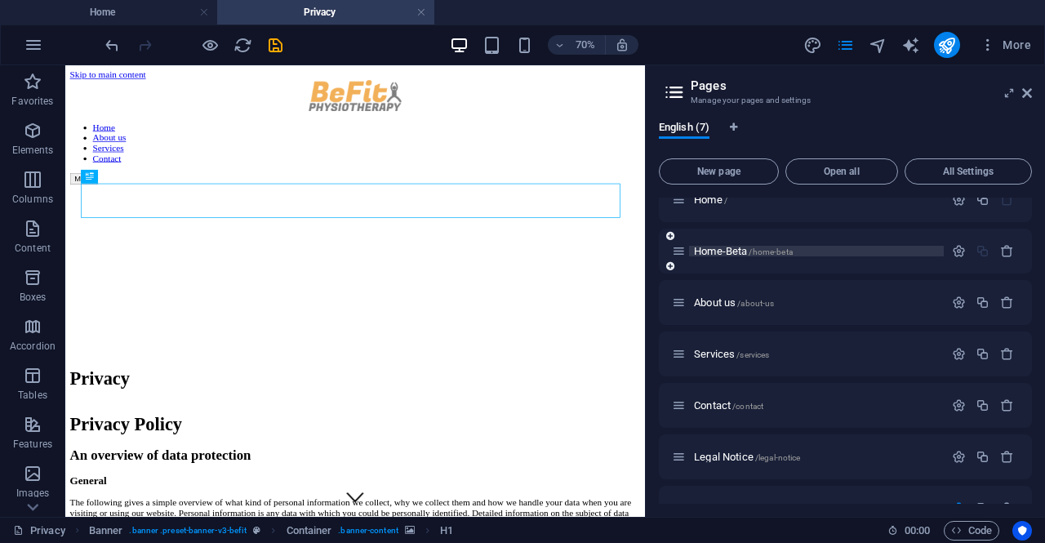
scroll to position [0, 0]
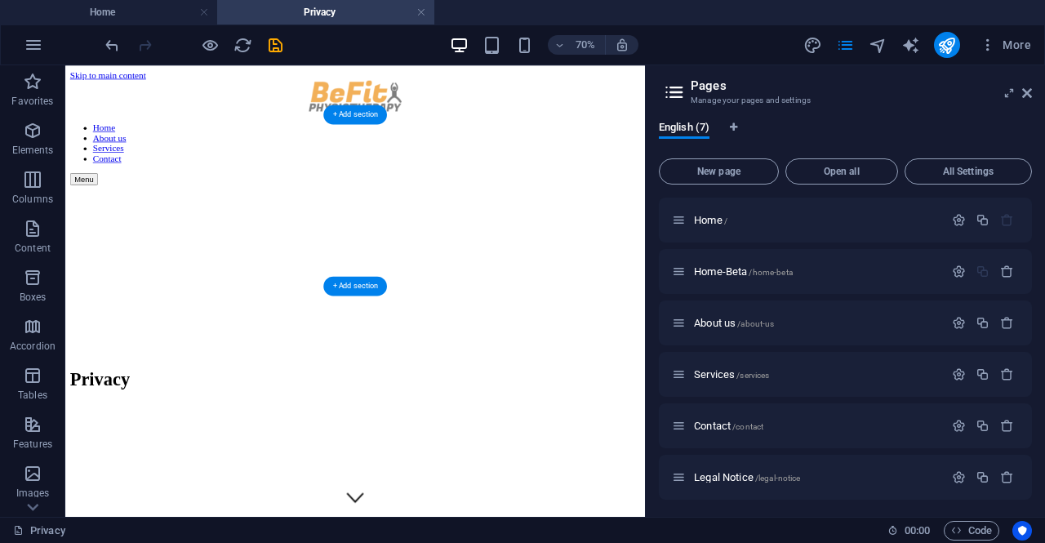
click at [454, 236] on figure at bounding box center [479, 236] width 815 height 0
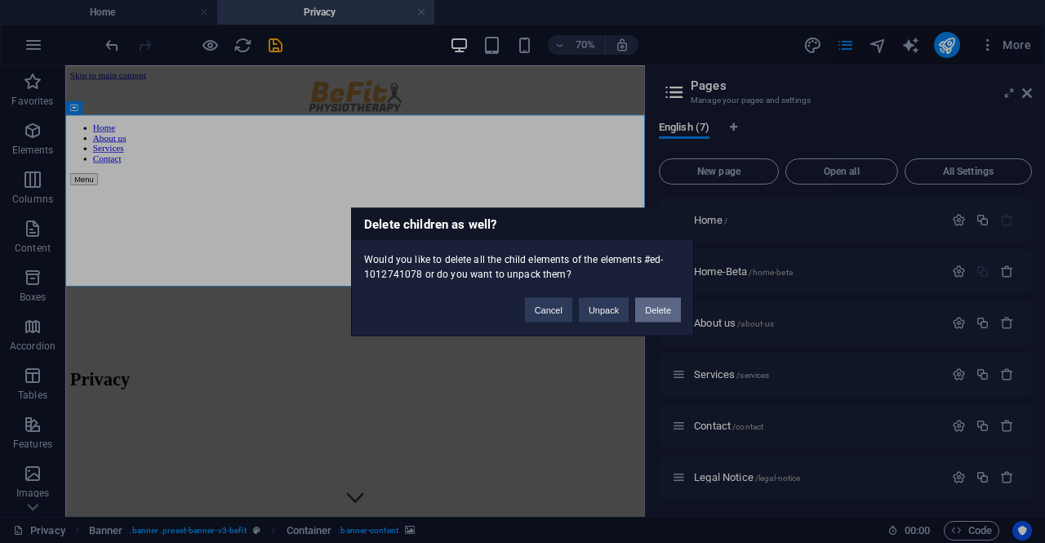
click at [650, 309] on button "Delete" at bounding box center [658, 309] width 46 height 24
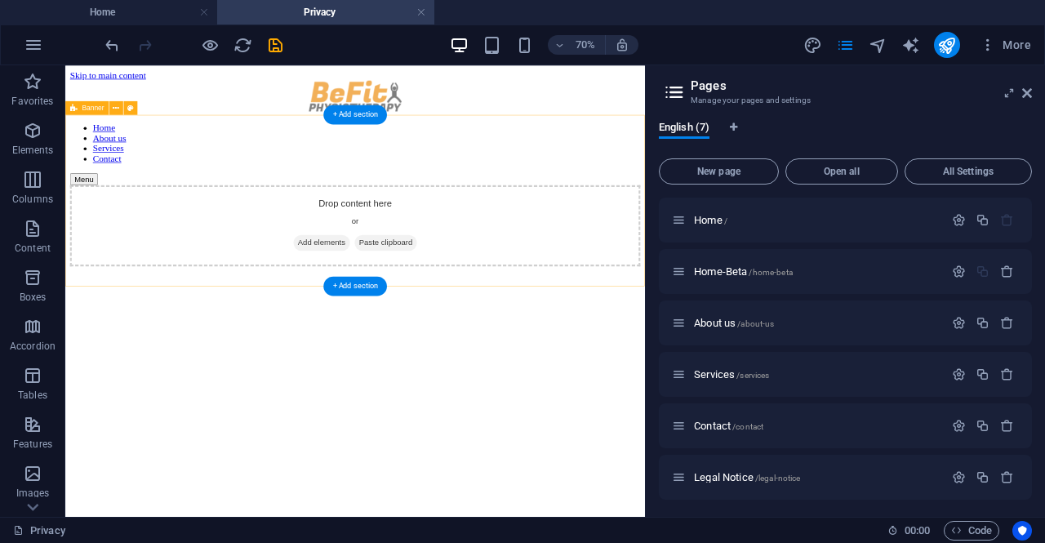
click at [422, 236] on div "Drop content here or Add elements Paste clipboard" at bounding box center [479, 294] width 815 height 116
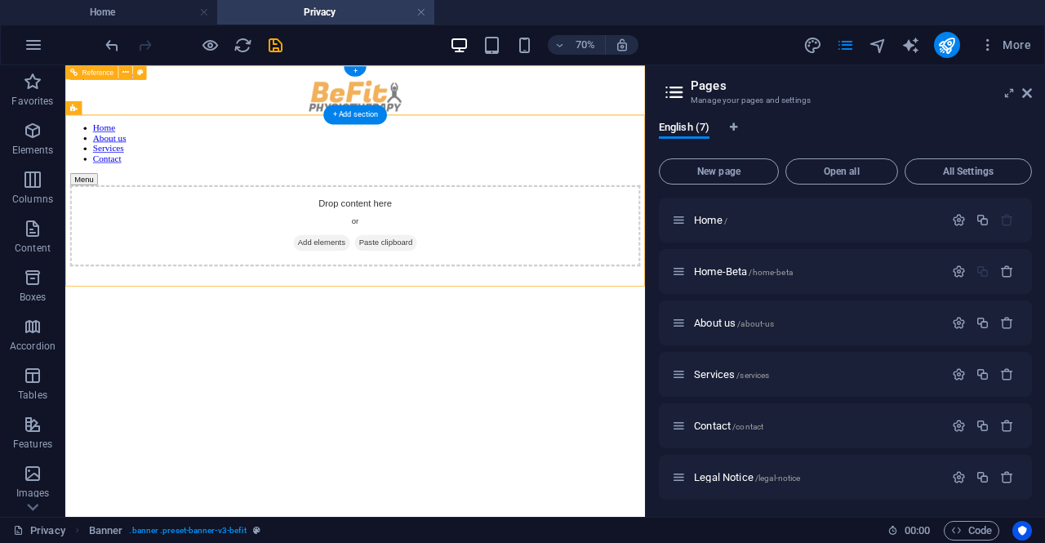
click at [676, 113] on div "Home About us Services Contact Menu" at bounding box center [479, 161] width 815 height 149
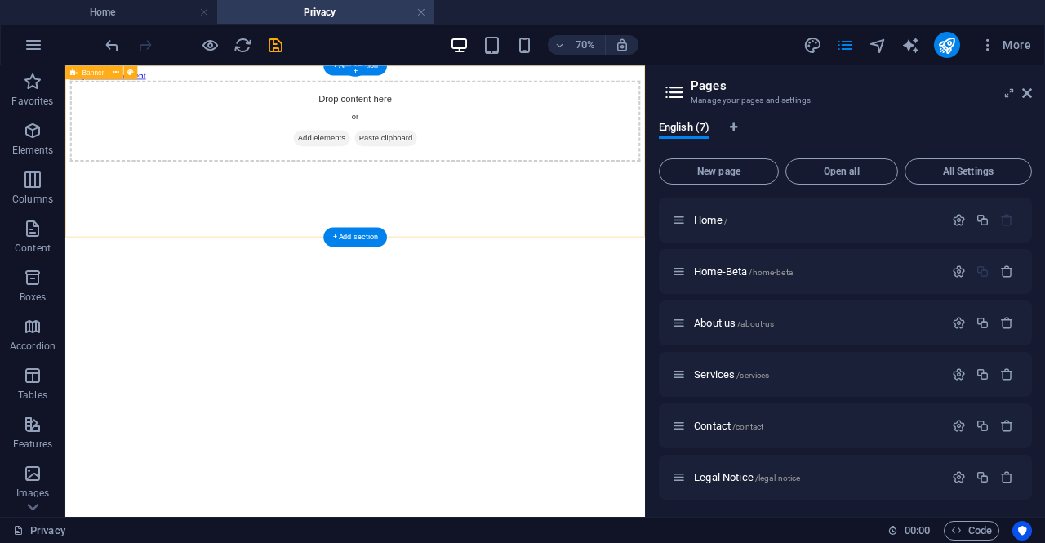
click at [478, 158] on span "Paste clipboard" at bounding box center [523, 169] width 90 height 23
click at [361, 91] on div "Drop content here or Add elements Paste clipboard" at bounding box center [479, 145] width 815 height 116
click at [298, 209] on html "Skip to main content Drop content here or Add elements Paste clipboard" at bounding box center [479, 137] width 828 height 144
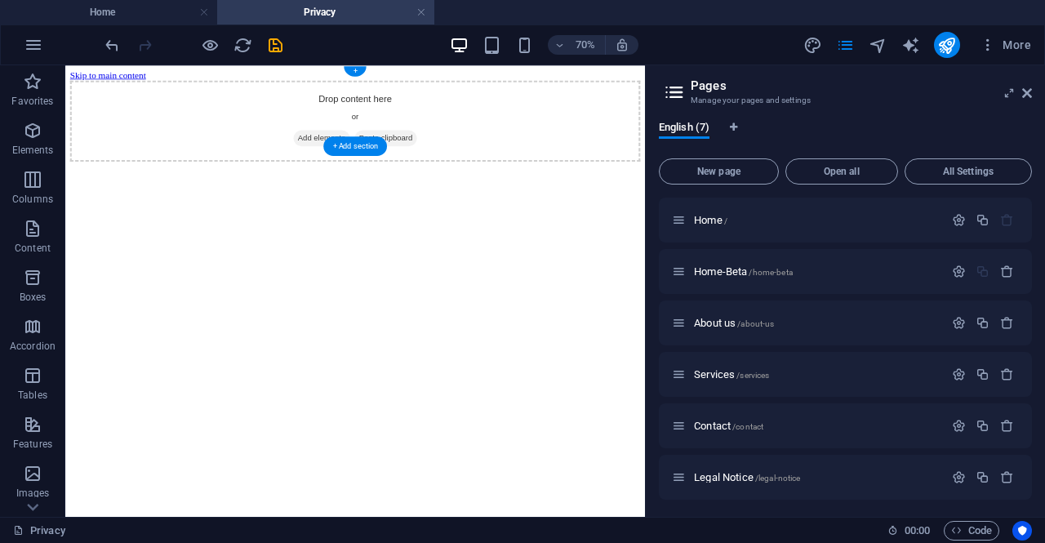
click at [211, 141] on div "Drop content here or Add elements Paste clipboard" at bounding box center [479, 145] width 815 height 116
click at [211, 181] on html "Skip to main content Drop content here or Add elements Paste clipboard" at bounding box center [479, 137] width 828 height 144
click at [189, 153] on div "Drop content here or Add elements Paste clipboard" at bounding box center [479, 145] width 815 height 116
click at [274, 47] on icon "save" at bounding box center [275, 45] width 19 height 19
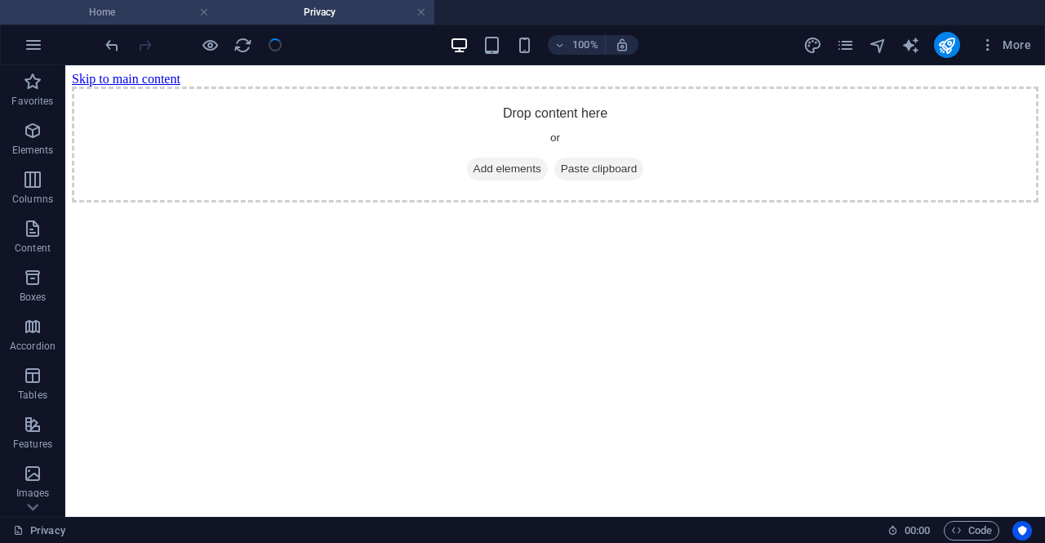
click at [153, 20] on h4 "Home" at bounding box center [108, 12] width 217 height 18
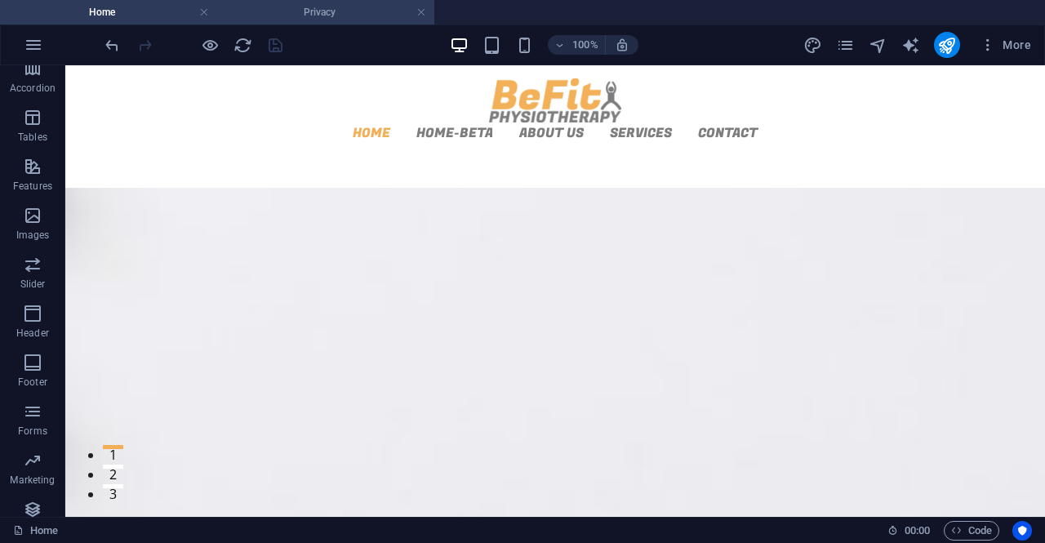
click at [311, 14] on h4 "Privacy" at bounding box center [325, 12] width 217 height 18
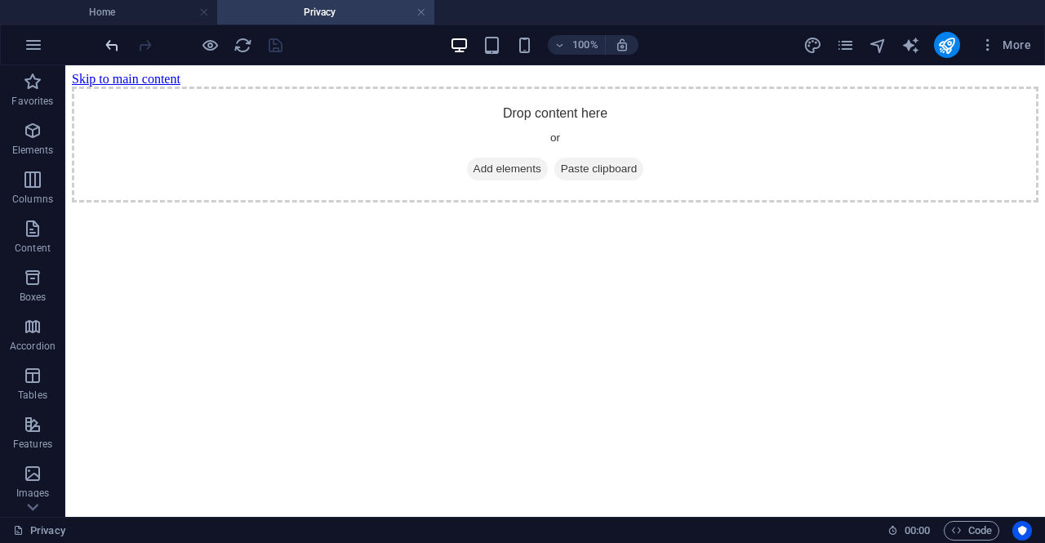
click at [103, 36] on icon "undo" at bounding box center [112, 45] width 19 height 19
click at [103, 37] on icon "undo" at bounding box center [112, 45] width 19 height 19
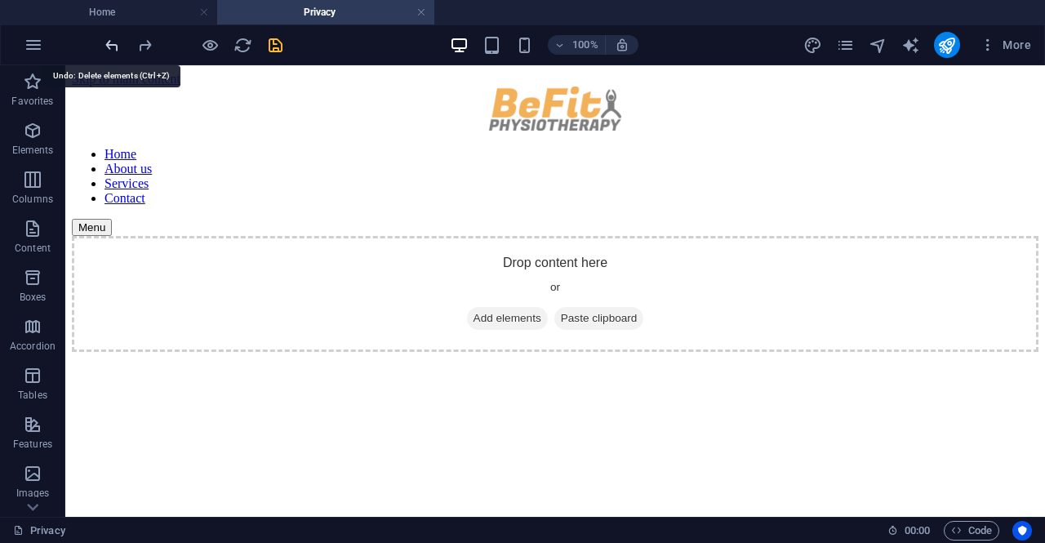
click at [103, 37] on icon "undo" at bounding box center [112, 45] width 19 height 19
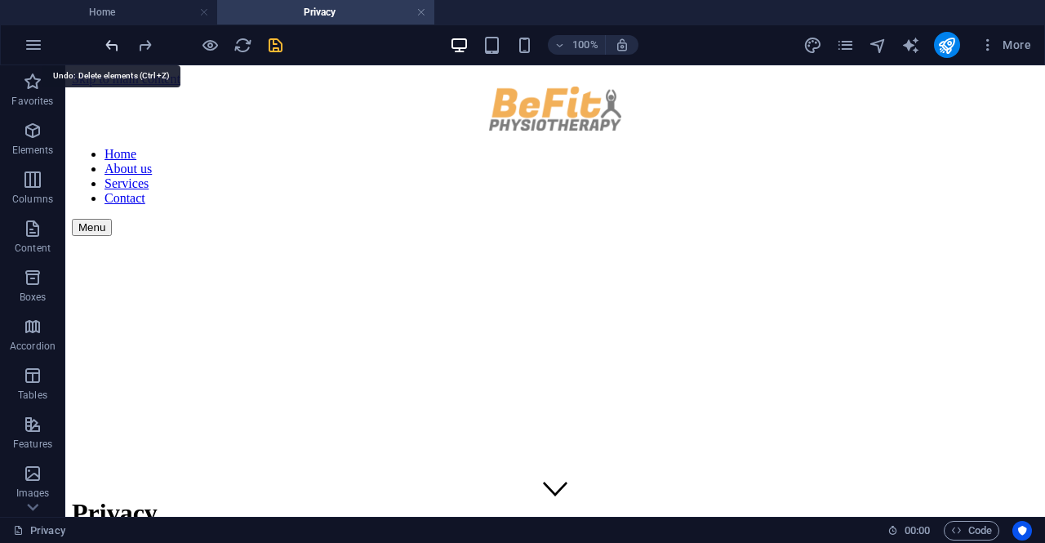
click at [103, 37] on icon "undo" at bounding box center [112, 45] width 19 height 19
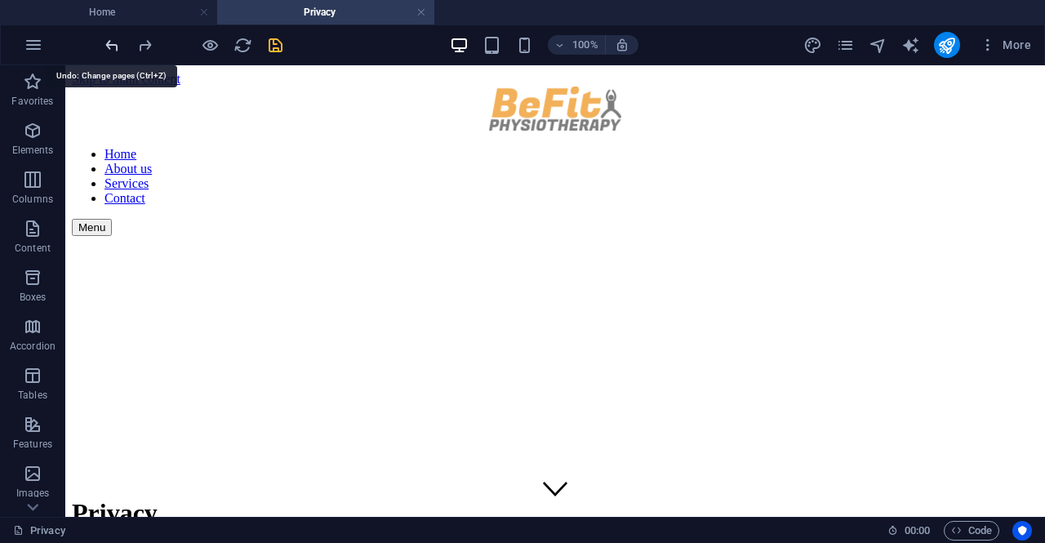
click at [103, 37] on icon "undo" at bounding box center [112, 45] width 19 height 19
click at [284, 40] on div "100% More" at bounding box center [570, 45] width 936 height 26
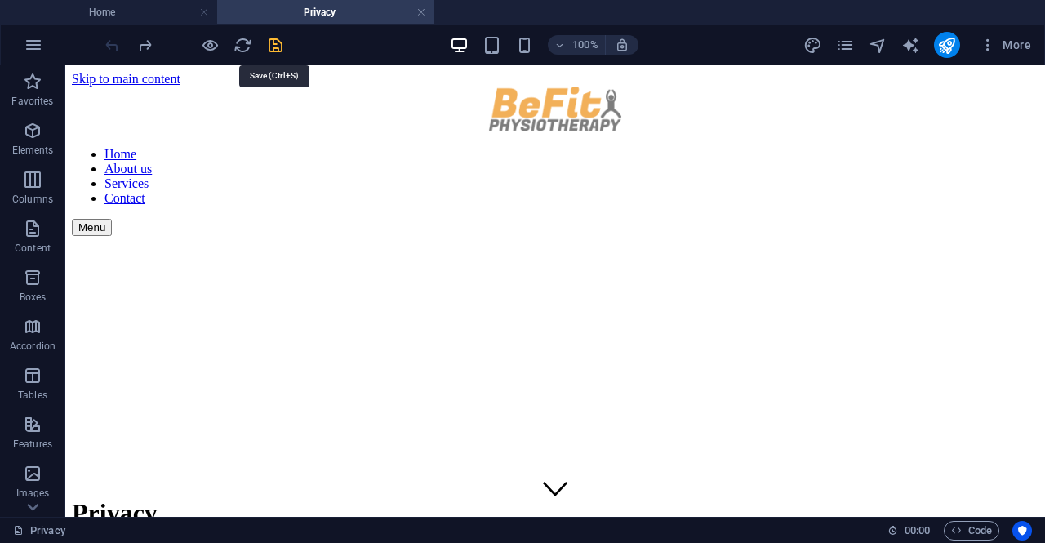
click at [273, 42] on icon "save" at bounding box center [275, 45] width 19 height 19
click at [425, 14] on link at bounding box center [421, 13] width 10 height 16
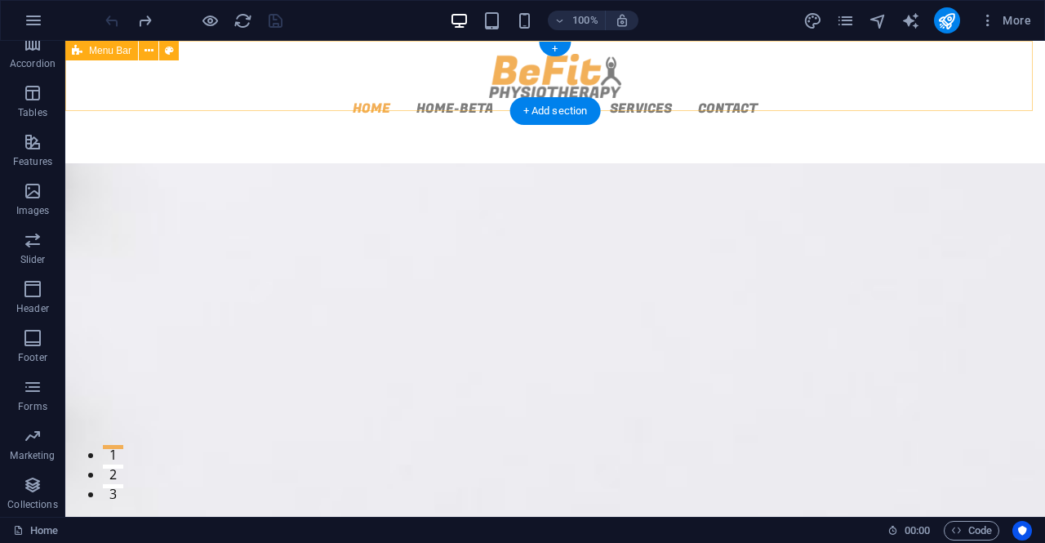
click at [387, 78] on div "Home Home-Beta About us Services Contact Menu" at bounding box center [555, 86] width 980 height 90
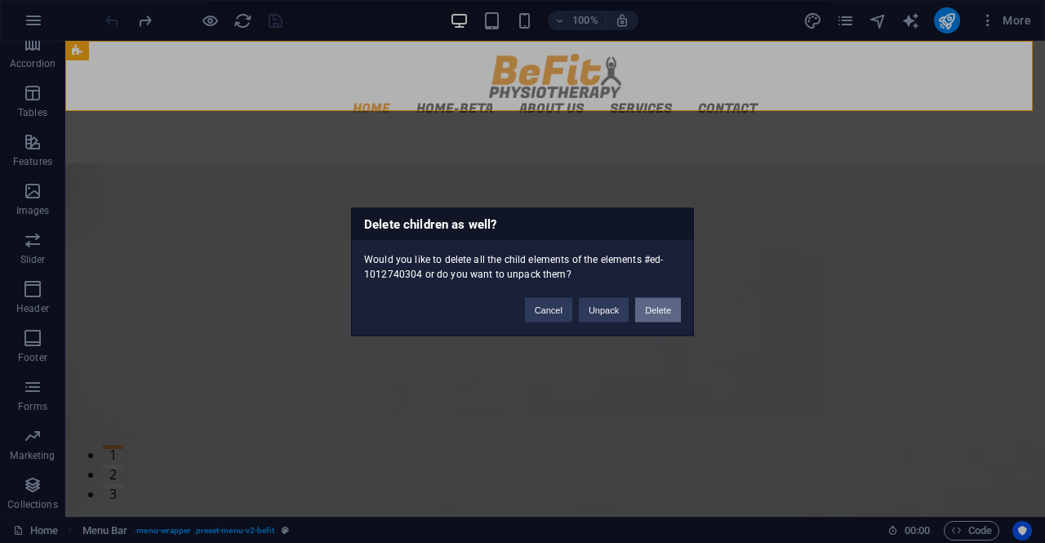
click at [643, 303] on button "Delete" at bounding box center [658, 309] width 46 height 24
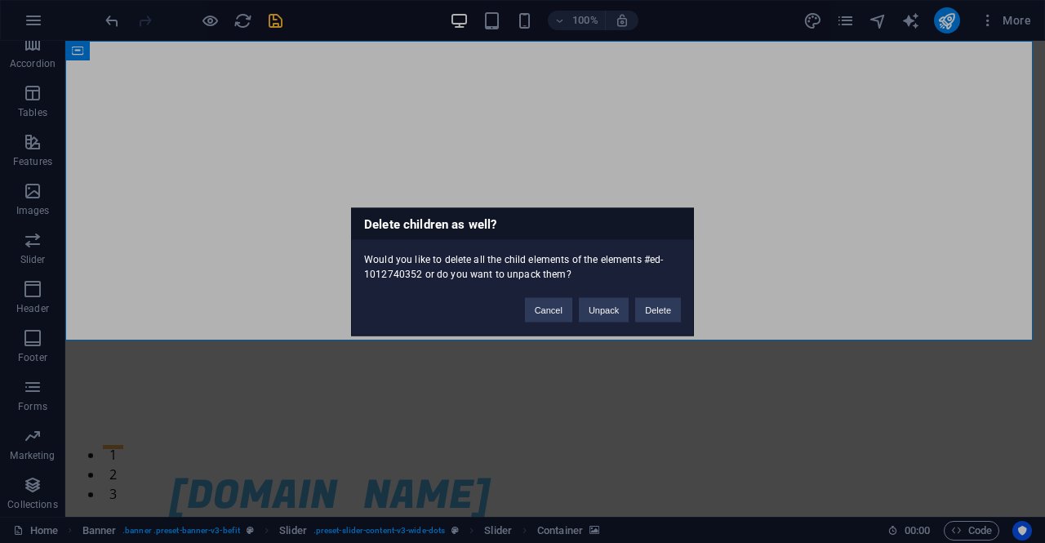
click at [658, 291] on div "Cancel Unpack Delete" at bounding box center [603, 302] width 180 height 42
click at [659, 301] on button "Delete" at bounding box center [658, 309] width 46 height 24
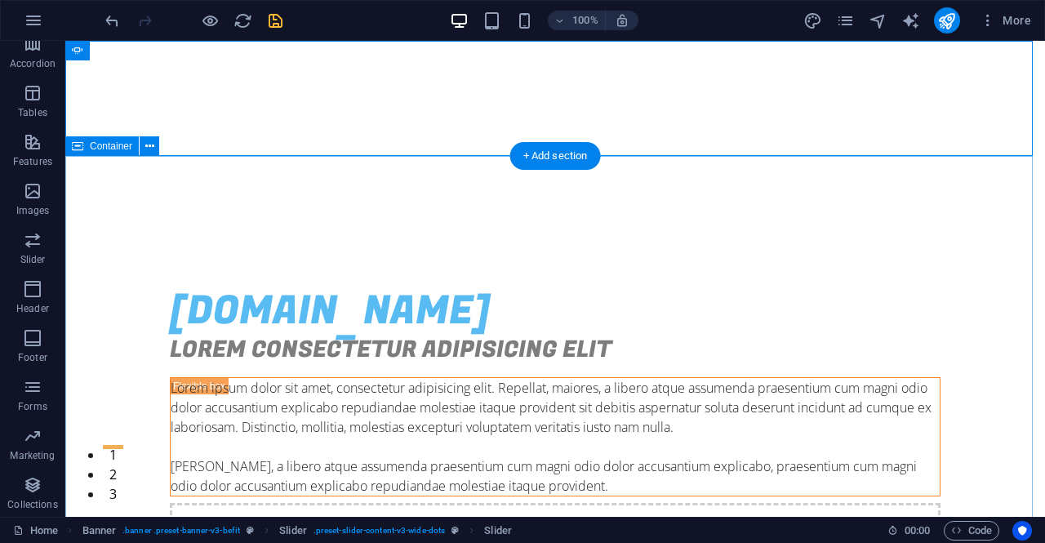
click at [308, 221] on div "sicilystartandgo.com Lorem consectetur adipisicing elit Lorem ipsum dolor sit a…" at bounding box center [555, 452] width 980 height 463
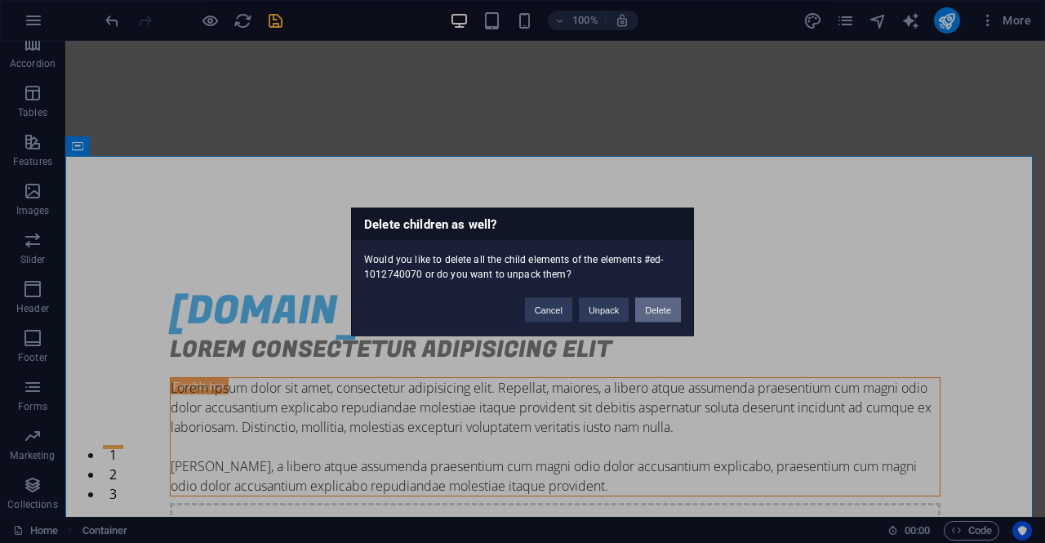
click at [670, 303] on button "Delete" at bounding box center [658, 309] width 46 height 24
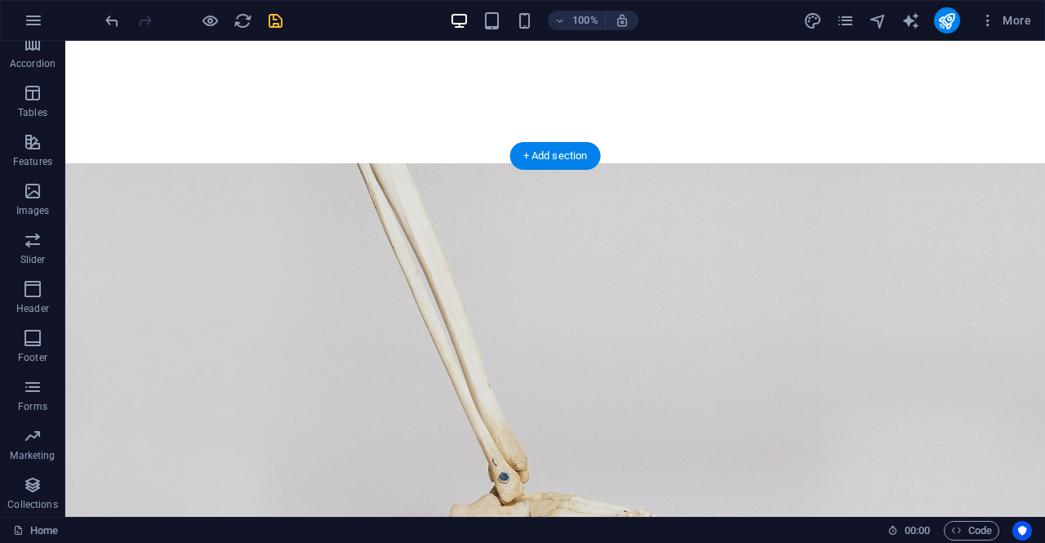
click at [429, 228] on figure at bounding box center [555, 411] width 980 height 494
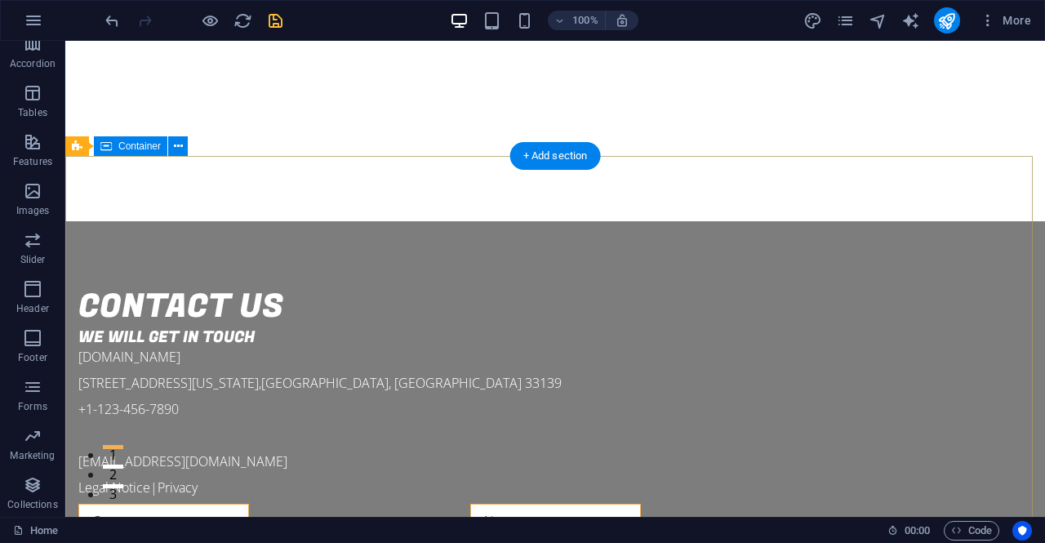
click at [314, 221] on div "Contact us We will Get in Touch sicilystartandgo.com 34 Washington Ave , Miami …" at bounding box center [555, 534] width 980 height 627
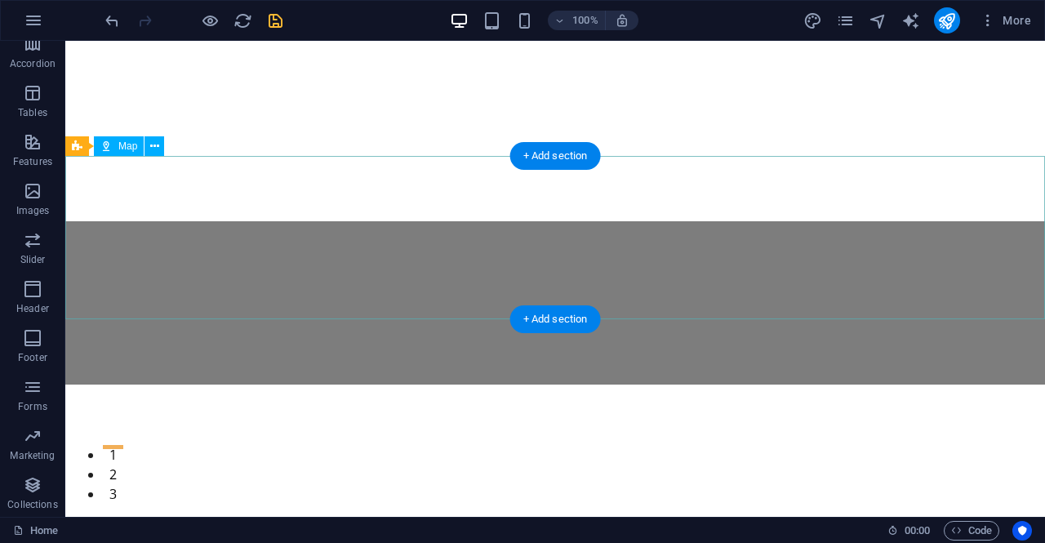
click at [314, 221] on div at bounding box center [555, 302] width 980 height 163
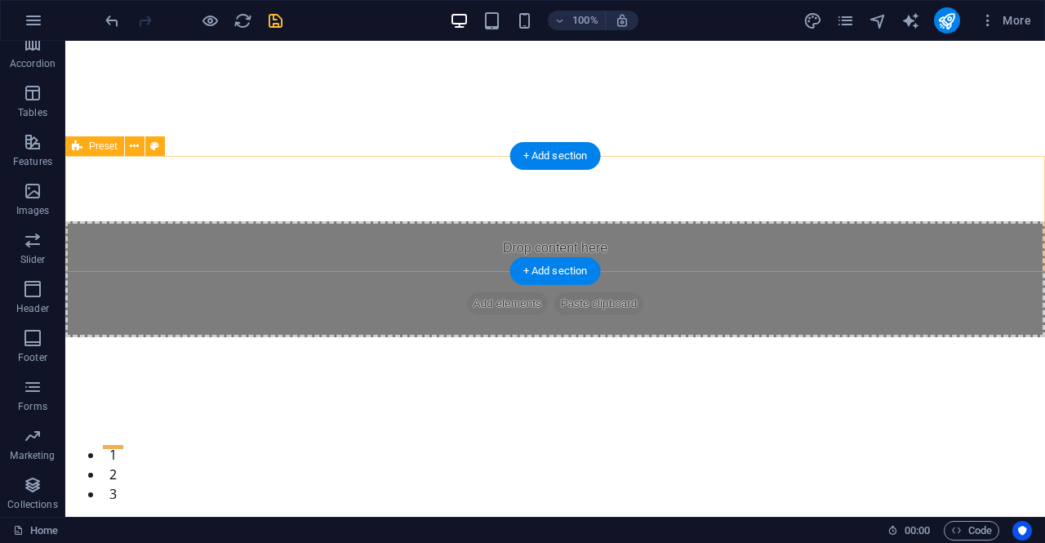
click at [260, 221] on div "Drop content here or Add elements Paste clipboard" at bounding box center [555, 279] width 980 height 116
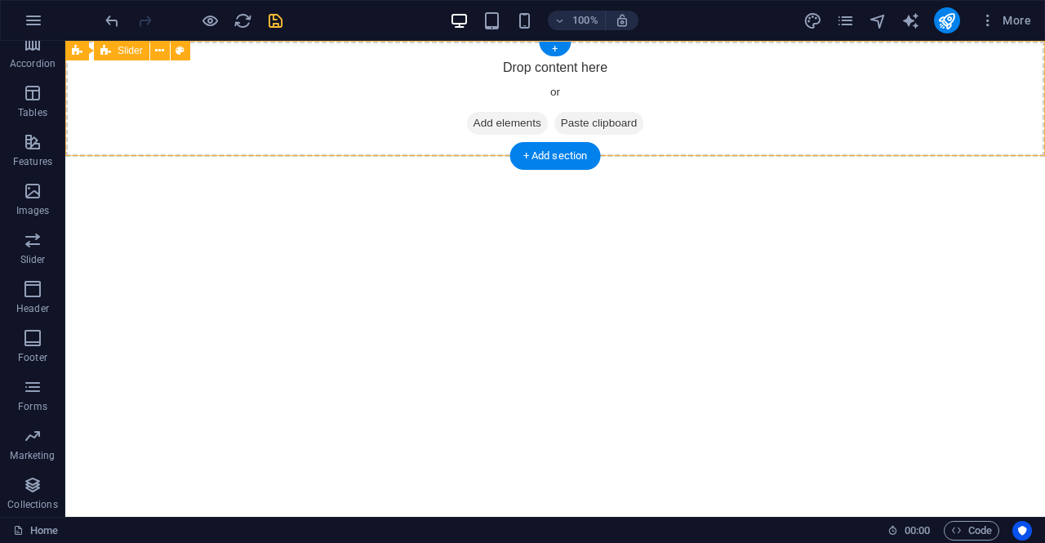
click at [233, 91] on div "Drop content here or Add elements Paste clipboard" at bounding box center [555, 99] width 980 height 116
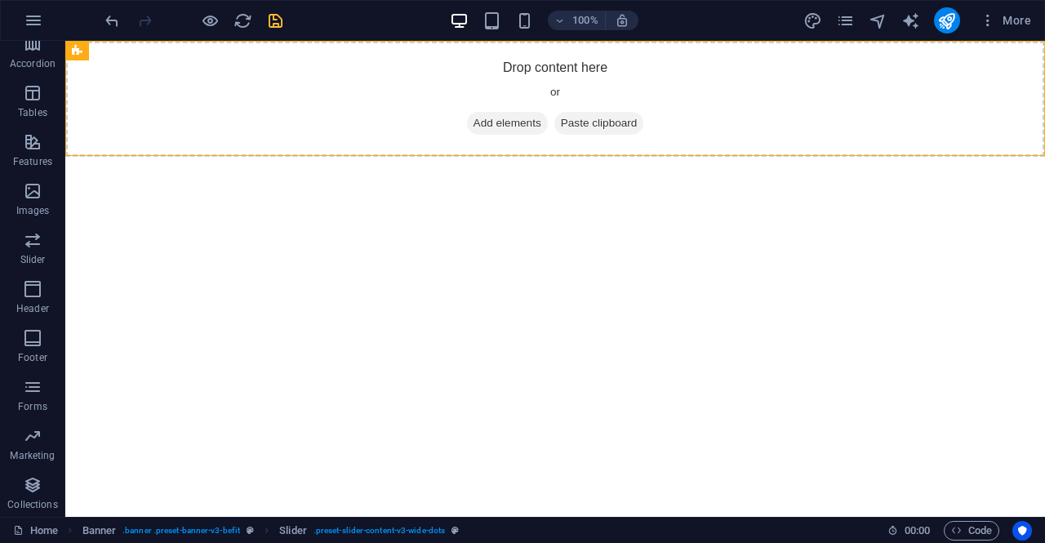
click at [359, 157] on html "Skip to main content Drop content here or Add elements Paste clipboard" at bounding box center [555, 99] width 980 height 116
click at [273, 29] on icon "save" at bounding box center [275, 20] width 19 height 19
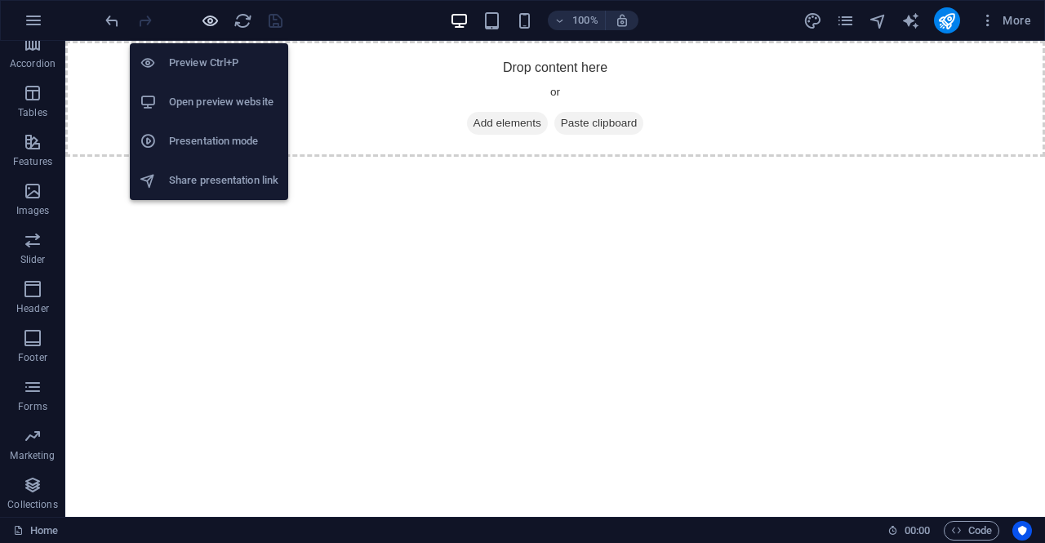
click at [207, 22] on icon "button" at bounding box center [210, 20] width 19 height 19
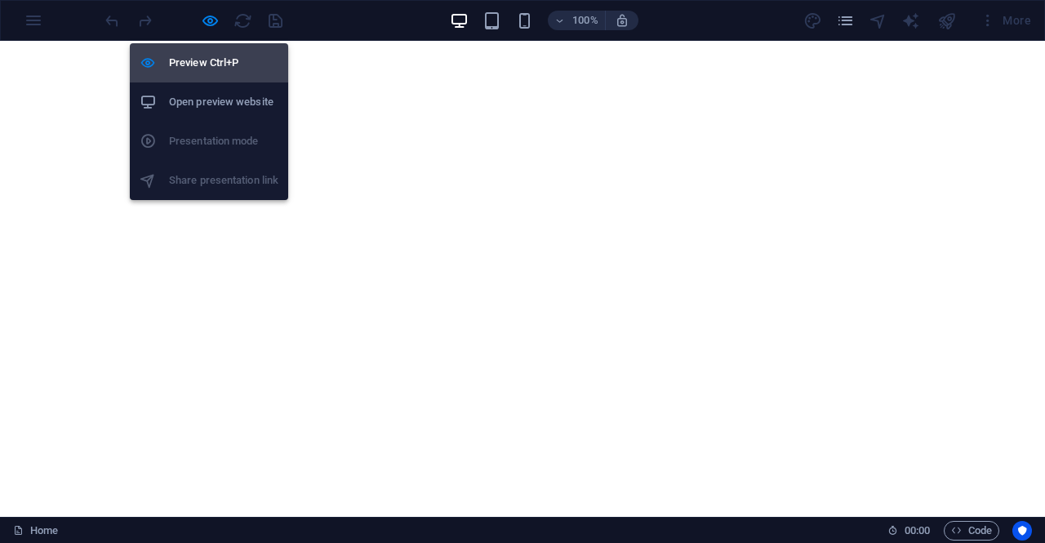
click at [202, 70] on h6 "Preview Ctrl+P" at bounding box center [223, 63] width 109 height 20
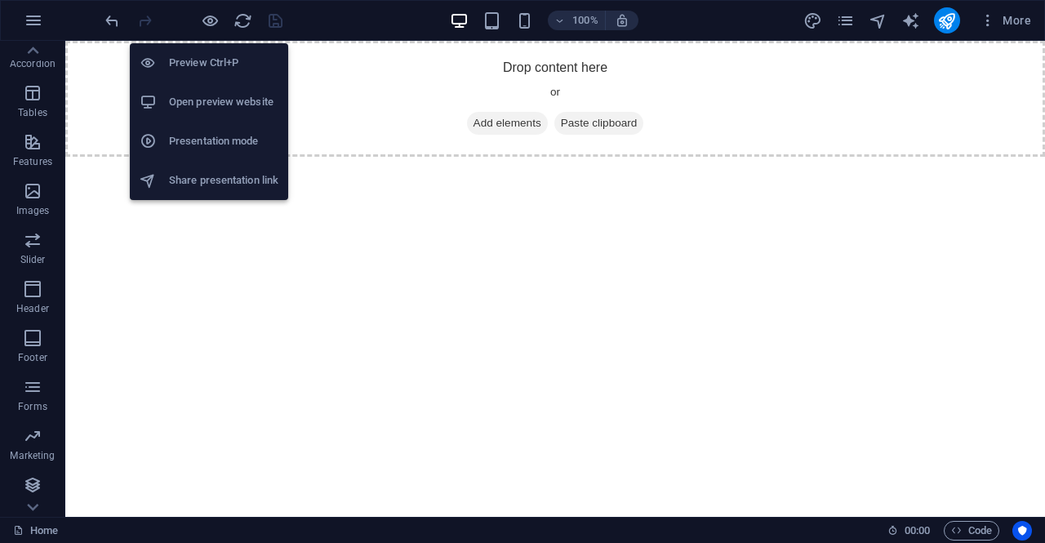
click at [202, 99] on h6 "Open preview website" at bounding box center [223, 102] width 109 height 20
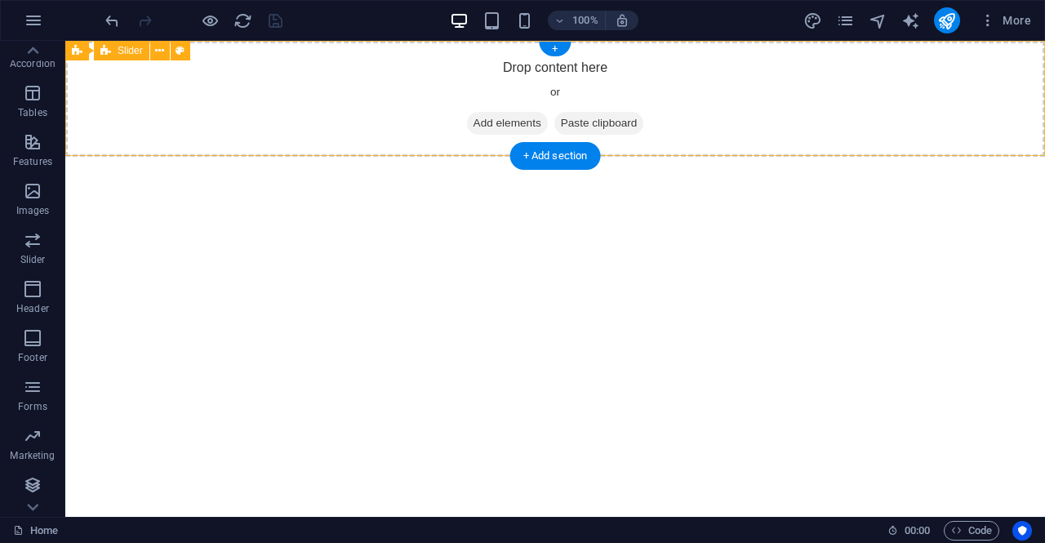
click at [493, 125] on span "Add elements" at bounding box center [507, 123] width 81 height 23
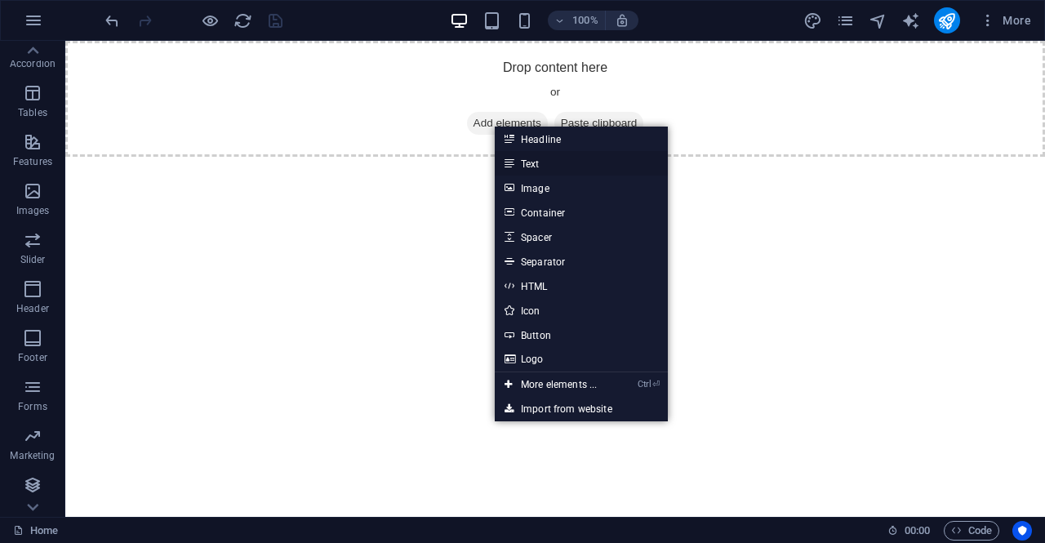
click at [526, 161] on link "Text" at bounding box center [581, 163] width 173 height 24
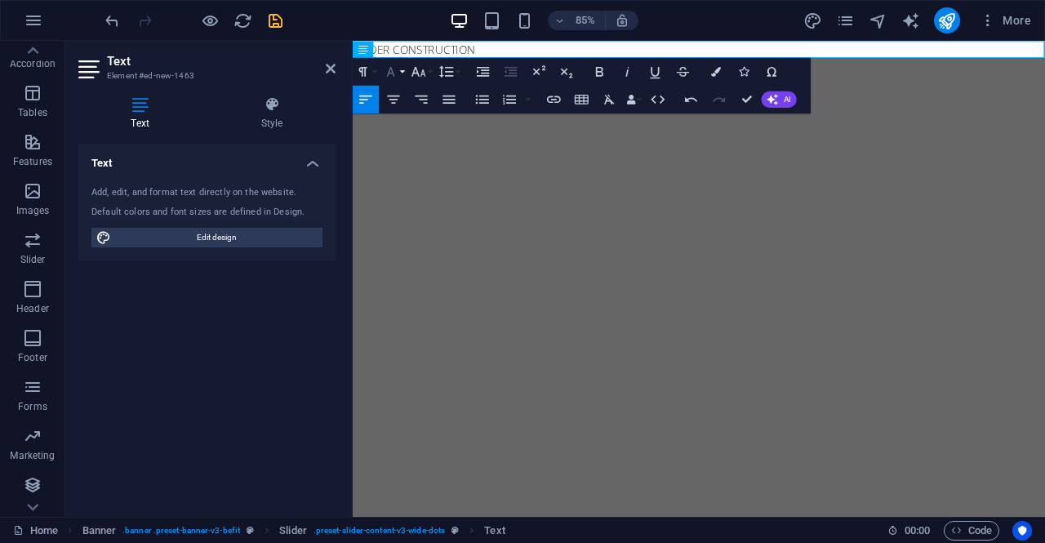
click at [387, 73] on icon "button" at bounding box center [391, 71] width 16 height 16
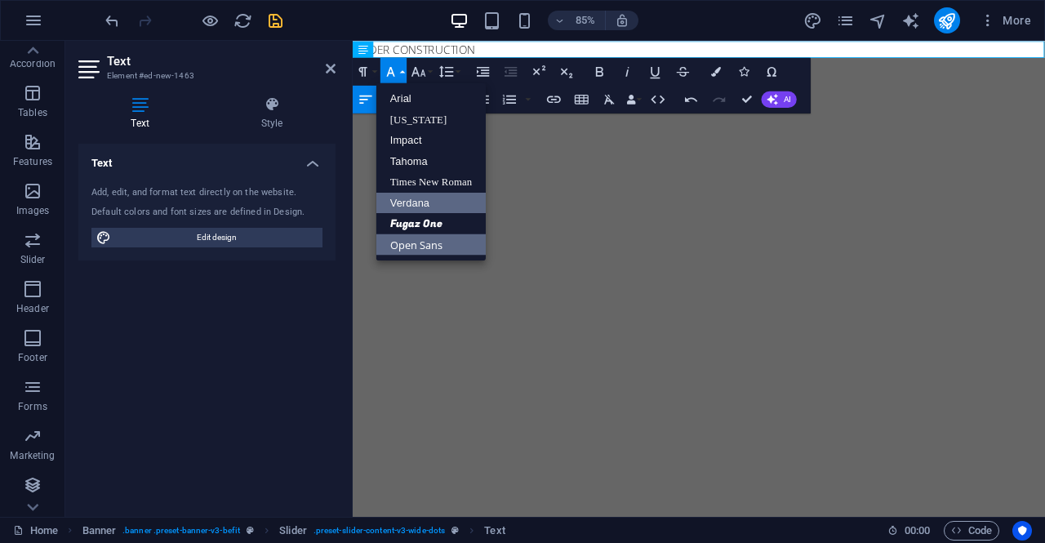
click at [413, 207] on link "Verdana" at bounding box center [430, 202] width 109 height 20
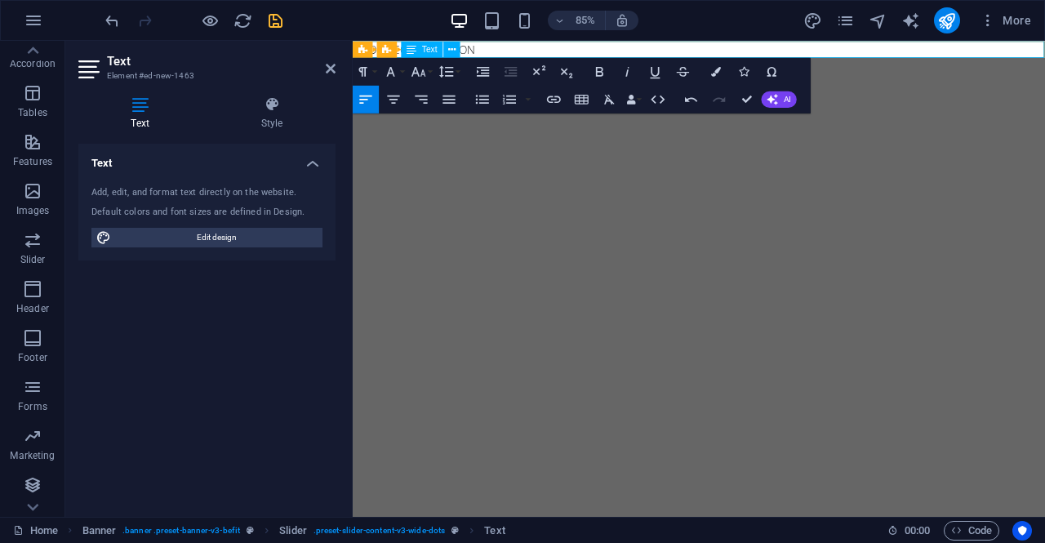
click at [438, 48] on div "Text" at bounding box center [423, 49] width 42 height 16
click at [416, 73] on icon "button" at bounding box center [418, 71] width 14 height 10
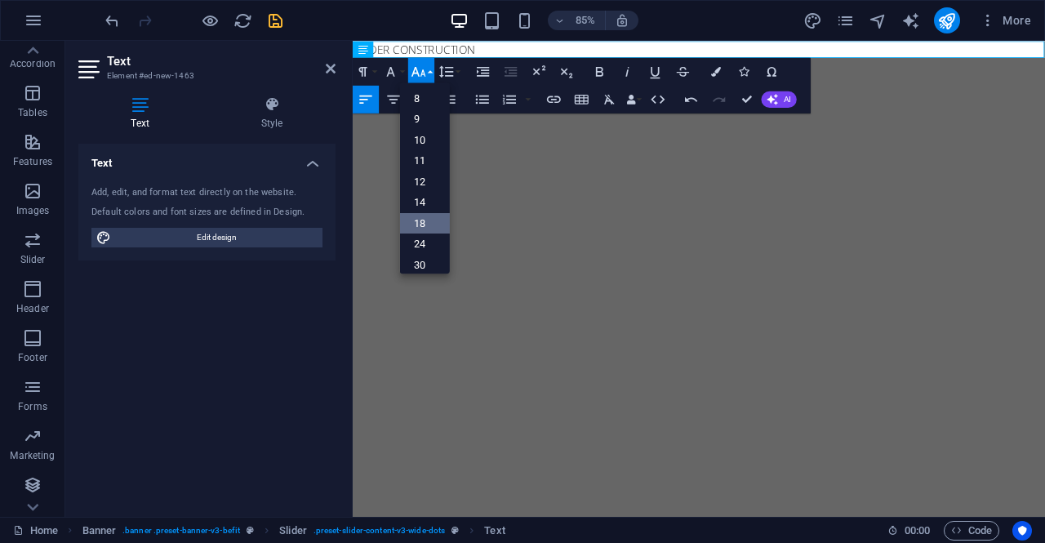
scroll to position [131, 0]
click at [425, 236] on link "72" at bounding box center [425, 237] width 50 height 21
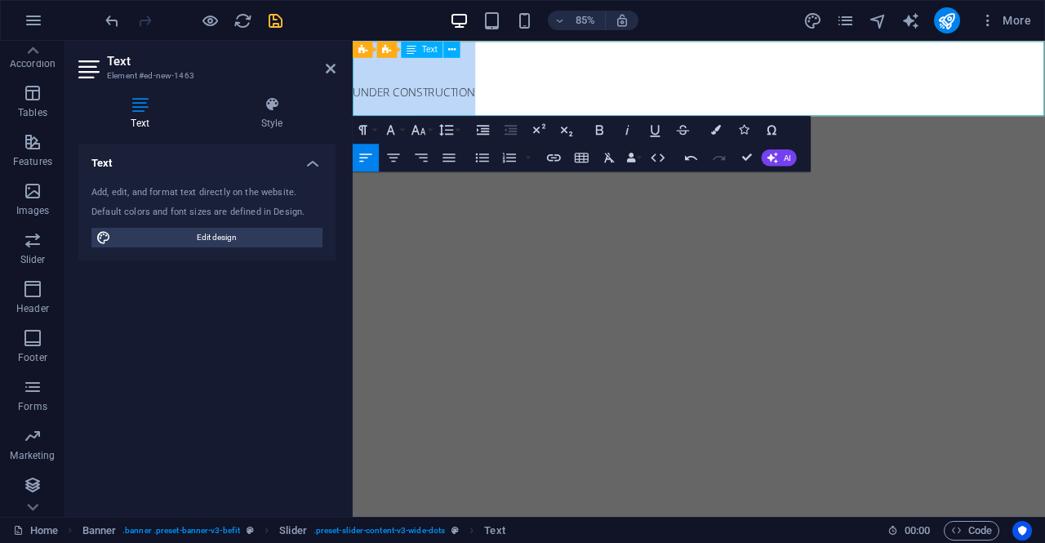
drag, startPoint x: 507, startPoint y: 98, endPoint x: 272, endPoint y: 122, distance: 236.4
click at [353, 122] on html "Skip to main content UNDER CONSTRUCTION ​" at bounding box center [760, 85] width 815 height 88
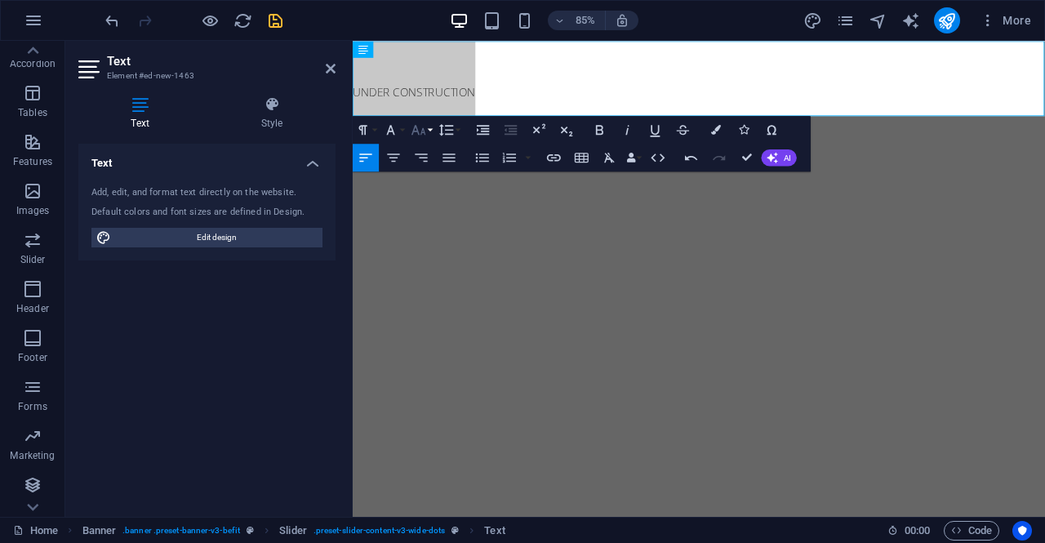
click at [420, 128] on icon "button" at bounding box center [419, 130] width 16 height 16
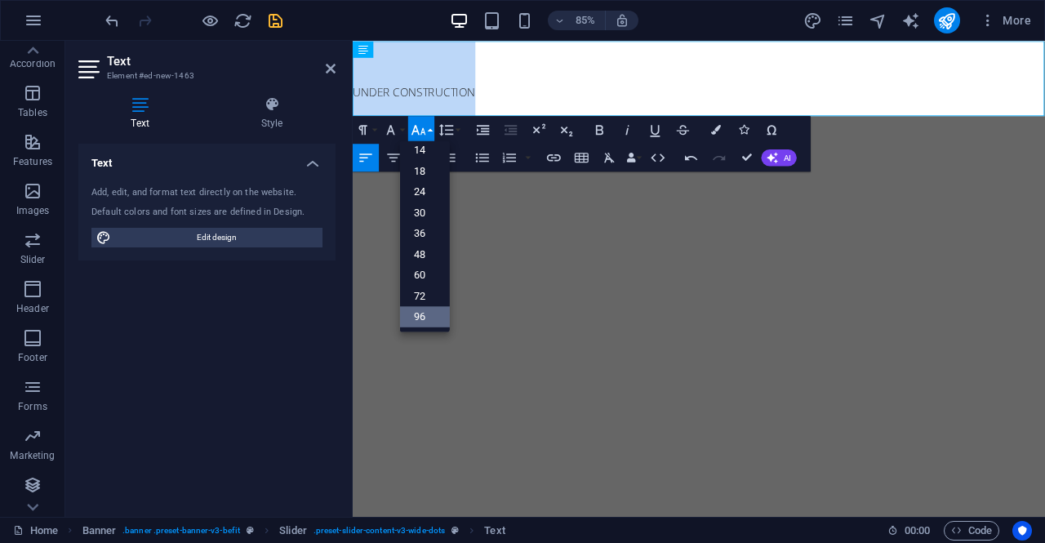
click at [416, 316] on link "96" at bounding box center [425, 316] width 50 height 21
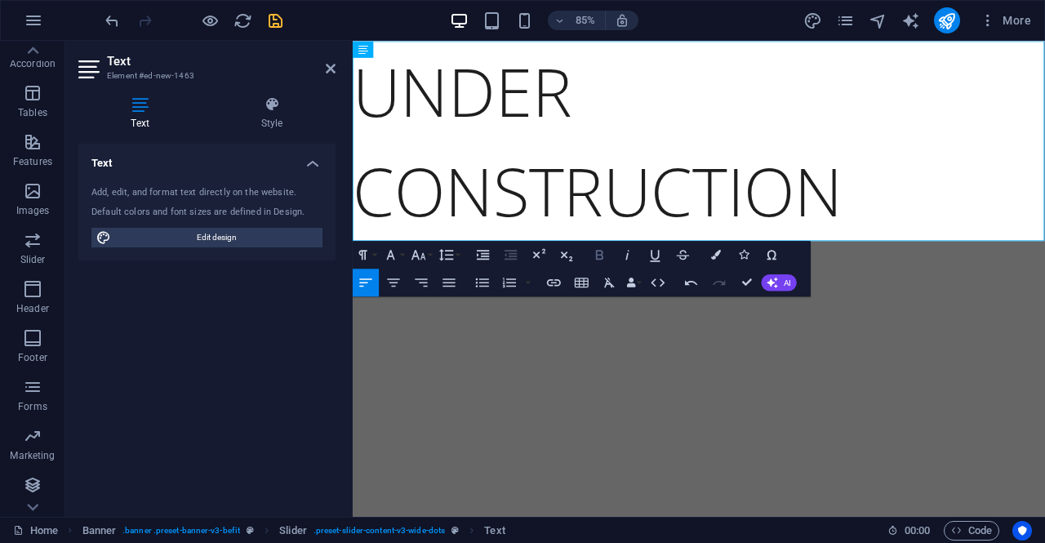
click at [597, 251] on icon "button" at bounding box center [599, 255] width 7 height 10
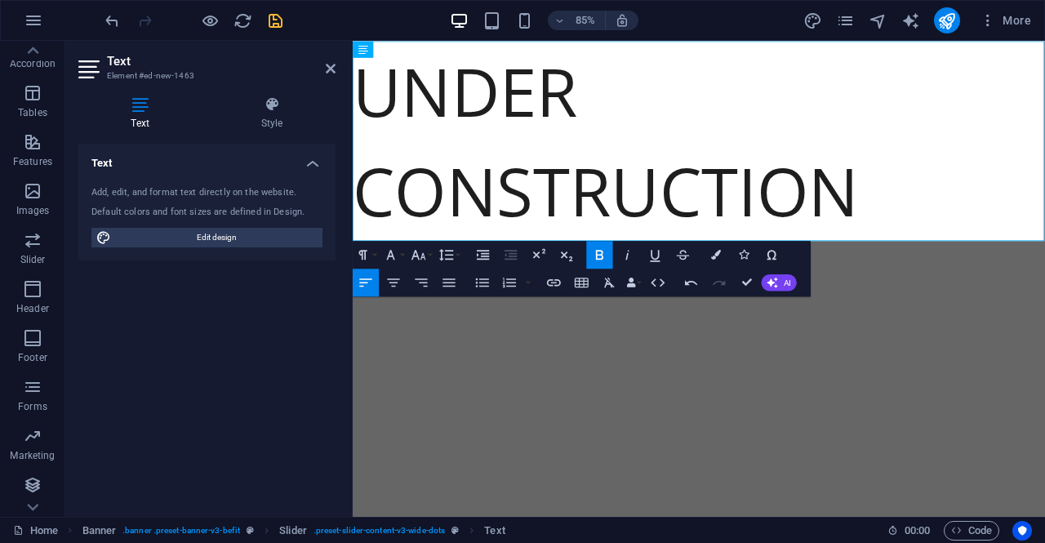
click at [585, 276] on html "Skip to main content UNDER CONSTRUCTION ​" at bounding box center [760, 158] width 815 height 235
click at [327, 60] on h2 "Text" at bounding box center [221, 61] width 229 height 15
click at [327, 69] on icon at bounding box center [331, 68] width 10 height 13
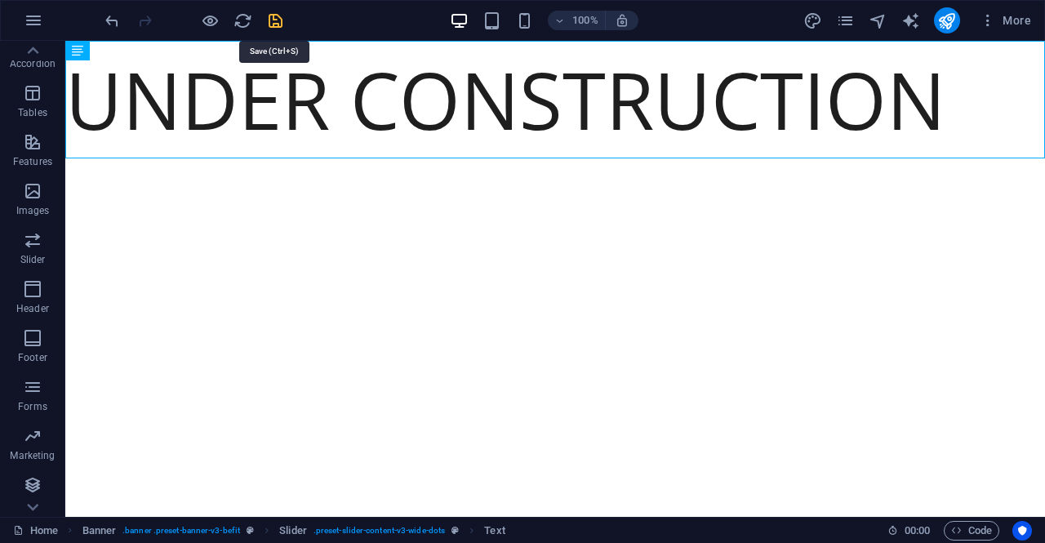
click at [279, 17] on icon "save" at bounding box center [275, 20] width 19 height 19
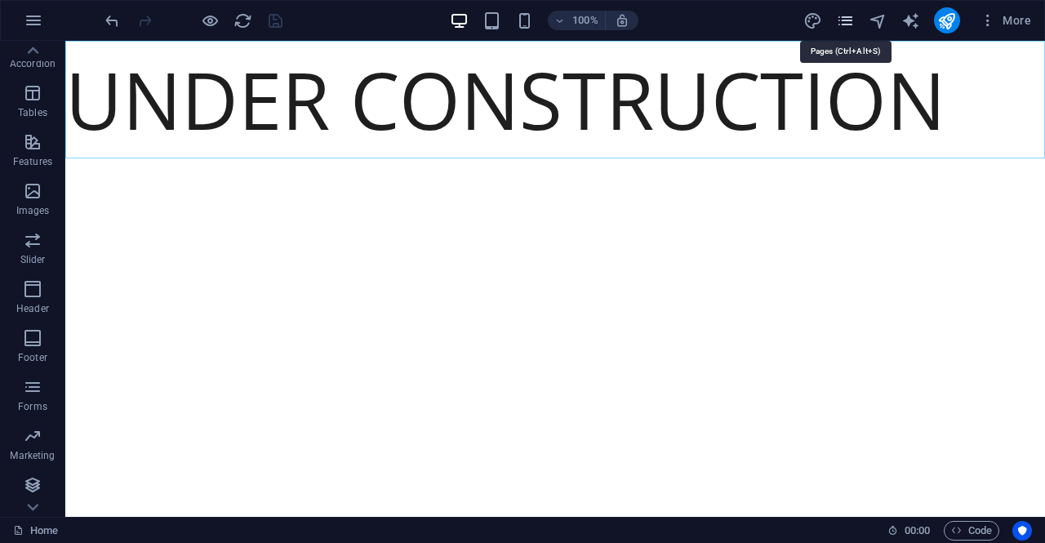
click at [848, 16] on icon "pages" at bounding box center [845, 20] width 19 height 19
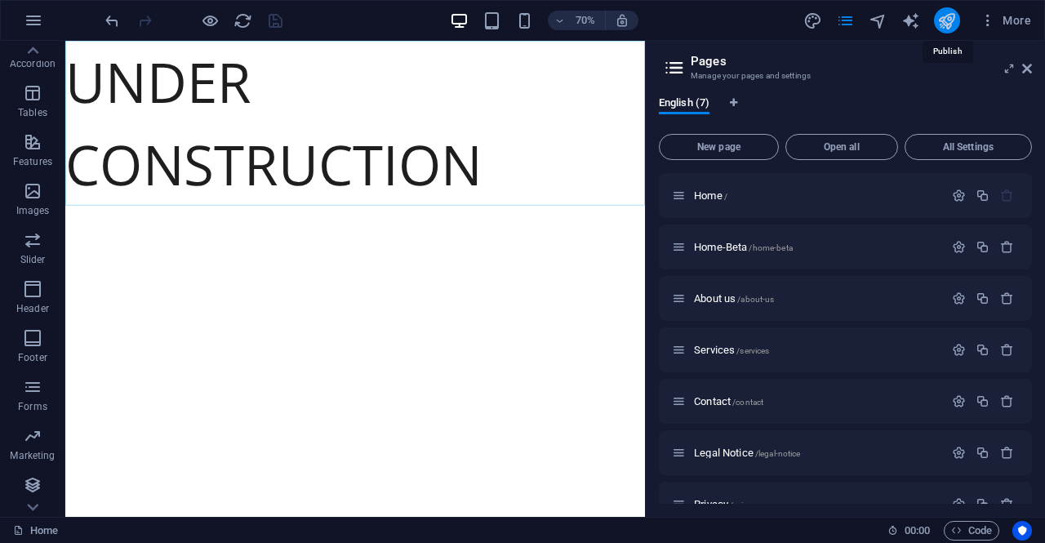
click at [956, 29] on icon "publish" at bounding box center [946, 20] width 19 height 19
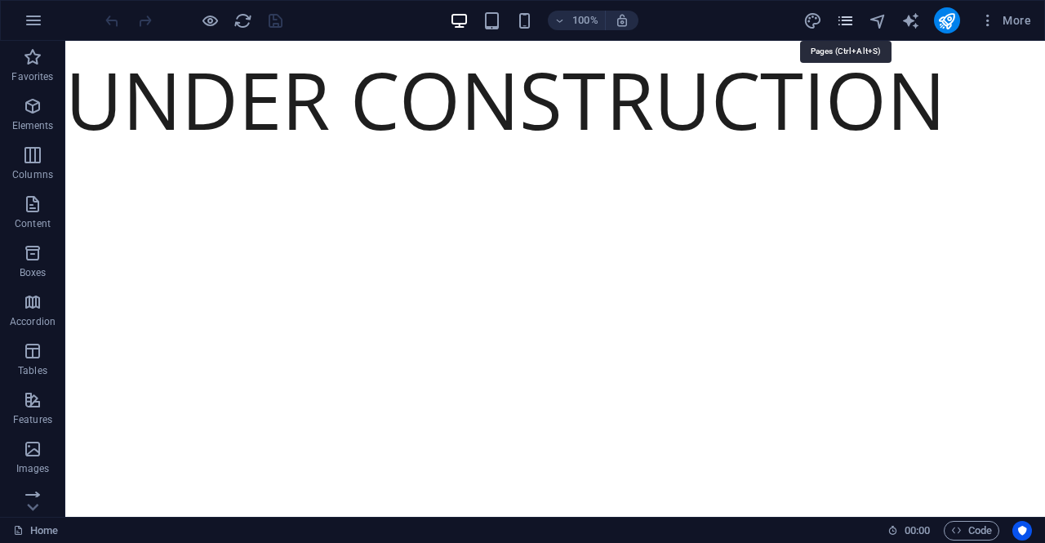
click at [839, 23] on icon "pages" at bounding box center [845, 20] width 19 height 19
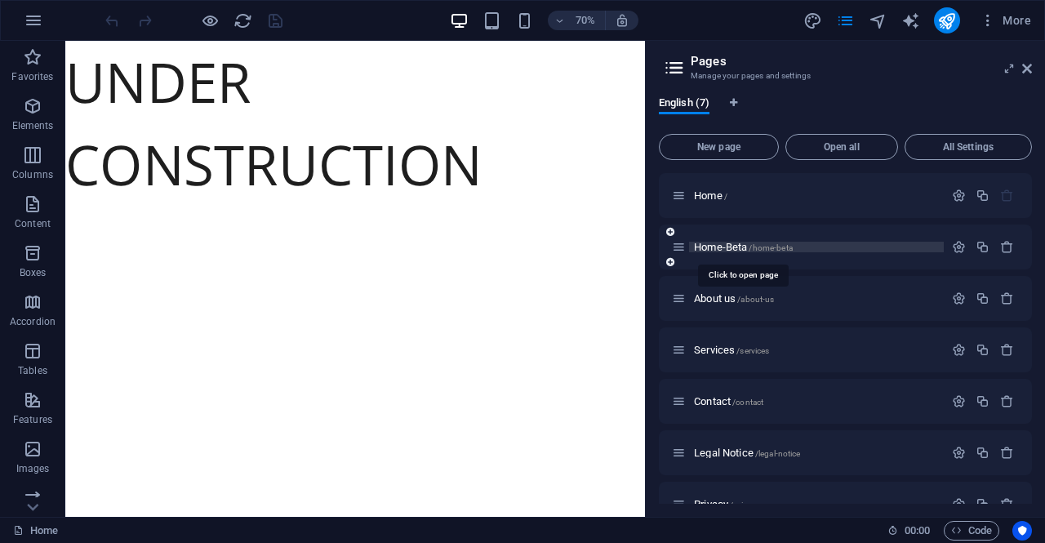
click at [723, 247] on span "Home-Beta /home-beta" at bounding box center [743, 247] width 99 height 12
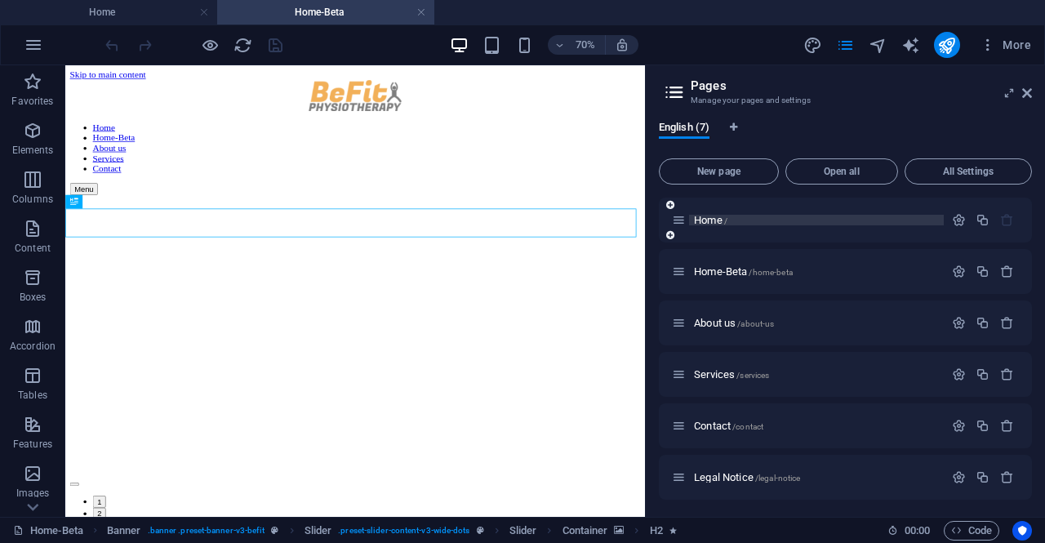
click at [720, 222] on span "Home /" at bounding box center [710, 220] width 33 height 12
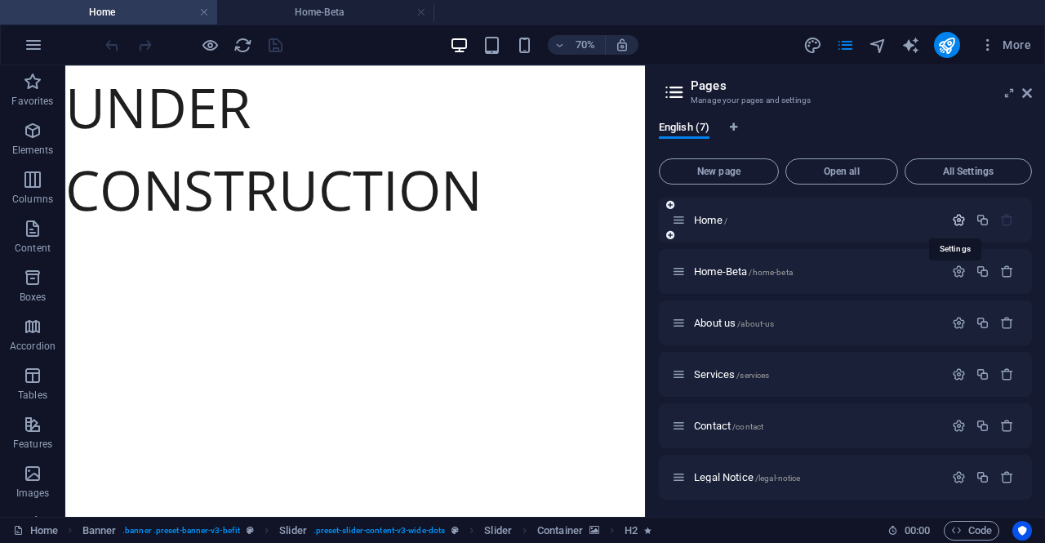
click at [958, 218] on icon "button" at bounding box center [959, 220] width 14 height 14
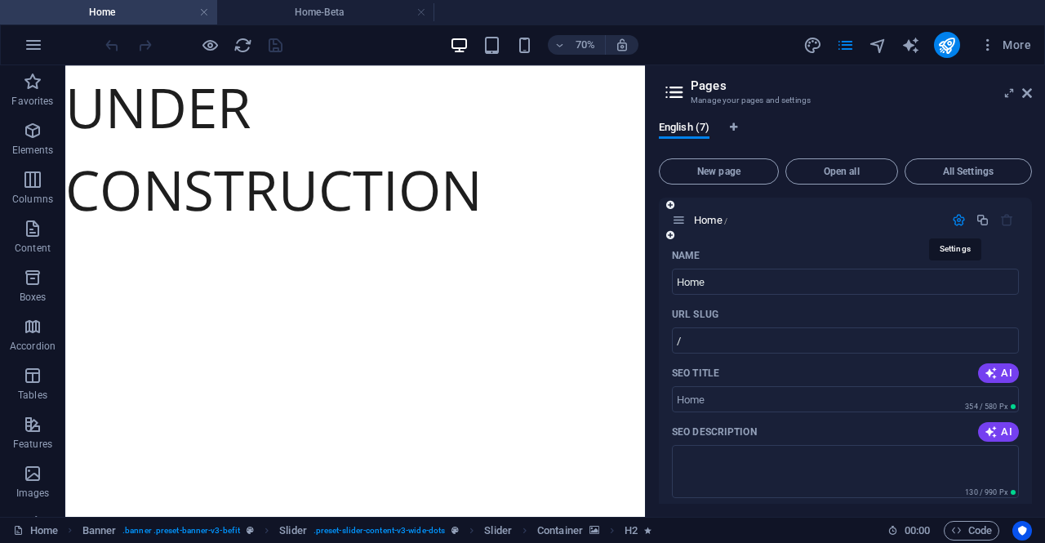
click at [957, 220] on icon "button" at bounding box center [959, 220] width 14 height 14
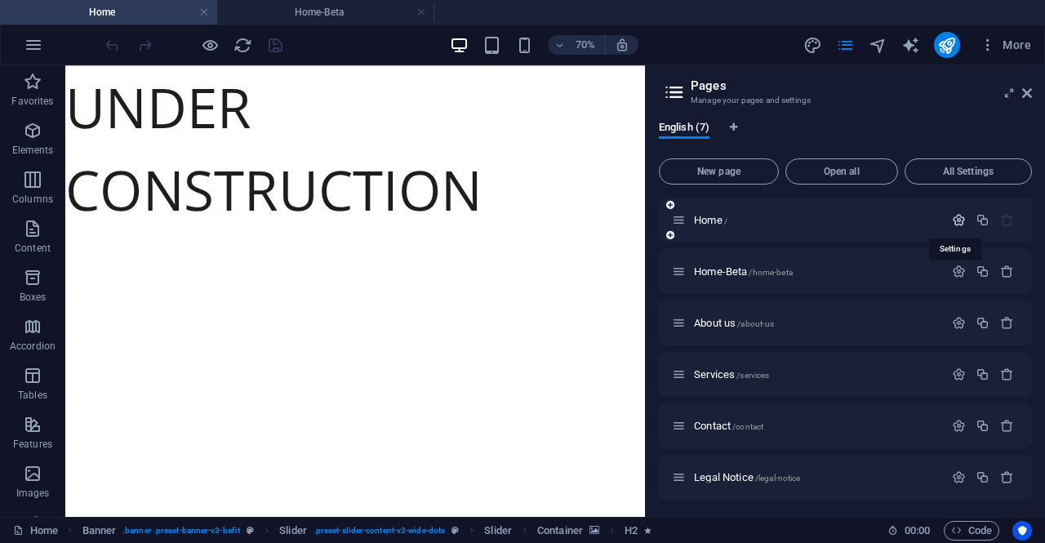
click at [957, 220] on icon "button" at bounding box center [959, 220] width 14 height 14
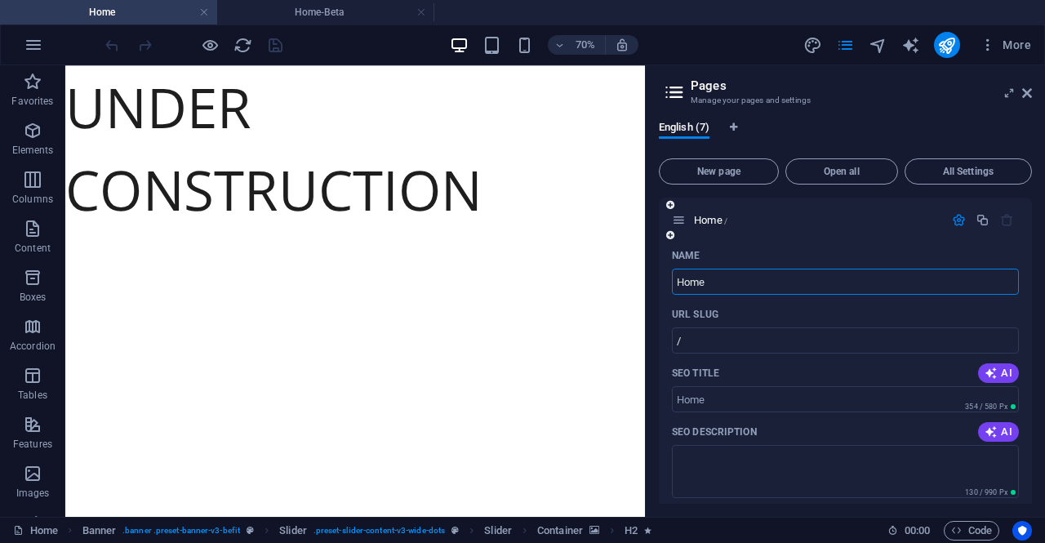
click at [735, 273] on input "Home" at bounding box center [845, 282] width 347 height 26
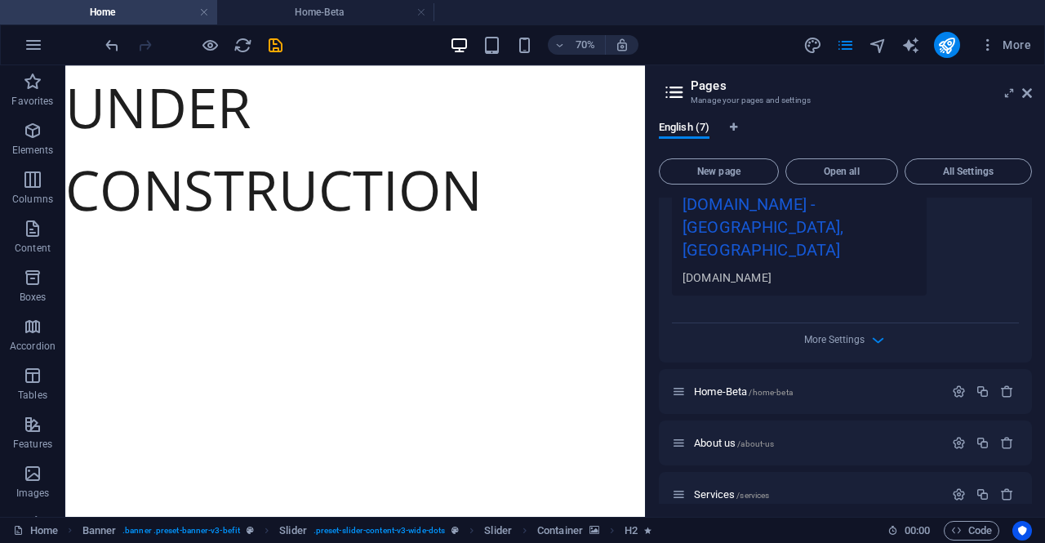
scroll to position [548, 0]
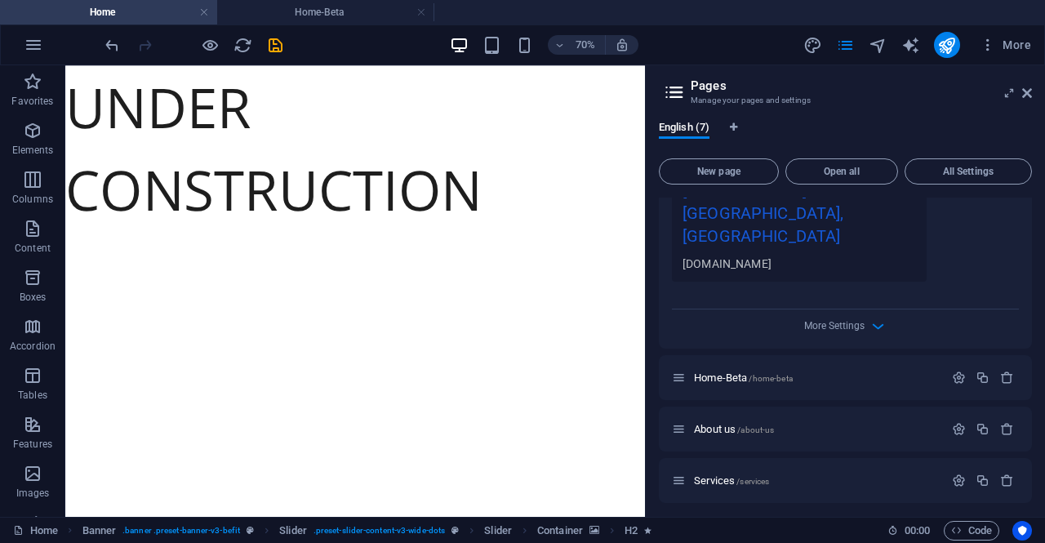
type input "Under Construction"
click at [886, 309] on div "More Settings" at bounding box center [845, 322] width 347 height 26
click at [859, 310] on div "More Settings" at bounding box center [845, 322] width 347 height 26
click at [869, 317] on icon "button" at bounding box center [878, 326] width 19 height 19
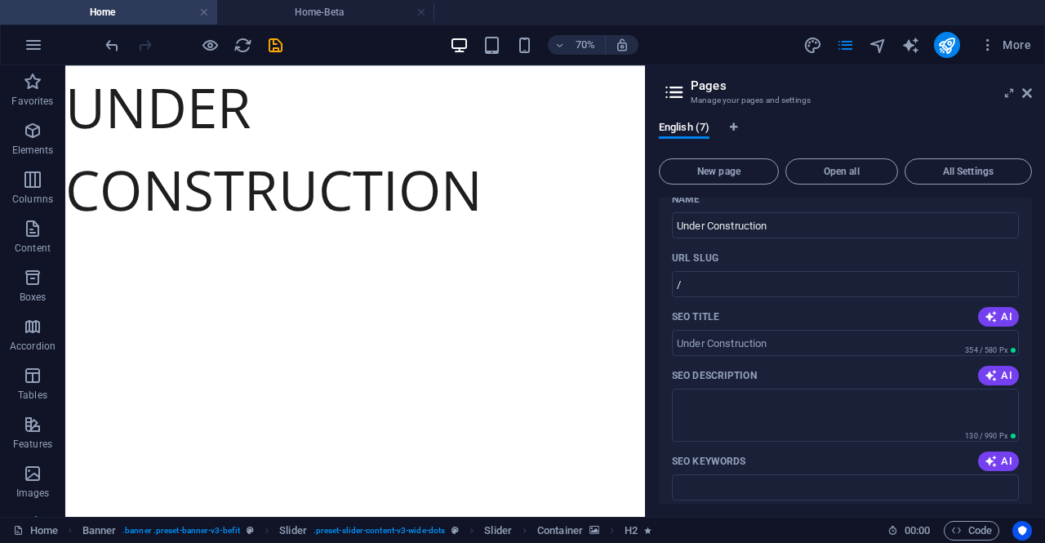
scroll to position [0, 0]
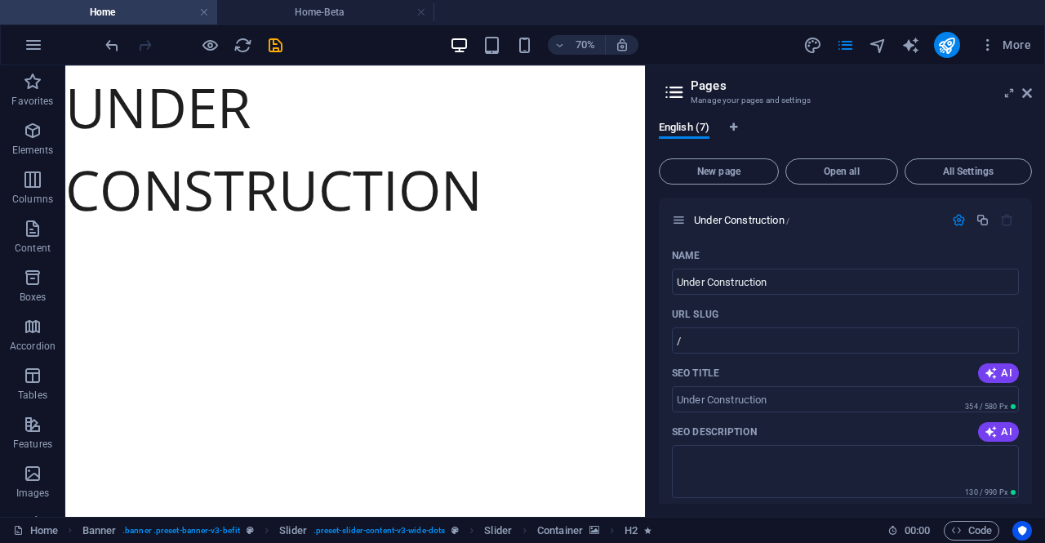
click at [148, 14] on h4 "Home" at bounding box center [108, 12] width 217 height 18
click at [301, 16] on h4 "Home-Beta" at bounding box center [325, 12] width 217 height 18
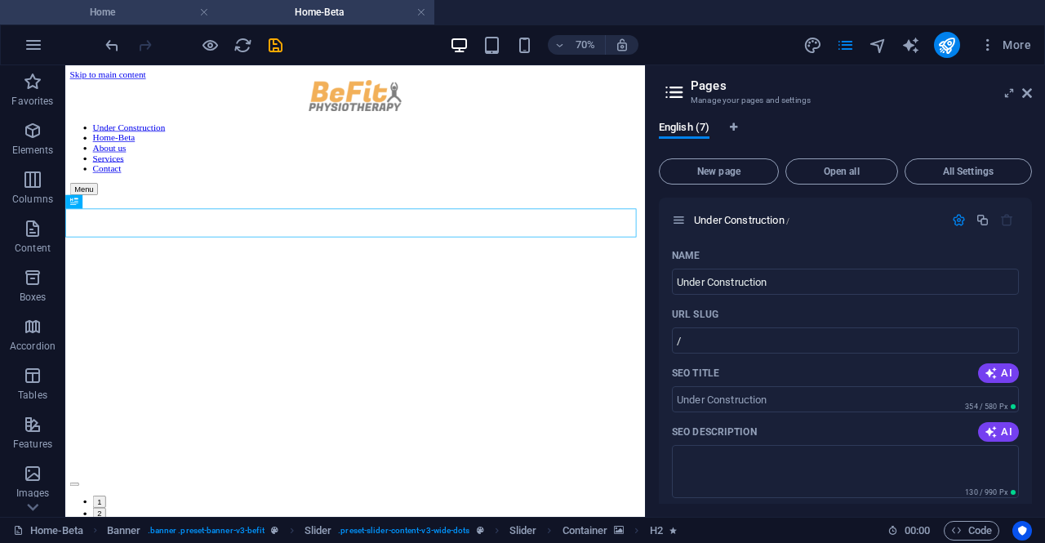
click at [131, 14] on h4 "Home" at bounding box center [108, 12] width 217 height 18
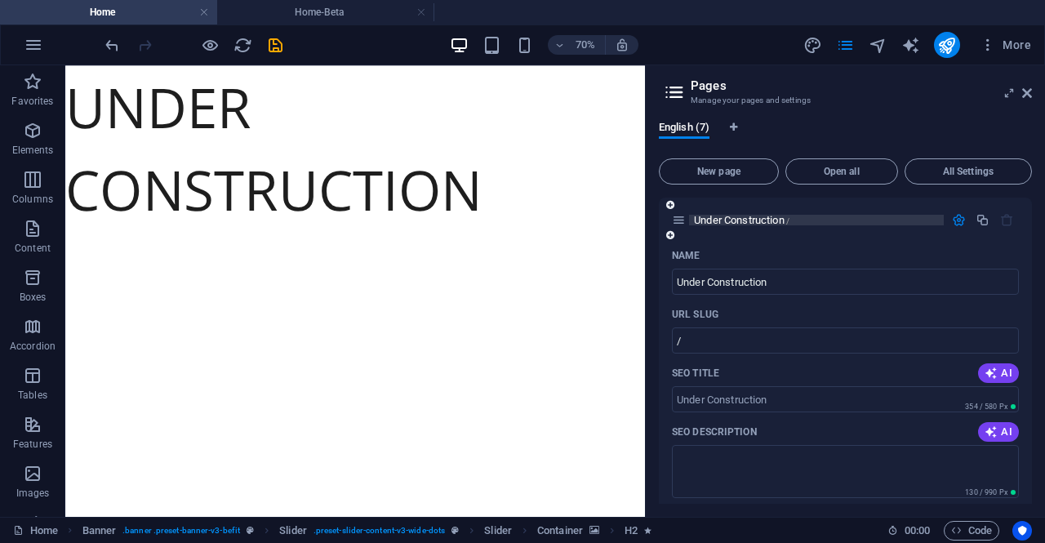
click at [808, 216] on p "Under Construction /" at bounding box center [816, 220] width 245 height 11
click at [683, 225] on icon at bounding box center [679, 220] width 14 height 14
